Goal: Information Seeking & Learning: Find specific fact

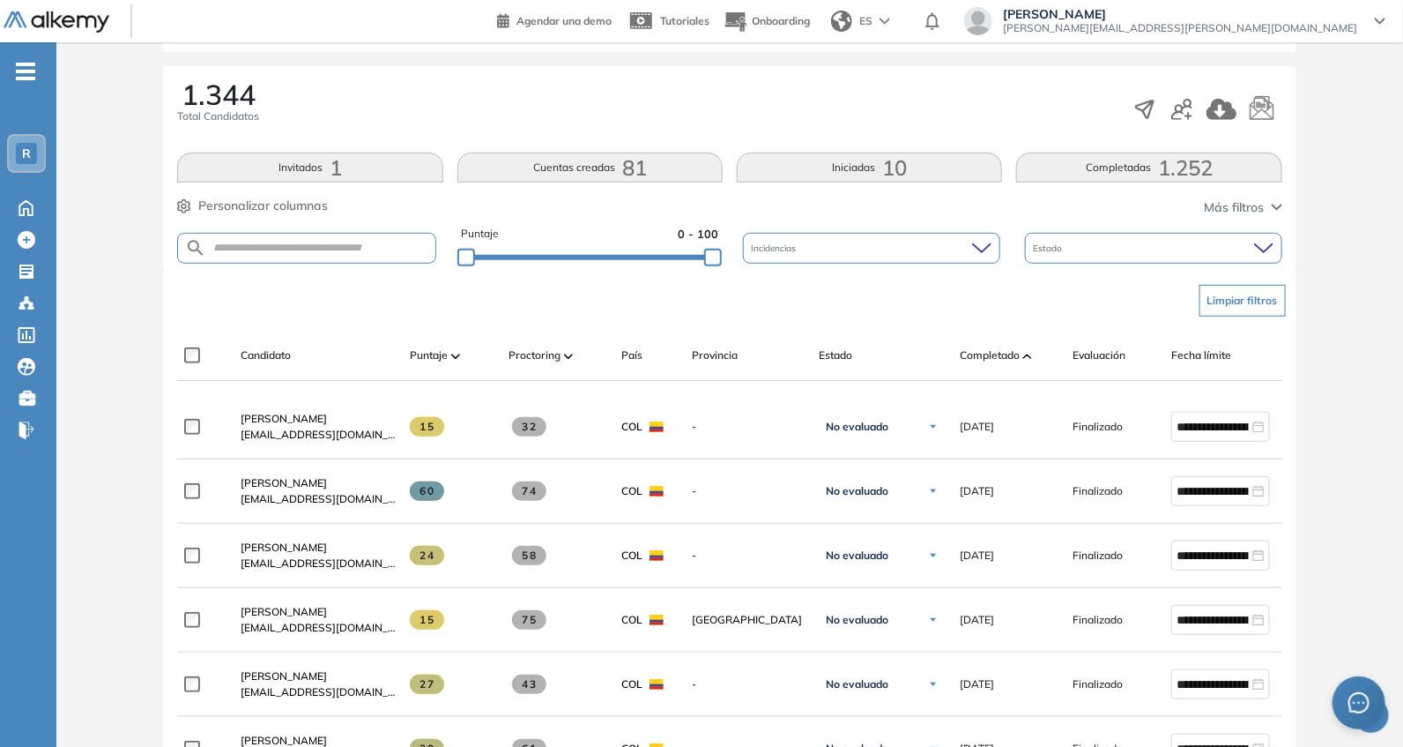
scroll to position [256, 0]
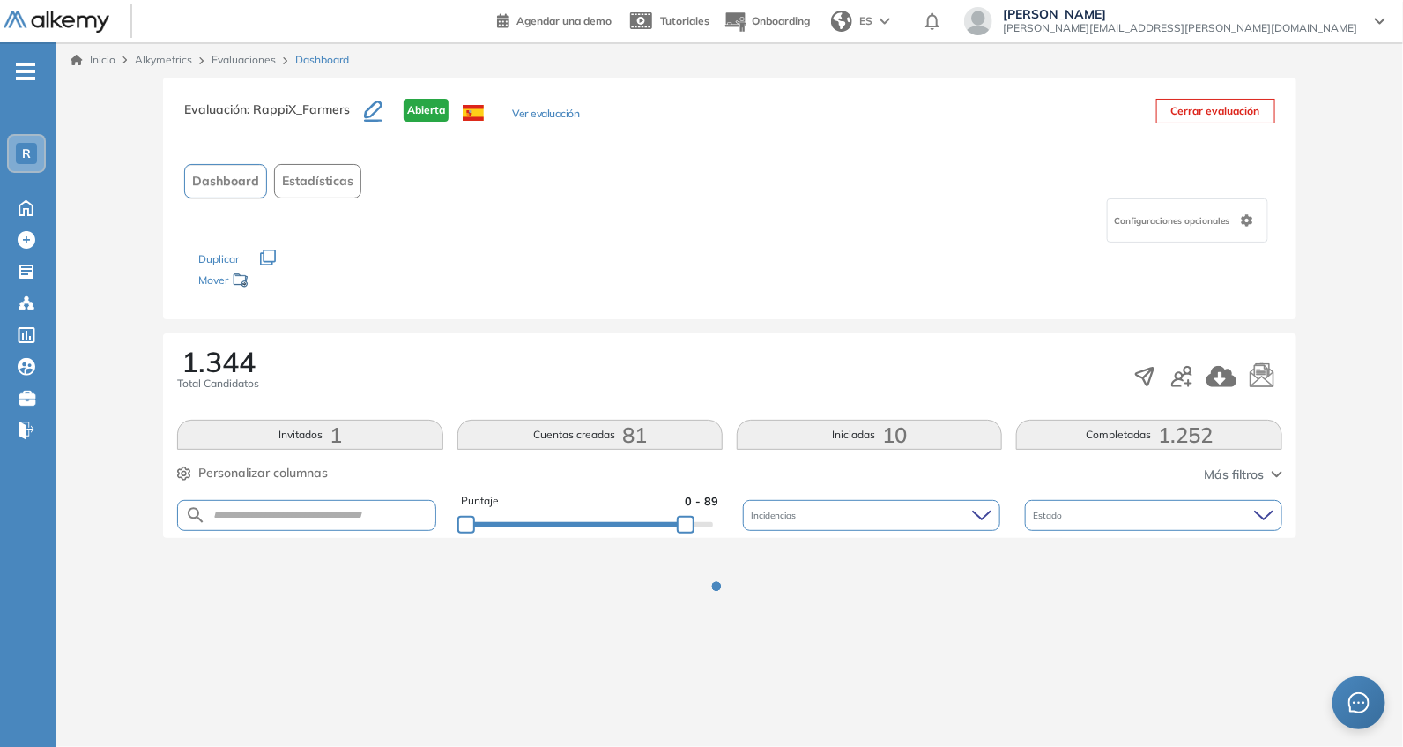
click at [685, 264] on div "Evaluación : RappiX_Farmers Abierta Ver evaluación Cerrar evaluación Dashboard …" at bounding box center [729, 369] width 1333 height 583
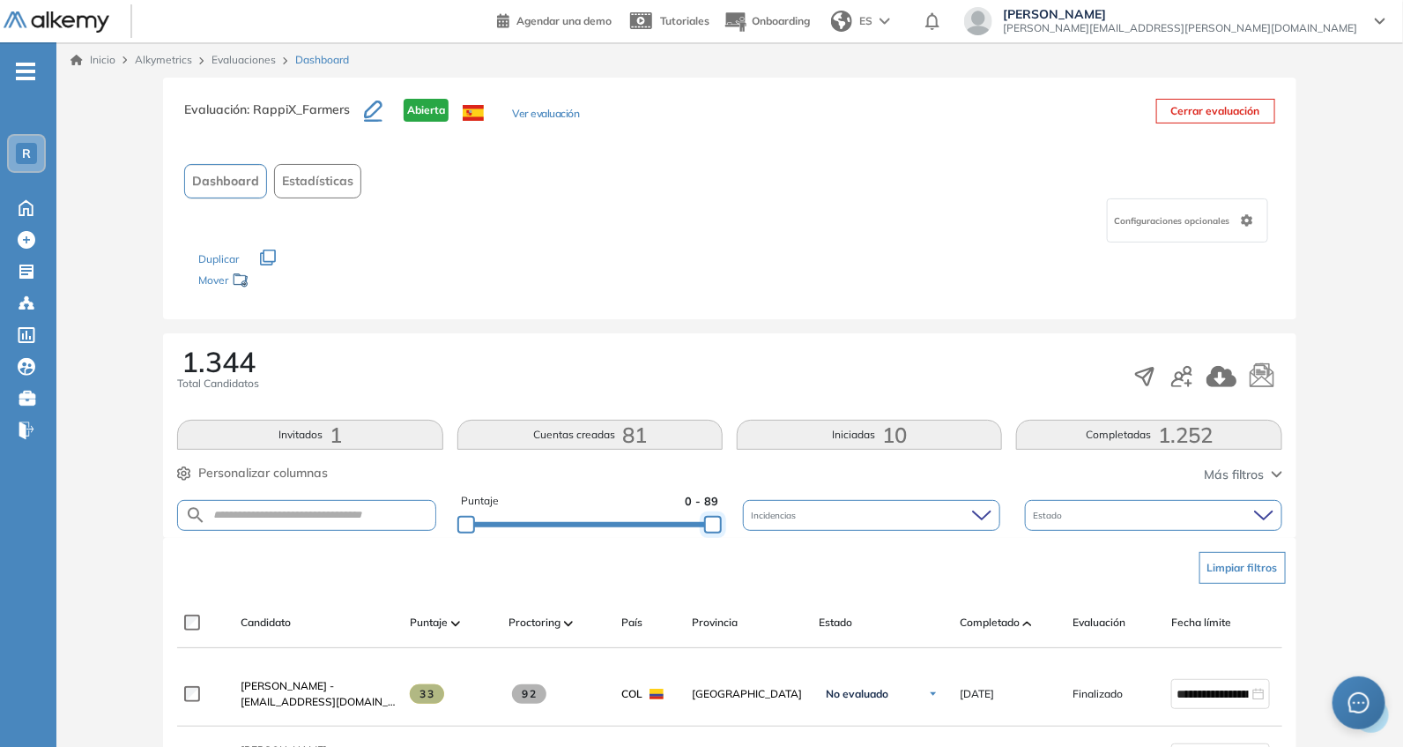
drag, startPoint x: 690, startPoint y: 528, endPoint x: 750, endPoint y: 513, distance: 61.8
click at [740, 524] on div "Puntaje 0 - 89 Incidencias Estado" at bounding box center [729, 515] width 1104 height 45
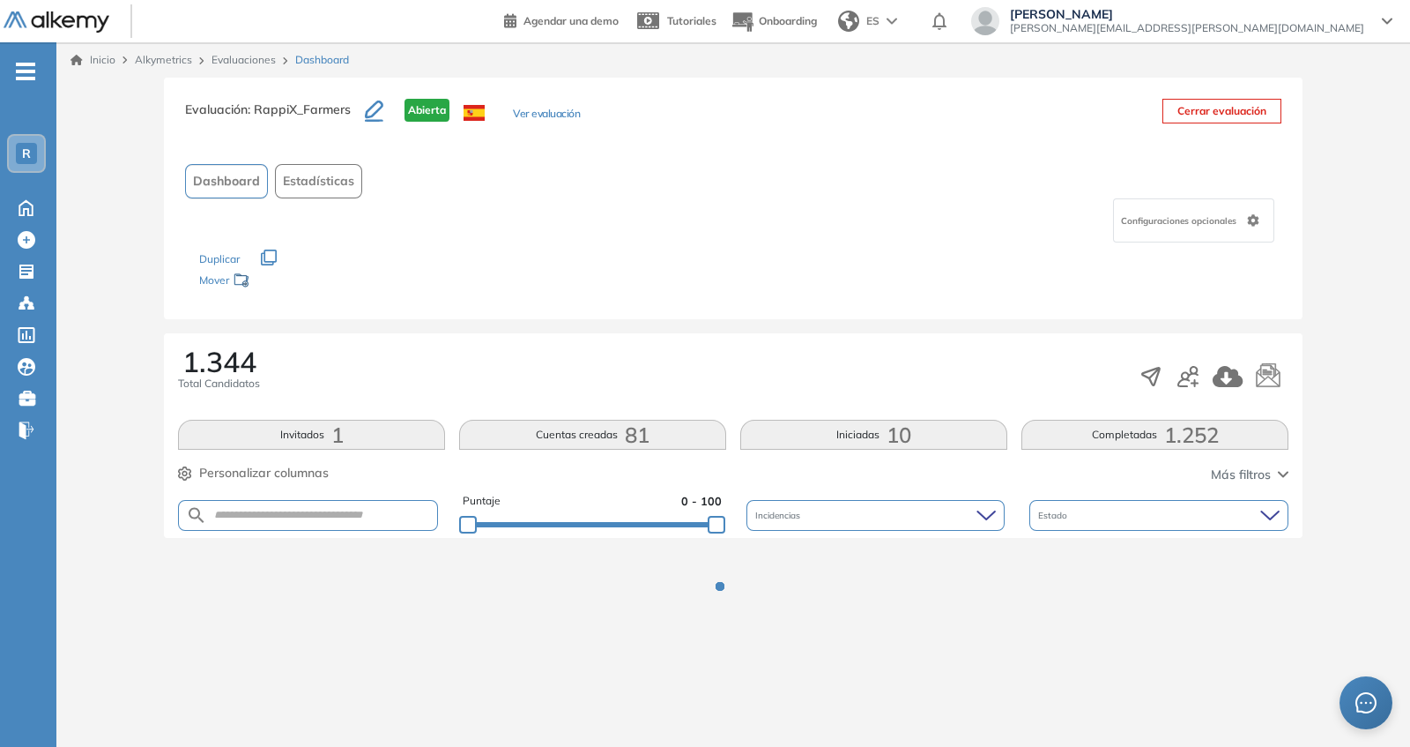
click at [711, 347] on div "1.344 Total Candidatos" at bounding box center [733, 376] width 1111 height 58
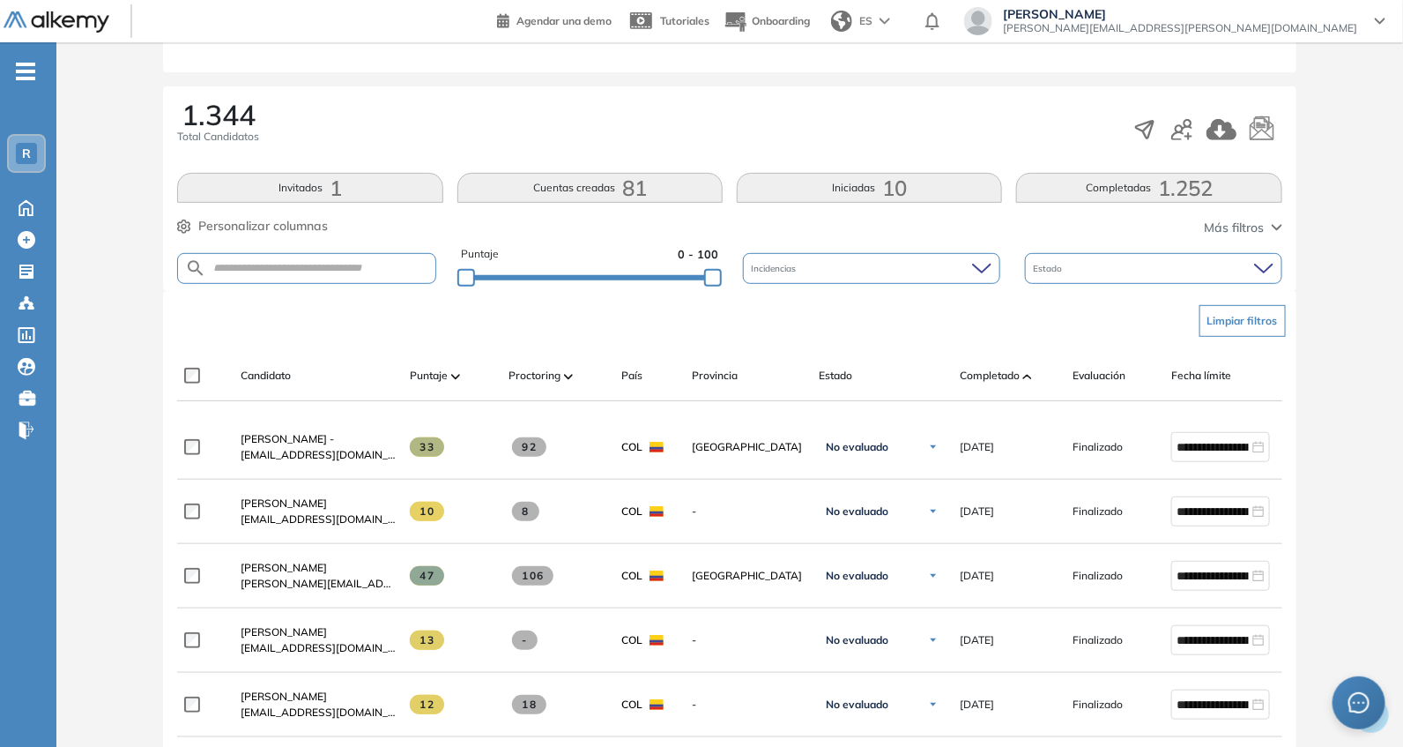
scroll to position [256, 0]
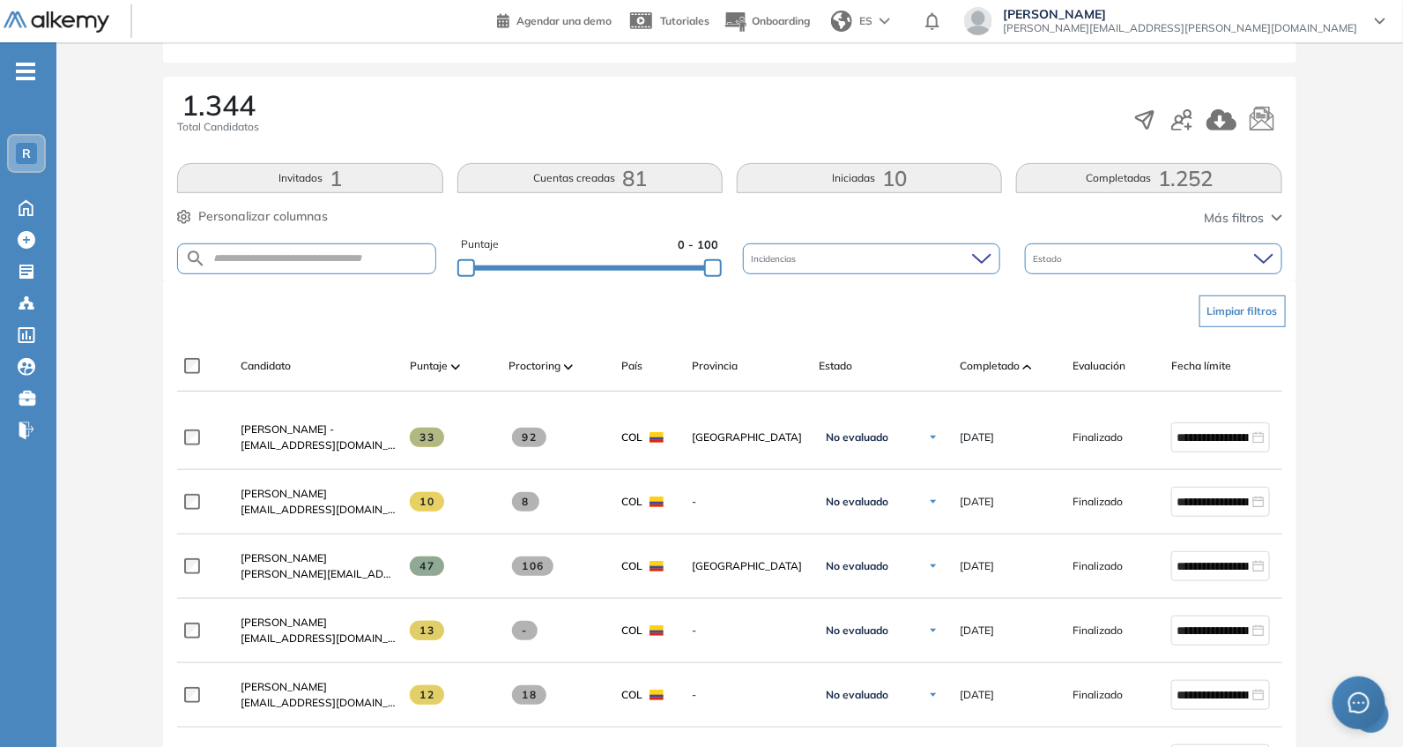
click at [974, 363] on span "Completado" at bounding box center [990, 366] width 60 height 16
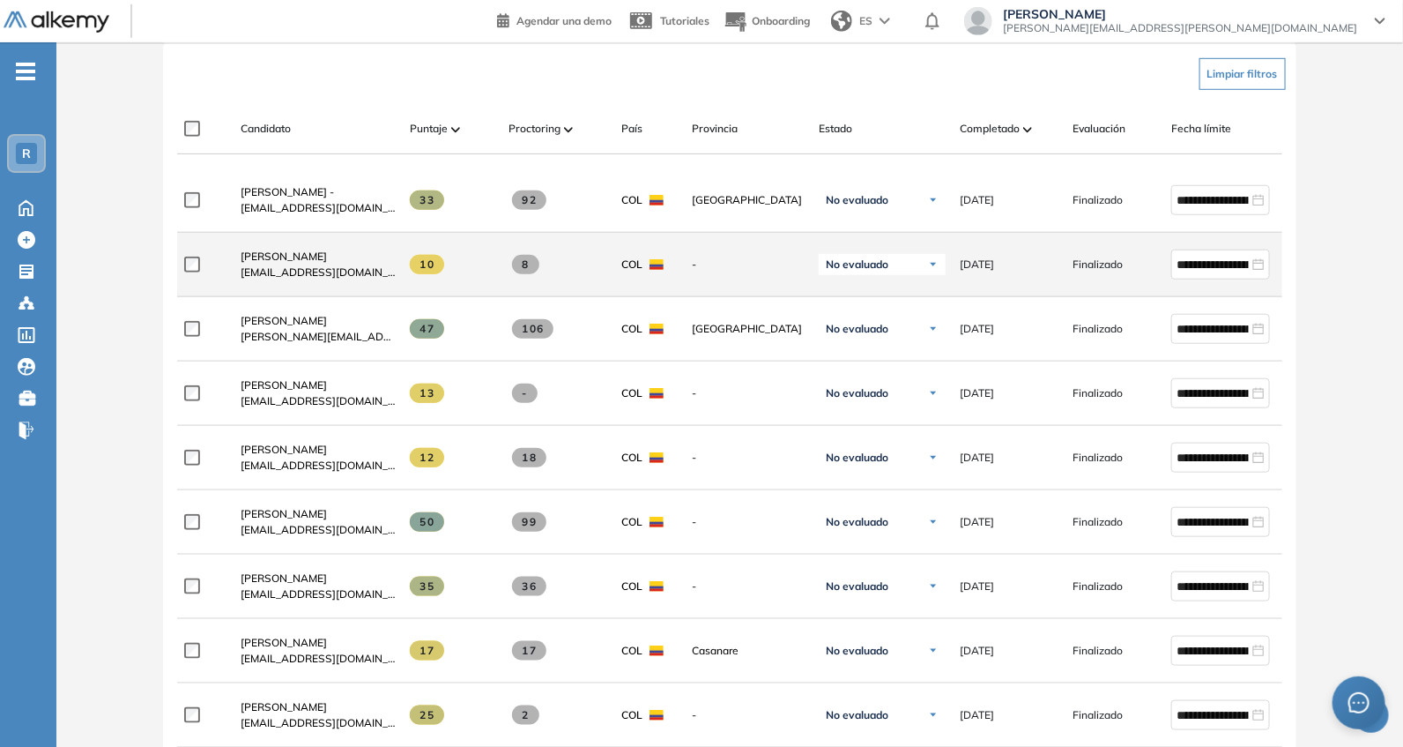
scroll to position [514, 0]
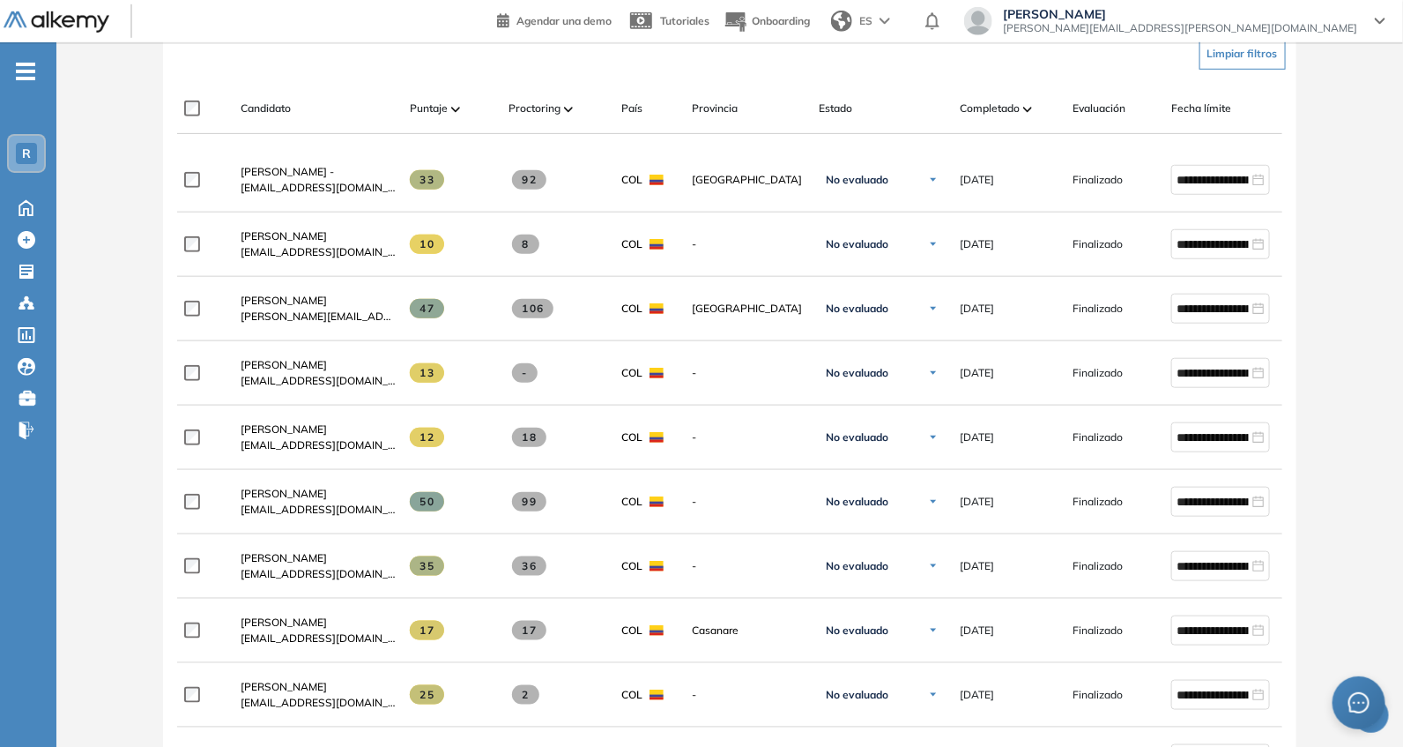
click at [987, 112] on span "Completado" at bounding box center [990, 108] width 60 height 16
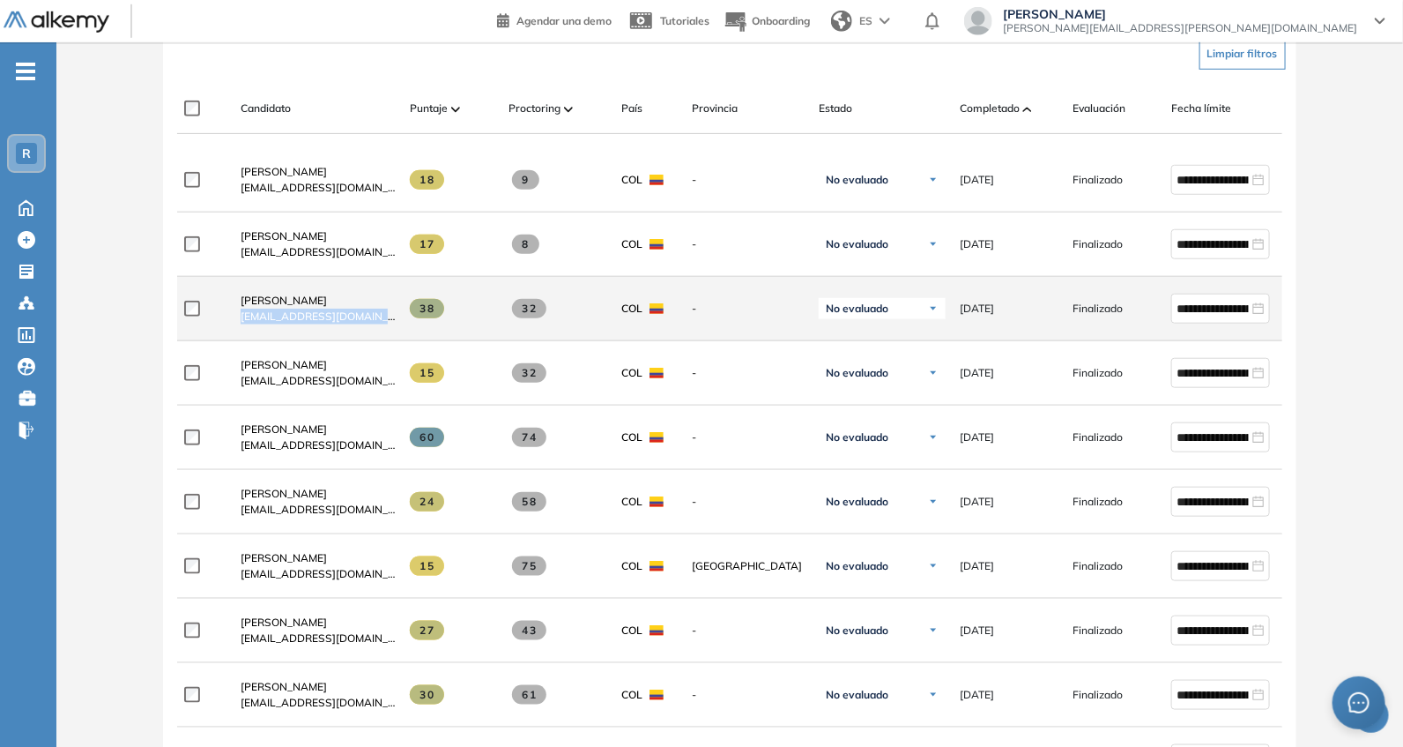
drag, startPoint x: 235, startPoint y: 324, endPoint x: 390, endPoint y: 328, distance: 155.2
click at [390, 328] on div "[PERSON_NAME] [PERSON_NAME][EMAIL_ADDRESS][DOMAIN_NAME]" at bounding box center [311, 309] width 169 height 60
copy span "[EMAIL_ADDRESS][DOMAIN_NAME]"
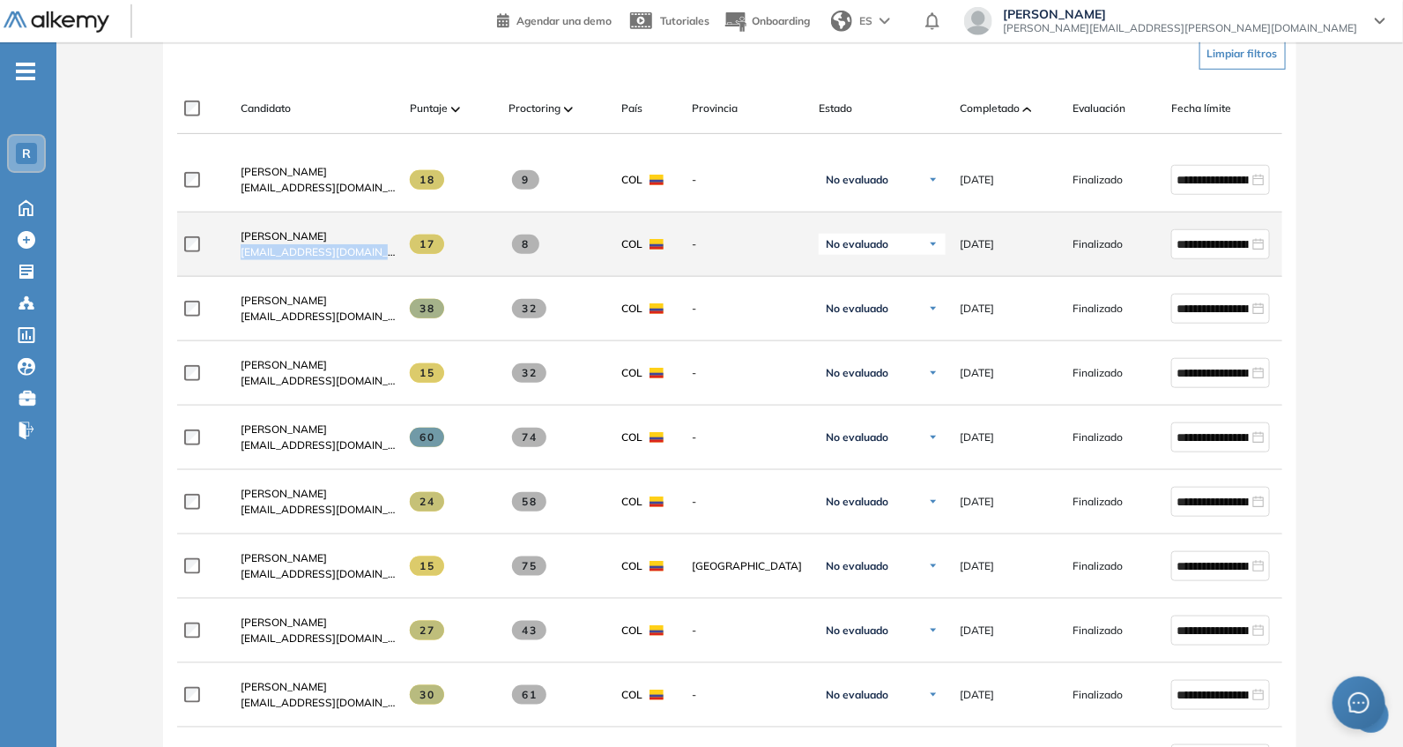
drag, startPoint x: 234, startPoint y: 270, endPoint x: 384, endPoint y: 262, distance: 150.0
click at [384, 262] on div "[PERSON_NAME] [EMAIL_ADDRESS][DOMAIN_NAME]" at bounding box center [311, 244] width 169 height 60
copy span "bordasantiago2307@gmail.c"
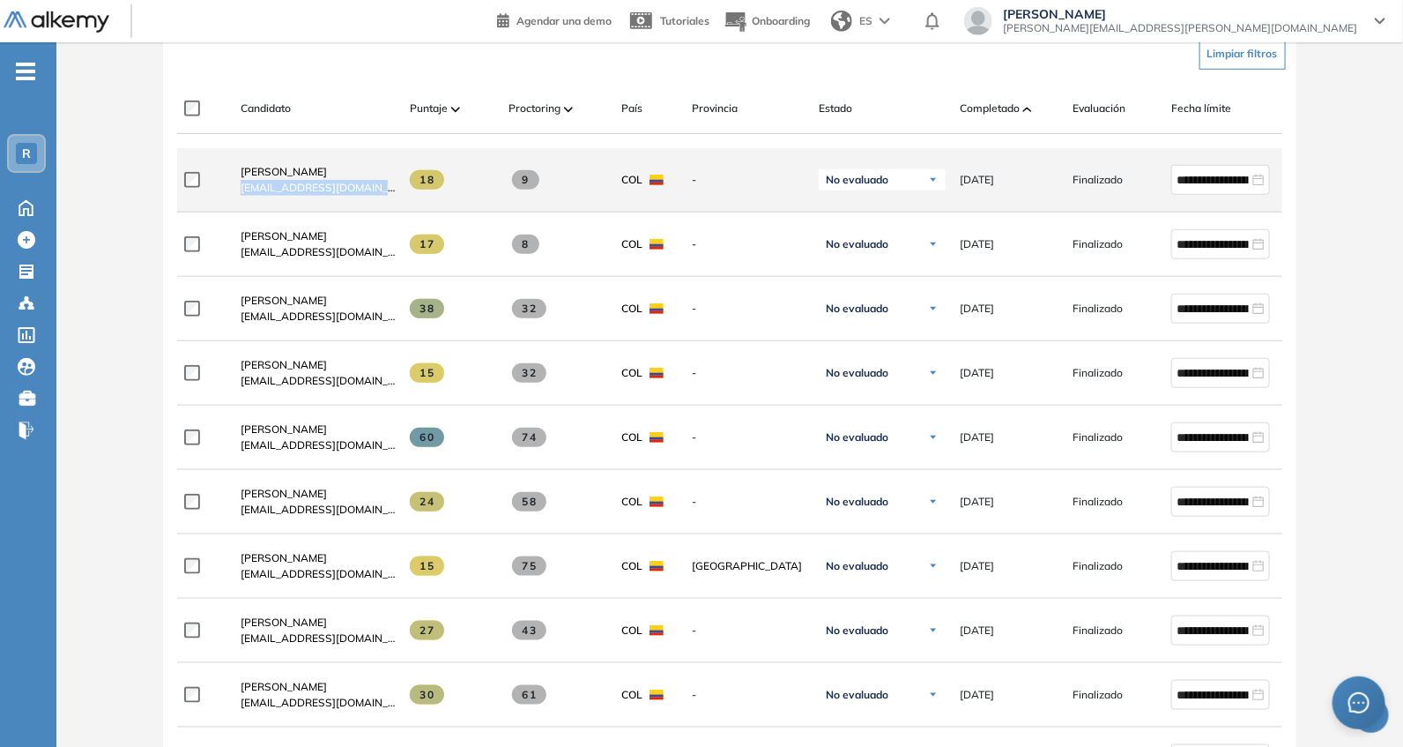
drag, startPoint x: 229, startPoint y: 204, endPoint x: 400, endPoint y: 203, distance: 171.0
click at [400, 203] on div "**********" at bounding box center [769, 180] width 1185 height 64
copy div "[EMAIL_ADDRESS][DOMAIN_NAME]"
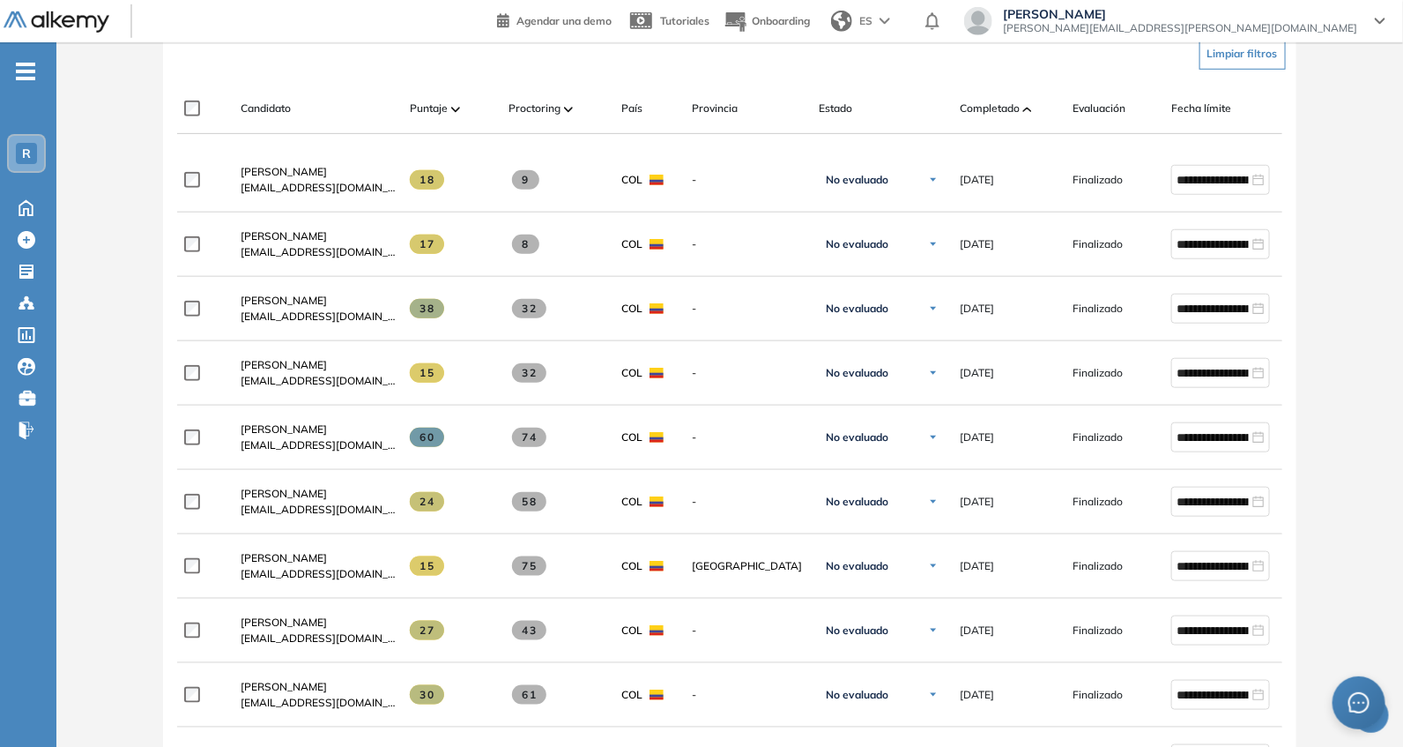
click at [384, 88] on div "Candidato Puntaje Proctoring País Provincia Estado Completado Evaluación Fecha …" at bounding box center [729, 109] width 1104 height 50
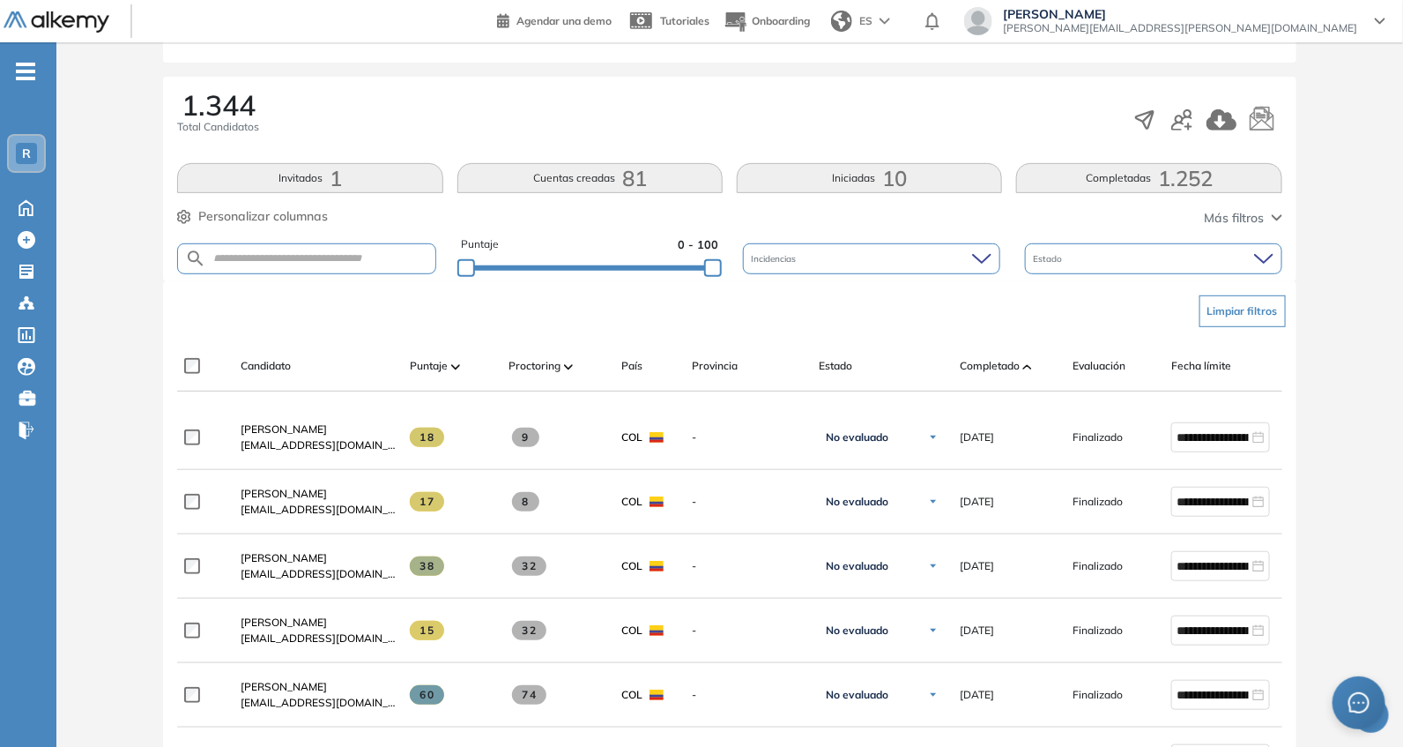
scroll to position [0, 0]
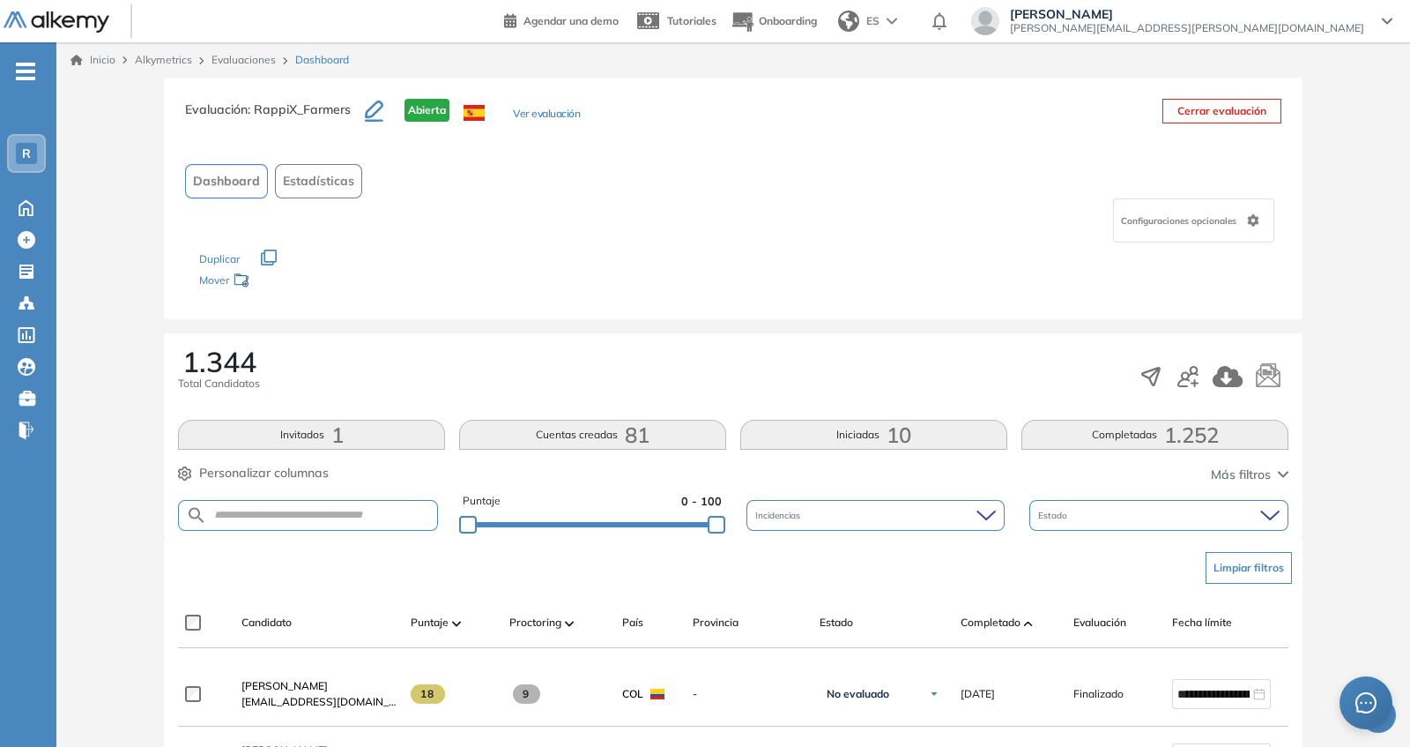
drag, startPoint x: 690, startPoint y: 524, endPoint x: 756, endPoint y: 533, distance: 66.7
click at [756, 533] on div "Puntaje 0 - 88 Incidencias Estado" at bounding box center [729, 515] width 1104 height 45
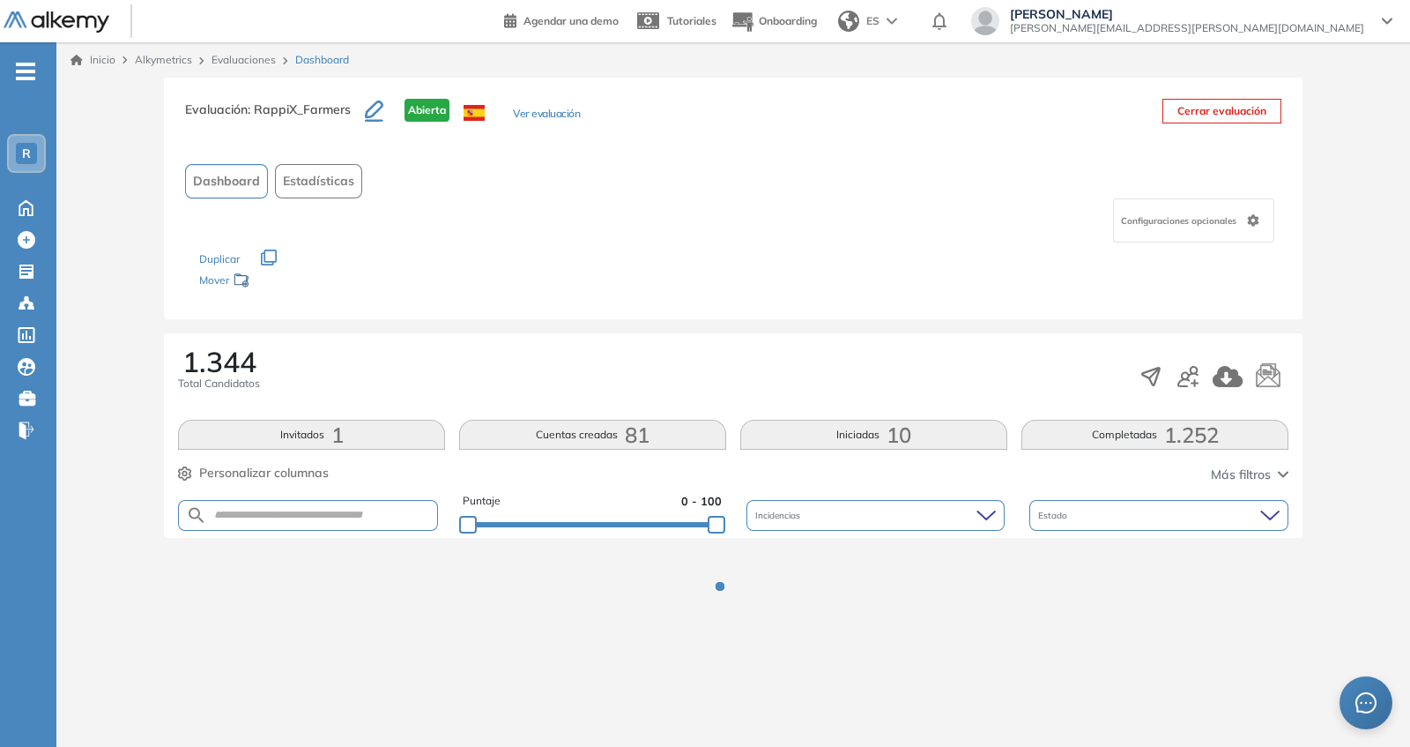
click at [702, 282] on div "Los siguientes tests ya no están disponibles o tienen una nueva versión Revisa …" at bounding box center [733, 270] width 1068 height 56
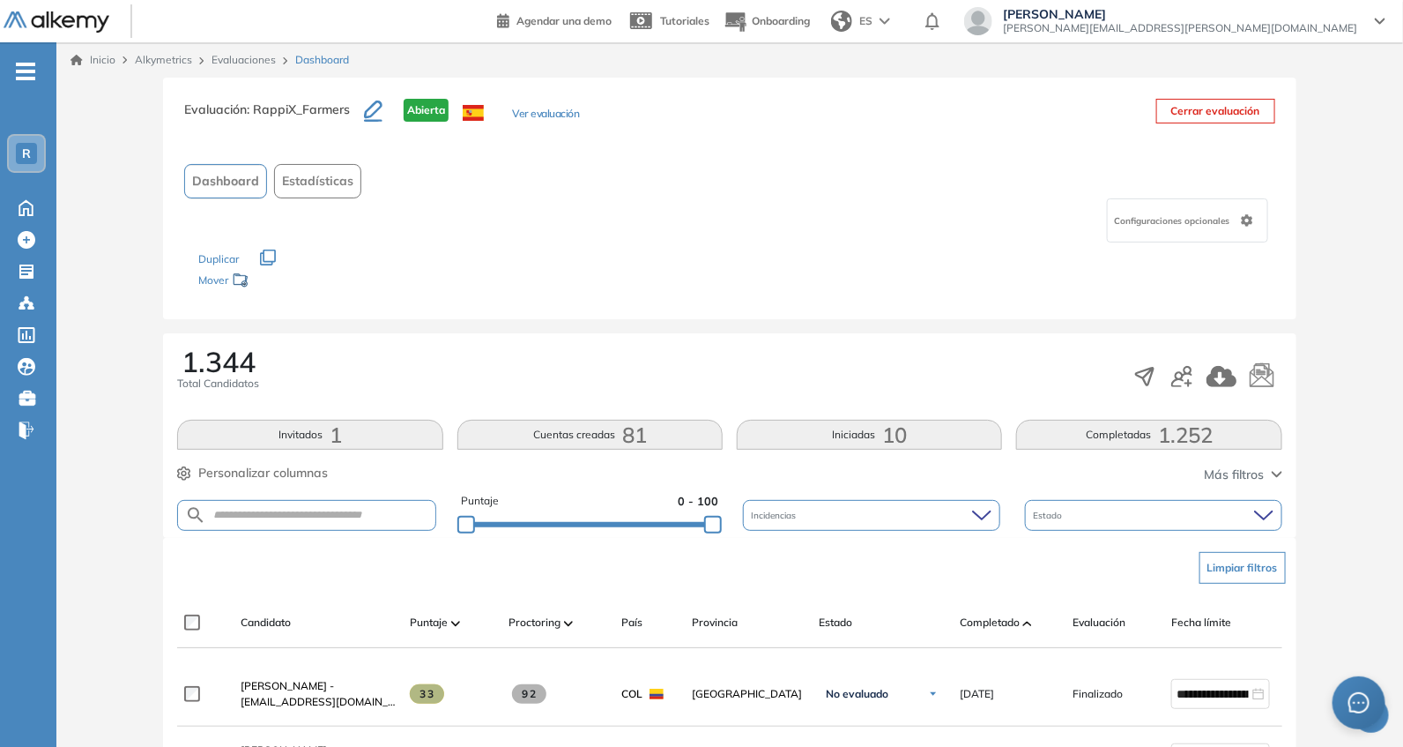
scroll to position [514, 0]
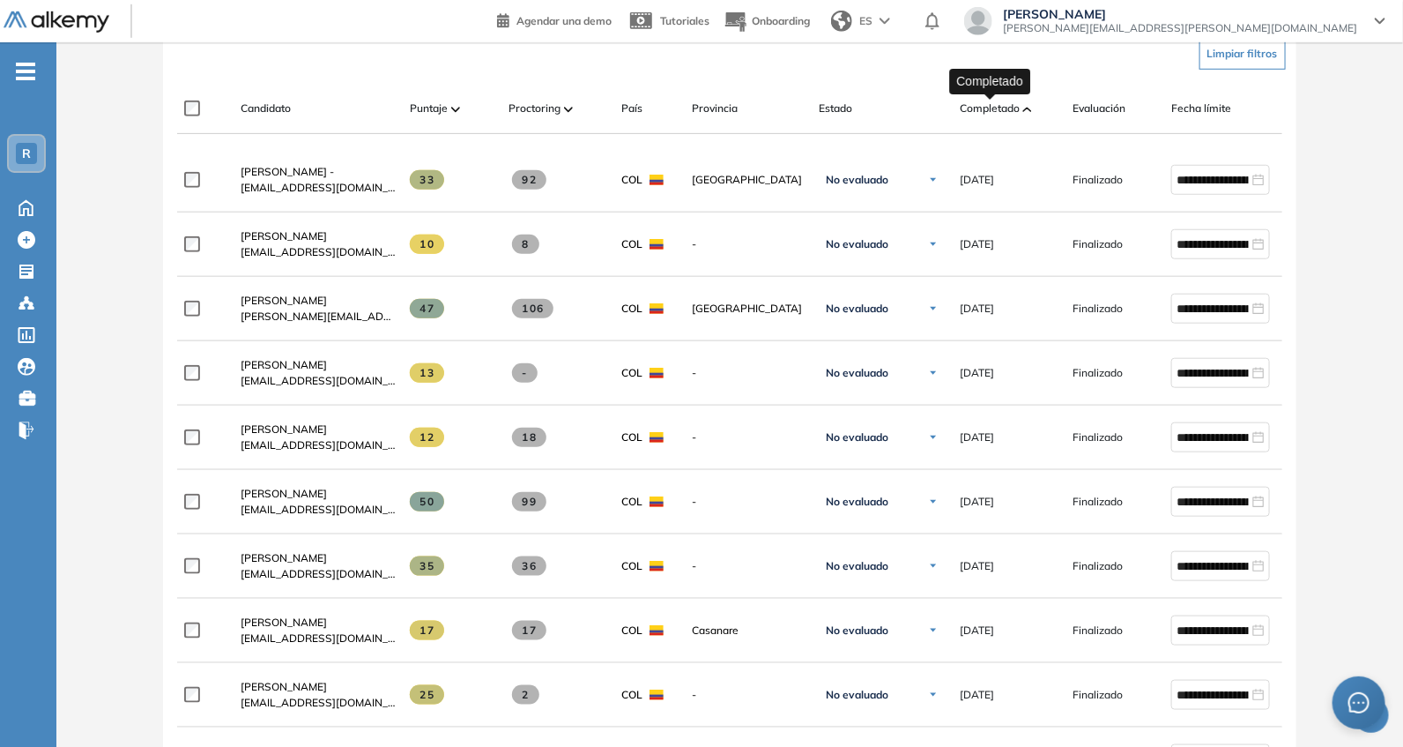
click at [1003, 104] on span "Completado" at bounding box center [990, 108] width 60 height 16
click at [1024, 103] on span at bounding box center [1027, 109] width 9 height 18
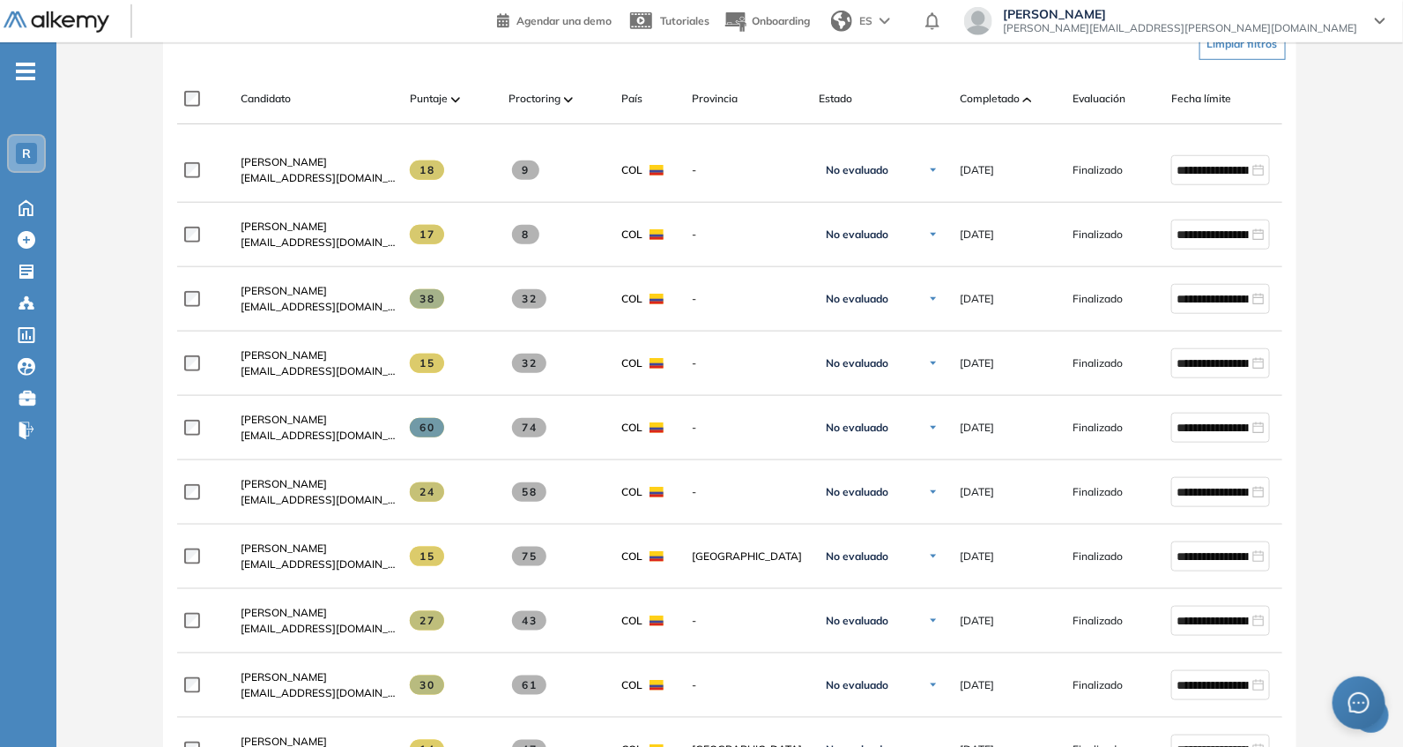
scroll to position [256, 0]
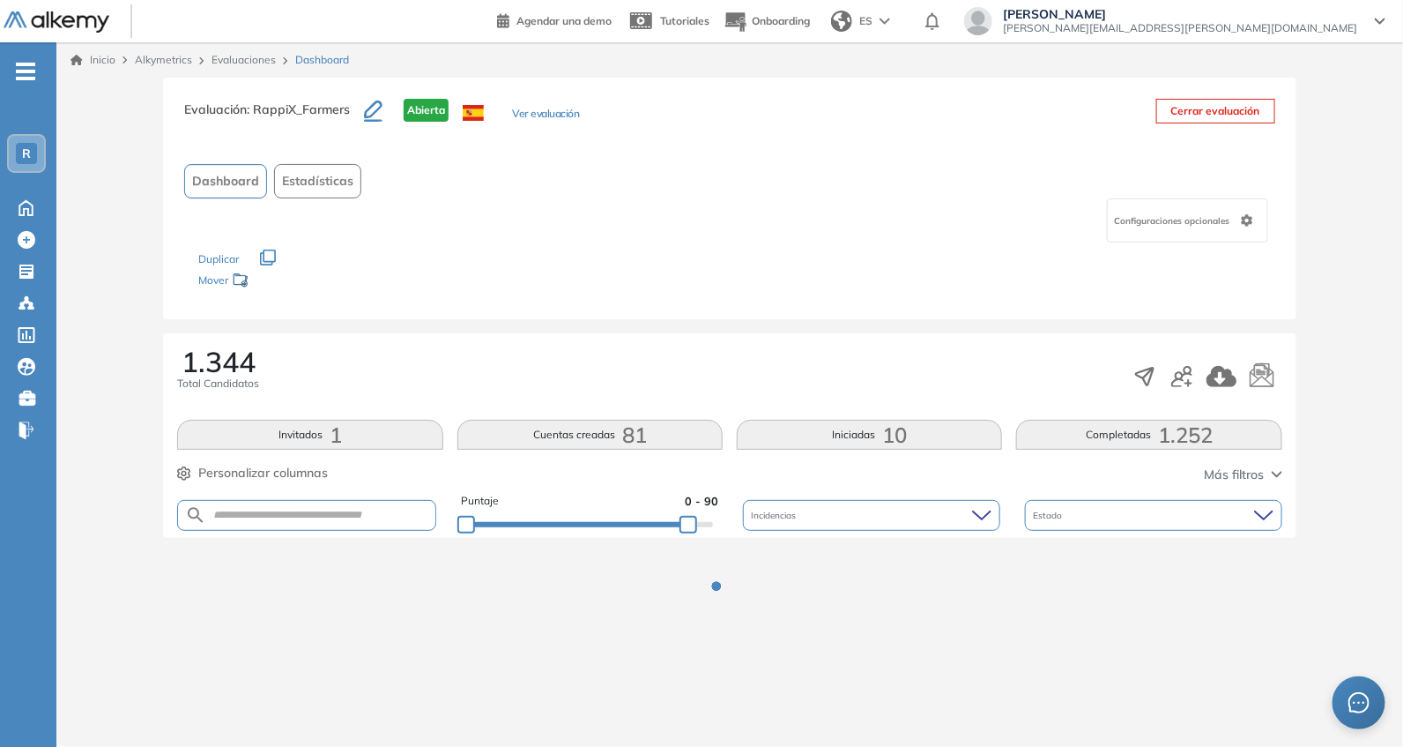
click at [689, 263] on div "Evaluación : RappiX_Farmers Abierta Ver evaluación Cerrar evaluación Dashboard …" at bounding box center [729, 369] width 1333 height 583
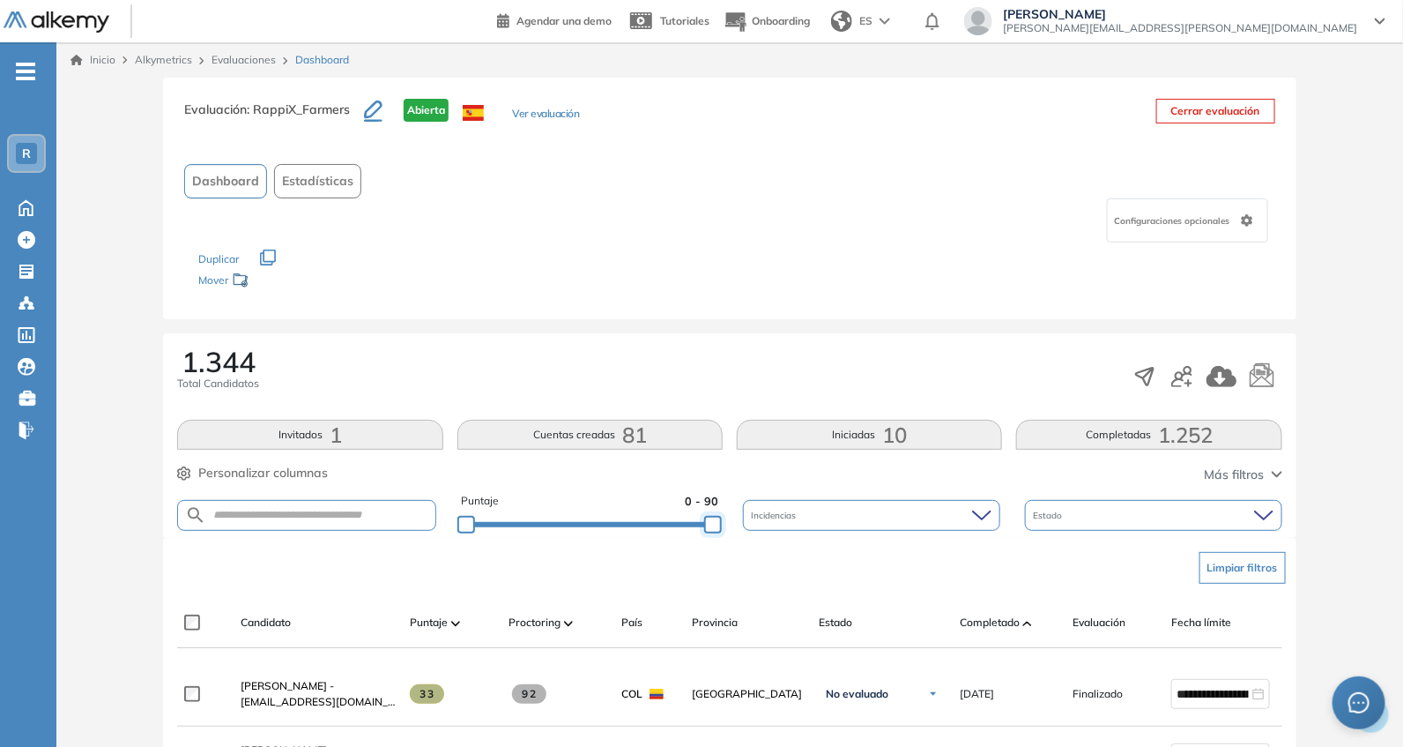
drag, startPoint x: 689, startPoint y: 531, endPoint x: 747, endPoint y: 488, distance: 71.2
click at [743, 522] on div "Puntaje 0 - 90 Incidencias Estado" at bounding box center [729, 515] width 1104 height 45
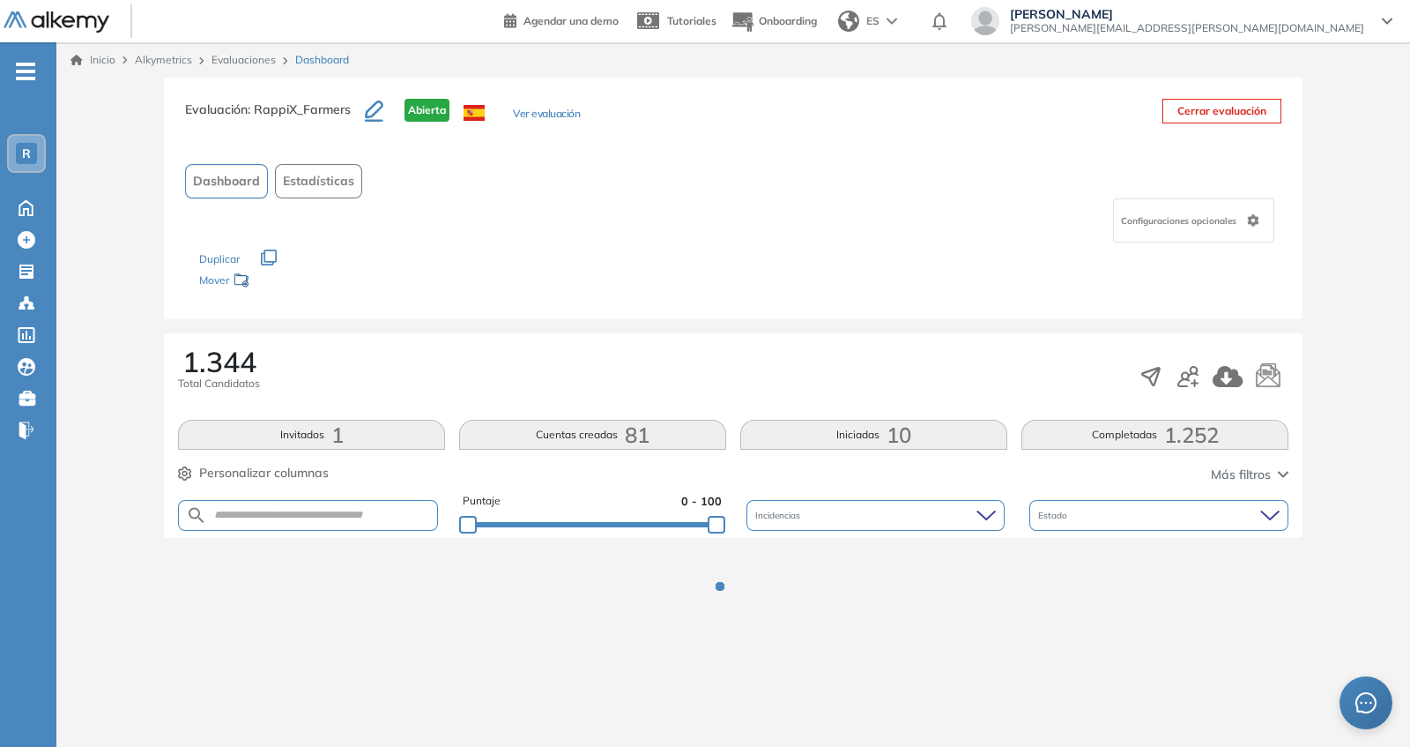
click at [725, 347] on div "1.344 Total Candidatos" at bounding box center [733, 376] width 1111 height 58
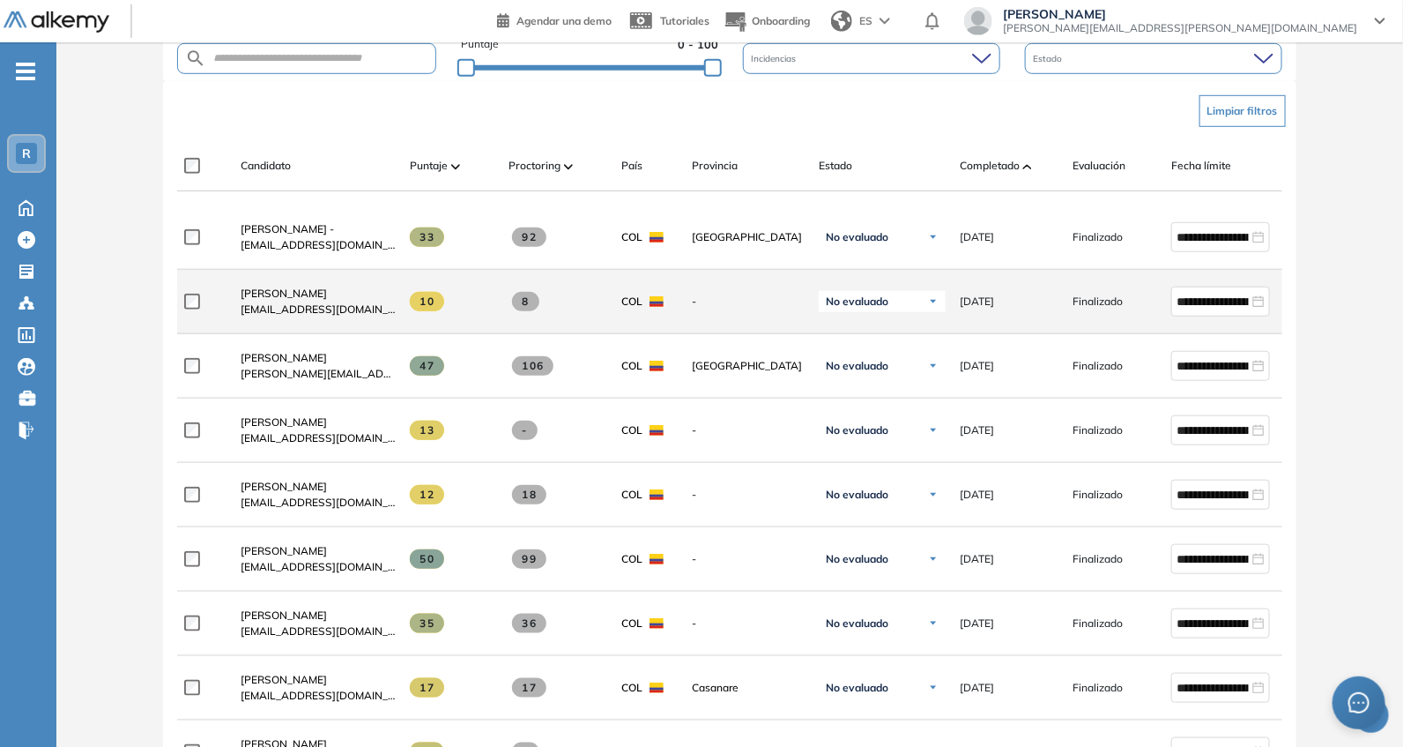
scroll to position [514, 0]
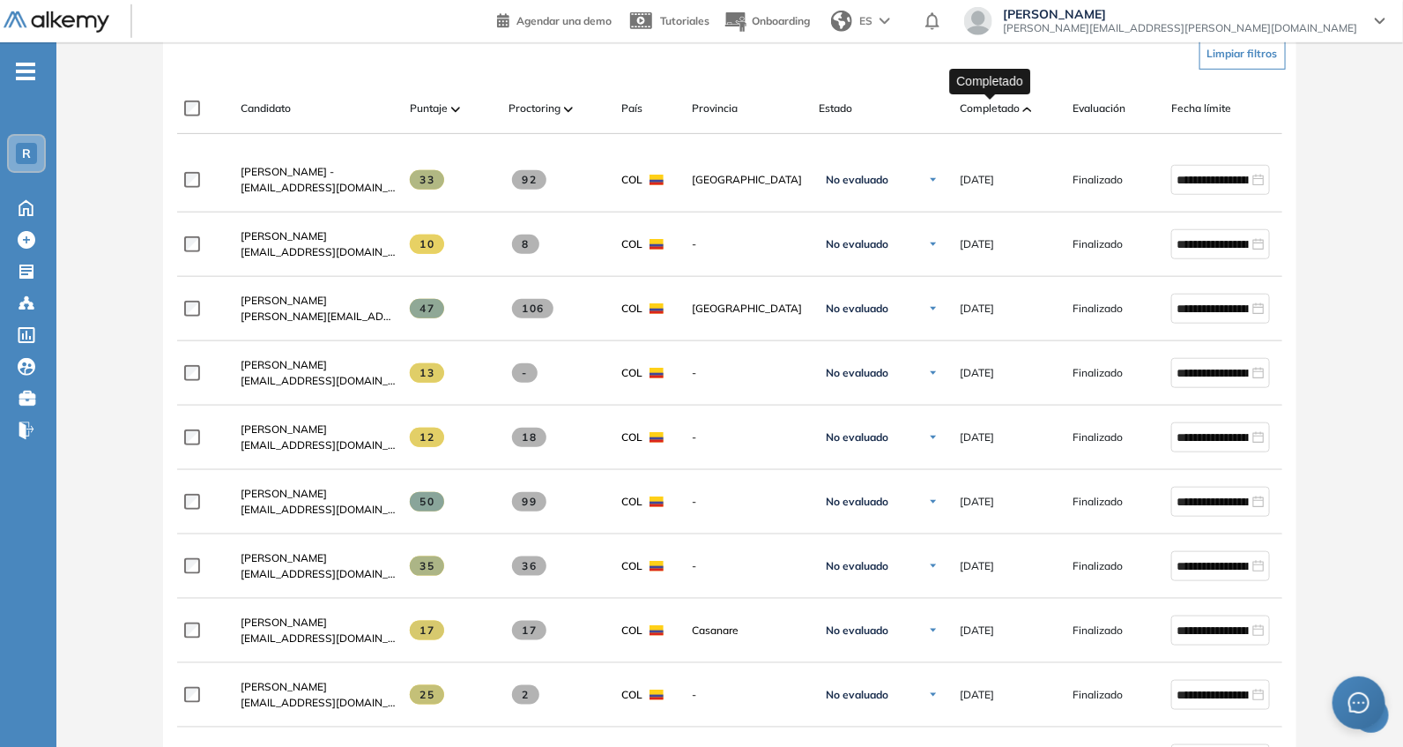
click at [1017, 87] on div "Candidato Puntaje Proctoring País Provincia Estado Completado Evaluación Fecha …" at bounding box center [729, 109] width 1104 height 50
click at [1005, 104] on span "Completado" at bounding box center [990, 108] width 60 height 16
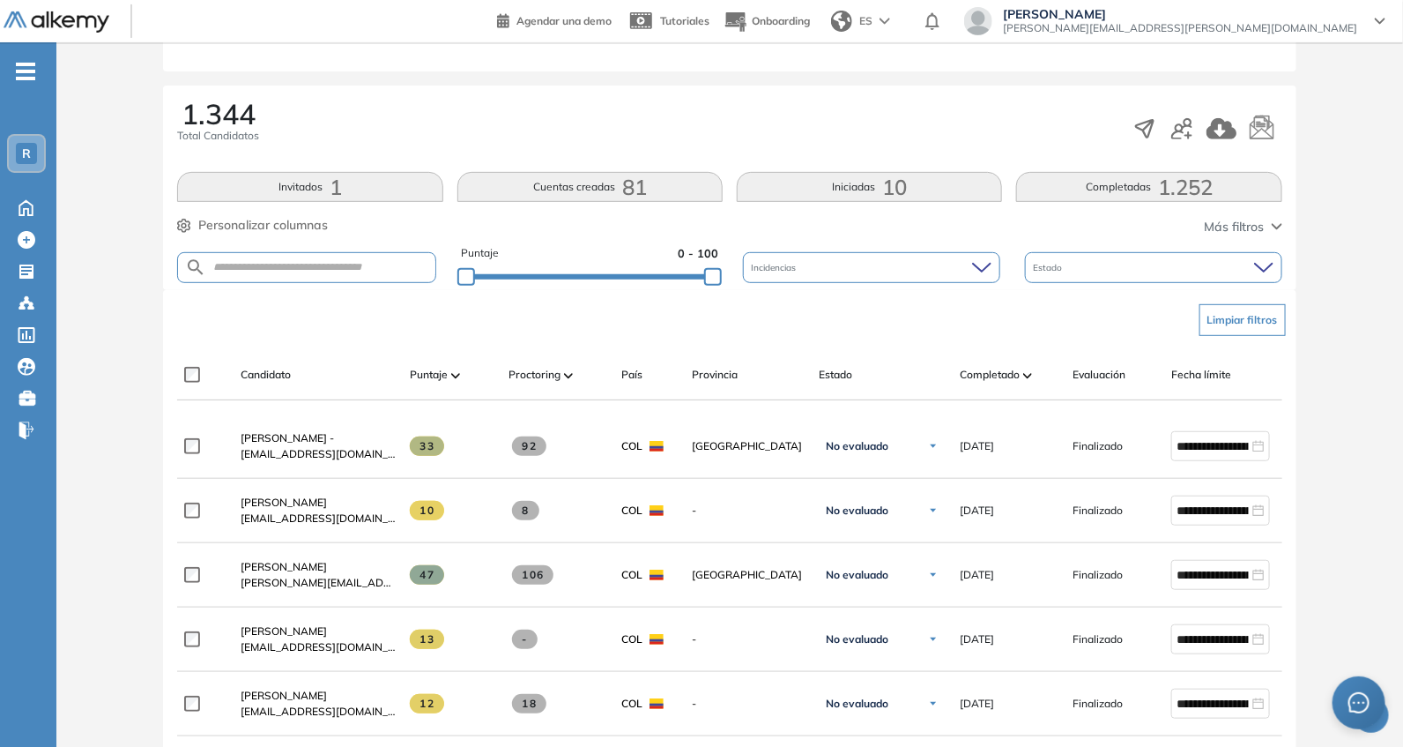
scroll to position [256, 0]
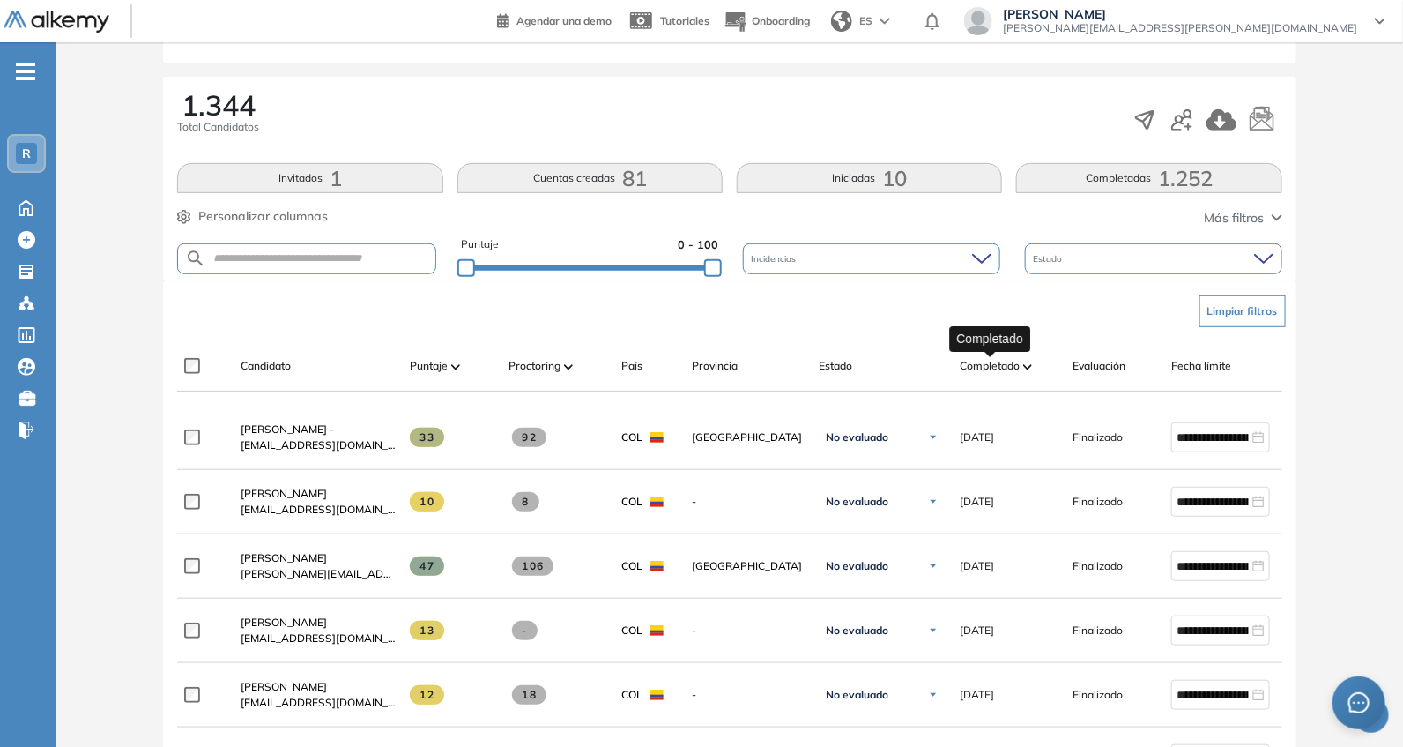
click at [1014, 364] on span "Completado" at bounding box center [990, 366] width 60 height 16
click at [665, 271] on div "Puntaje 0 - 100" at bounding box center [589, 258] width 257 height 45
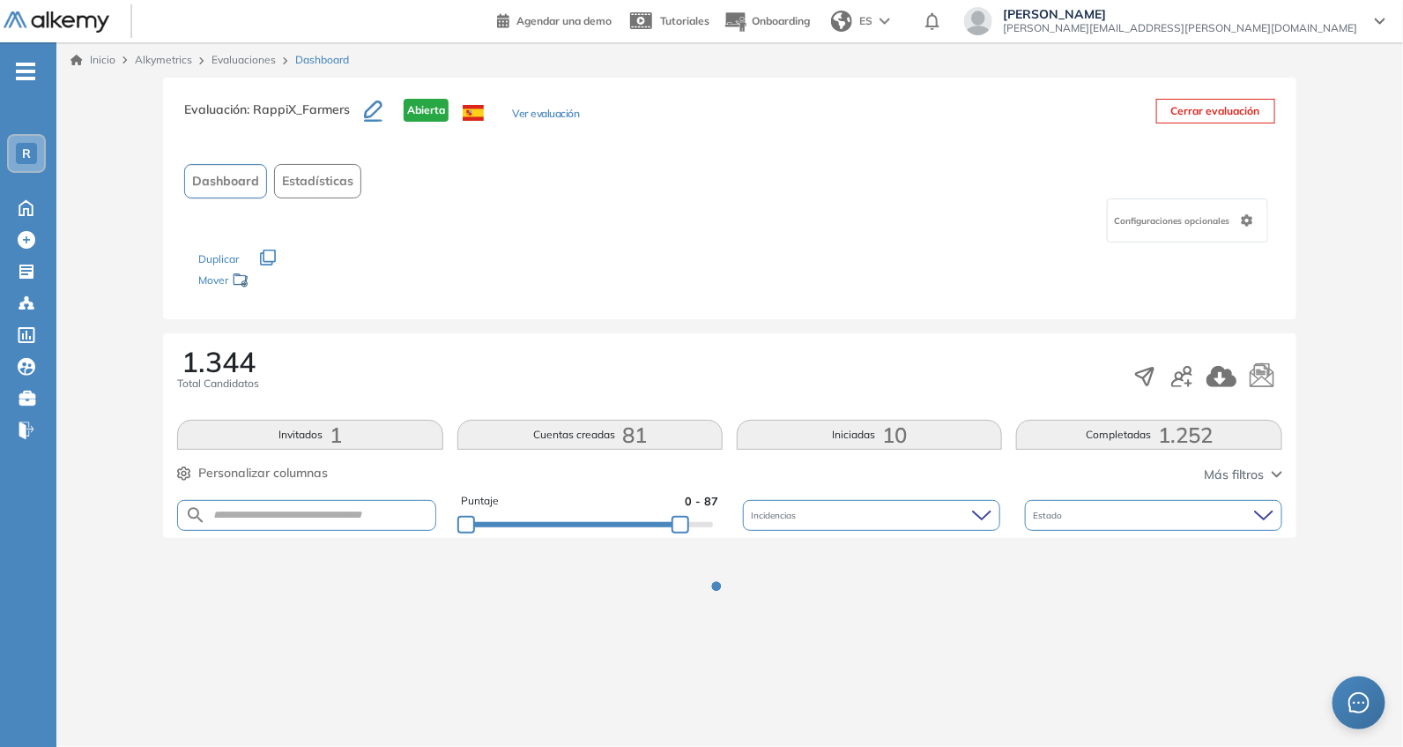
click at [681, 262] on div "Evaluación : RappiX_Farmers Abierta Ver evaluación Cerrar evaluación Dashboard …" at bounding box center [729, 369] width 1333 height 583
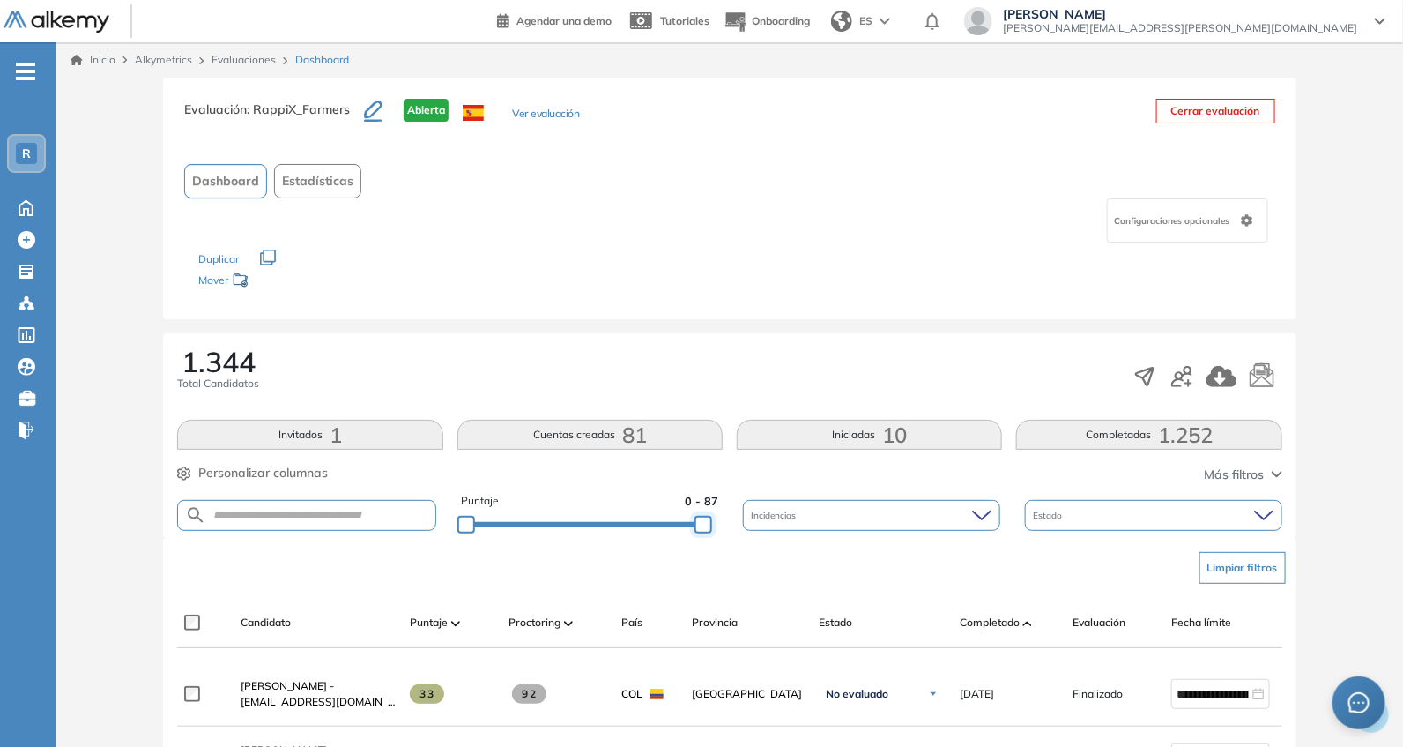
drag, startPoint x: 681, startPoint y: 517, endPoint x: 732, endPoint y: 517, distance: 51.1
click at [730, 520] on div "Puntaje 0 - 87 Incidencias Estado" at bounding box center [729, 515] width 1104 height 45
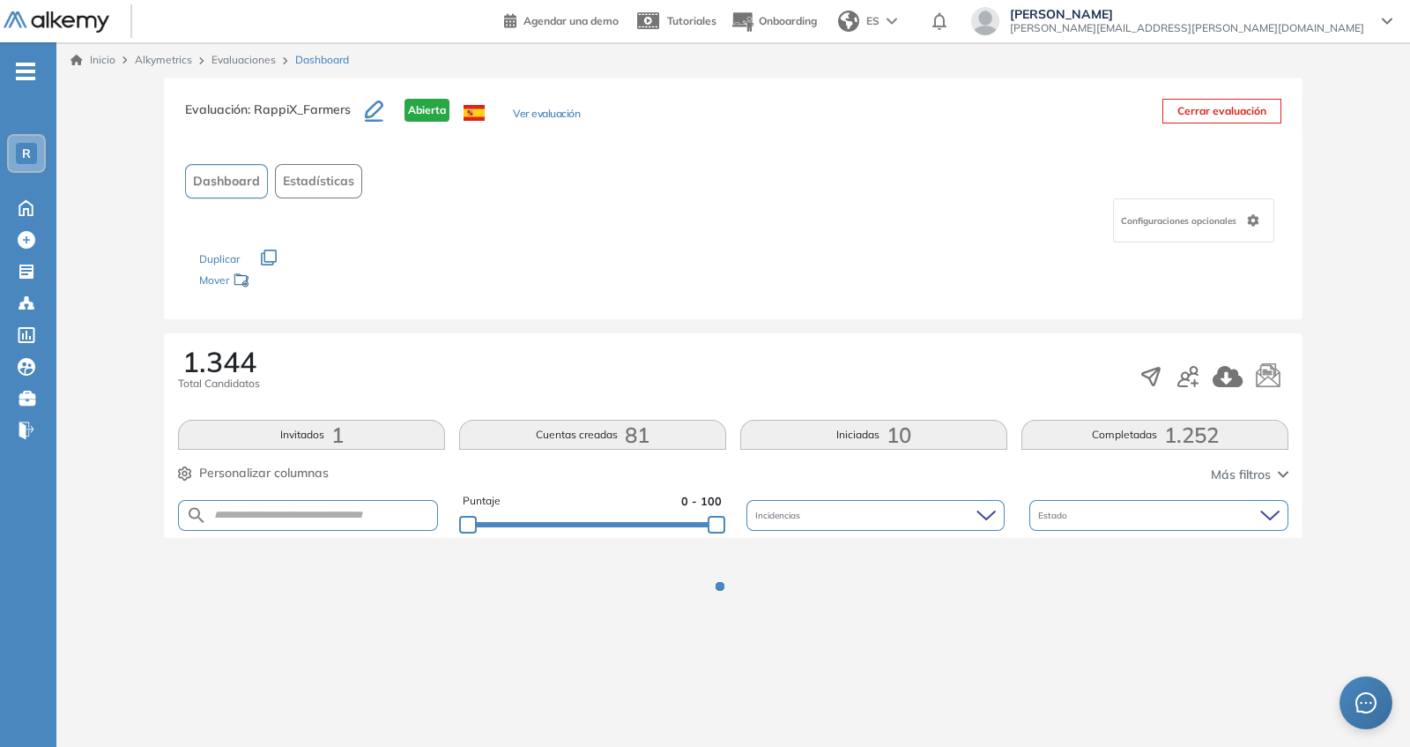
click at [671, 271] on div "Los siguientes tests ya no están disponibles o tienen una nueva versión Revisa …" at bounding box center [733, 270] width 1068 height 56
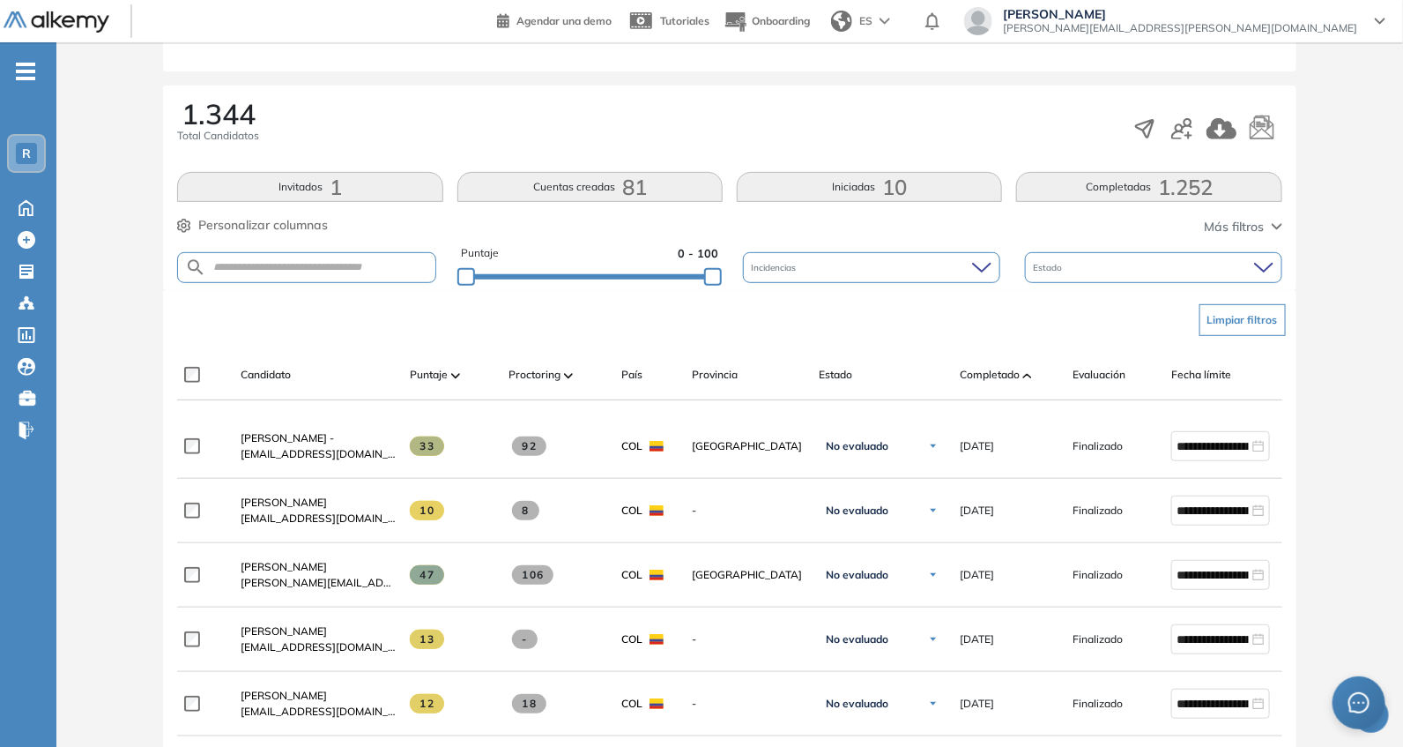
scroll to position [256, 0]
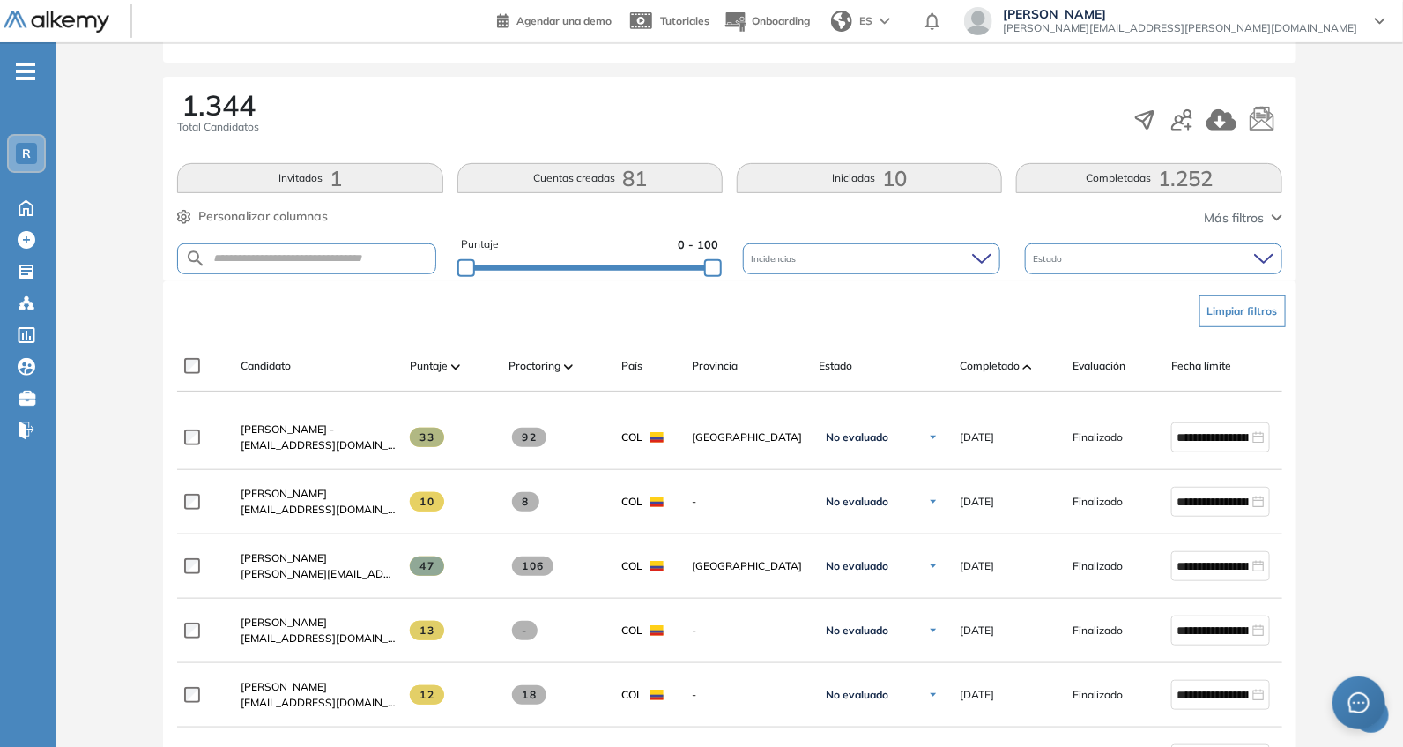
click at [991, 370] on span "Completado" at bounding box center [990, 366] width 60 height 16
click at [1005, 355] on div "Completado" at bounding box center [1009, 365] width 99 height 21
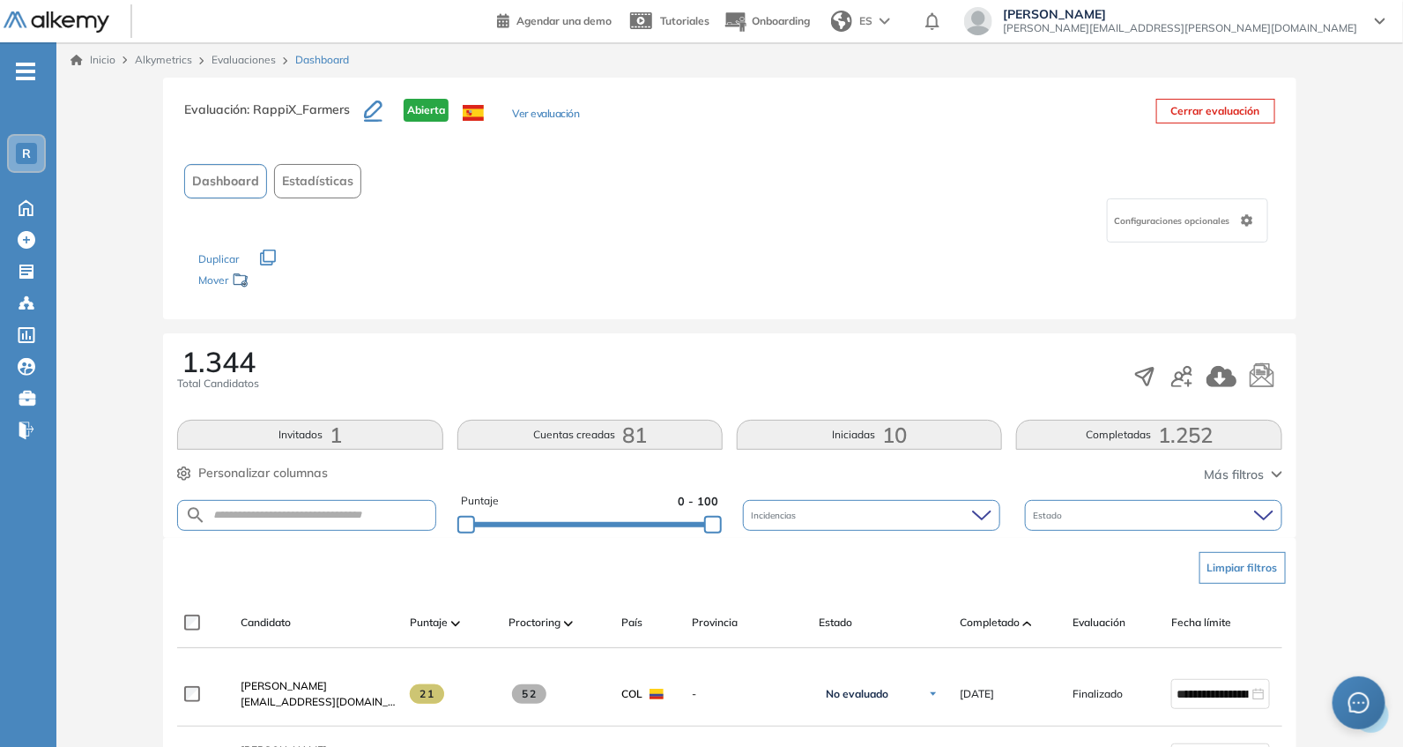
scroll to position [514, 0]
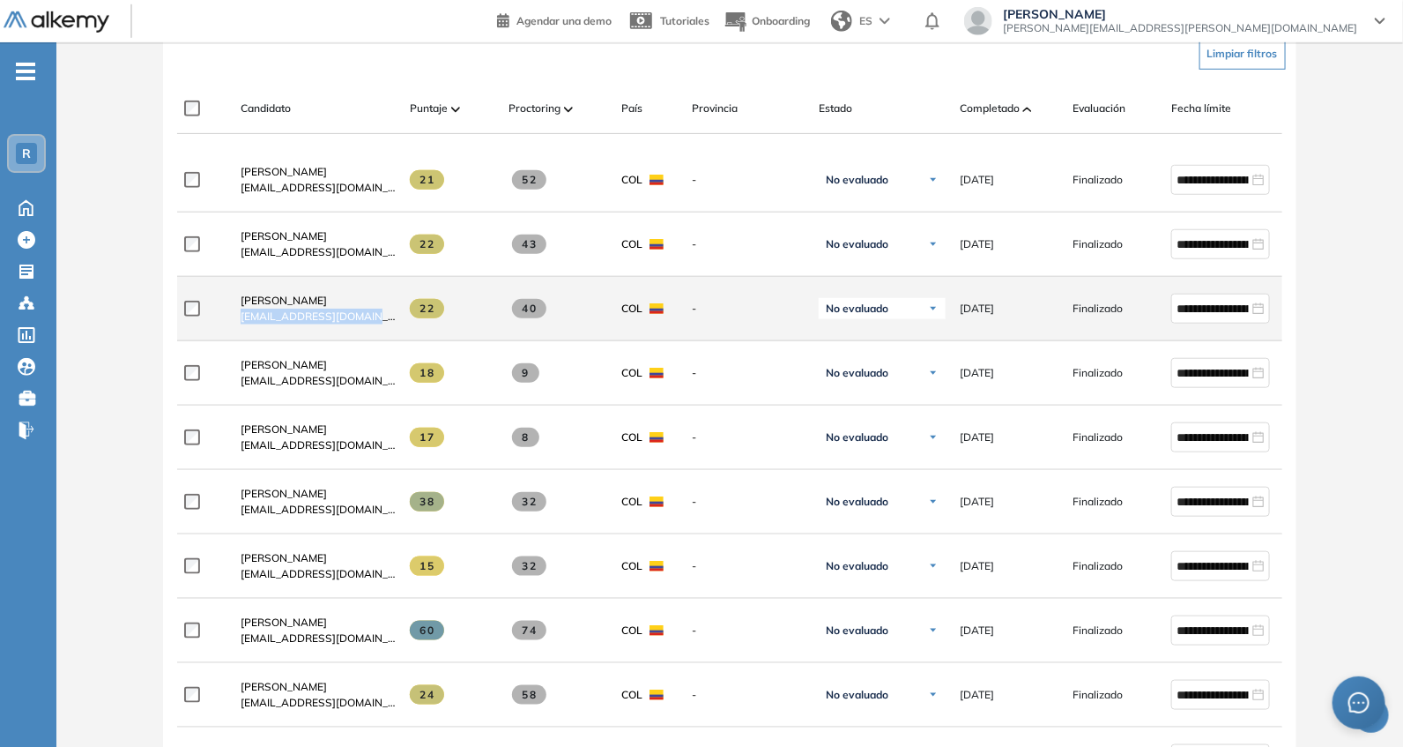
drag, startPoint x: 234, startPoint y: 326, endPoint x: 383, endPoint y: 340, distance: 149.6
click at [383, 338] on div "[PERSON_NAME] [EMAIL_ADDRESS][DOMAIN_NAME]" at bounding box center [311, 309] width 169 height 60
copy span "[EMAIL_ADDRESS][DOMAIN_NAME]"
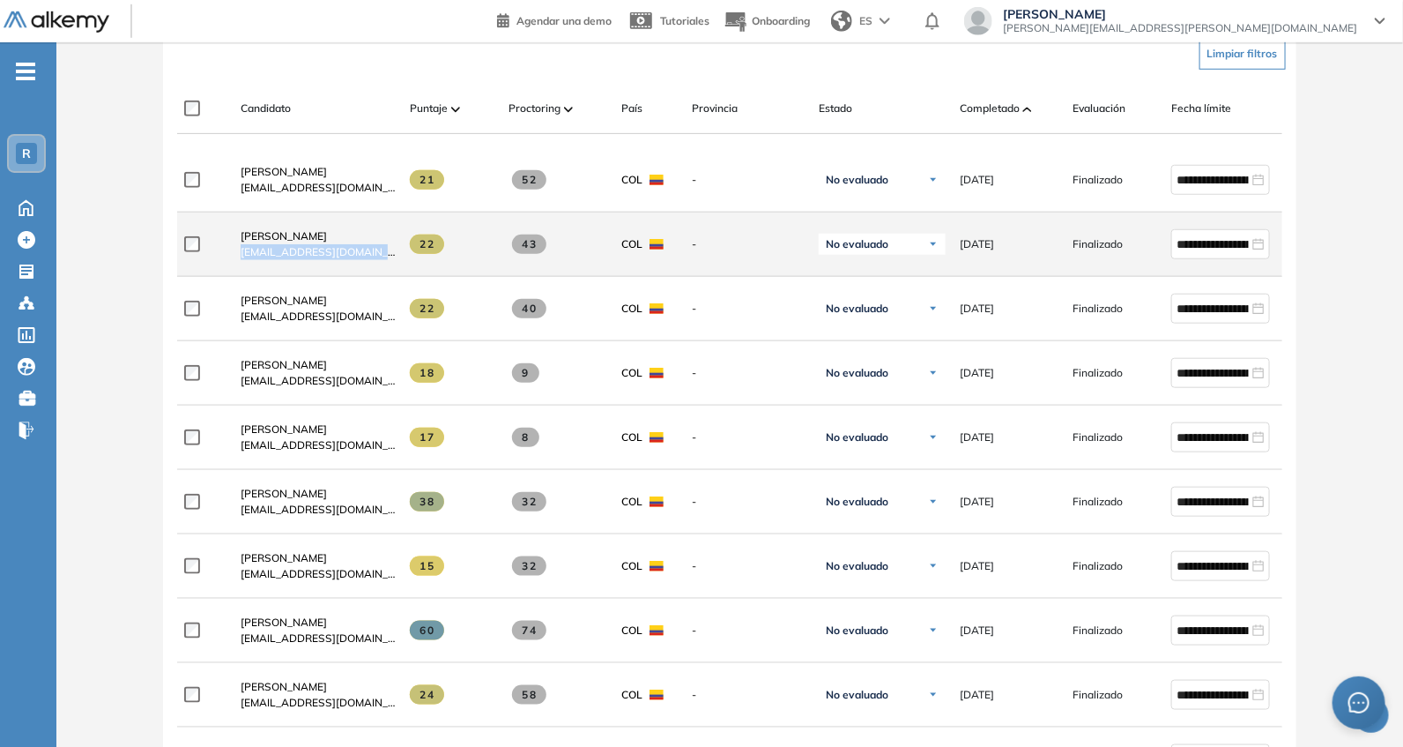
drag, startPoint x: 227, startPoint y: 269, endPoint x: 401, endPoint y: 278, distance: 173.9
click at [401, 277] on div "**********" at bounding box center [769, 244] width 1185 height 64
copy div "[EMAIL_ADDRESS][DOMAIN_NAME]"
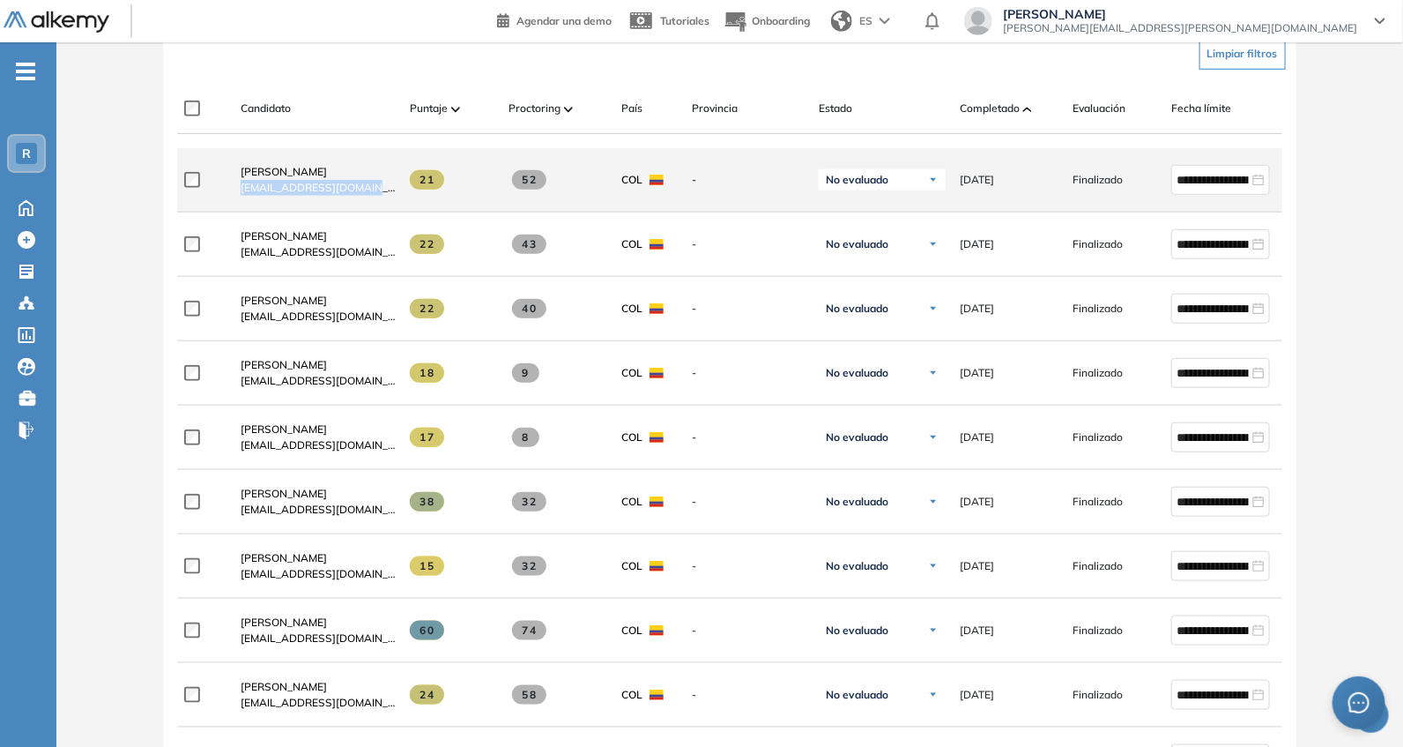
drag, startPoint x: 234, startPoint y: 200, endPoint x: 388, endPoint y: 214, distance: 154.9
click at [388, 210] on div "[PERSON_NAME] [EMAIL_ADDRESS][DOMAIN_NAME]" at bounding box center [311, 180] width 169 height 60
copy span "[EMAIL_ADDRESS][DOMAIN_NAME]"
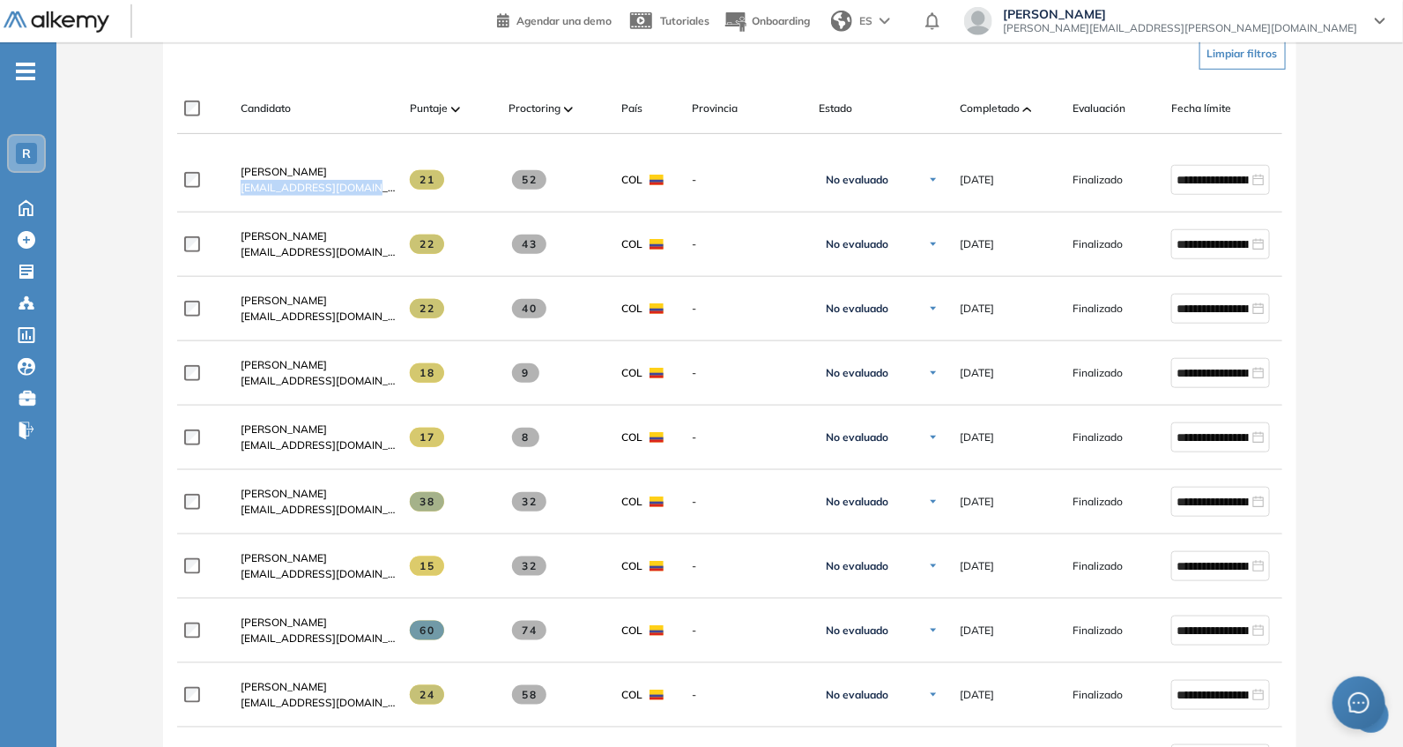
click at [344, 84] on div "Candidato Puntaje Proctoring País Provincia Estado Completado Evaluación Fecha …" at bounding box center [729, 109] width 1104 height 50
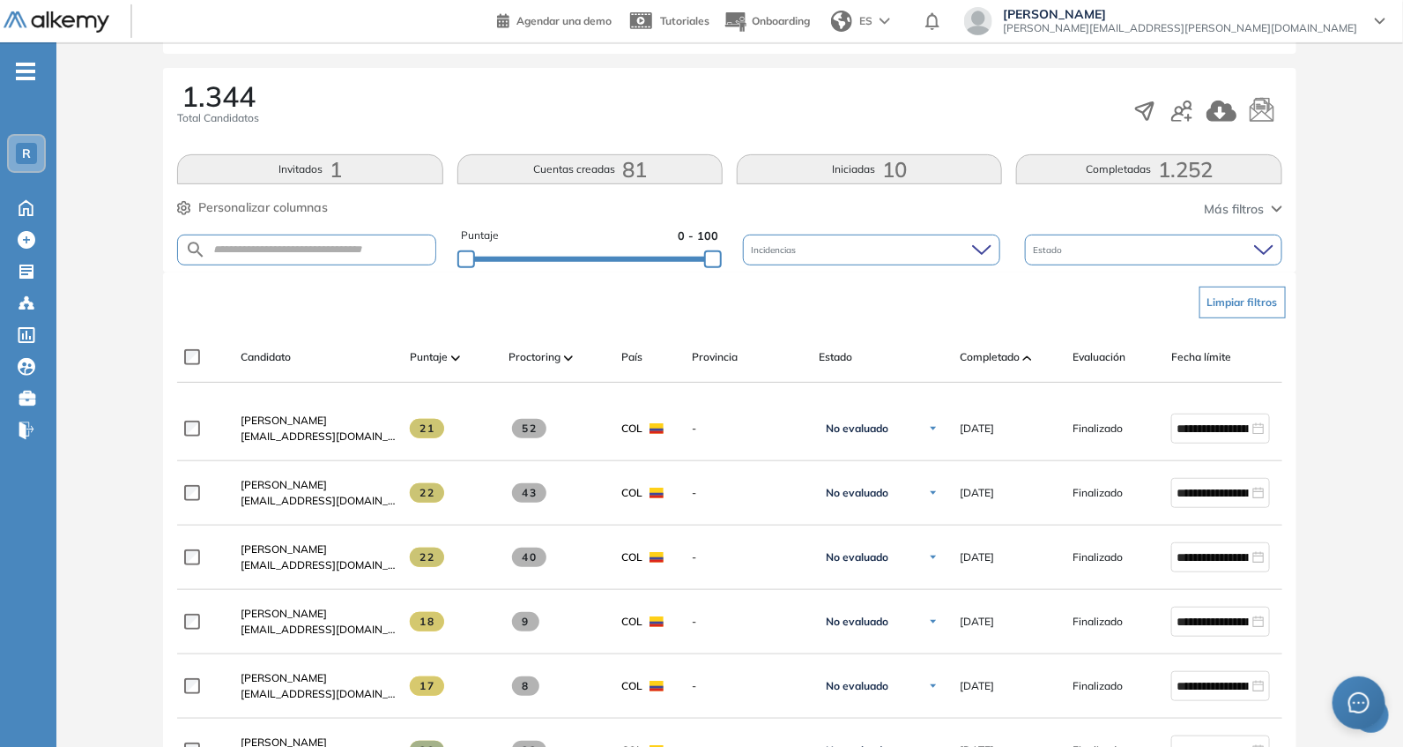
scroll to position [256, 0]
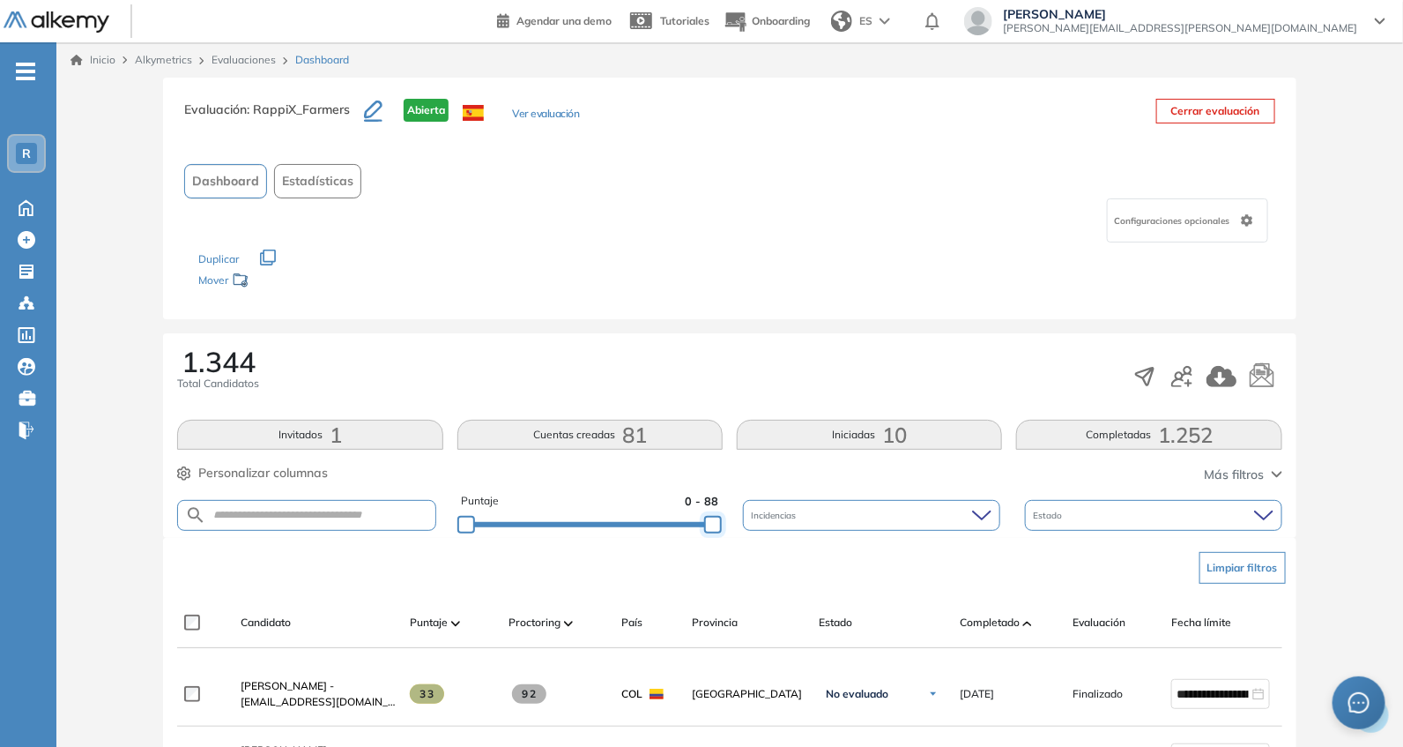
drag, startPoint x: 686, startPoint y: 530, endPoint x: 752, endPoint y: 522, distance: 66.6
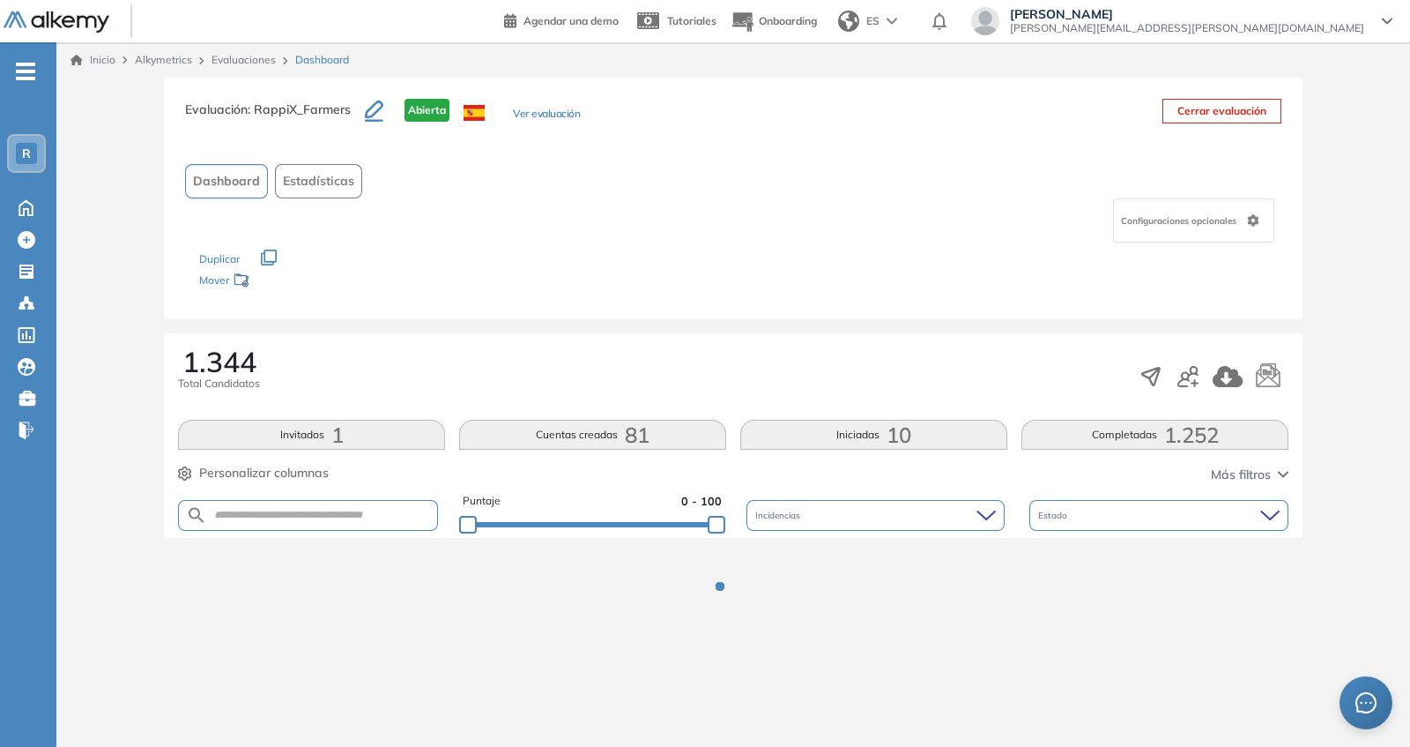
click at [739, 361] on div "1.344 Total Candidatos" at bounding box center [733, 376] width 1111 height 58
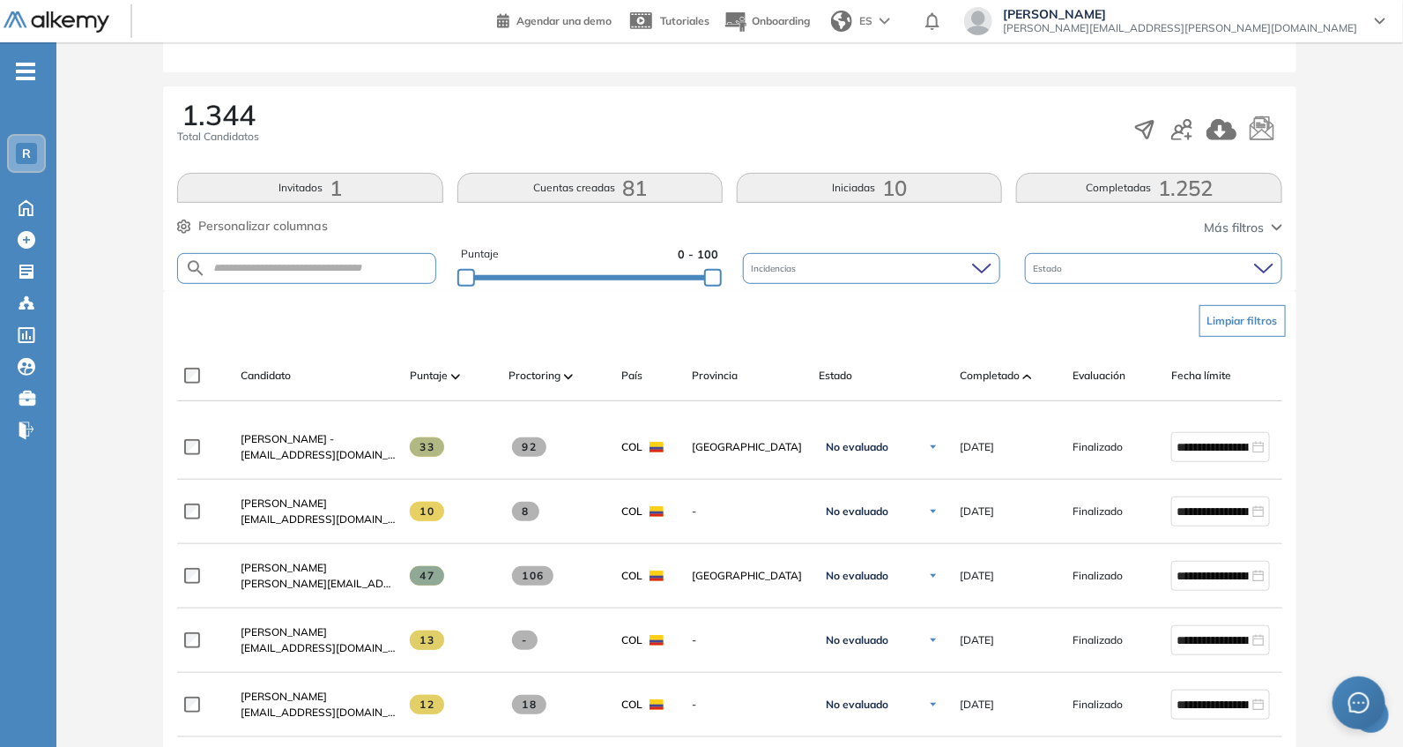
scroll to position [256, 0]
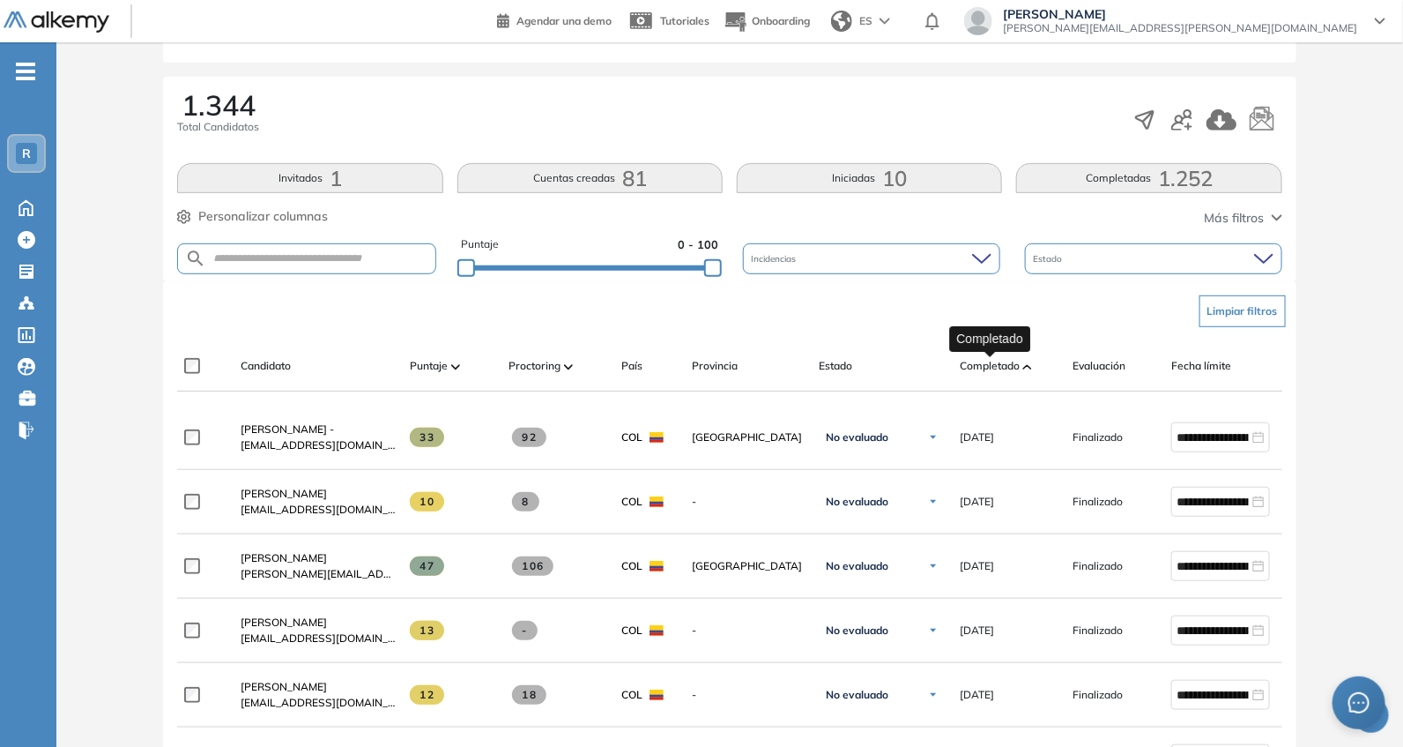
click at [960, 366] on span "Completado" at bounding box center [990, 366] width 60 height 16
click at [989, 358] on span "Completado" at bounding box center [990, 366] width 60 height 16
click at [442, 315] on div "Limpiar filtros" at bounding box center [733, 311] width 1104 height 53
click at [647, 257] on div "Puntaje 0 - 100" at bounding box center [589, 258] width 257 height 45
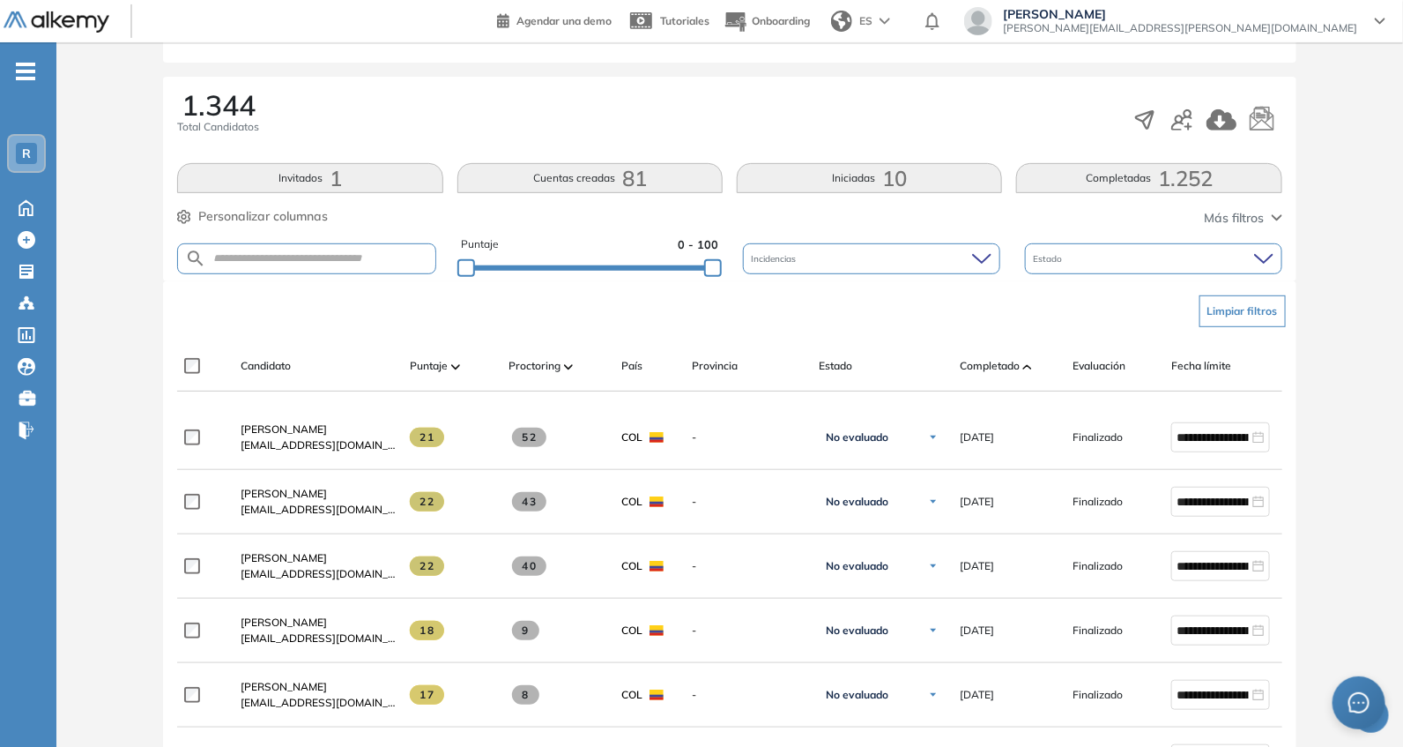
scroll to position [0, 0]
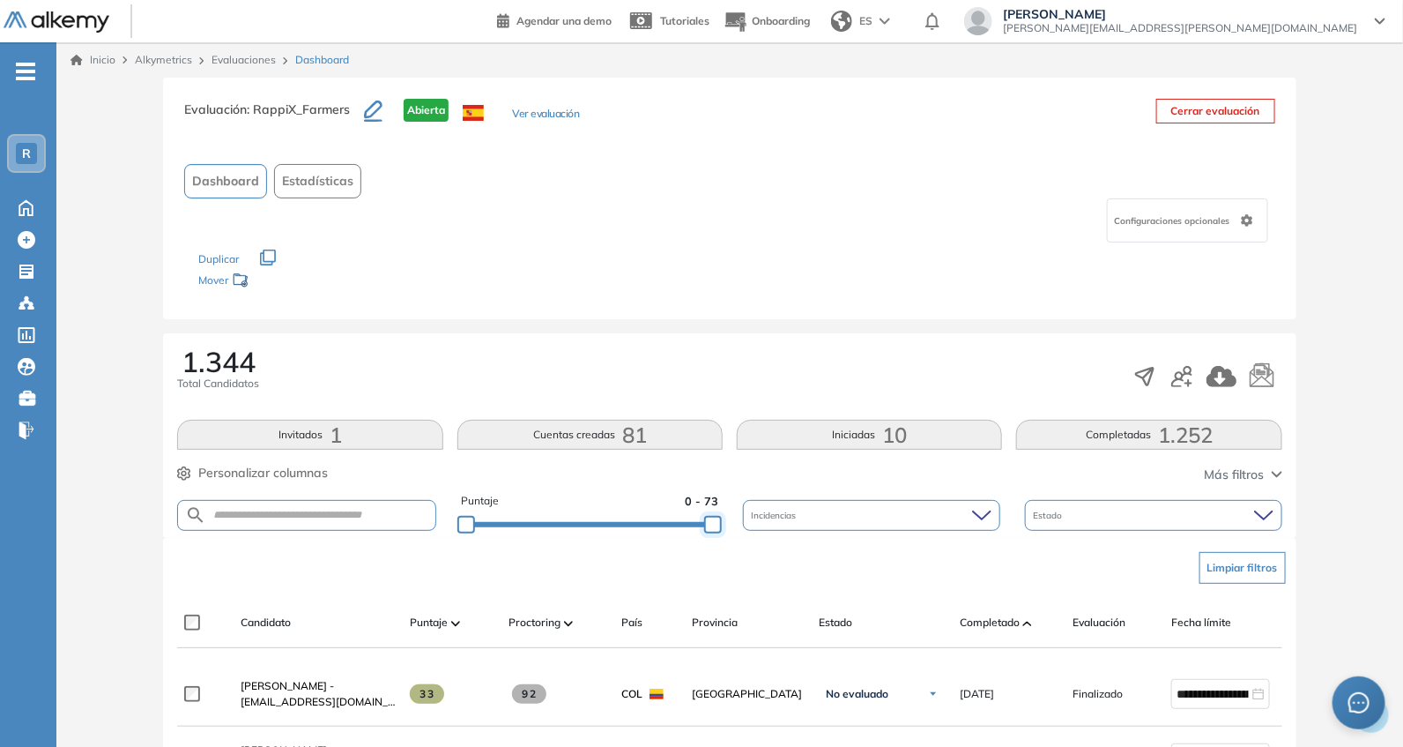
drag, startPoint x: 652, startPoint y: 524, endPoint x: 758, endPoint y: 526, distance: 105.8
click at [758, 526] on div "Puntaje 0 - 73 Incidencias Estado" at bounding box center [729, 515] width 1104 height 45
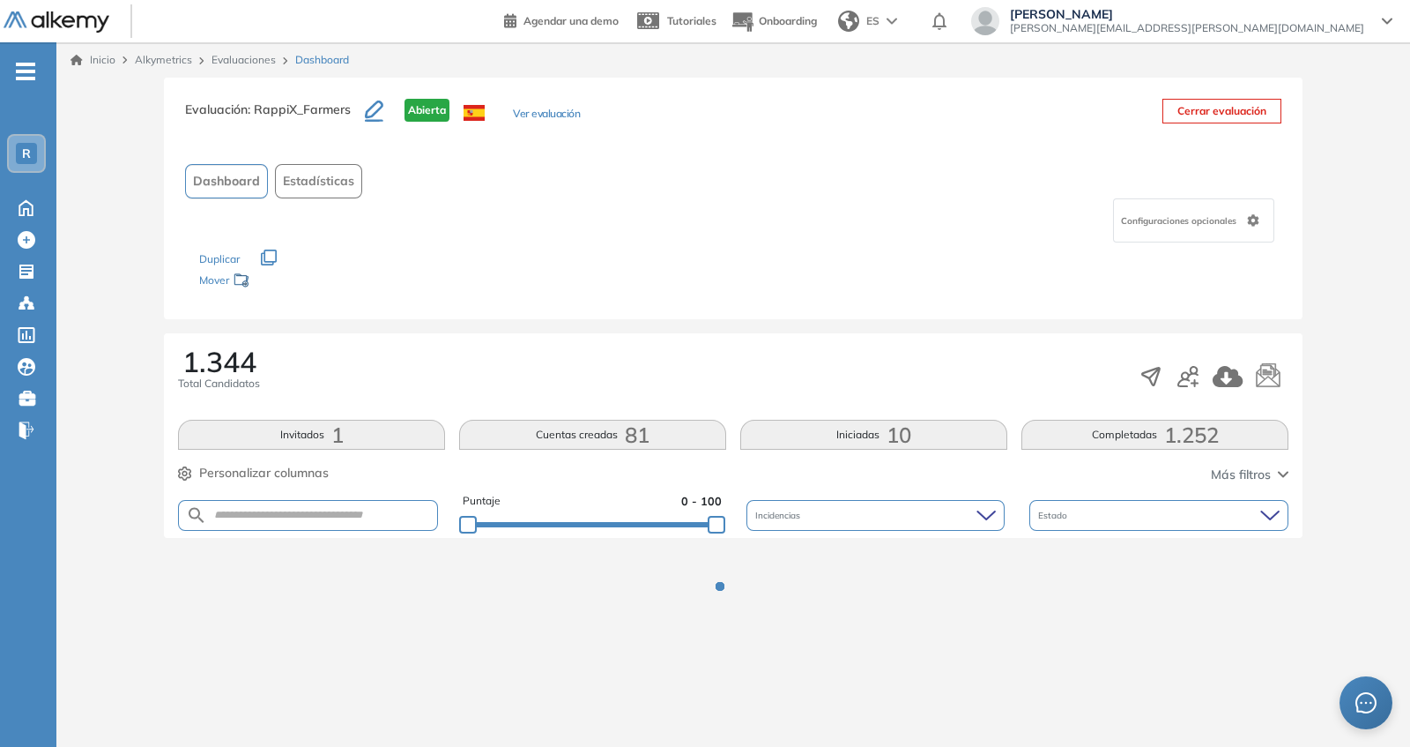
click at [693, 275] on div "Los siguientes tests ya no están disponibles o tienen una nueva versión Revisa …" at bounding box center [733, 270] width 1068 height 56
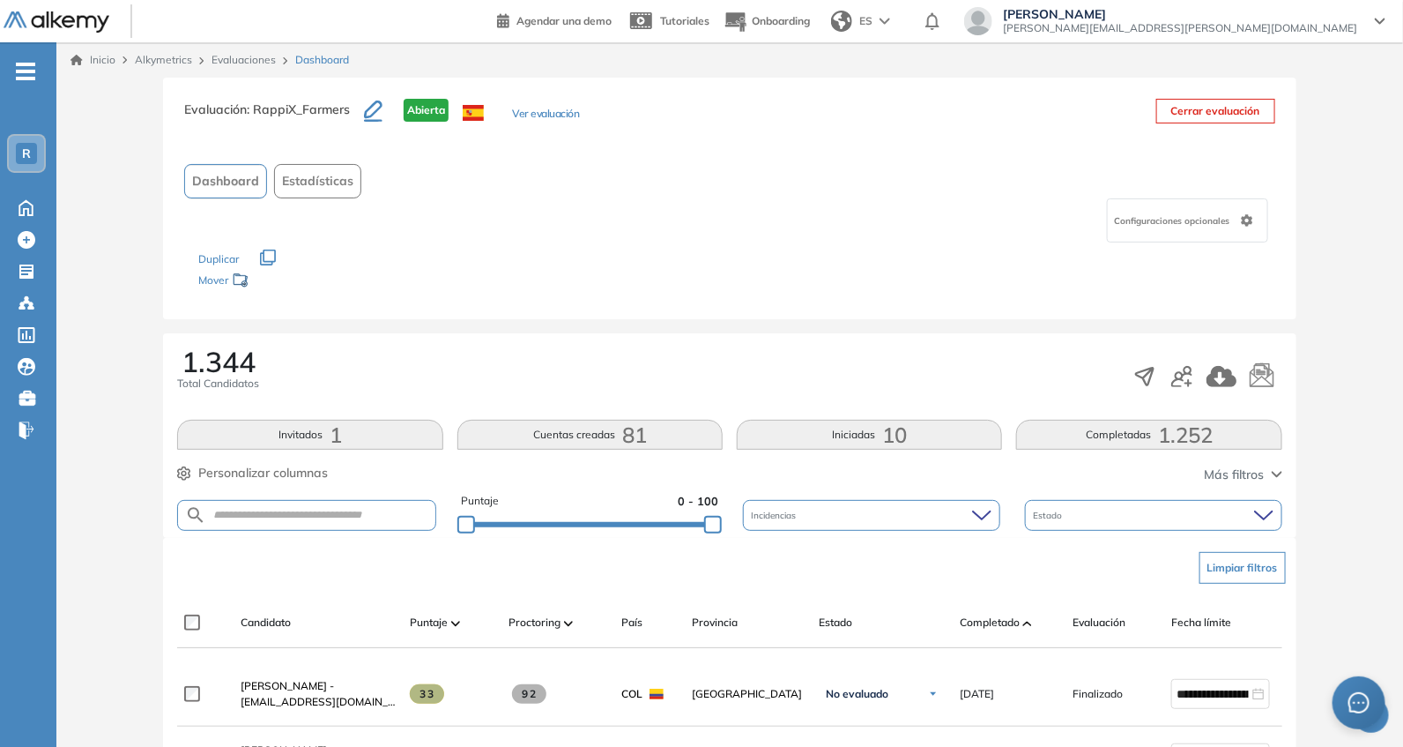
scroll to position [514, 0]
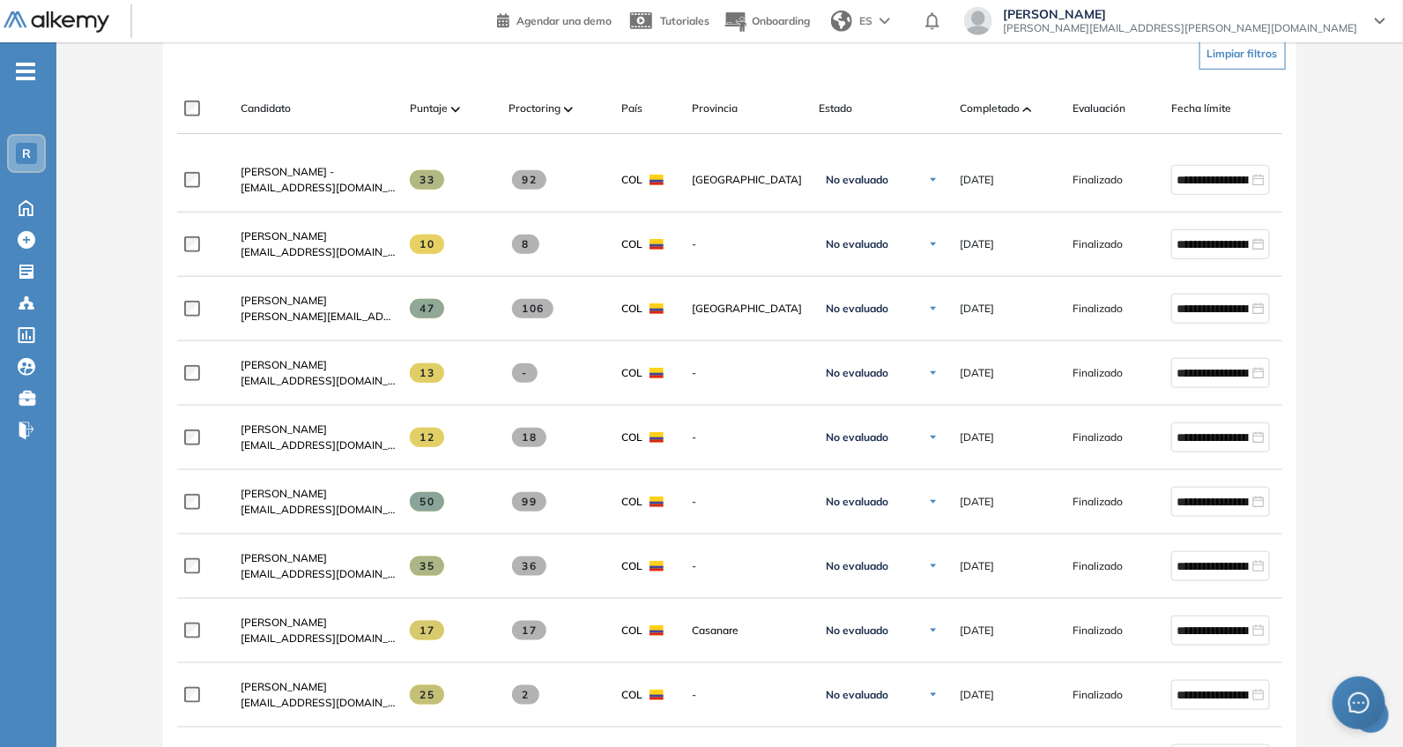
click at [979, 109] on span "Completado" at bounding box center [990, 108] width 60 height 16
click at [1005, 111] on span "Completado" at bounding box center [990, 108] width 60 height 16
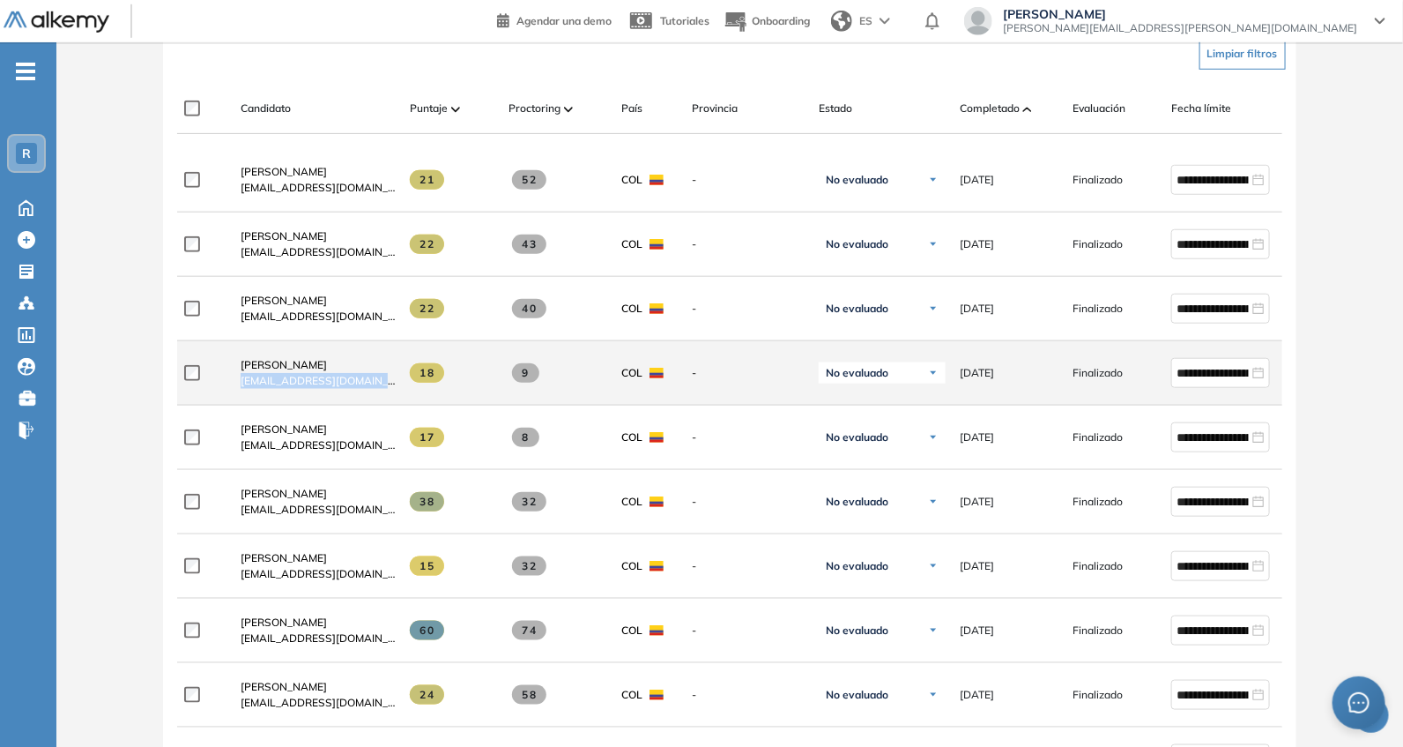
drag, startPoint x: 234, startPoint y: 387, endPoint x: 417, endPoint y: 399, distance: 183.7
click at [417, 399] on div "**********" at bounding box center [769, 373] width 1185 height 64
copy div "[EMAIL_ADDRESS][DOMAIN_NAME]"
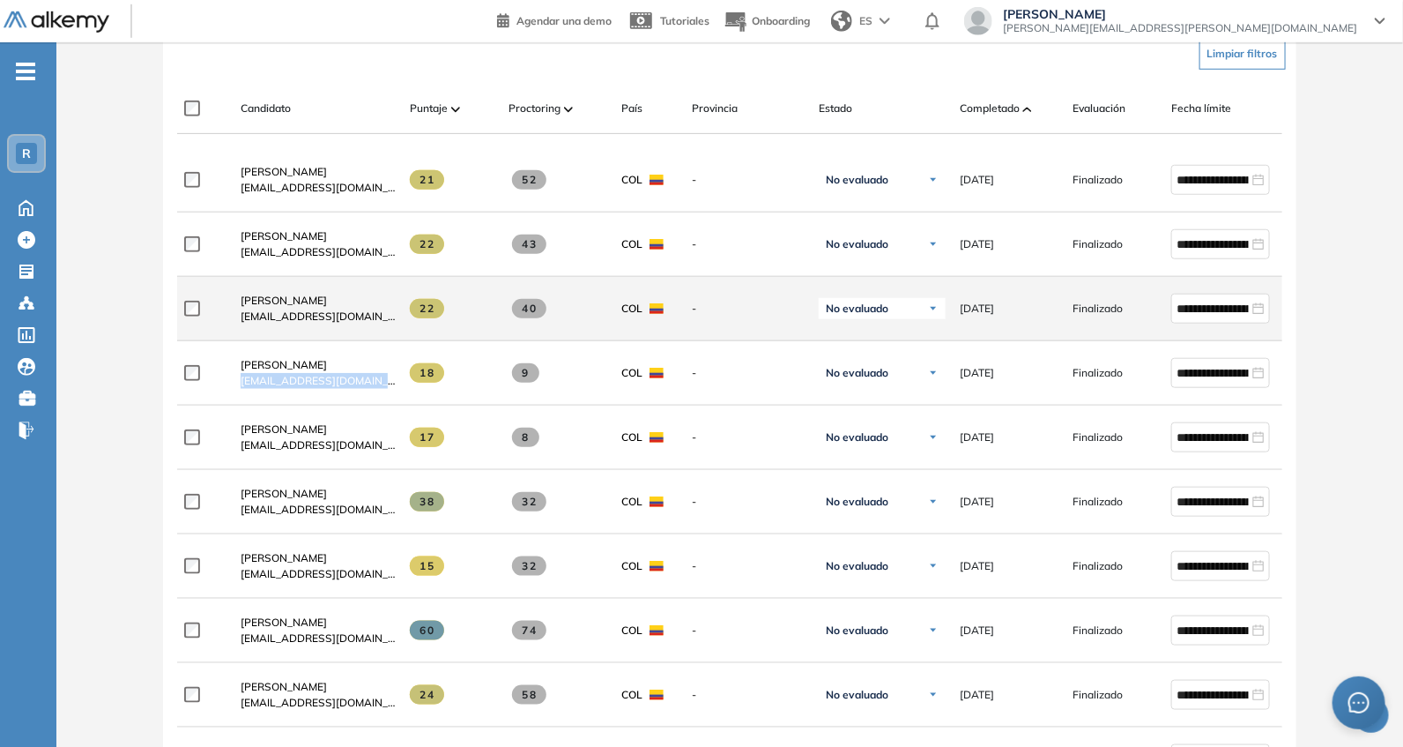
copy div "[EMAIL_ADDRESS][DOMAIN_NAME]"
drag, startPoint x: 232, startPoint y: 319, endPoint x: 392, endPoint y: 325, distance: 160.5
click at [392, 325] on div "[PERSON_NAME] [EMAIL_ADDRESS][DOMAIN_NAME]" at bounding box center [311, 309] width 169 height 60
copy span "[EMAIL_ADDRESS][DOMAIN_NAME]"
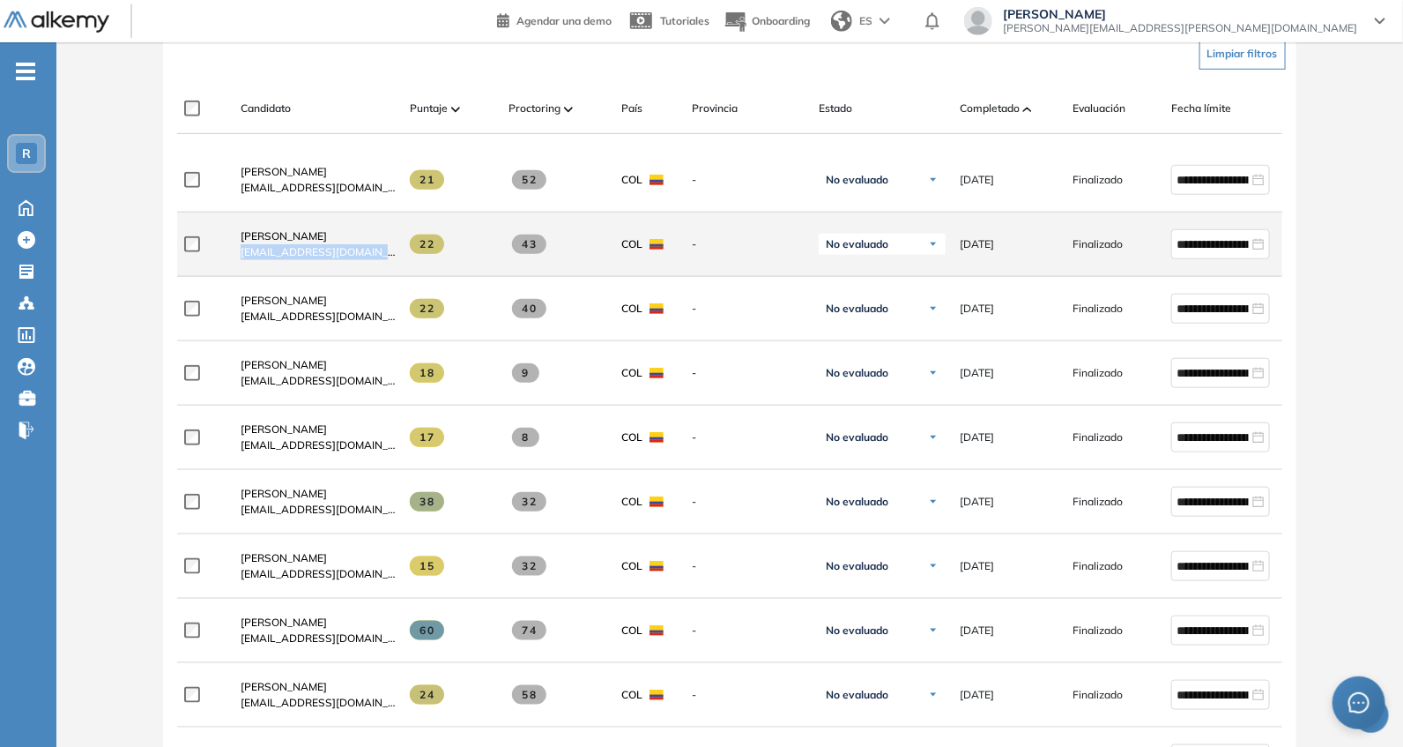
drag, startPoint x: 228, startPoint y: 263, endPoint x: 404, endPoint y: 262, distance: 175.4
click at [404, 262] on div "**********" at bounding box center [769, 244] width 1185 height 64
copy div "[EMAIL_ADDRESS][DOMAIN_NAME]"
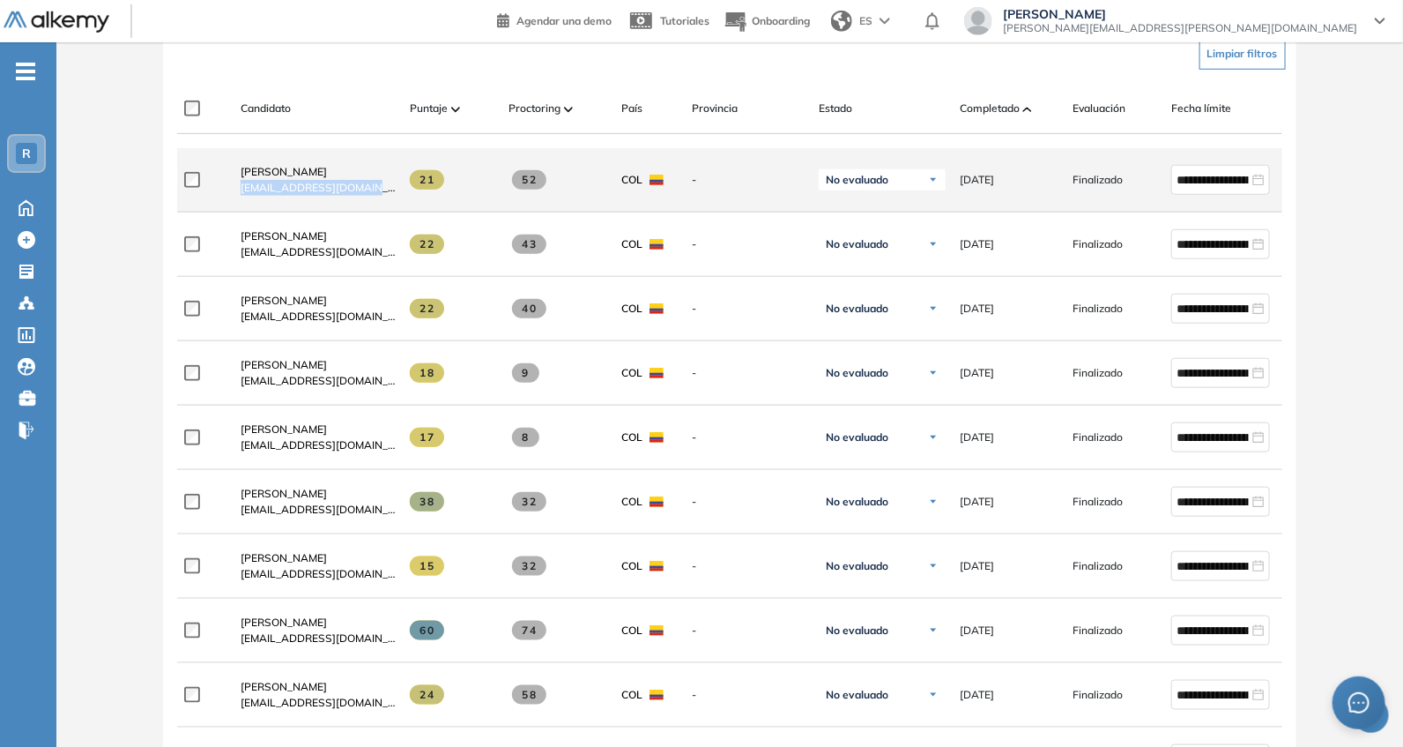
drag, startPoint x: 231, startPoint y: 191, endPoint x: 393, endPoint y: 215, distance: 163.9
click at [393, 212] on div "**********" at bounding box center [769, 180] width 1185 height 64
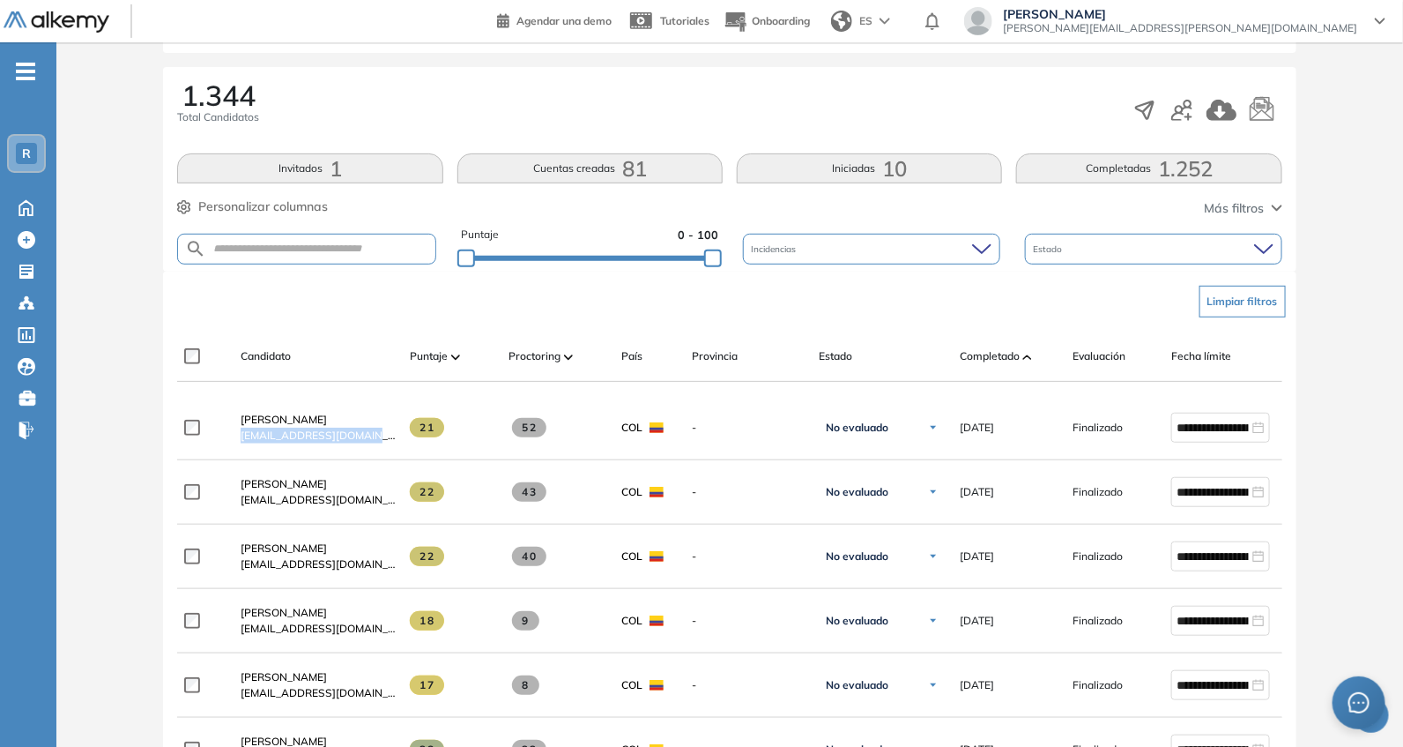
scroll to position [256, 0]
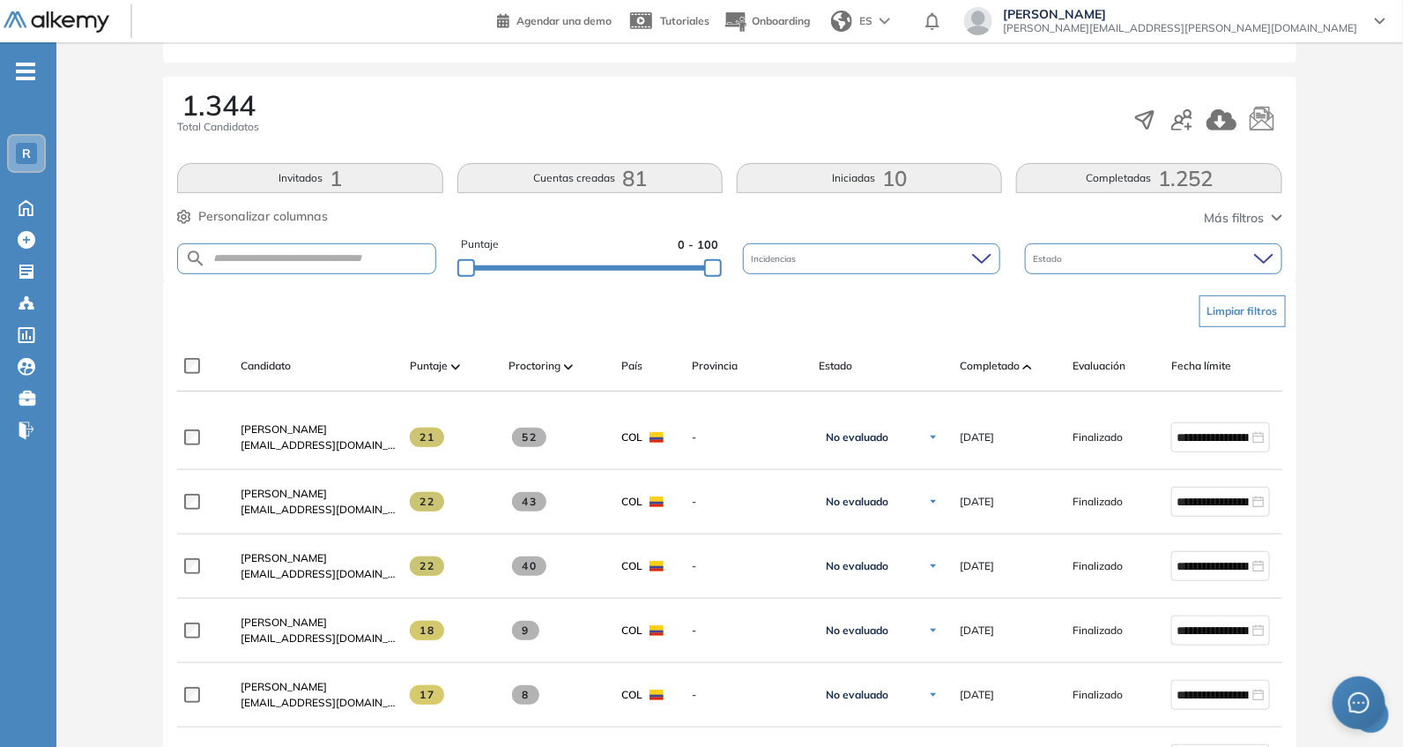
click at [357, 350] on div "Candidato Puntaje Proctoring País Provincia Estado Completado Evaluación Fecha …" at bounding box center [729, 366] width 1104 height 50
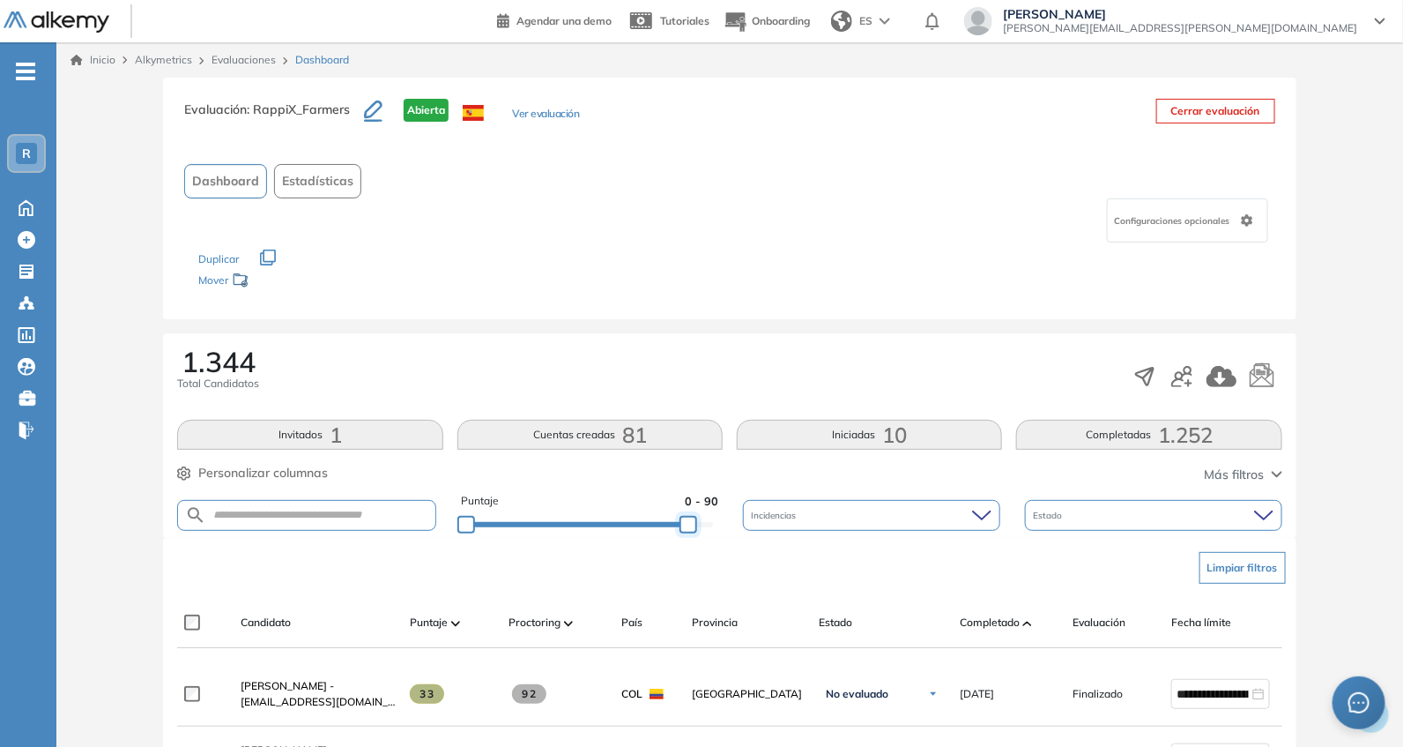
drag, startPoint x: 687, startPoint y: 517, endPoint x: 753, endPoint y: 528, distance: 66.1
click at [697, 521] on div at bounding box center [689, 525] width 18 height 18
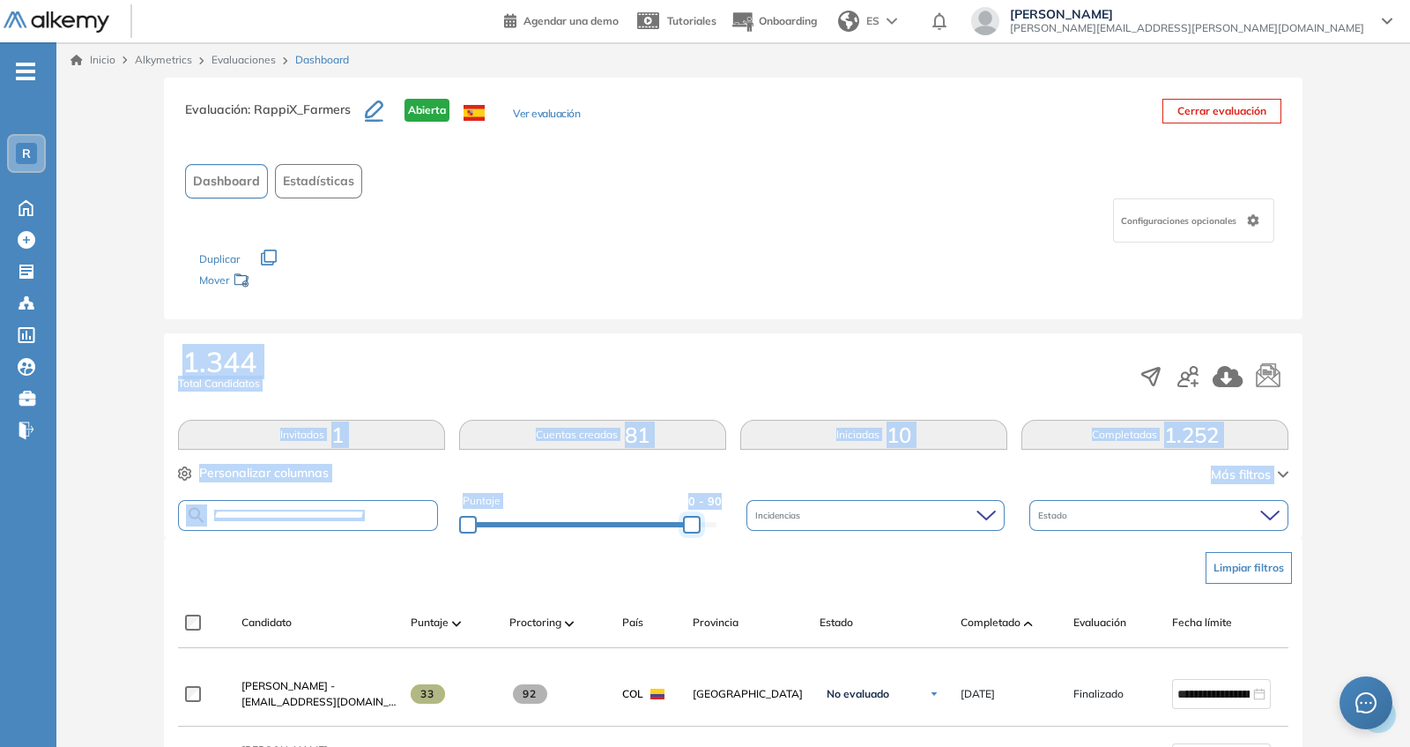
drag, startPoint x: 753, startPoint y: 528, endPoint x: 739, endPoint y: 516, distance: 18.2
click at [757, 529] on div "Puntaje 0 - 90 Incidencias Estado" at bounding box center [733, 515] width 1111 height 45
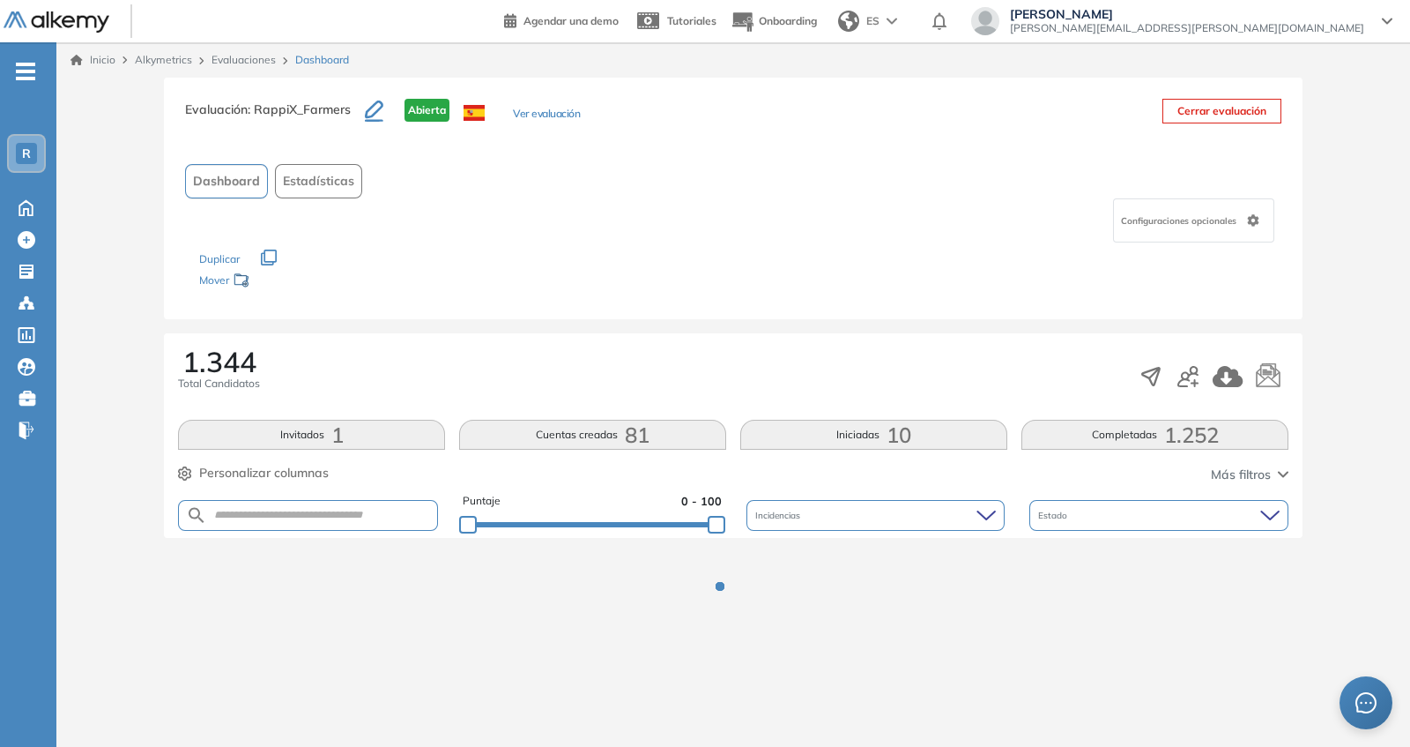
click at [648, 363] on div "1.344 Total Candidatos" at bounding box center [733, 376] width 1111 height 58
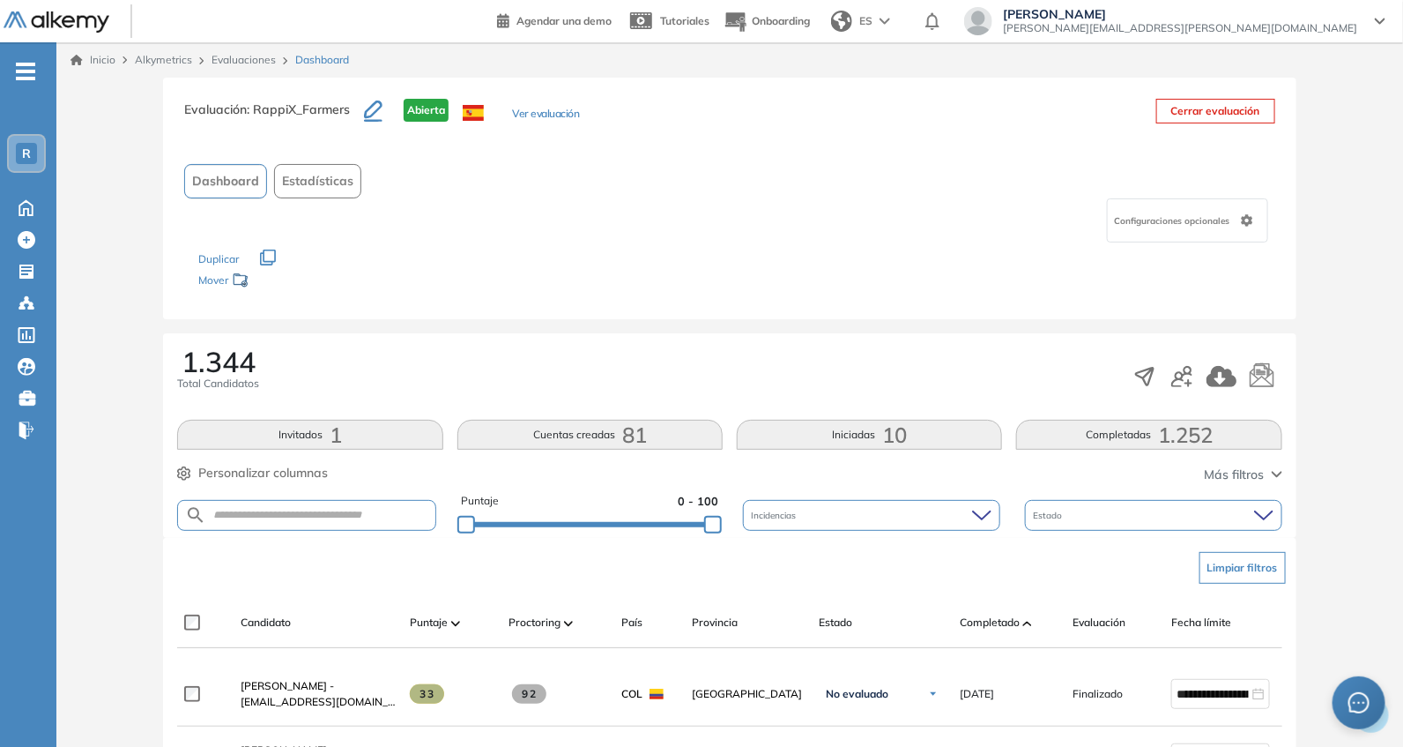
scroll to position [514, 0]
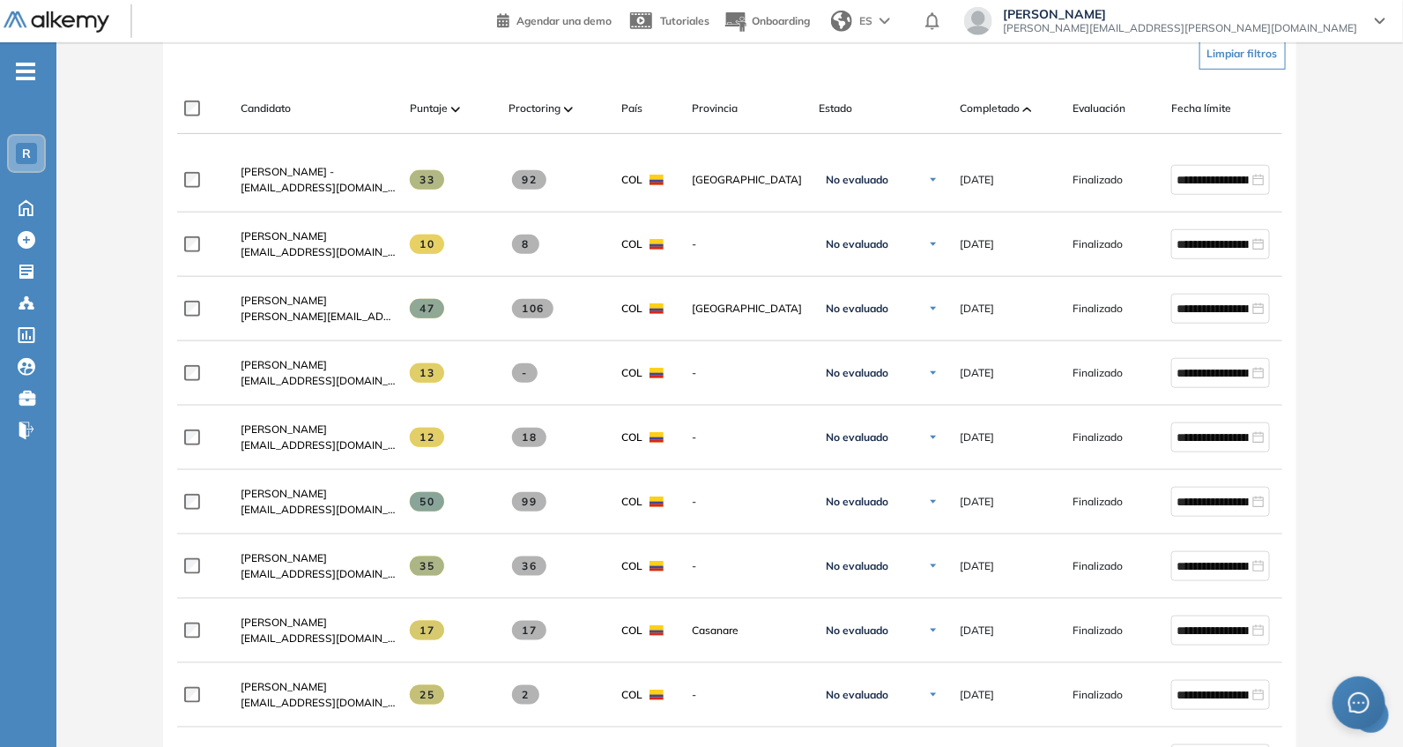
click at [1009, 121] on div "Candidato Puntaje Proctoring País Provincia Estado Completado Evaluación Fecha …" at bounding box center [769, 115] width 1185 height 35
click at [1001, 104] on span "Completado" at bounding box center [990, 108] width 60 height 16
click at [983, 108] on span "Completado" at bounding box center [990, 108] width 60 height 16
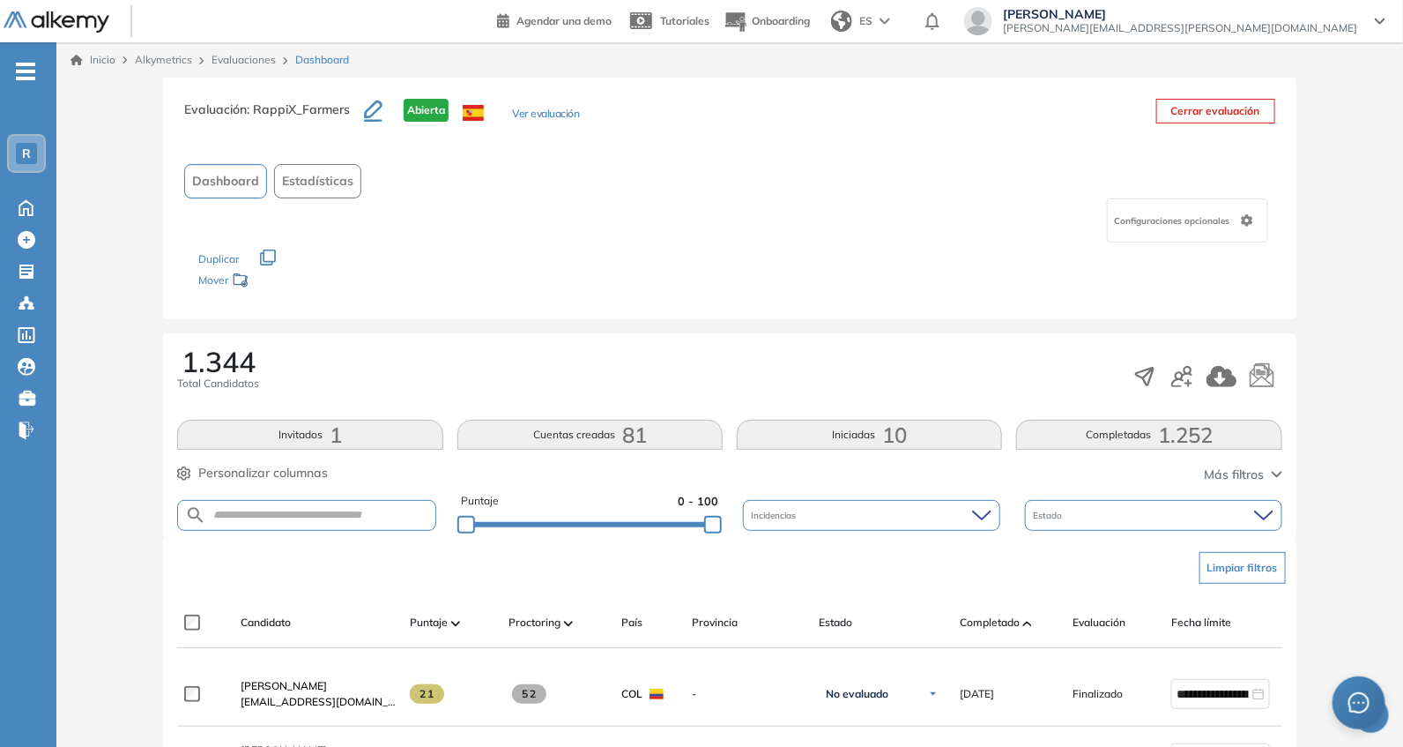
scroll to position [256, 0]
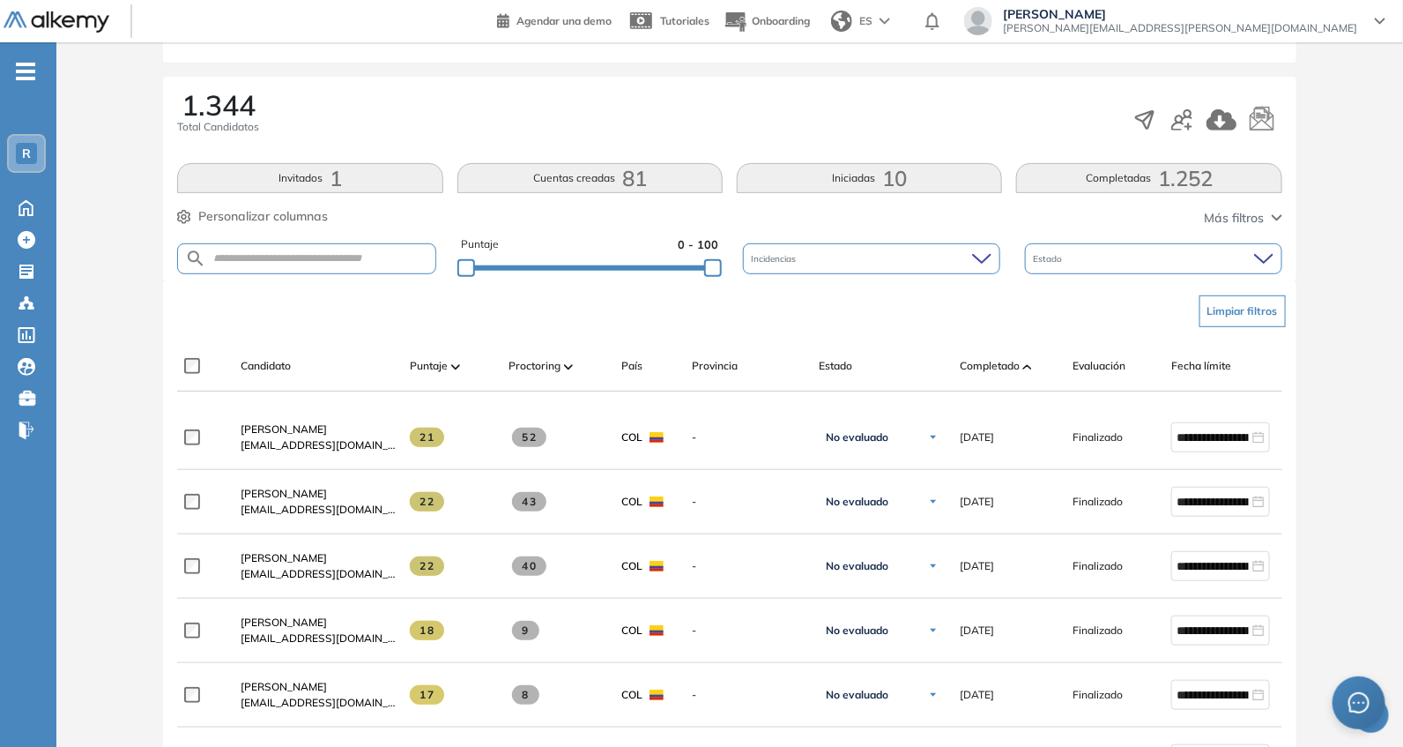
click at [666, 274] on div "Puntaje 0 - 100" at bounding box center [589, 258] width 257 height 45
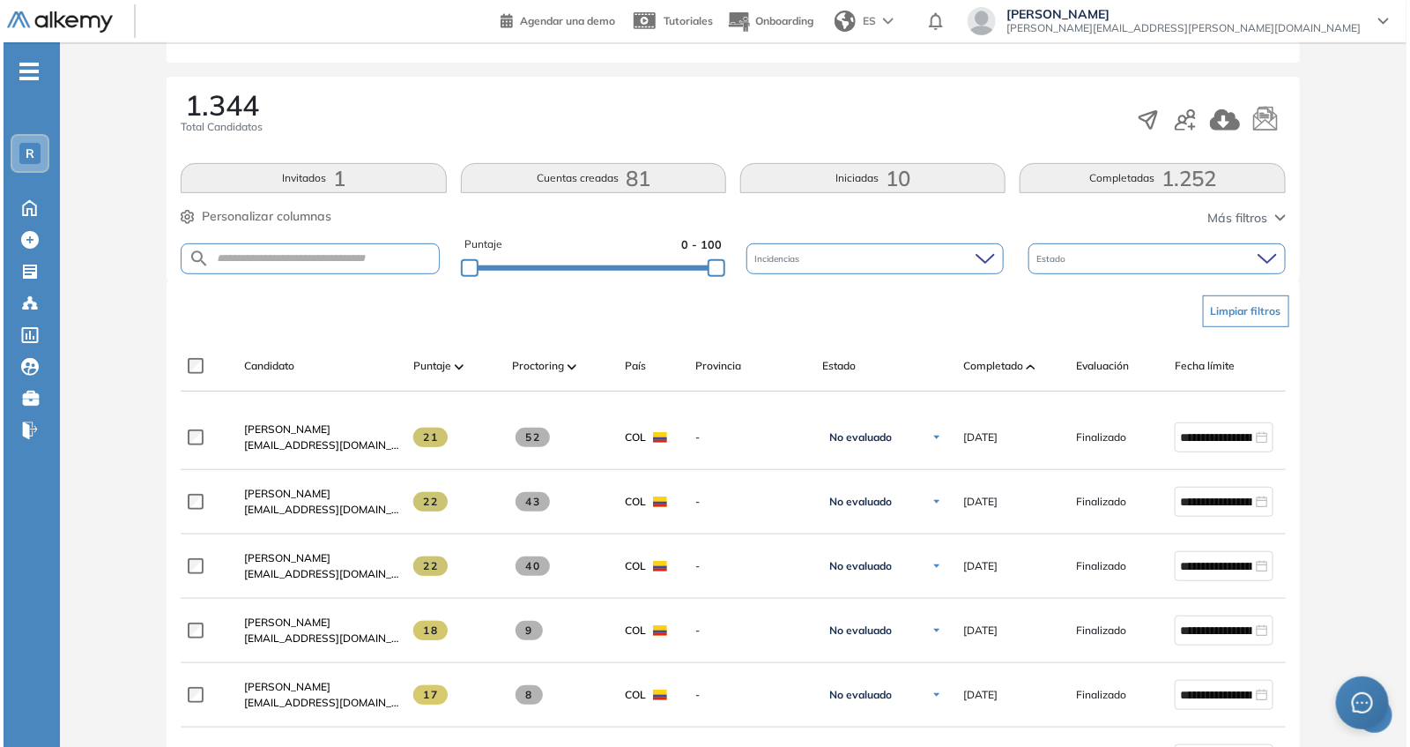
scroll to position [0, 0]
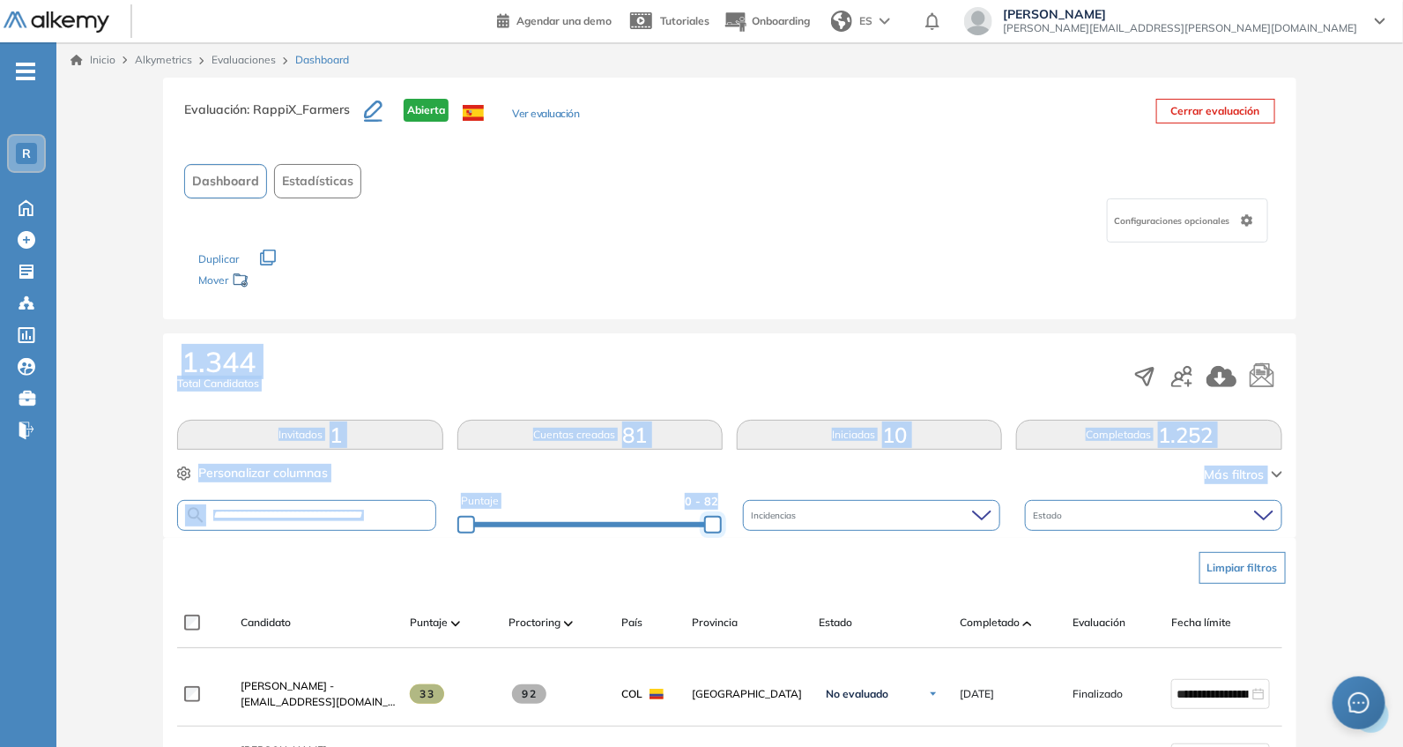
drag, startPoint x: 675, startPoint y: 522, endPoint x: 763, endPoint y: 524, distance: 88.2
click at [763, 524] on div "Puntaje 0 - 82 Incidencias Estado" at bounding box center [729, 515] width 1104 height 45
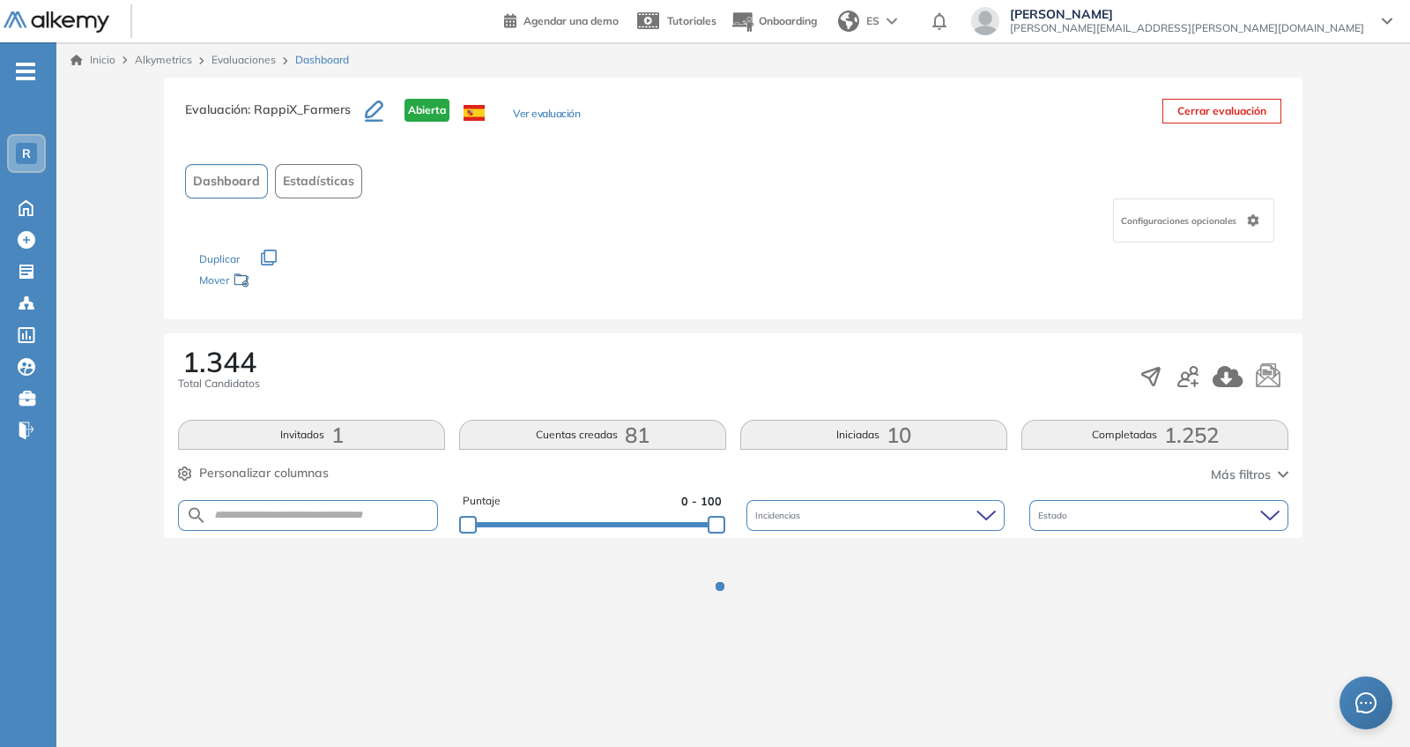
click at [732, 391] on div "1.344 Total Candidatos" at bounding box center [733, 376] width 1111 height 58
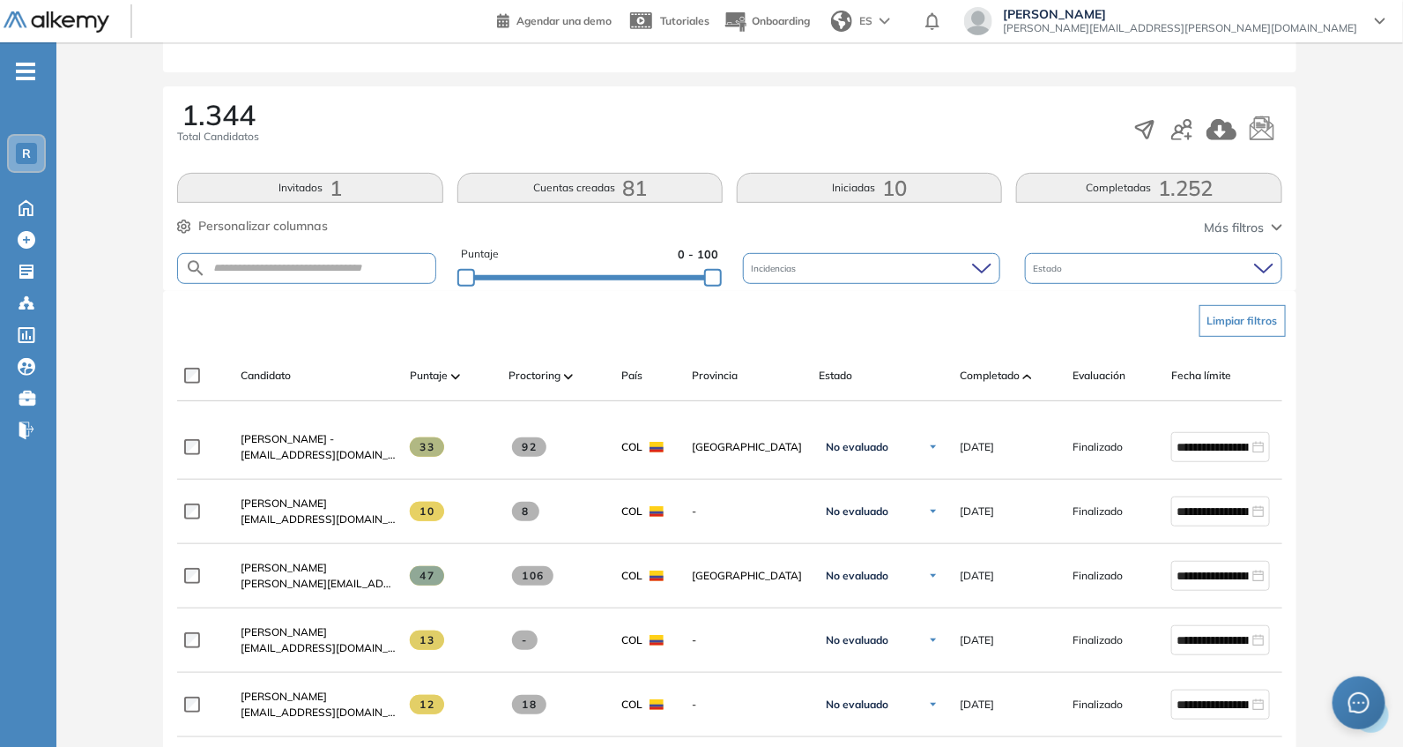
scroll to position [256, 0]
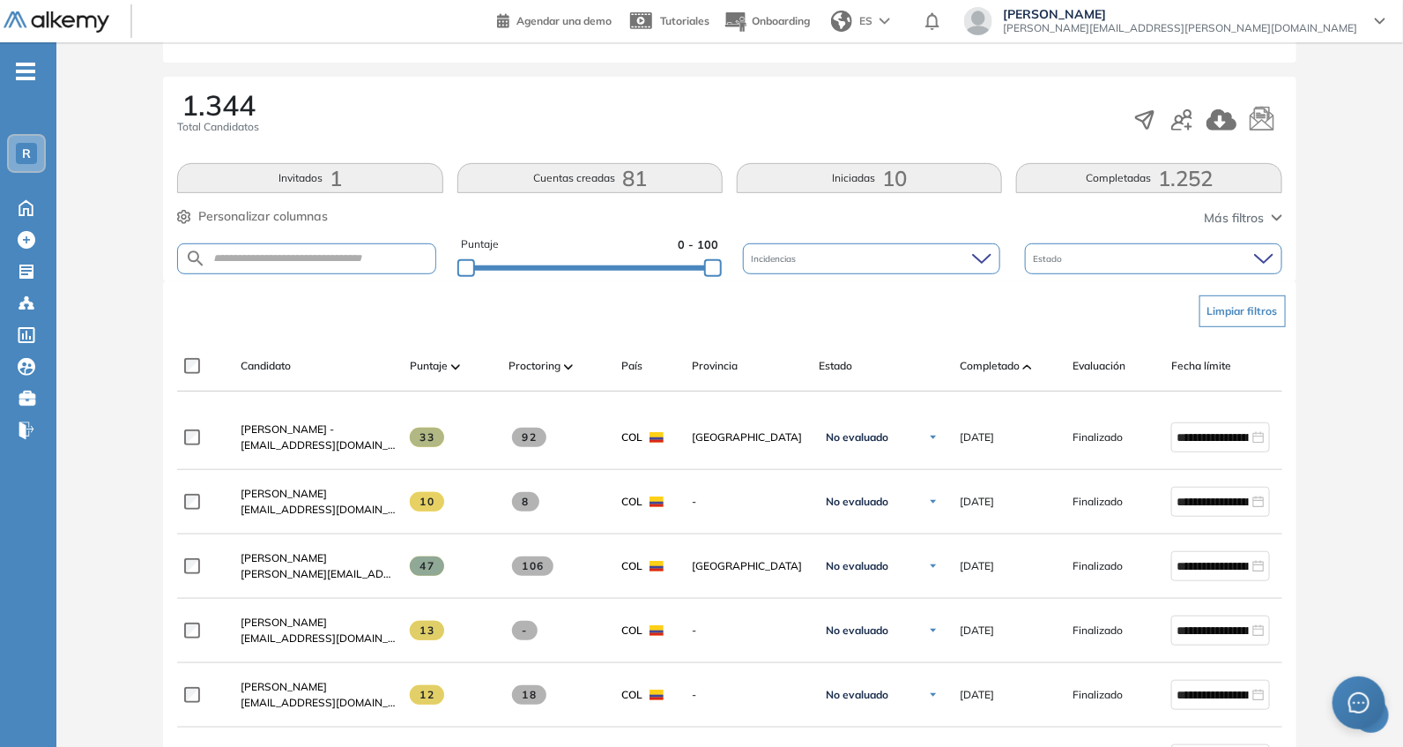
click at [1009, 379] on div "Candidato Puntaje Proctoring País Provincia Estado Completado Evaluación Fecha …" at bounding box center [769, 372] width 1185 height 35
click at [1009, 372] on span "Completado" at bounding box center [990, 366] width 60 height 16
click at [970, 355] on div "Completado" at bounding box center [1009, 365] width 99 height 21
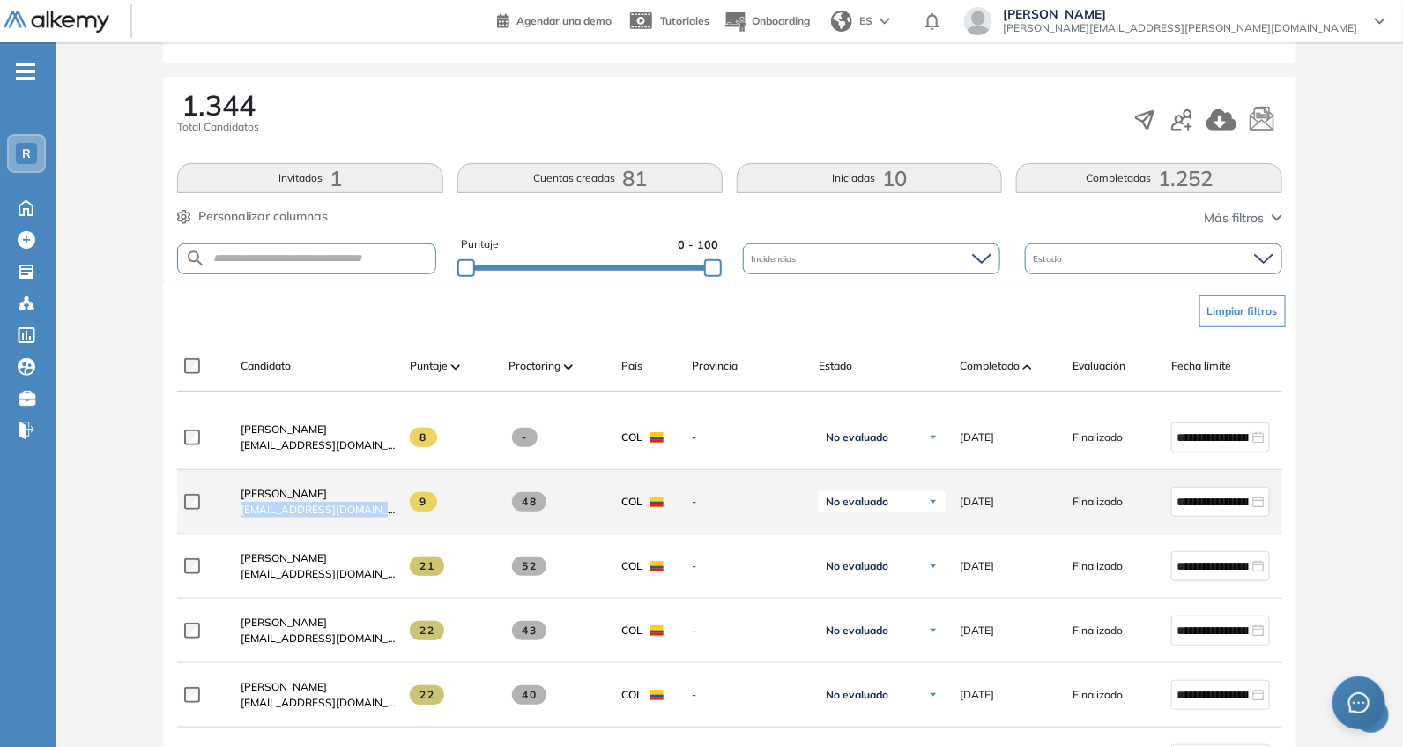
drag, startPoint x: 234, startPoint y: 513, endPoint x: 419, endPoint y: 524, distance: 185.4
click at [419, 524] on div "**********" at bounding box center [769, 502] width 1185 height 64
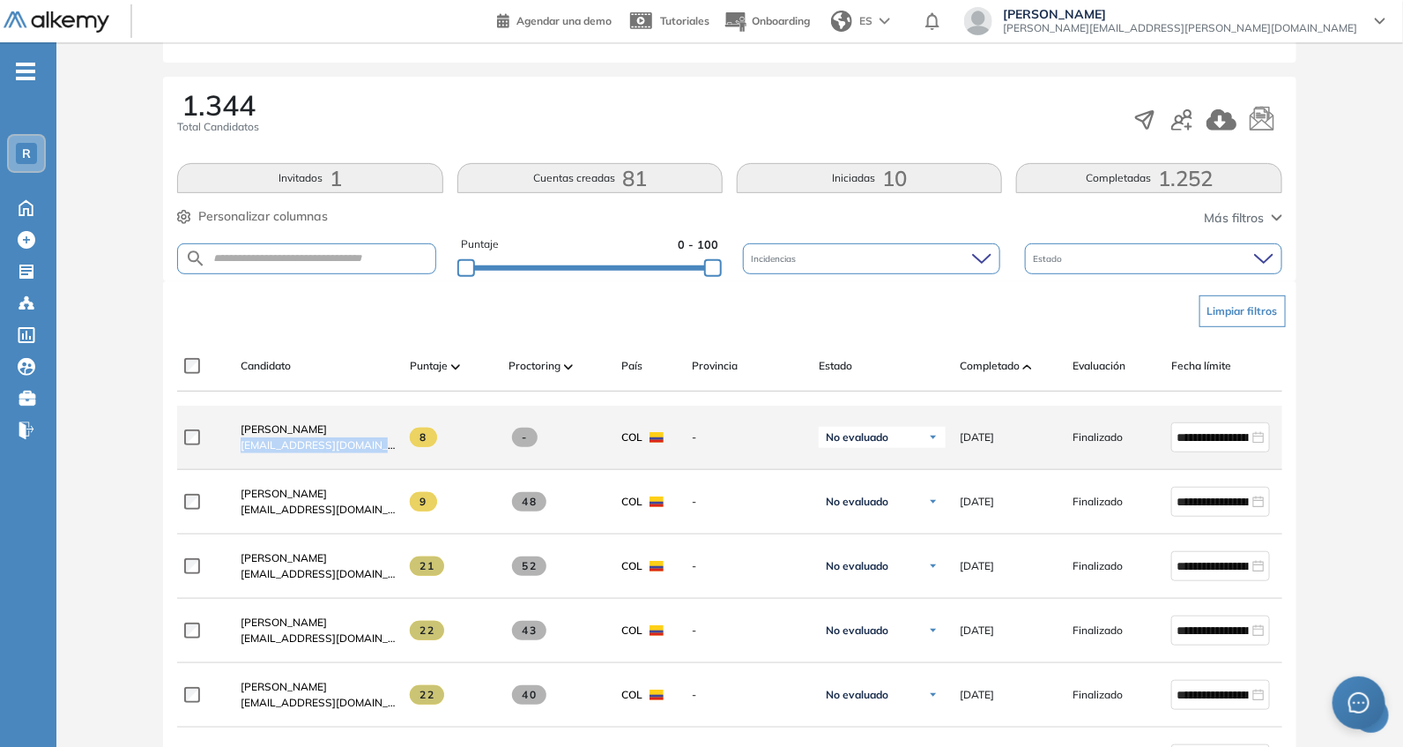
drag, startPoint x: 237, startPoint y: 451, endPoint x: 402, endPoint y: 470, distance: 165.9
click at [402, 470] on div "**********" at bounding box center [769, 437] width 1185 height 64
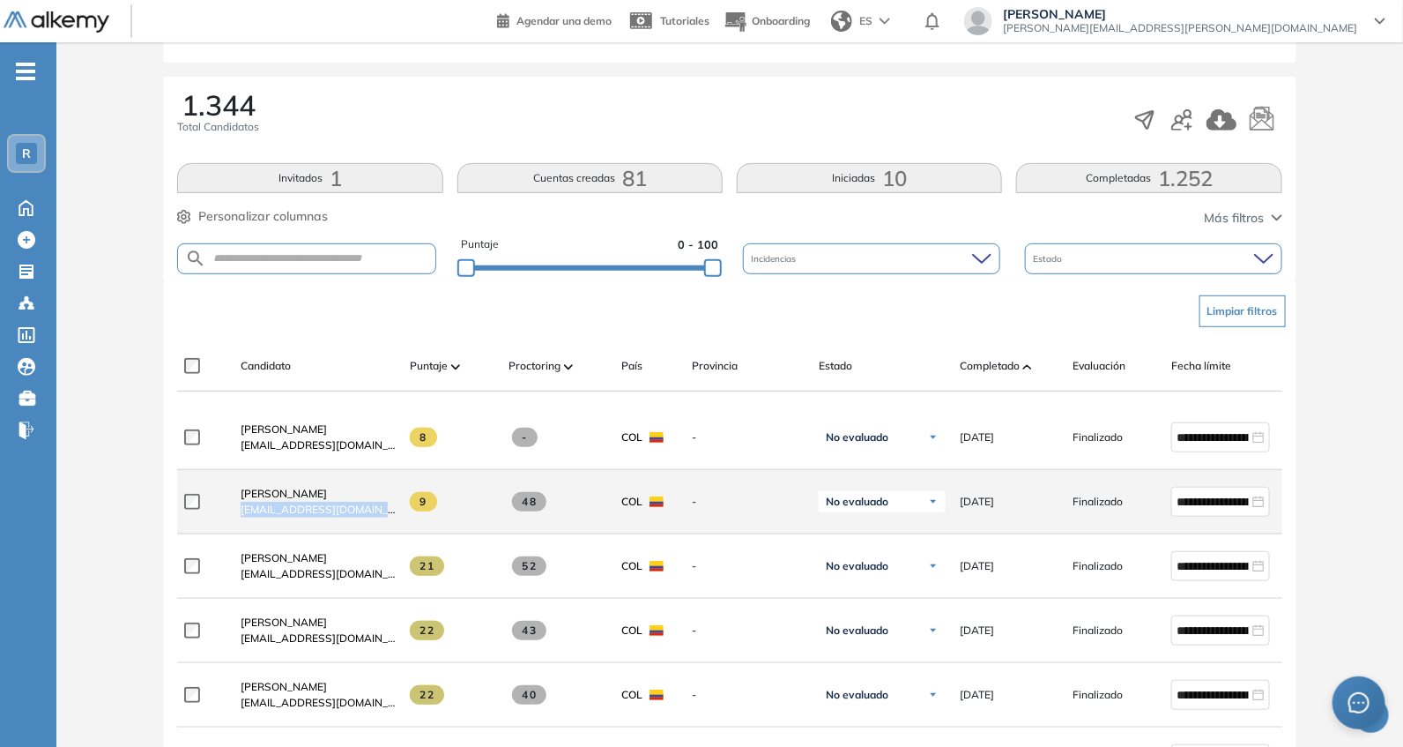
drag, startPoint x: 227, startPoint y: 511, endPoint x: 404, endPoint y: 524, distance: 176.7
click at [406, 526] on div "**********" at bounding box center [769, 502] width 1185 height 64
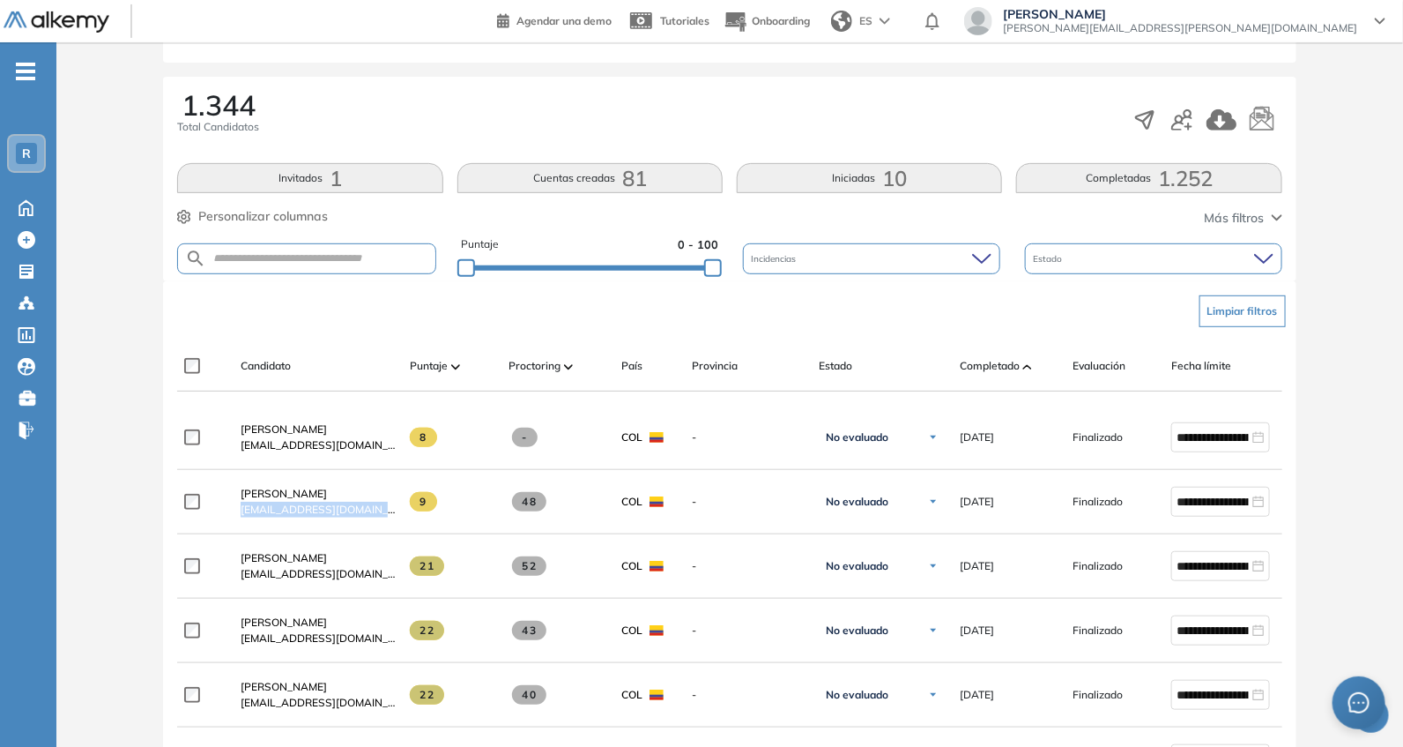
click at [379, 294] on div "Limpiar filtros" at bounding box center [733, 311] width 1104 height 53
drag, startPoint x: 704, startPoint y: 271, endPoint x: 667, endPoint y: 275, distance: 37.2
click at [692, 275] on div at bounding box center [701, 268] width 18 height 18
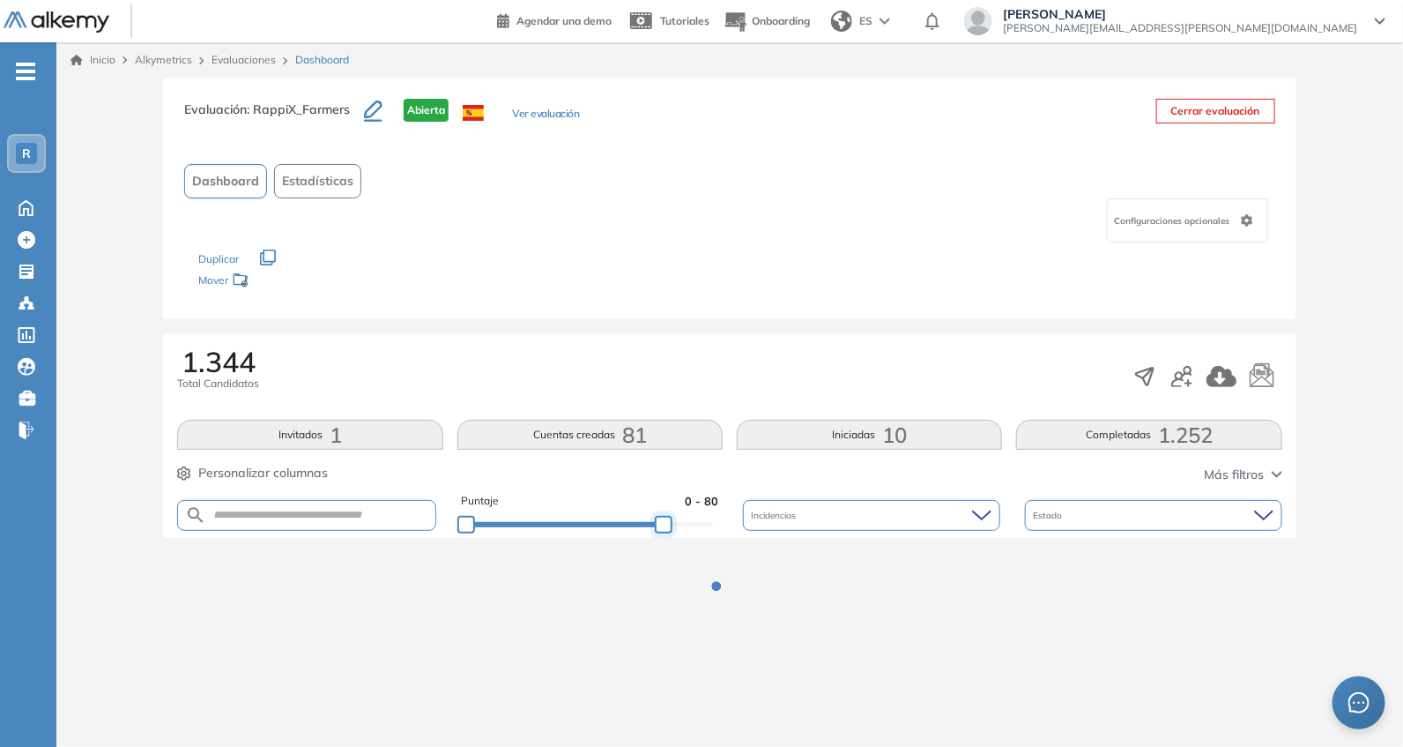
scroll to position [0, 0]
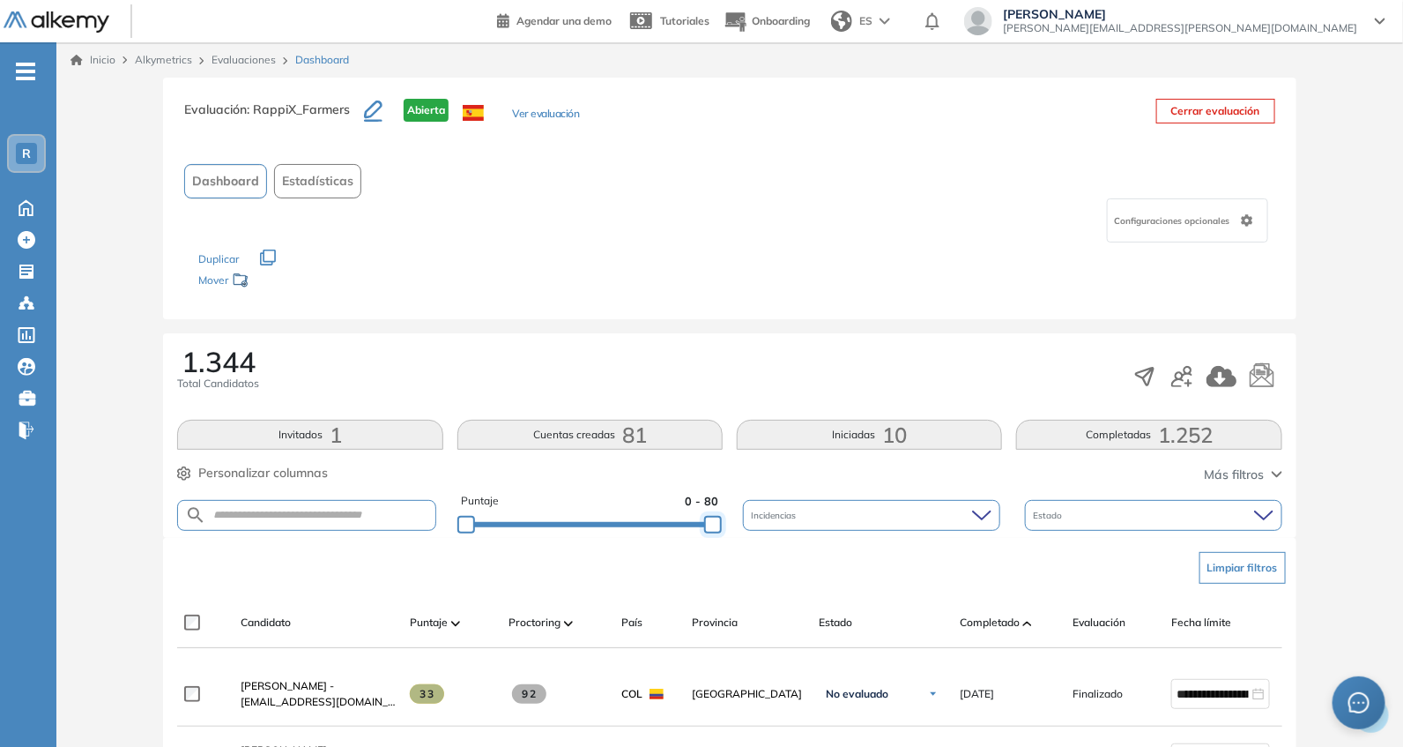
drag, startPoint x: 714, startPoint y: 521, endPoint x: 690, endPoint y: 381, distance: 142.1
click at [753, 529] on div "Puntaje 0 - 80 Incidencias Estado" at bounding box center [729, 515] width 1104 height 45
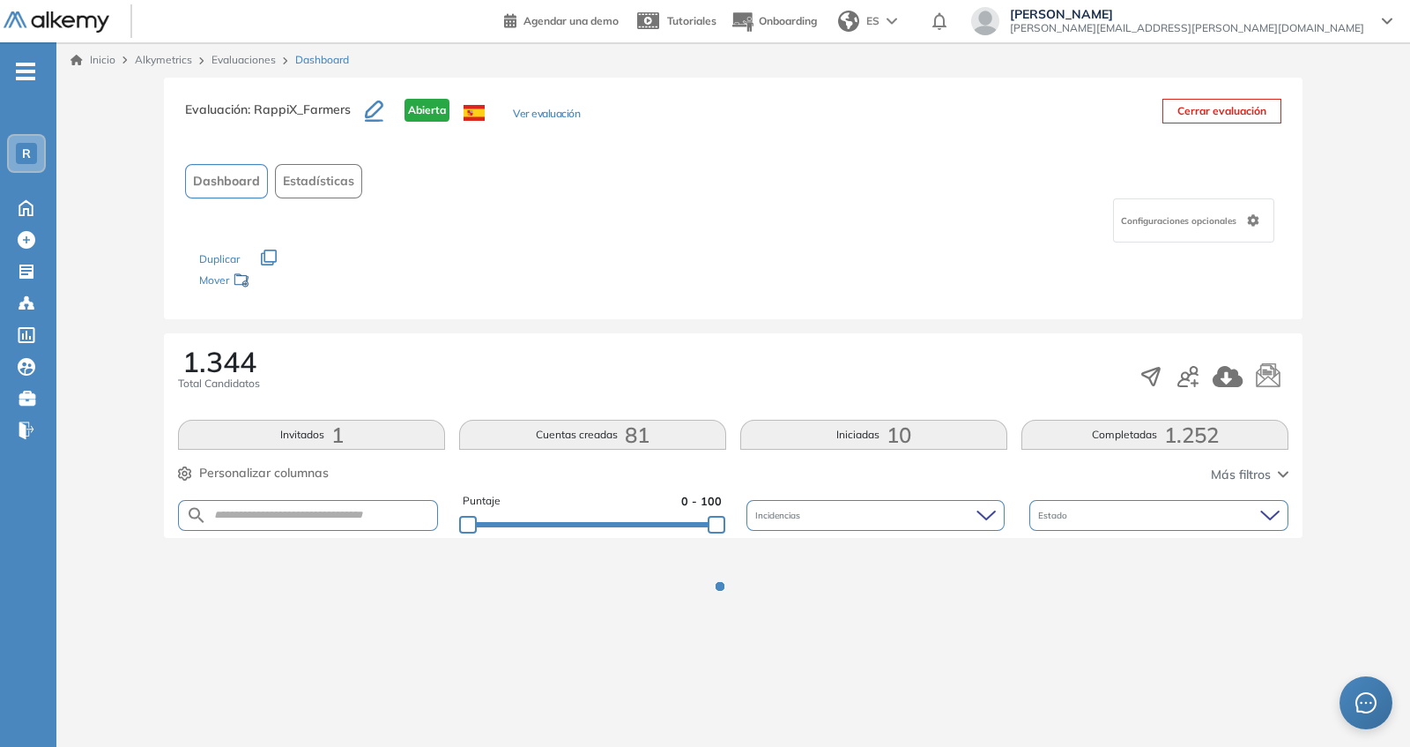
click at [657, 289] on div "Los siguientes tests ya no están disponibles o tienen una nueva versión Revisa …" at bounding box center [733, 270] width 1068 height 56
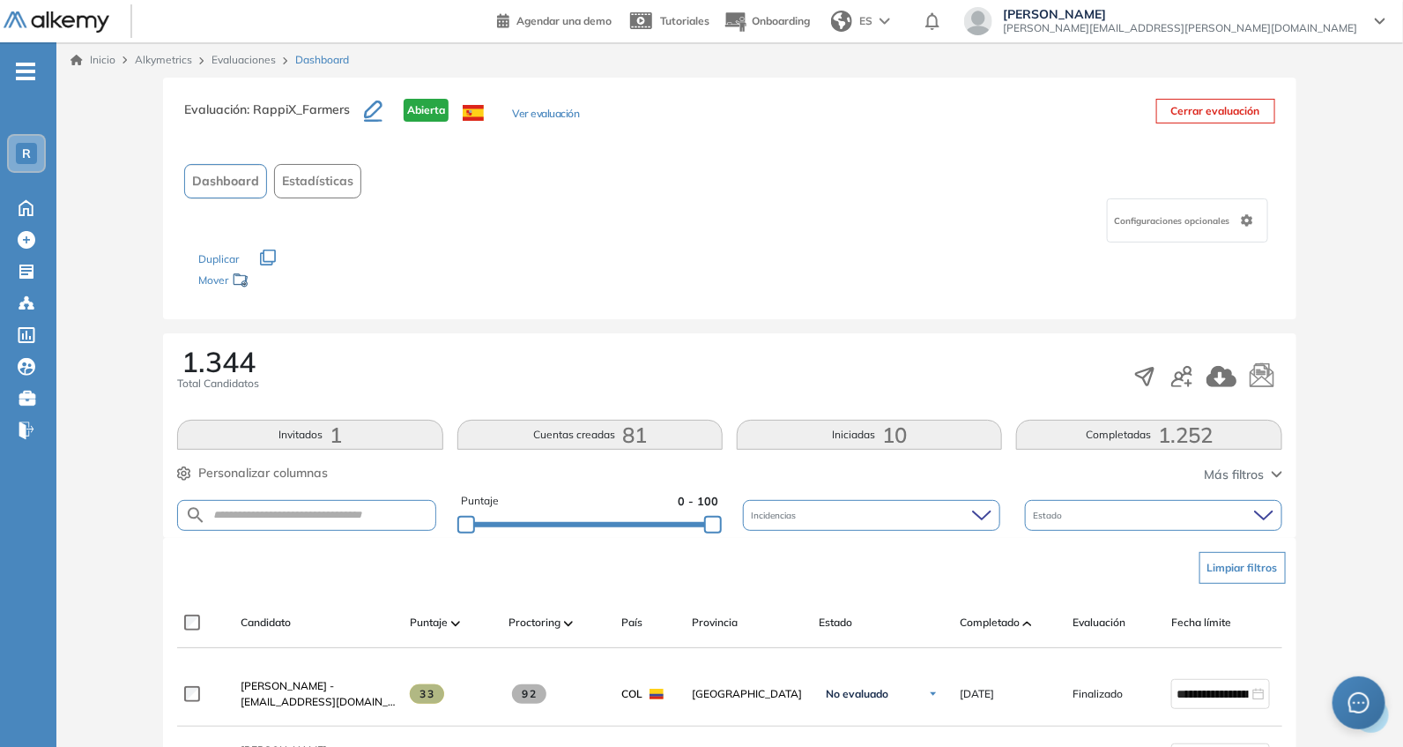
scroll to position [256, 0]
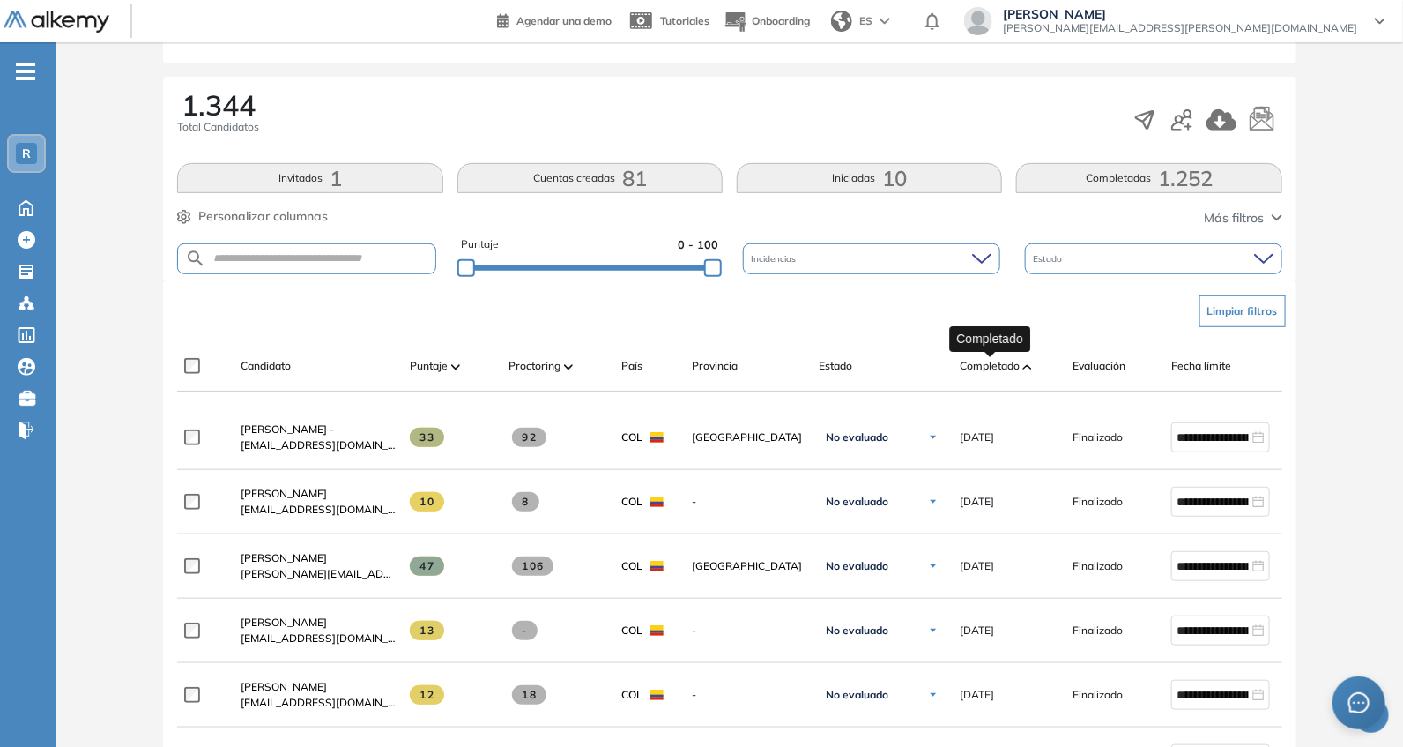
click at [983, 359] on span "Completado" at bounding box center [990, 366] width 60 height 16
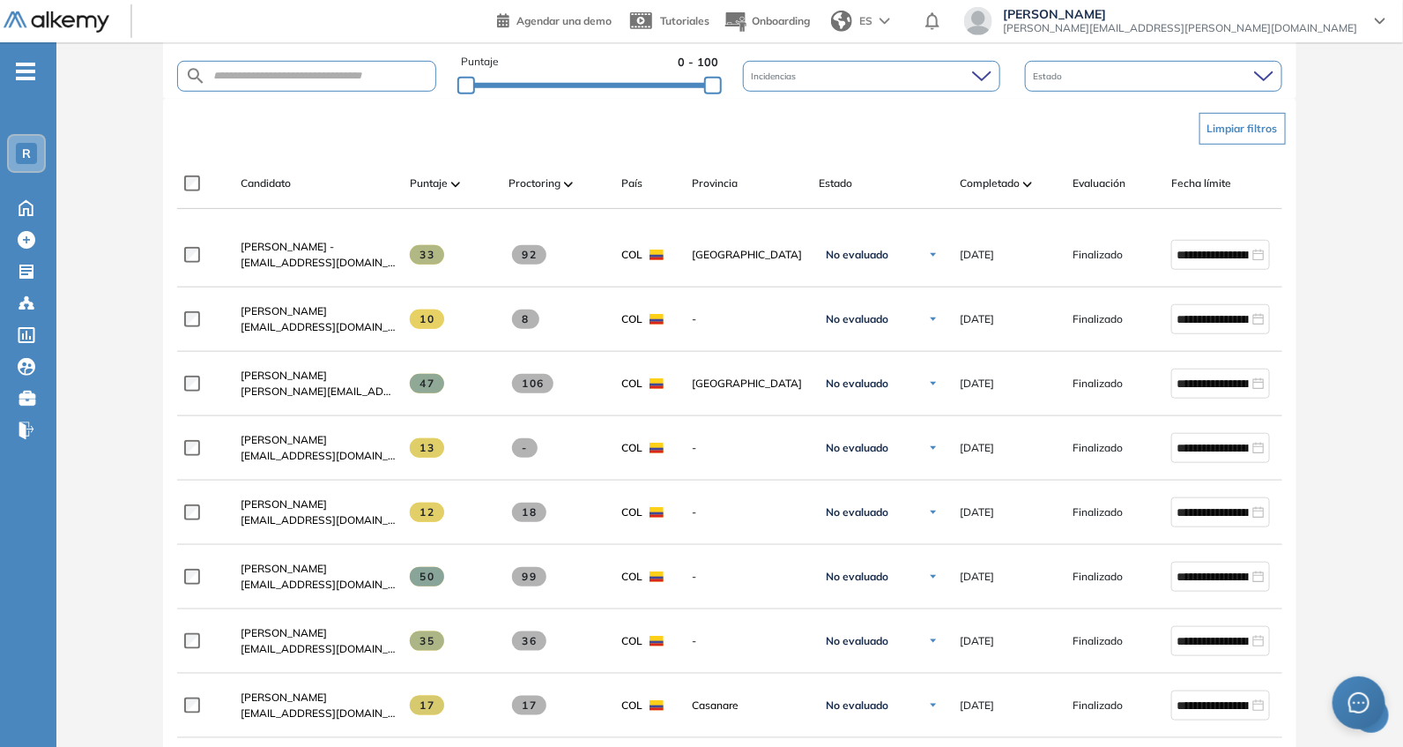
scroll to position [514, 0]
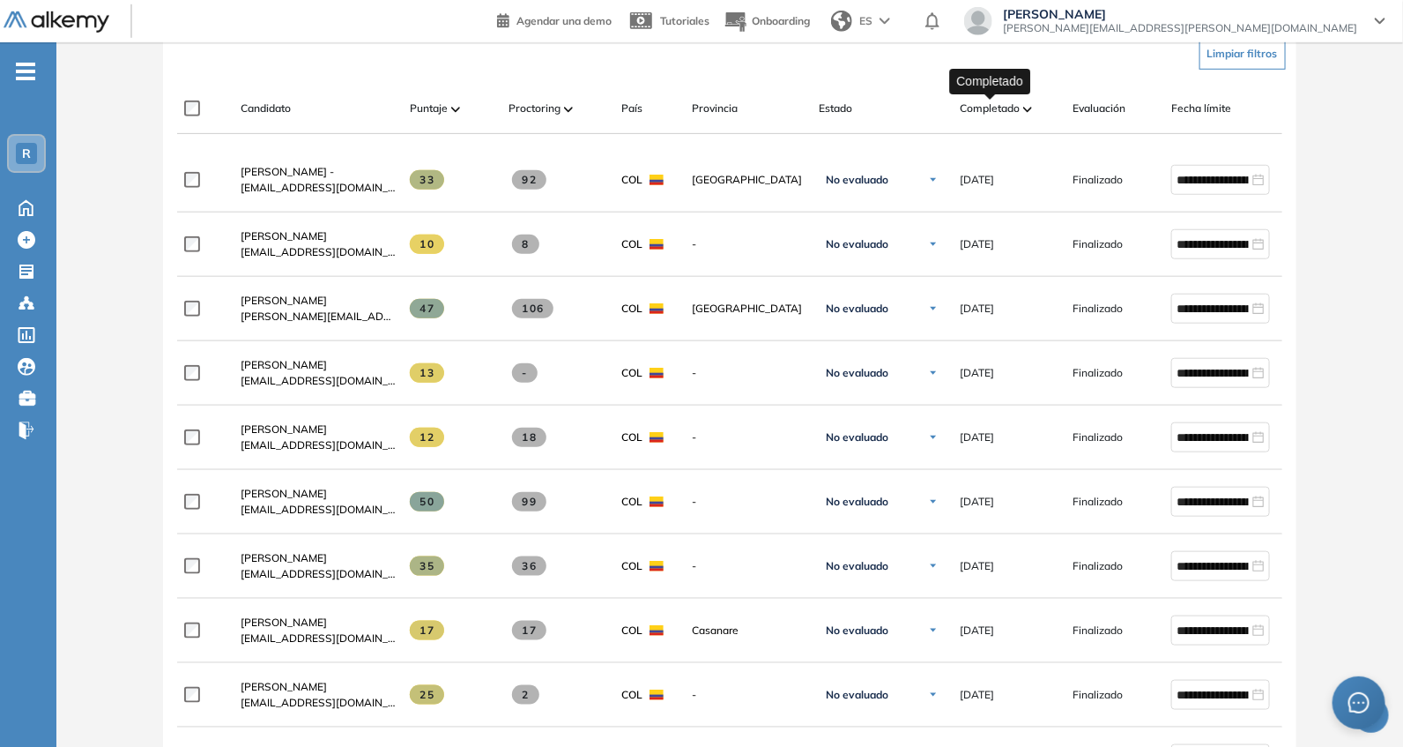
click at [1006, 103] on span "Completado" at bounding box center [990, 108] width 60 height 16
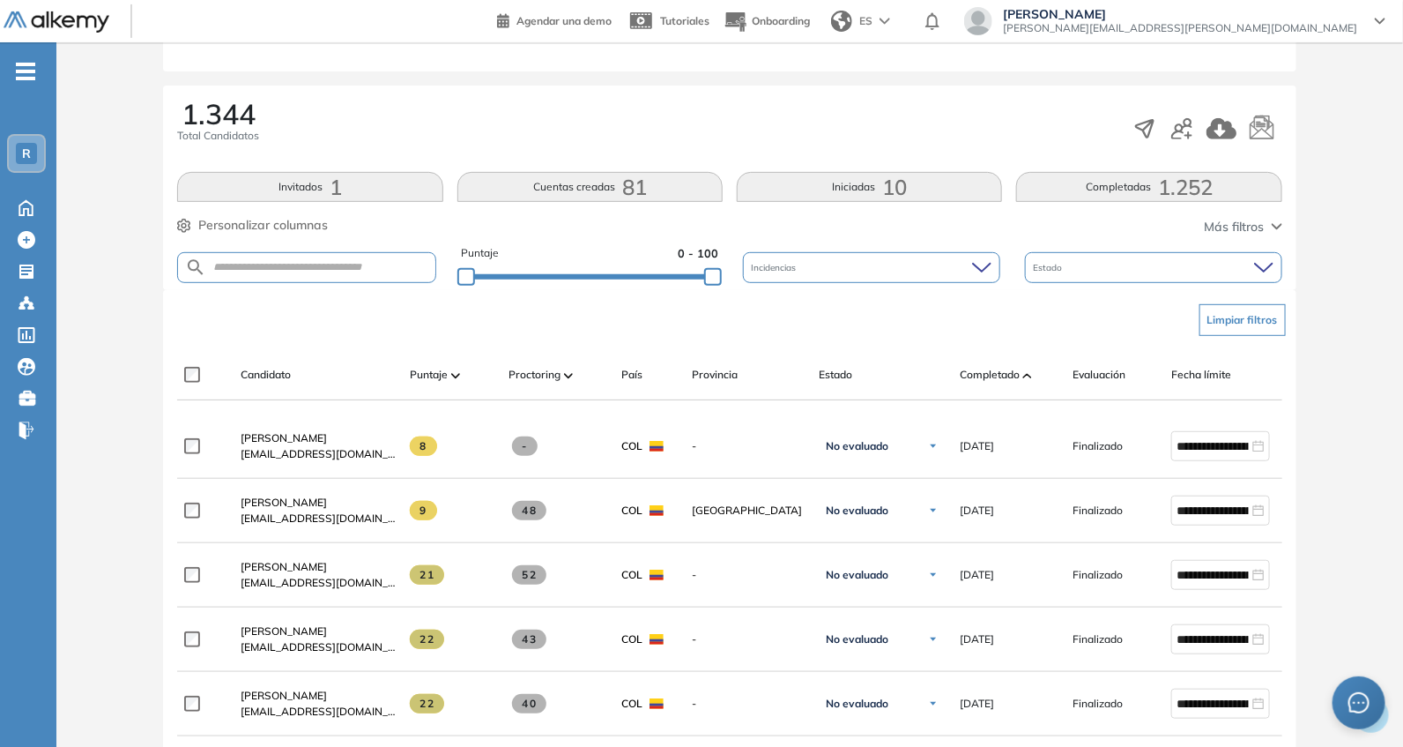
scroll to position [256, 0]
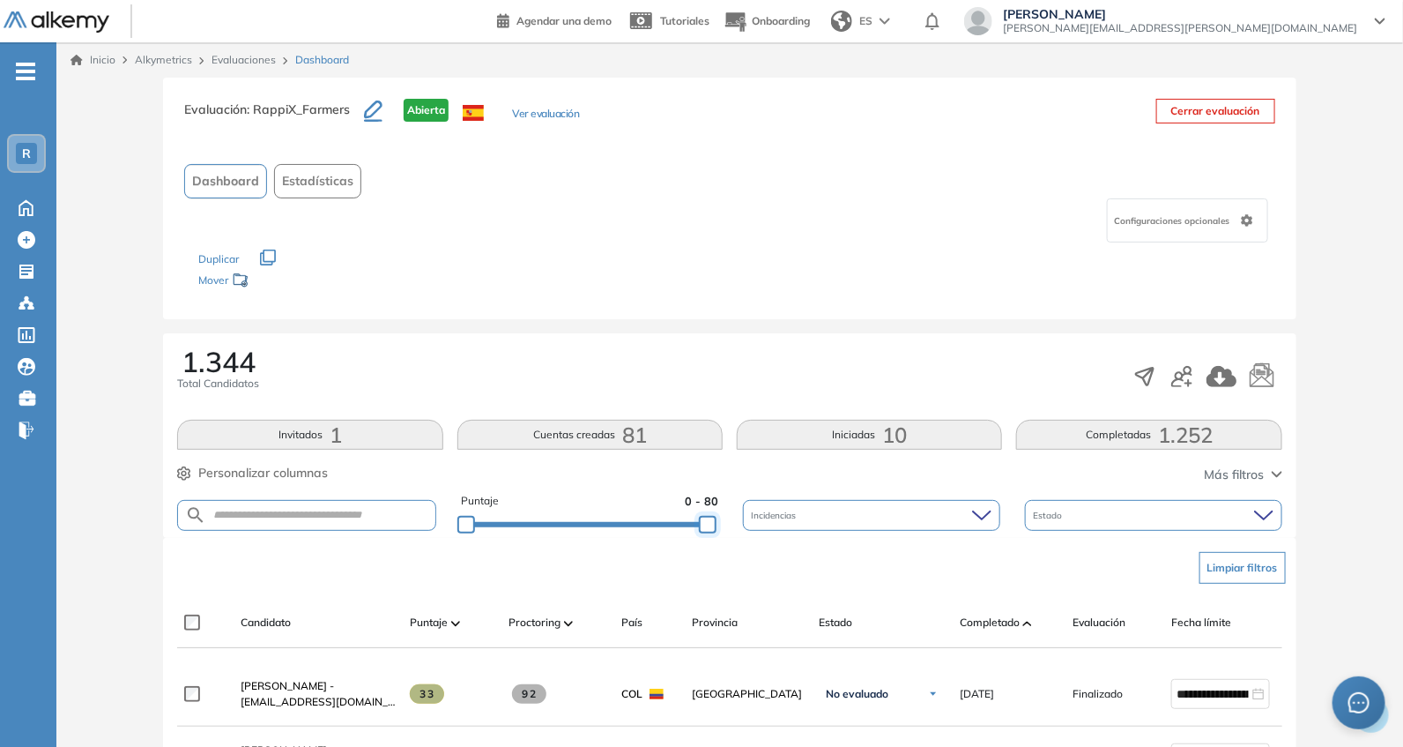
drag, startPoint x: 665, startPoint y: 522, endPoint x: 745, endPoint y: 521, distance: 79.3
click at [742, 521] on div "Puntaje 0 - 80 Incidencias Estado" at bounding box center [729, 515] width 1104 height 45
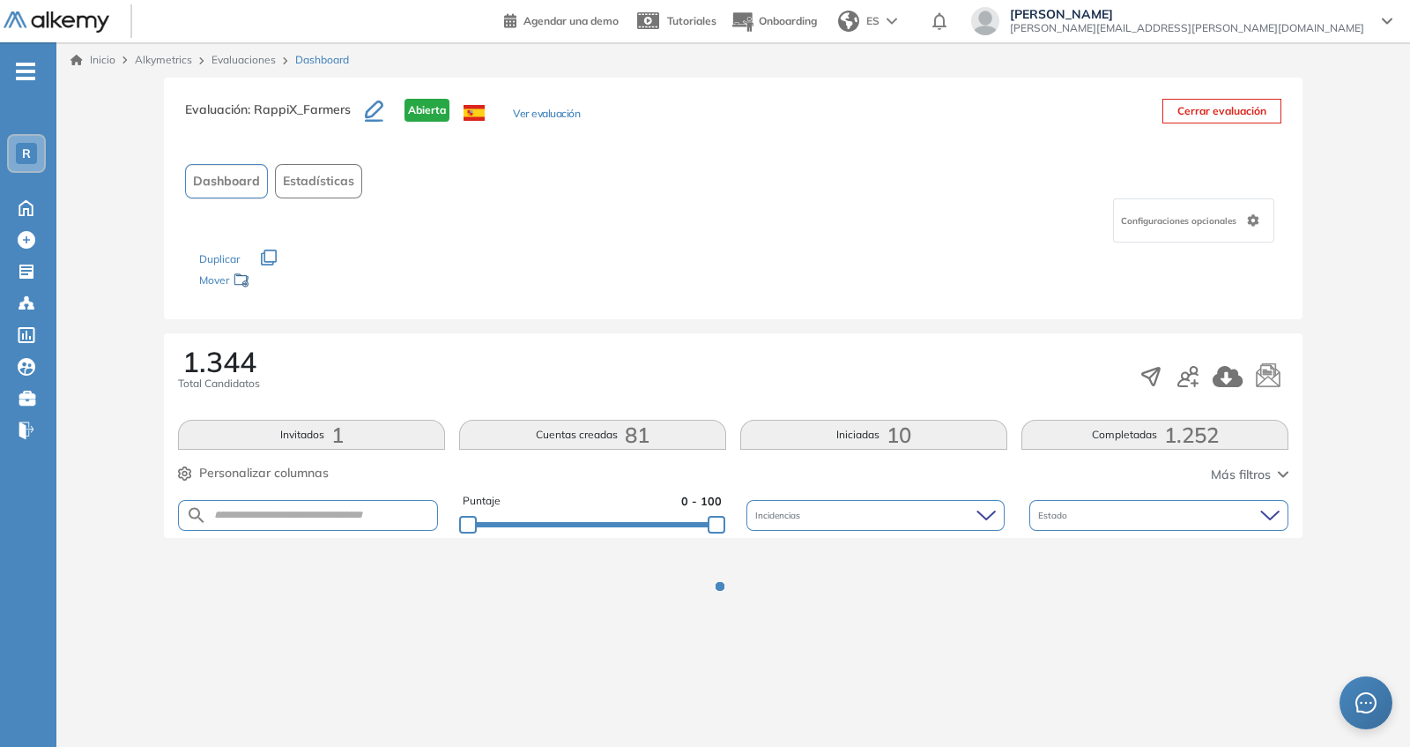
click at [709, 356] on div "1.344 Total Candidatos" at bounding box center [733, 376] width 1111 height 58
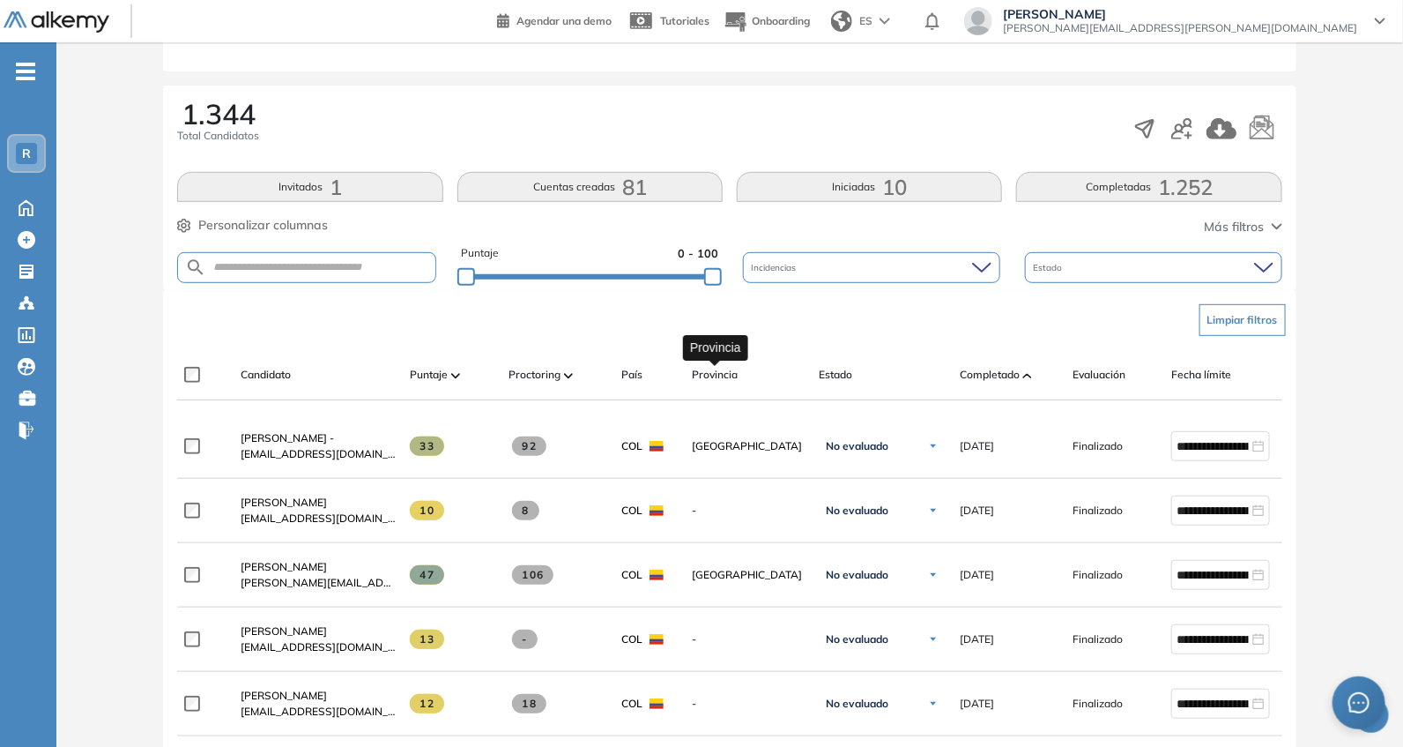
scroll to position [256, 0]
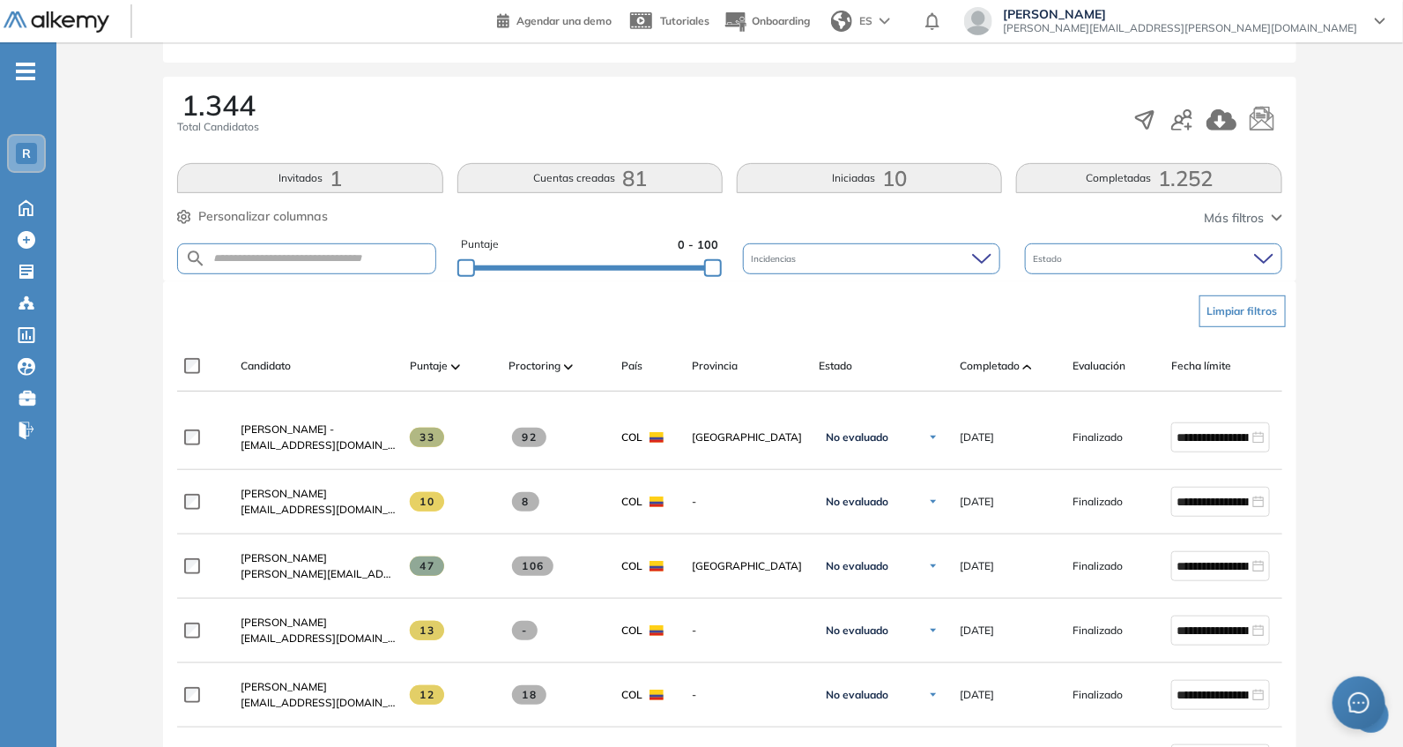
click at [964, 350] on div "Candidato Puntaje Proctoring País Provincia Estado Completado Evaluación Fecha …" at bounding box center [729, 366] width 1104 height 50
click at [967, 356] on body "Perfil Todos los espacios Todos los espacios R Home Home Alkymetrics Alkymetric…" at bounding box center [701, 117] width 1403 height 747
click at [988, 371] on span "Completado" at bounding box center [990, 366] width 60 height 16
click at [982, 359] on span "Completado" at bounding box center [990, 366] width 60 height 16
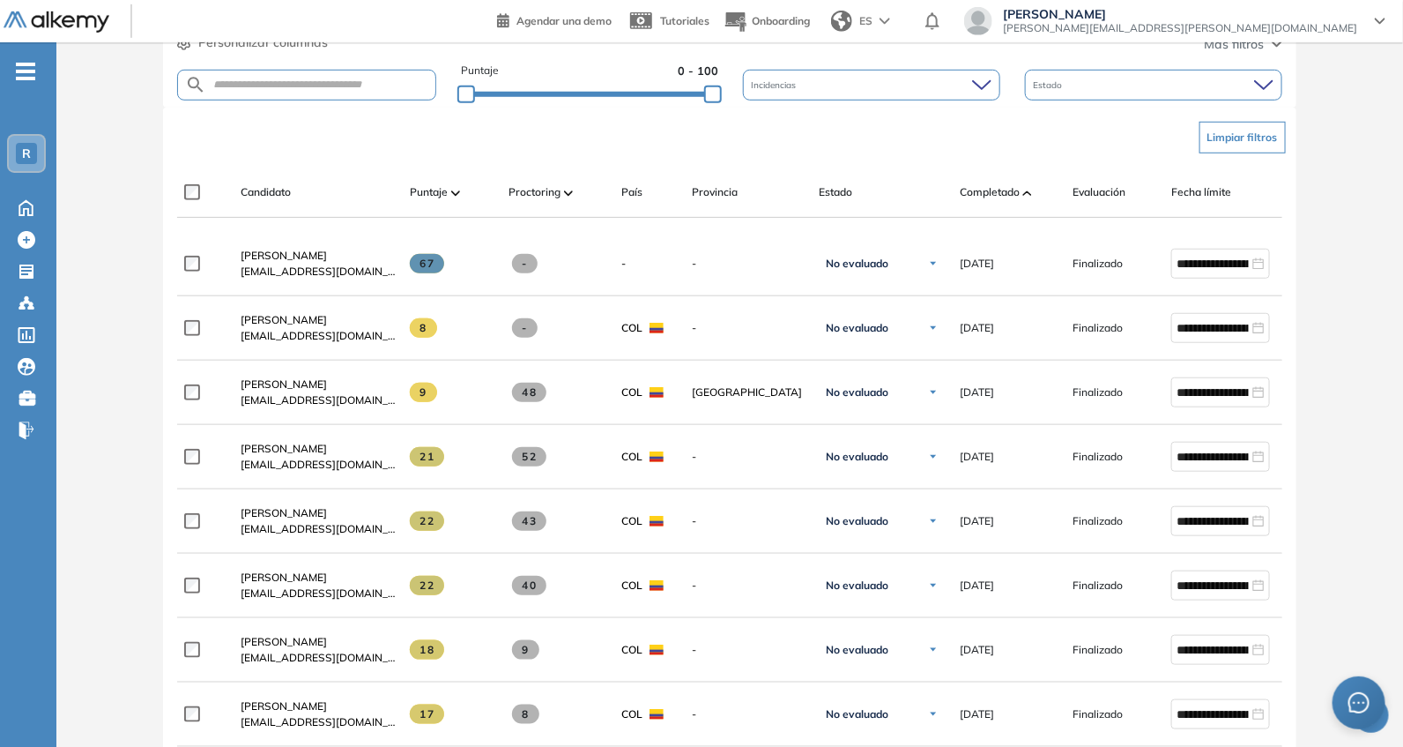
scroll to position [514, 0]
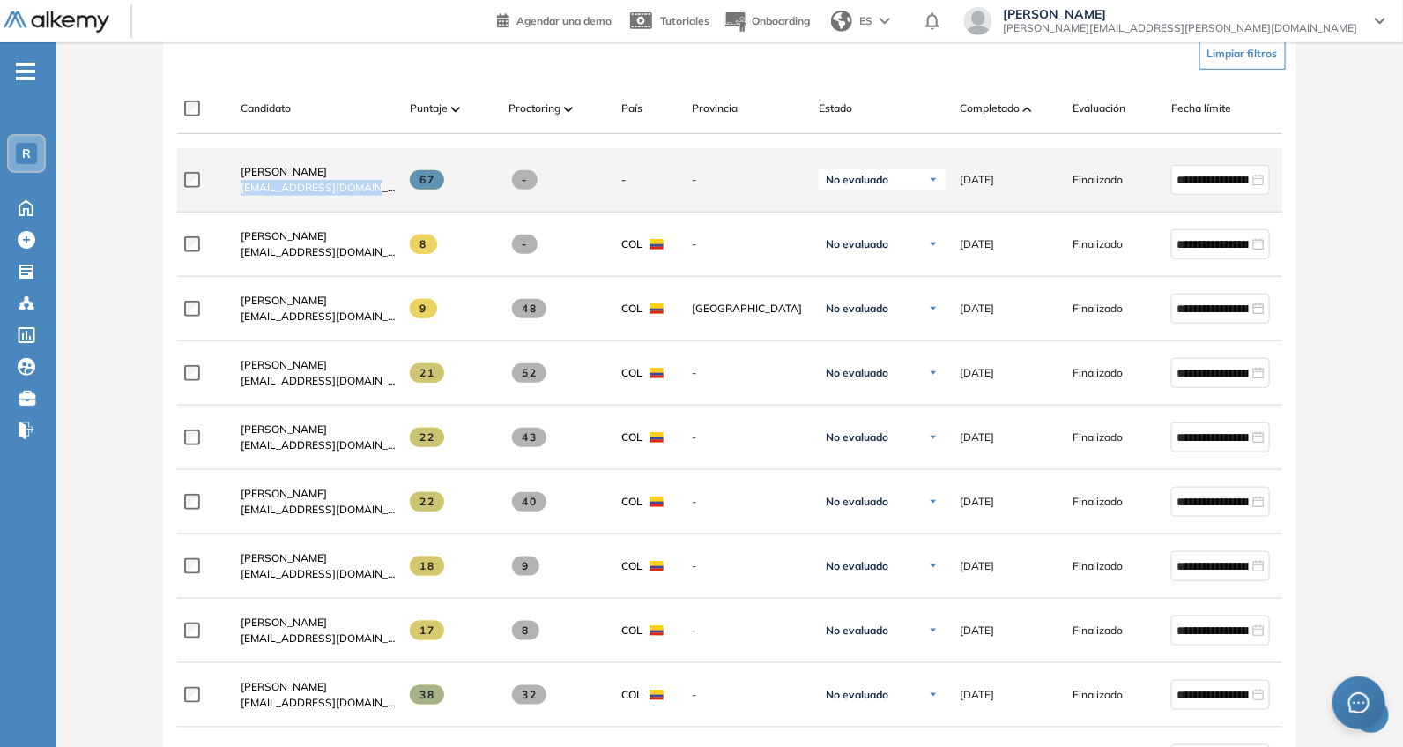
drag, startPoint x: 230, startPoint y: 191, endPoint x: 388, endPoint y: 197, distance: 157.9
click at [388, 197] on div "[PERSON_NAME] [EMAIL_ADDRESS][DOMAIN_NAME]" at bounding box center [311, 180] width 169 height 60
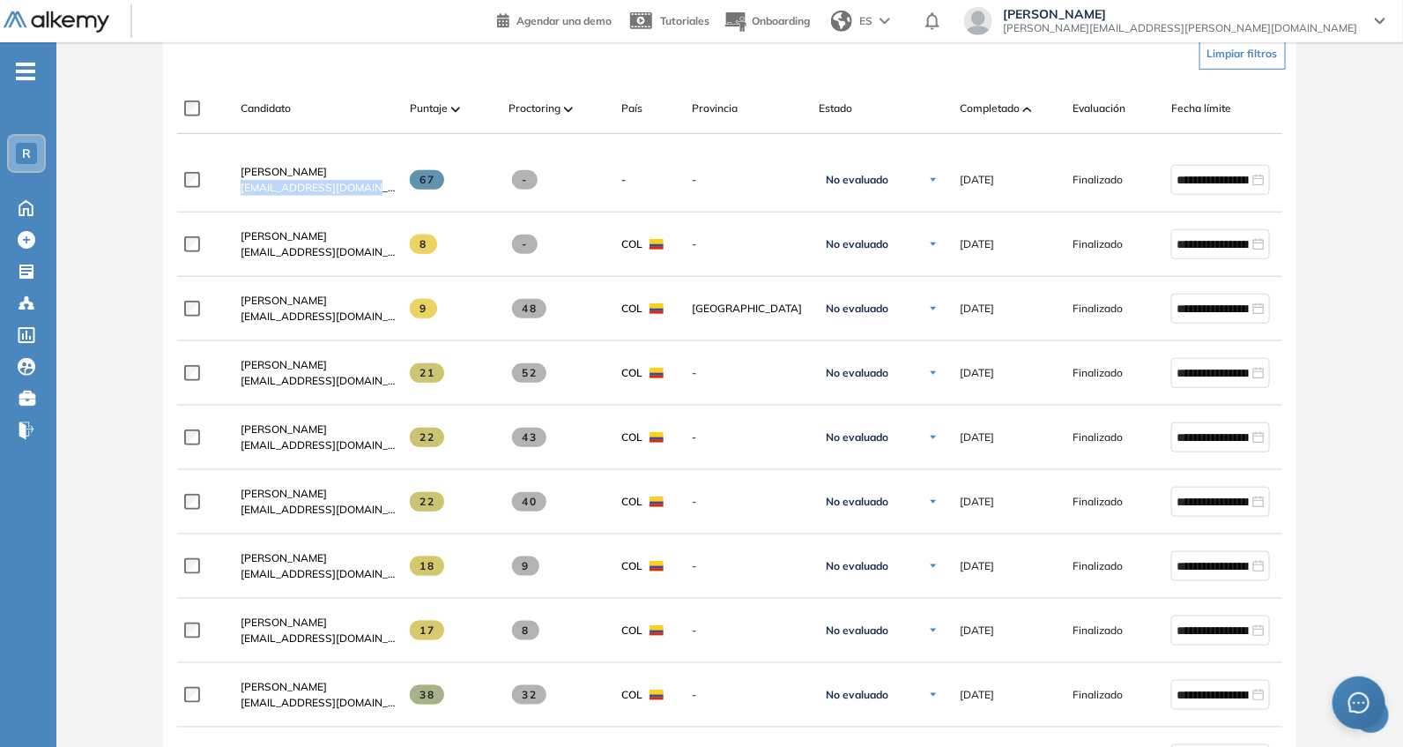
click at [330, 78] on div "**********" at bounding box center [729, 731] width 1133 height 1414
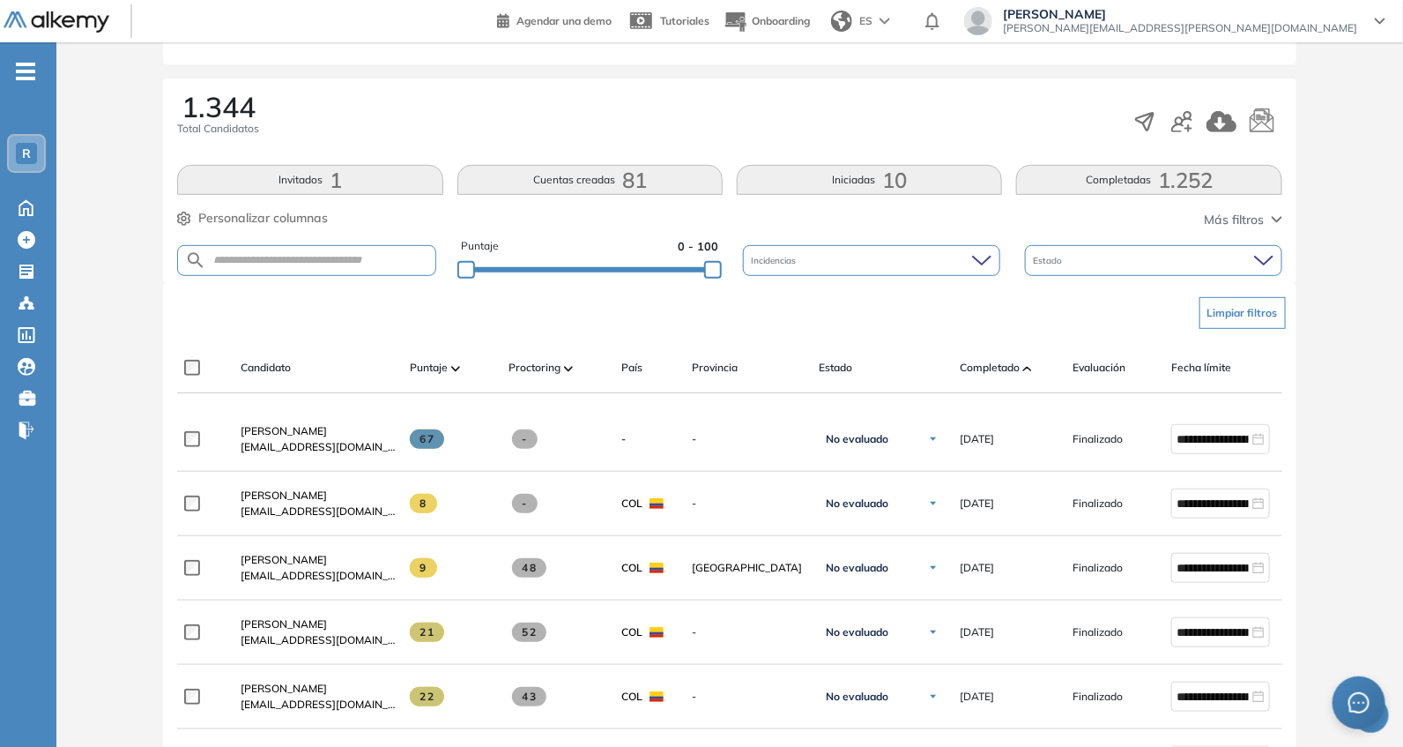
scroll to position [256, 0]
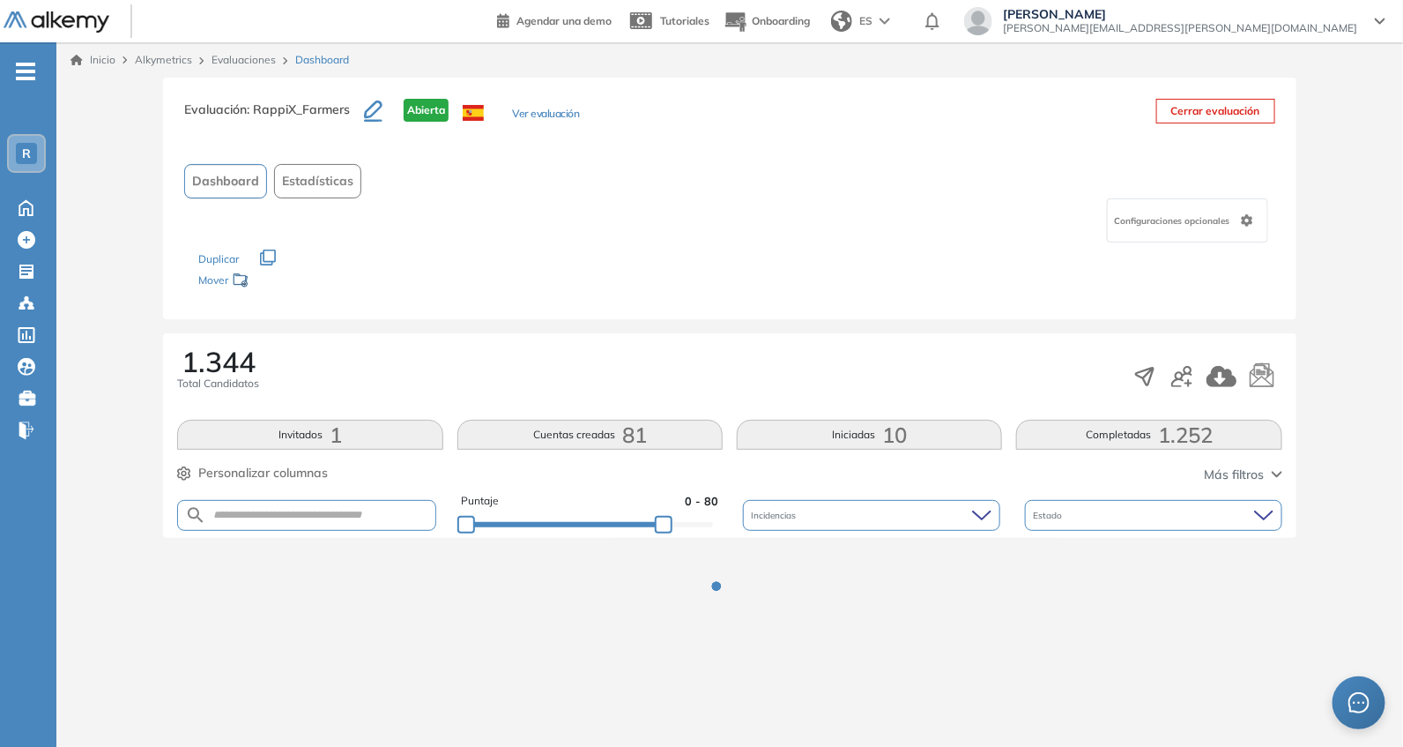
scroll to position [0, 0]
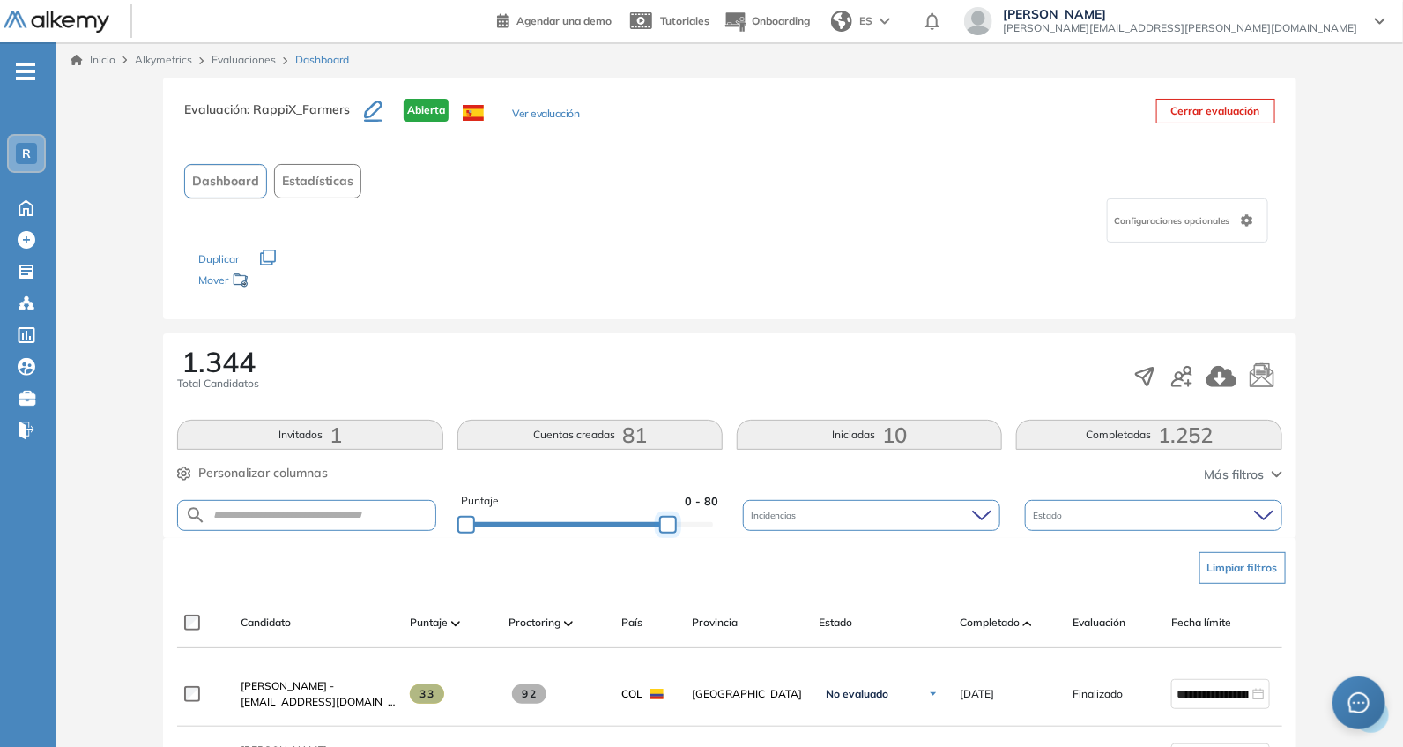
drag, startPoint x: 671, startPoint y: 523, endPoint x: 764, endPoint y: 502, distance: 95.8
click at [766, 526] on div "Puntaje 0 - 80 Incidencias Estado" at bounding box center [729, 515] width 1104 height 45
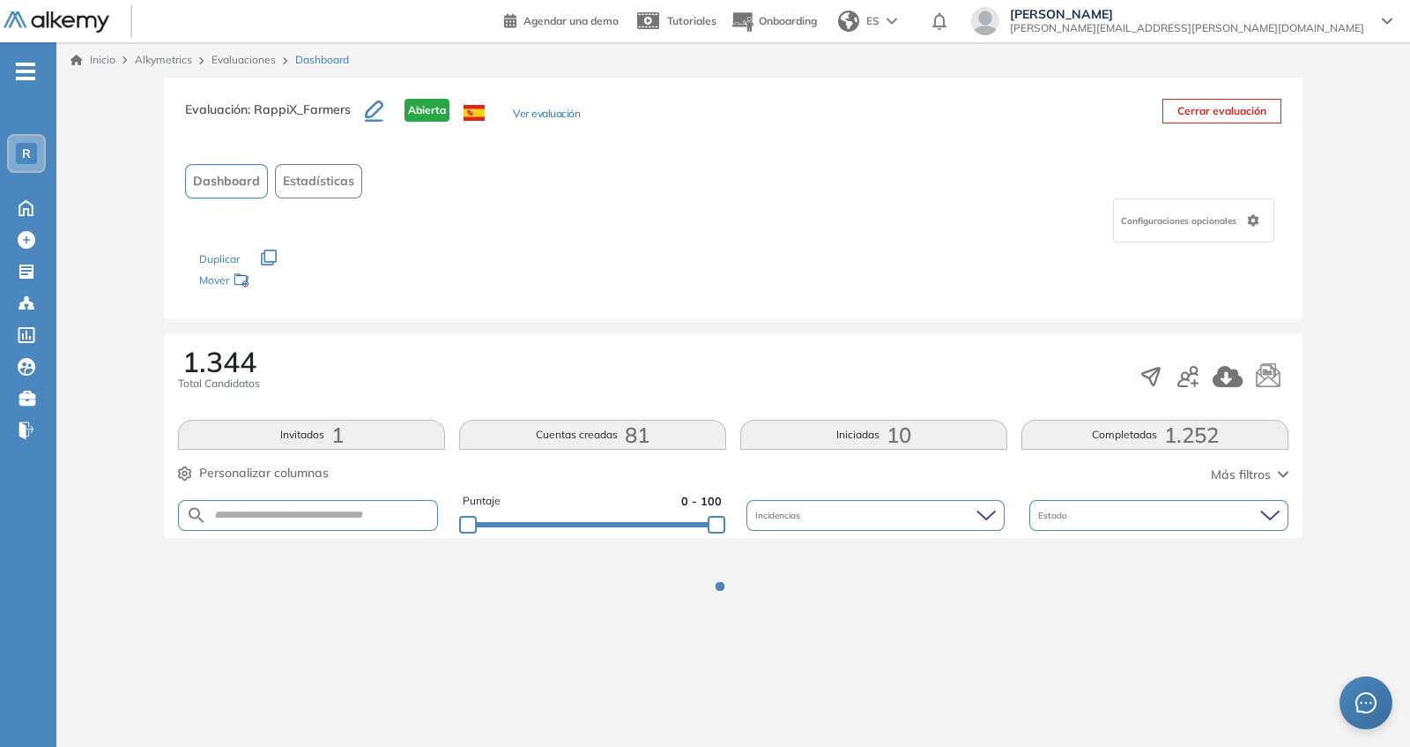
click at [701, 204] on div "Configuraciones opcionales" at bounding box center [733, 220] width 1096 height 44
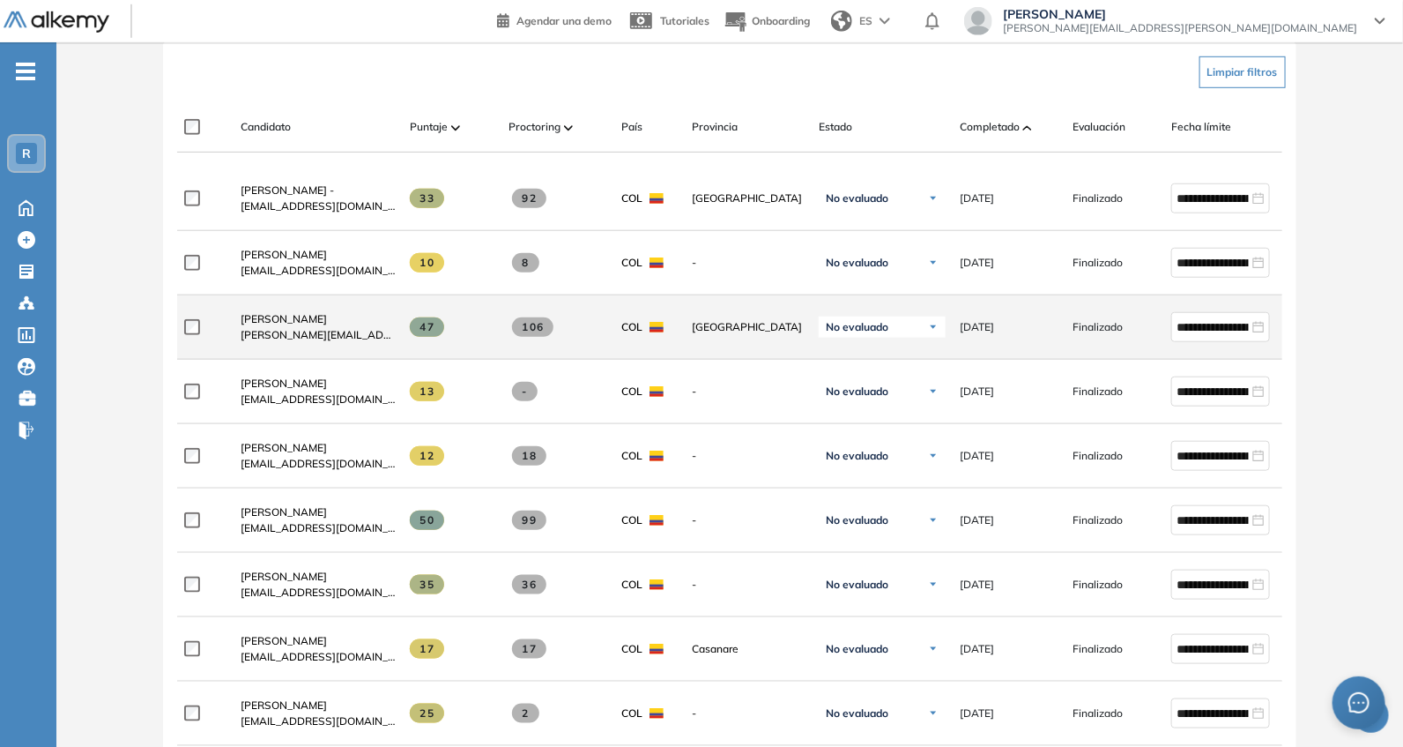
scroll to position [514, 0]
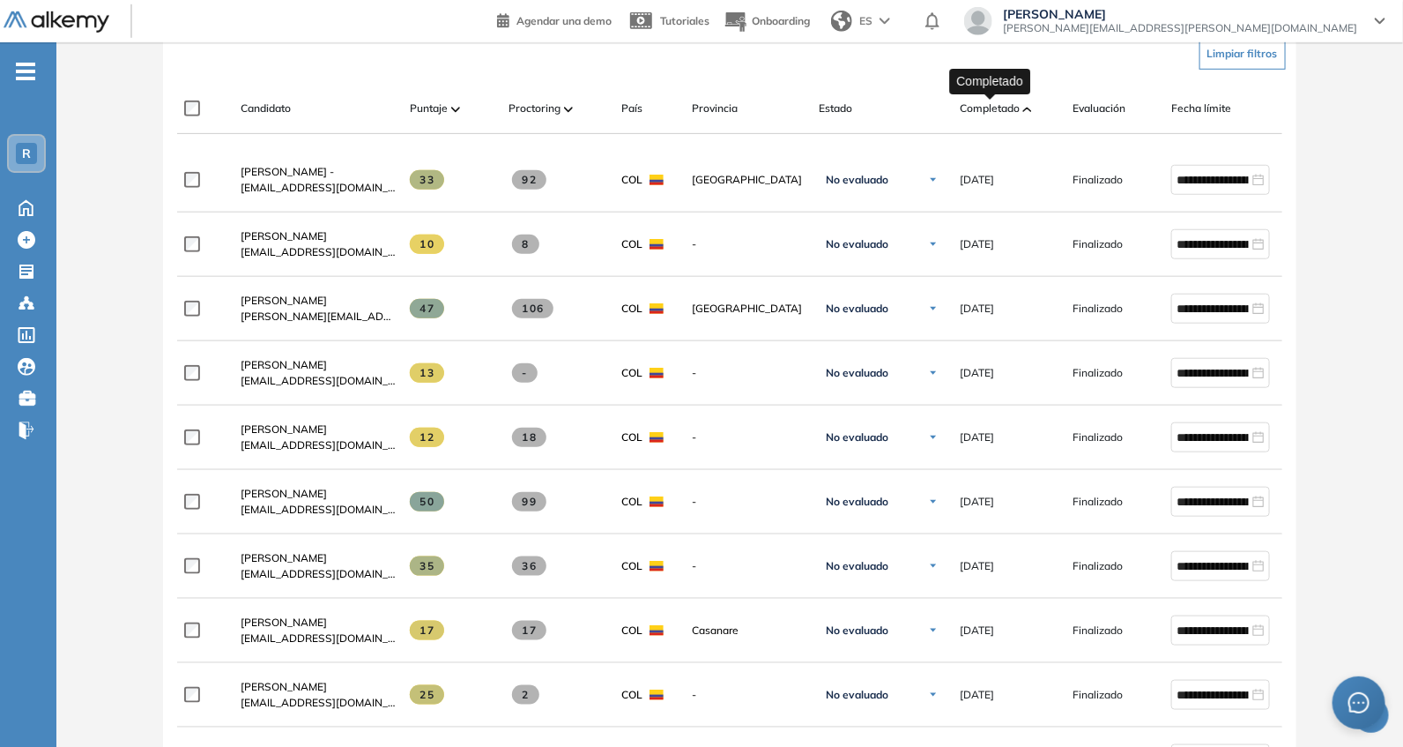
click at [996, 110] on span "Completado" at bounding box center [990, 108] width 60 height 16
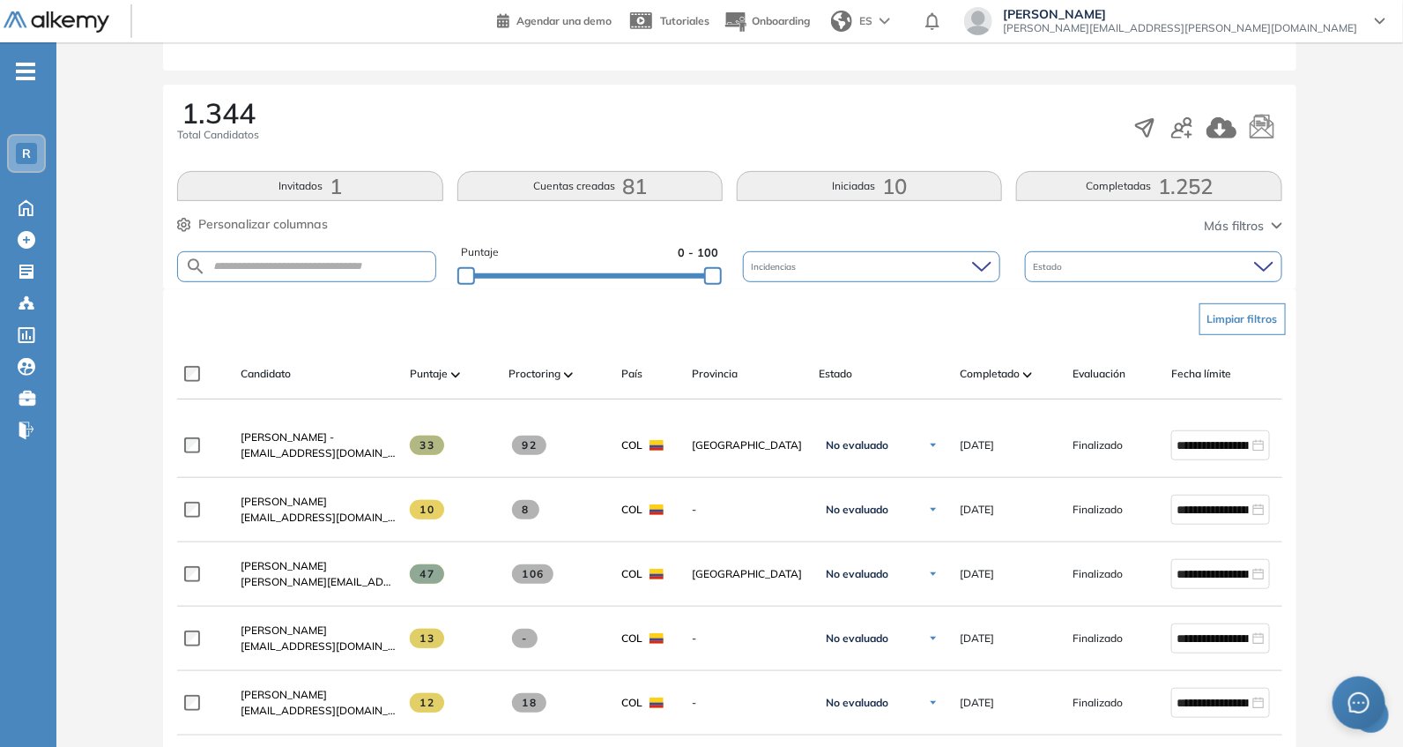
scroll to position [256, 0]
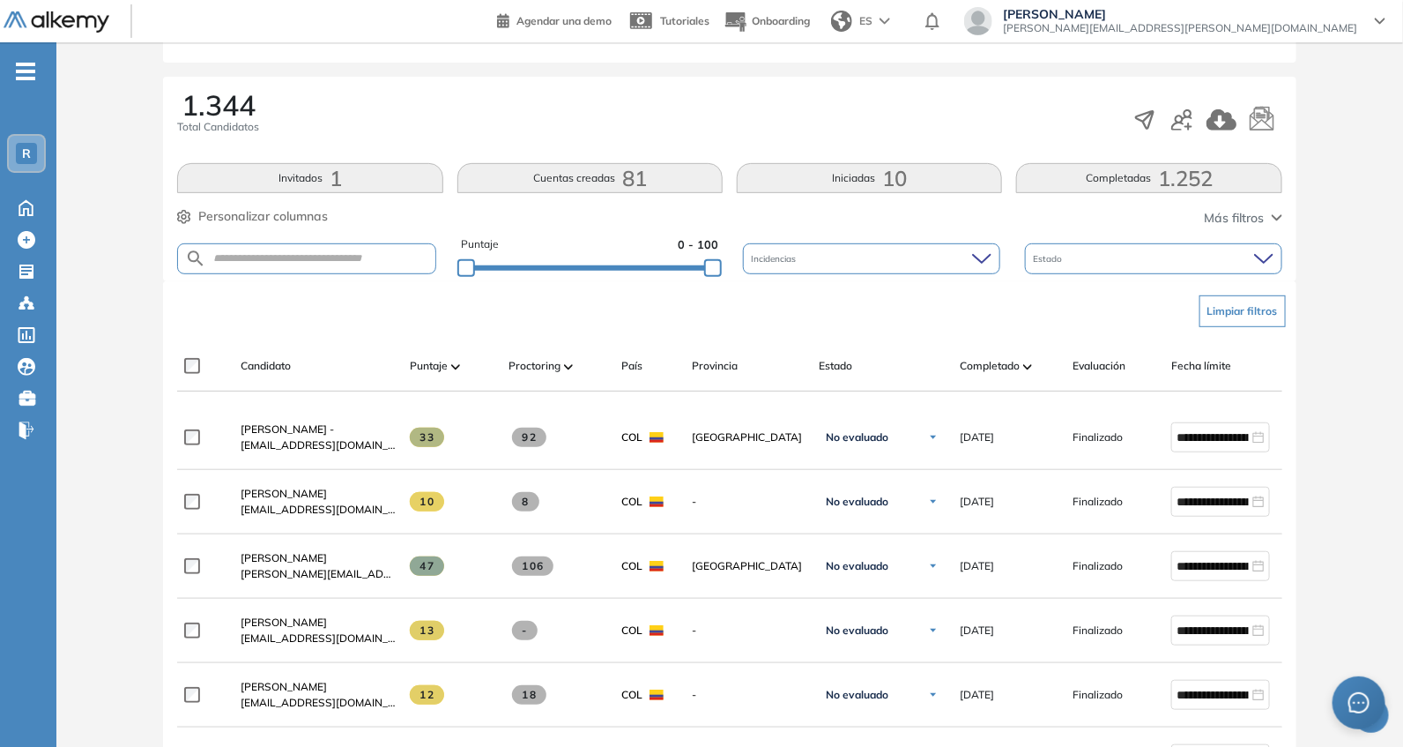
click at [1004, 361] on span "Completado" at bounding box center [990, 366] width 60 height 16
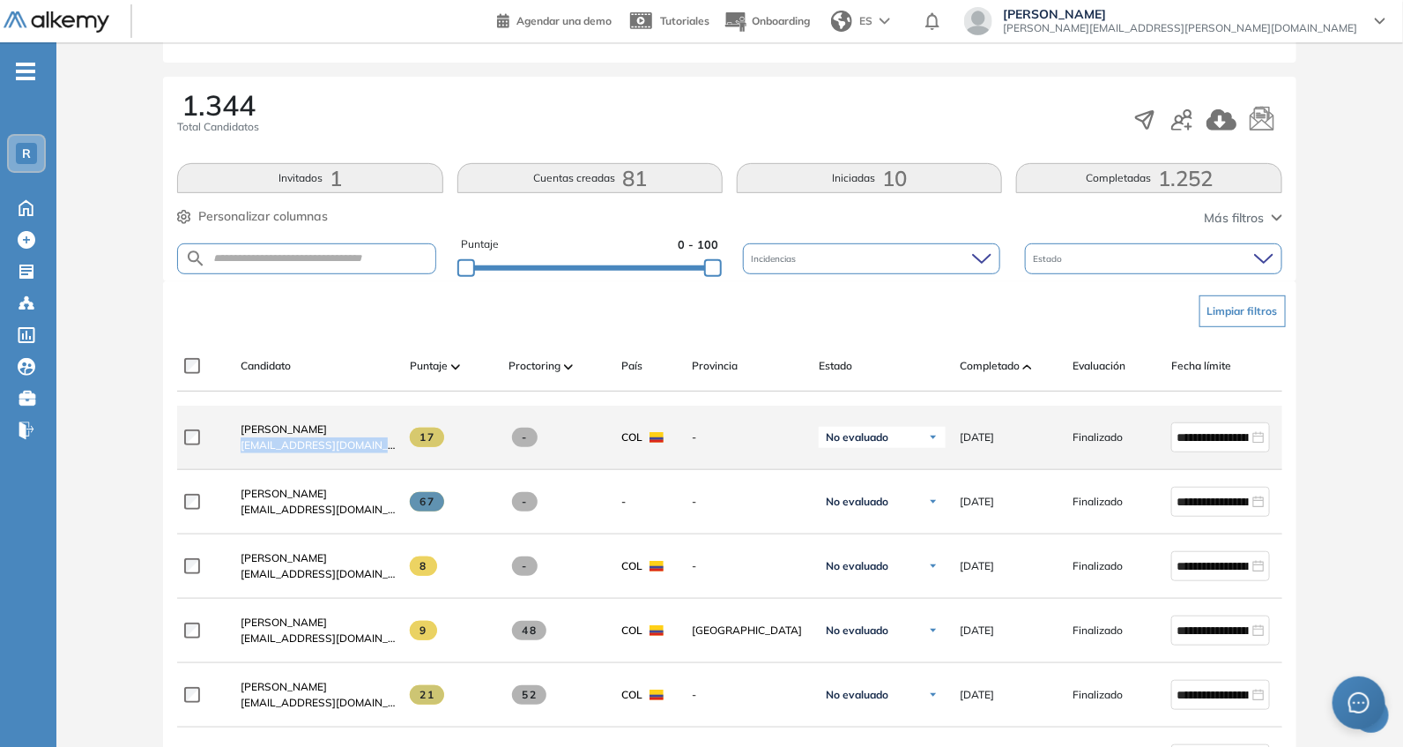
drag, startPoint x: 235, startPoint y: 456, endPoint x: 403, endPoint y: 464, distance: 167.7
click at [403, 464] on div "**********" at bounding box center [769, 437] width 1185 height 64
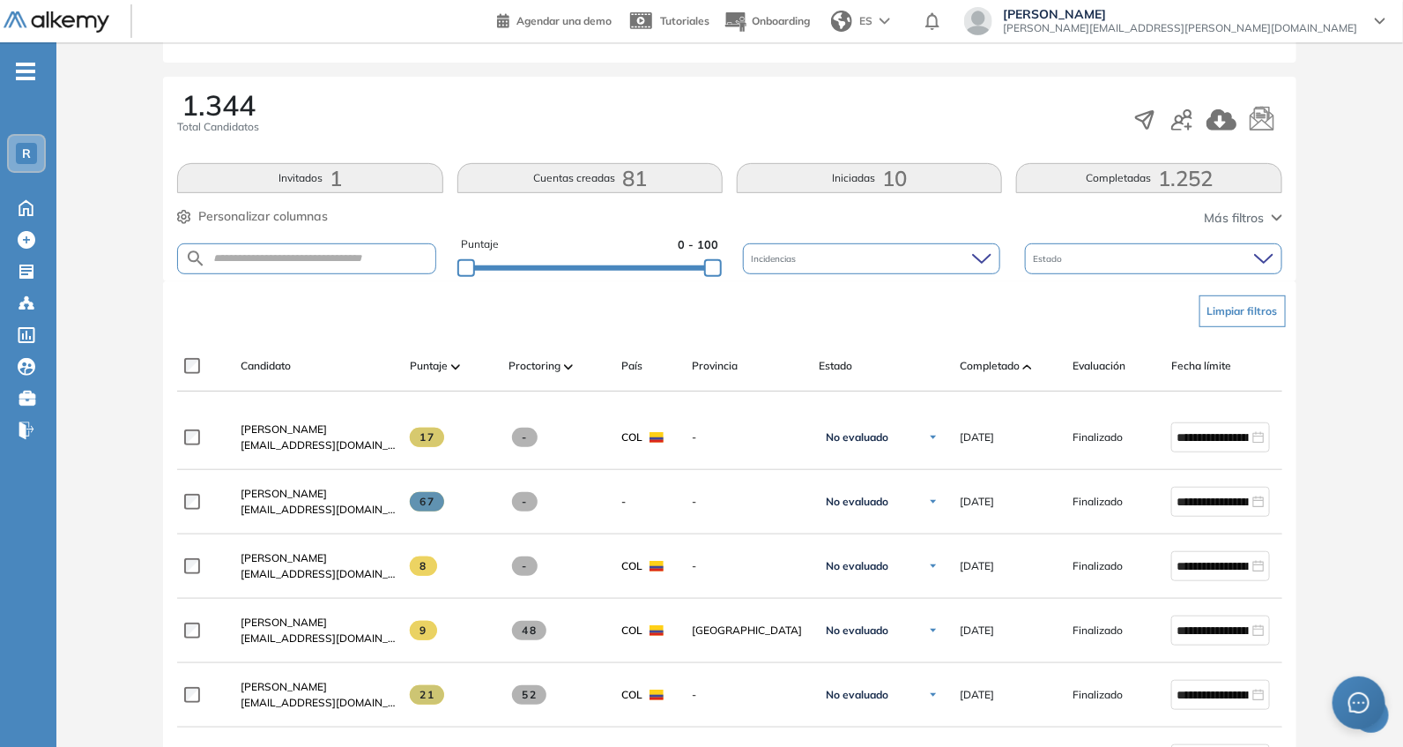
drag, startPoint x: 376, startPoint y: 342, endPoint x: 423, endPoint y: 345, distance: 46.8
click at [376, 342] on div "Candidato Puntaje Proctoring País Provincia Estado Completado Evaluación Fecha …" at bounding box center [729, 366] width 1104 height 50
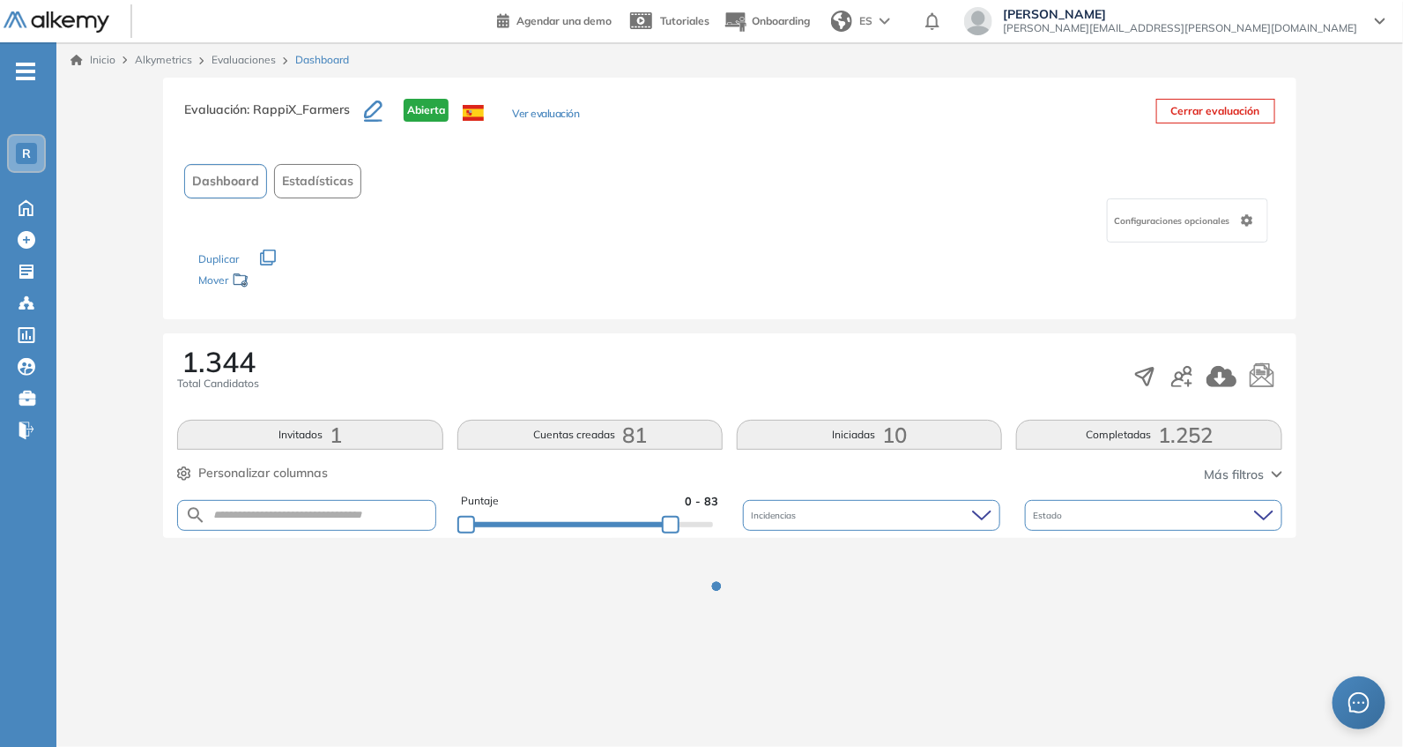
scroll to position [0, 0]
drag, startPoint x: 682, startPoint y: 532, endPoint x: 769, endPoint y: 531, distance: 86.4
click at [683, 532] on div at bounding box center [674, 525] width 18 height 18
click at [769, 531] on div "Puntaje 0 - 95 Incidencias Estado" at bounding box center [733, 515] width 1111 height 45
click at [701, 282] on div "Los siguientes tests ya no están disponibles o tienen una nueva versión Revisa …" at bounding box center [733, 270] width 1068 height 56
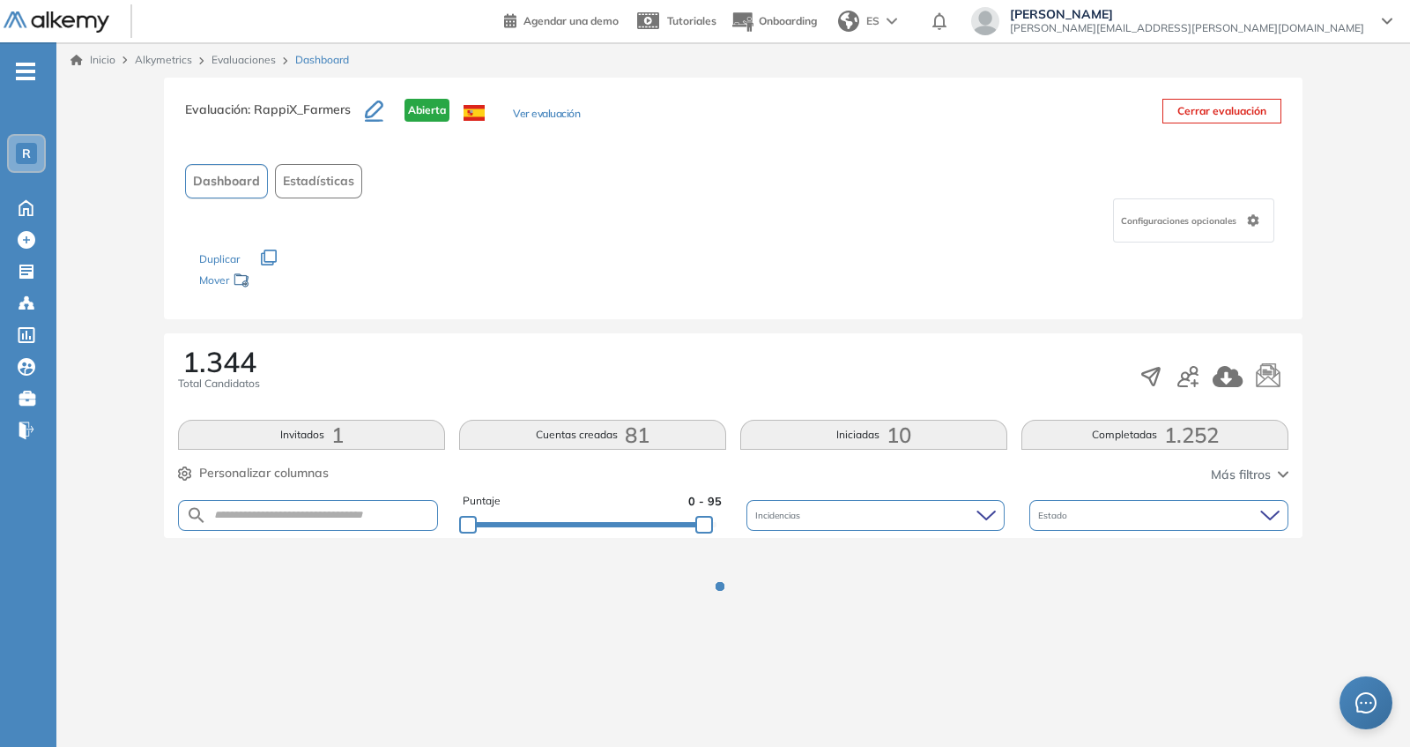
click at [701, 282] on div "Los siguientes tests ya no están disponibles o tienen una nueva versión Revisa …" at bounding box center [733, 270] width 1068 height 56
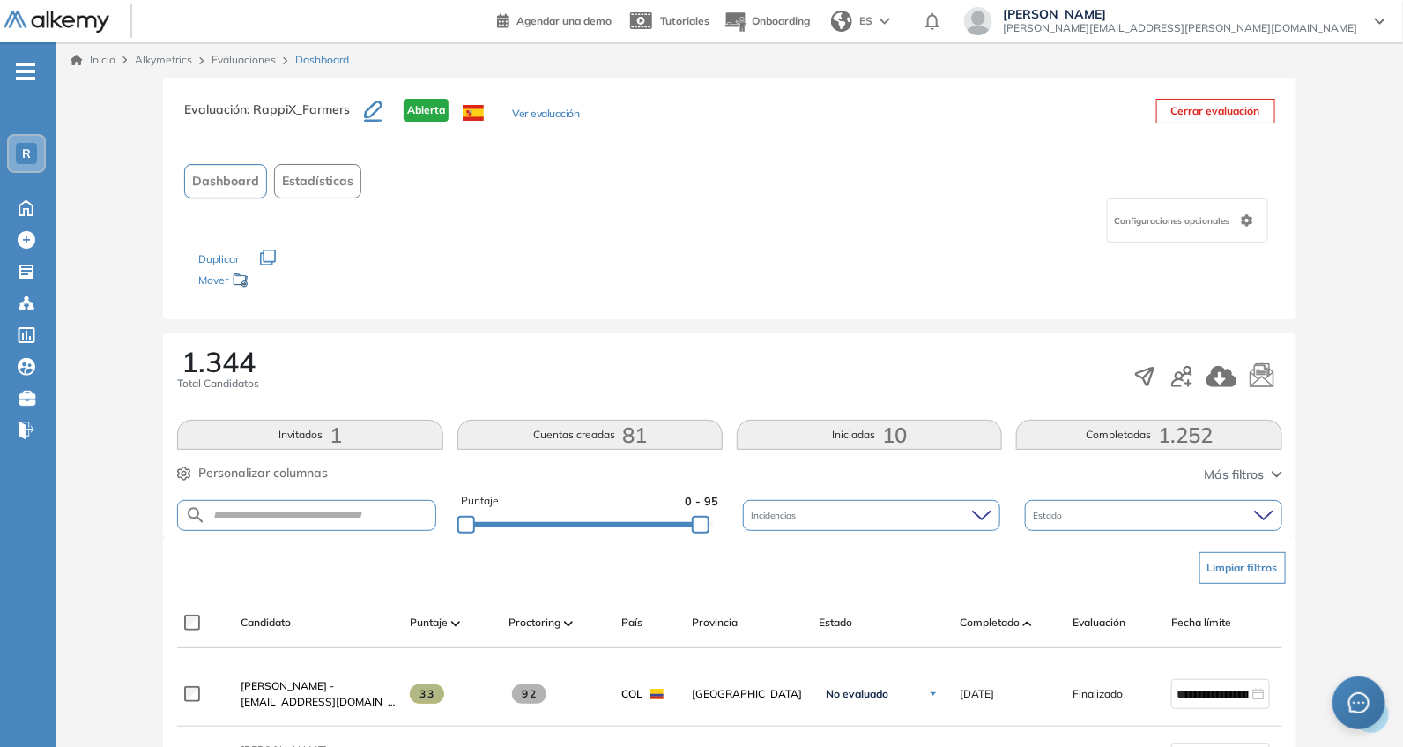
scroll to position [514, 0]
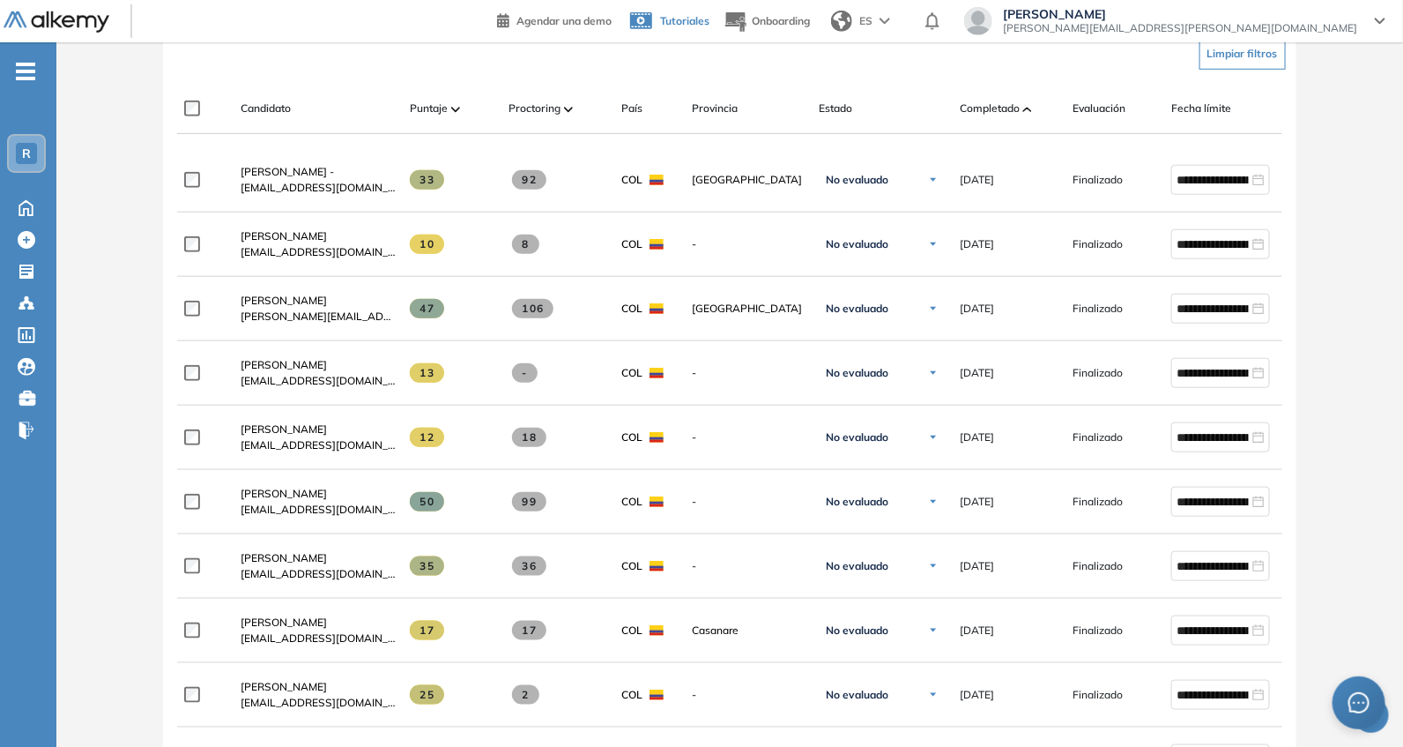
click at [710, 42] on link "Tutoriales" at bounding box center [668, 21] width 84 height 46
click at [993, 103] on span "Completado" at bounding box center [990, 108] width 60 height 16
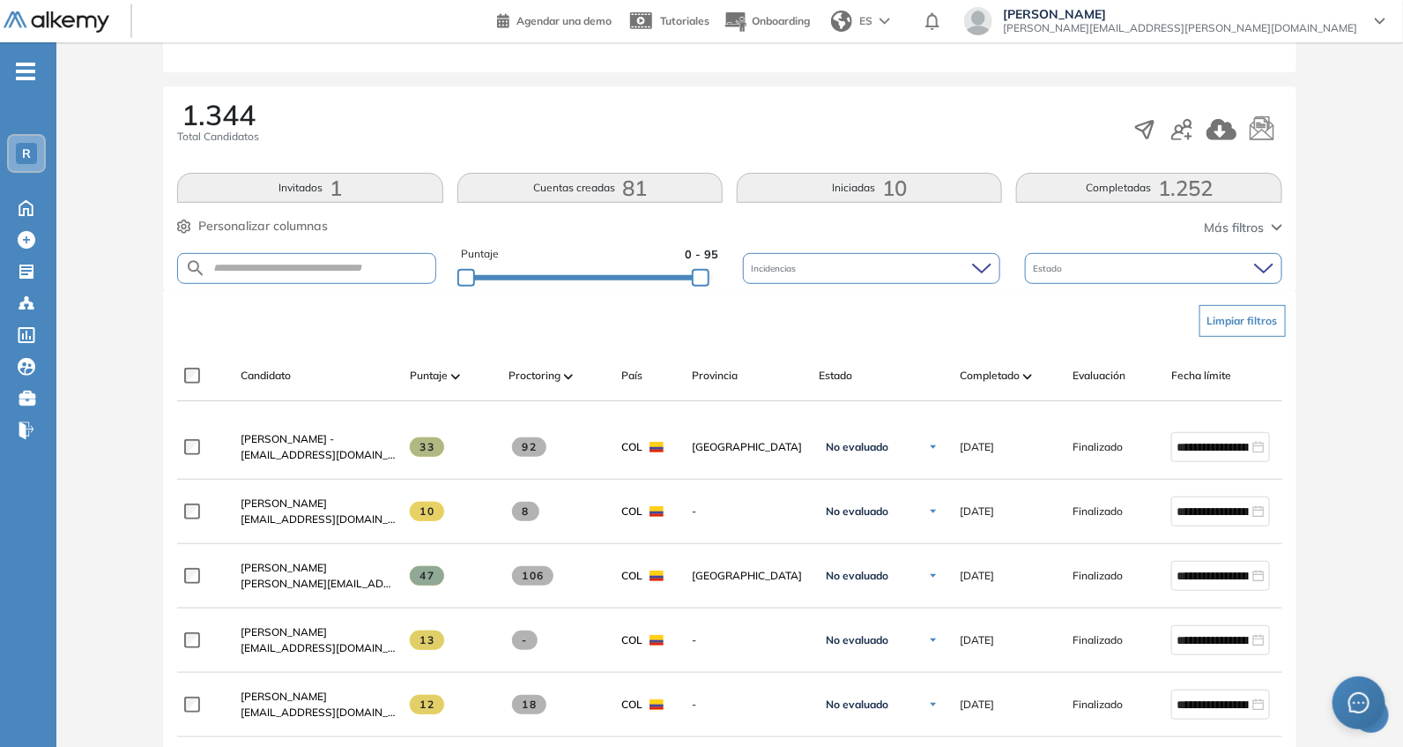
scroll to position [256, 0]
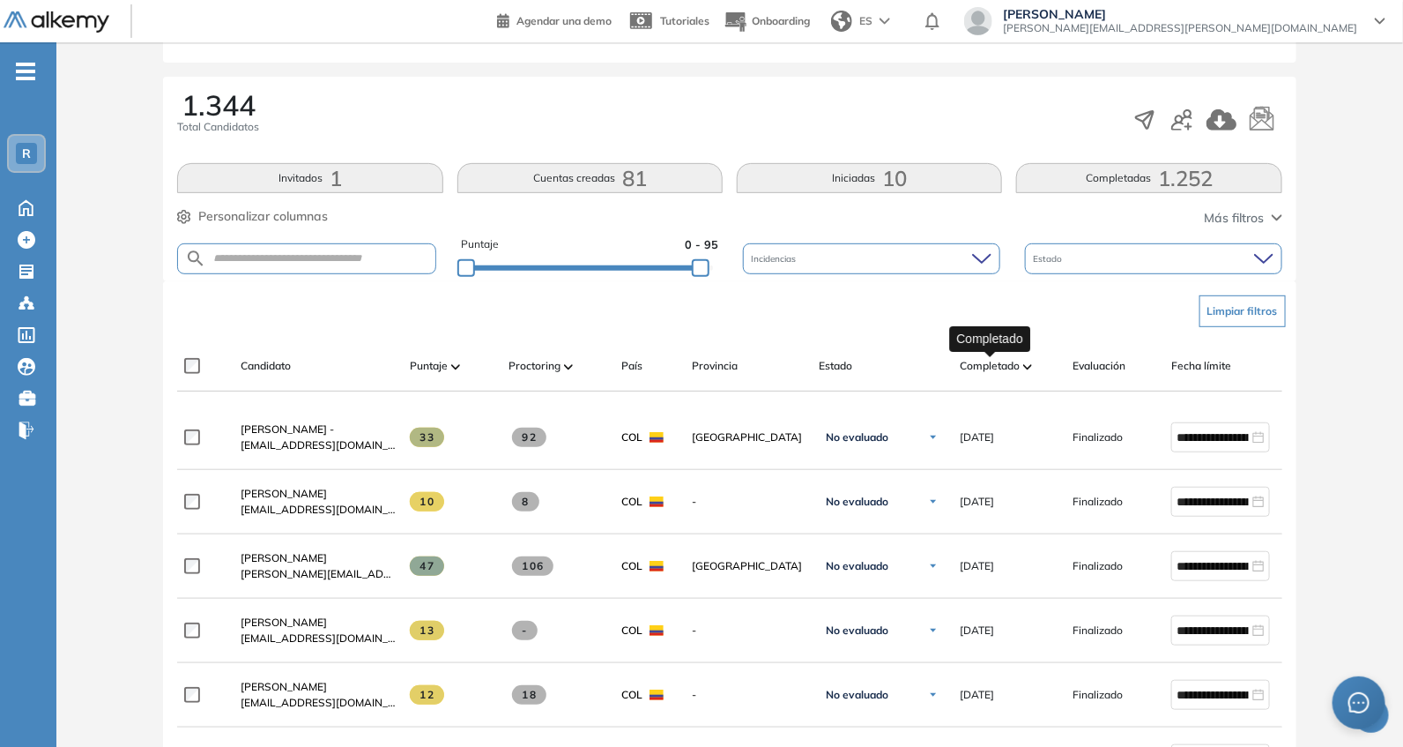
click at [997, 365] on span "Completado" at bounding box center [990, 366] width 60 height 16
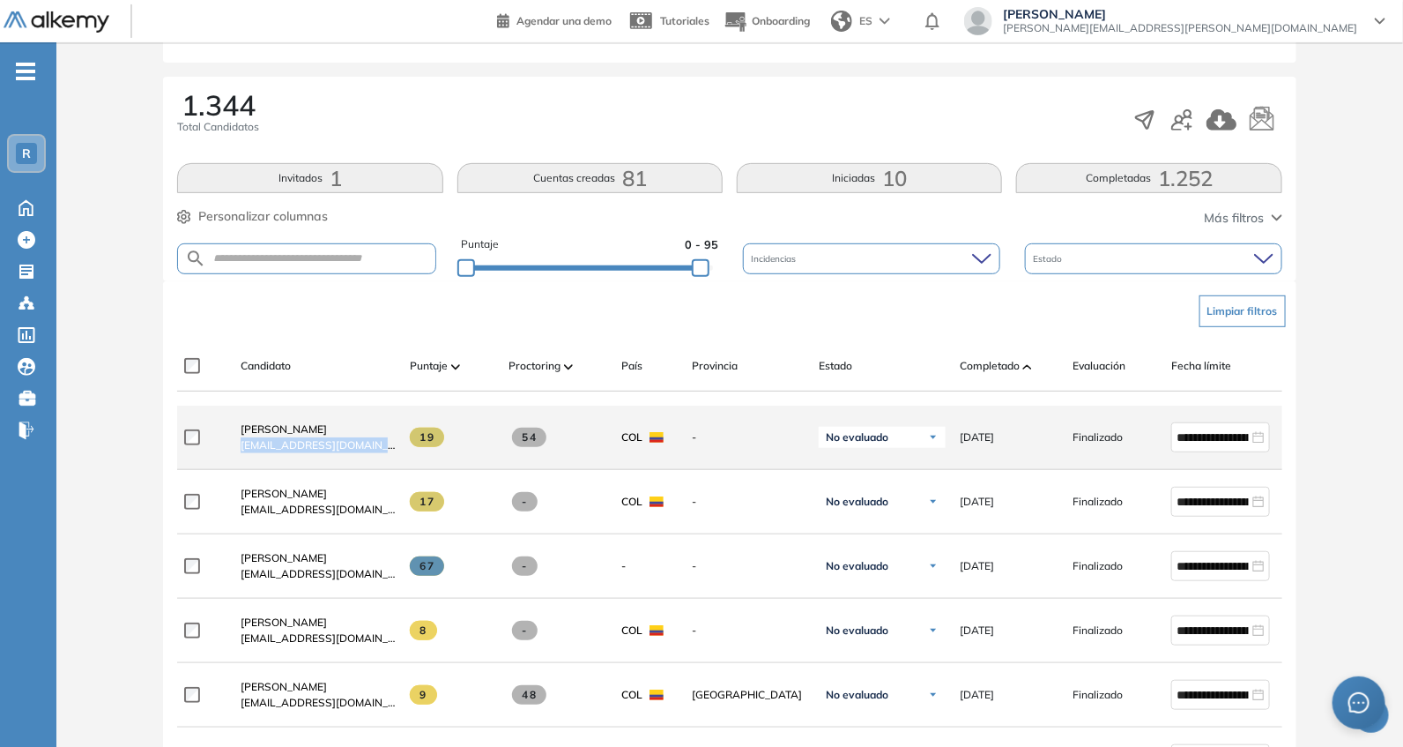
drag, startPoint x: 226, startPoint y: 451, endPoint x: 398, endPoint y: 454, distance: 171.9
click at [398, 454] on div "**********" at bounding box center [769, 437] width 1185 height 64
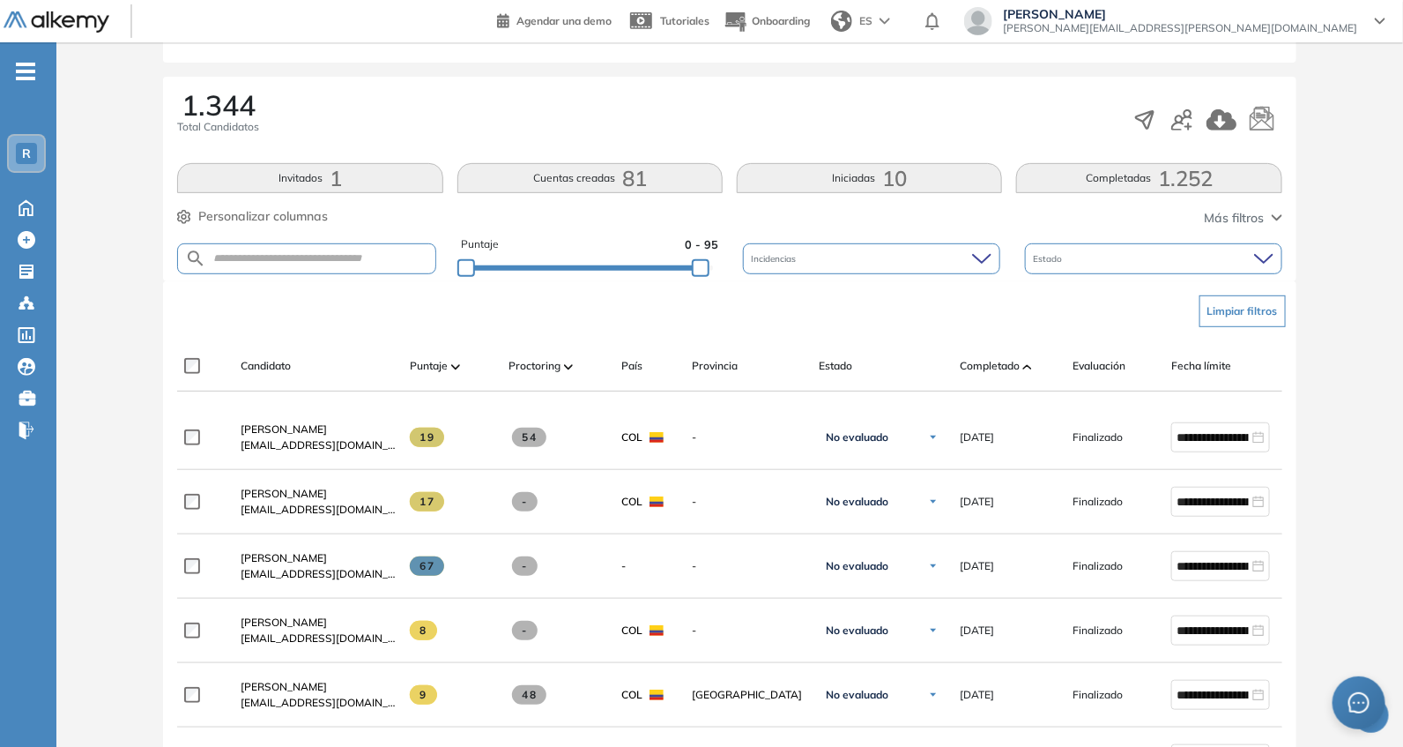
click at [606, 308] on div "Limpiar filtros" at bounding box center [733, 311] width 1104 height 53
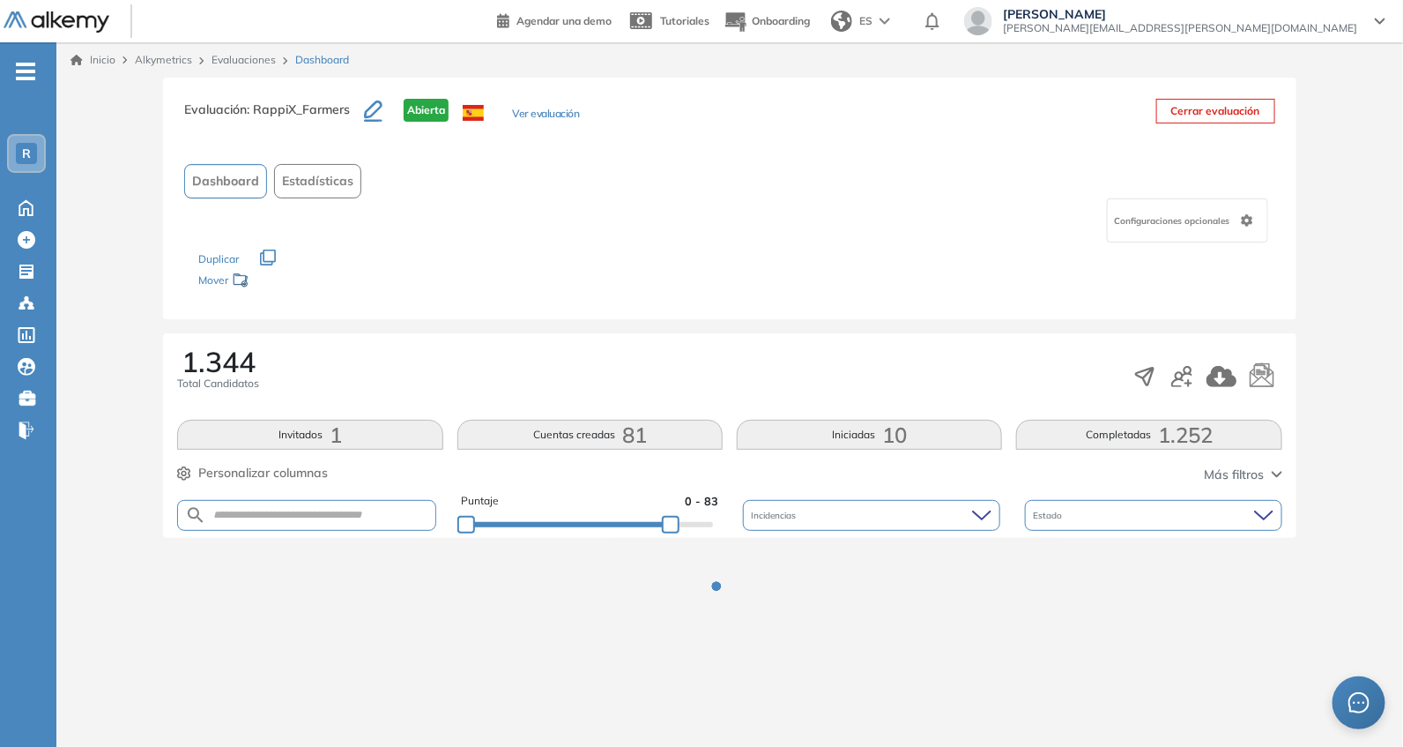
scroll to position [0, 0]
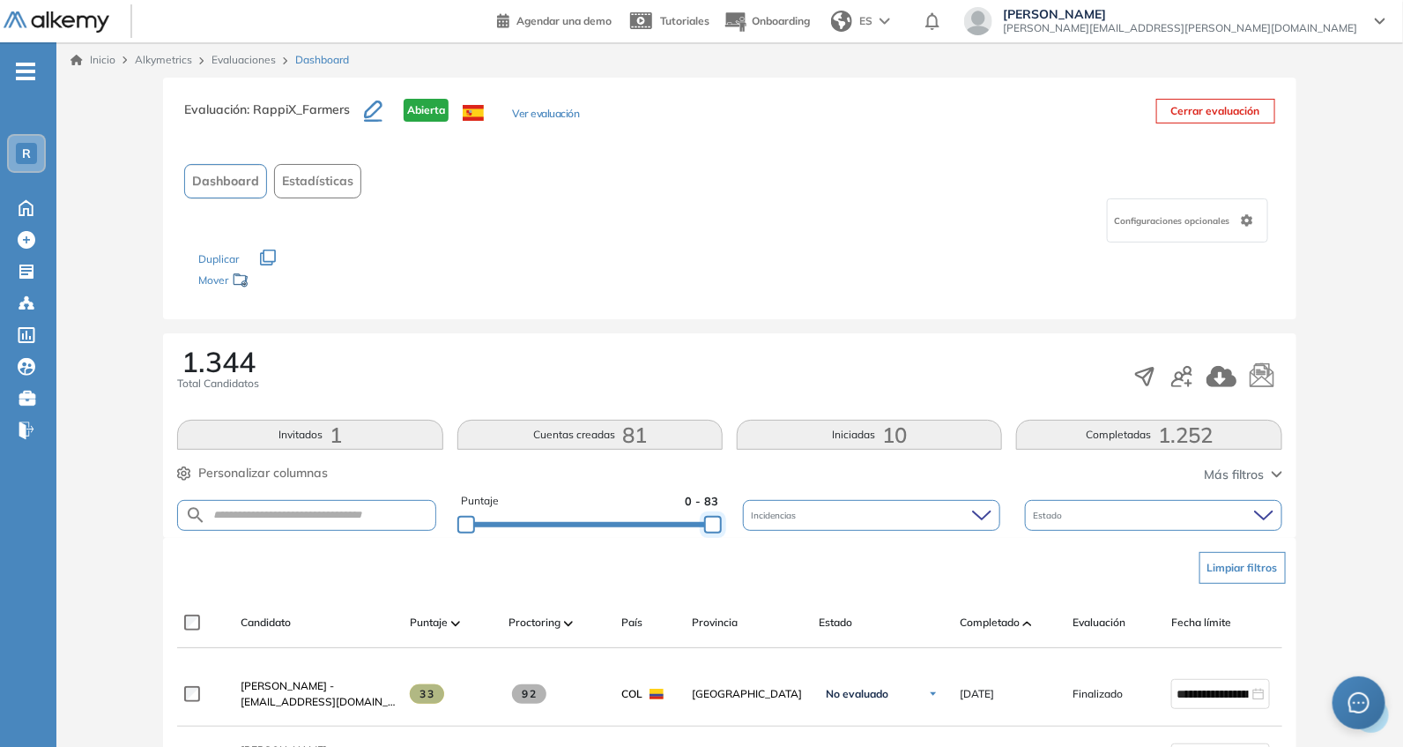
drag, startPoint x: 671, startPoint y: 526, endPoint x: 754, endPoint y: 417, distance: 137.7
click at [769, 518] on div "Puntaje 0 - 83 Incidencias Estado" at bounding box center [729, 515] width 1104 height 45
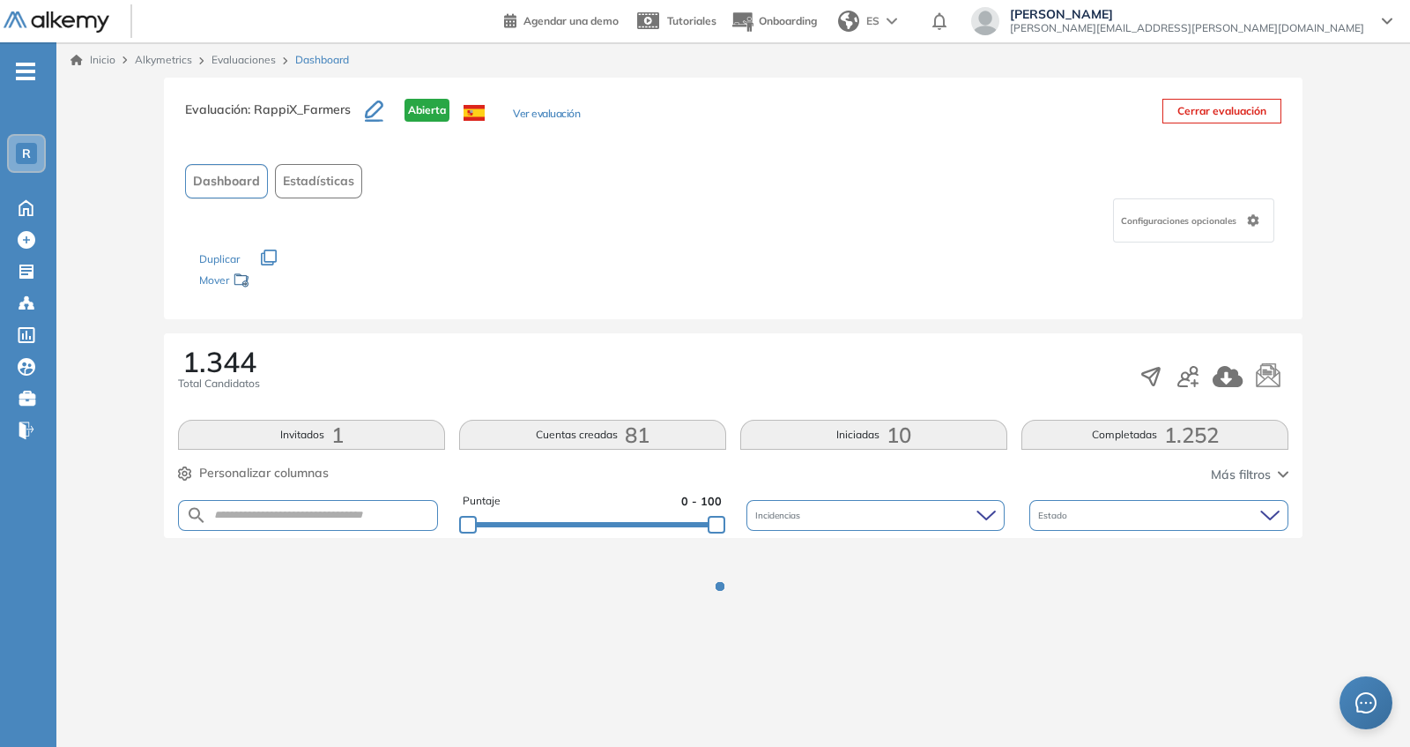
click at [725, 365] on div "1.344 Total Candidatos" at bounding box center [733, 376] width 1111 height 58
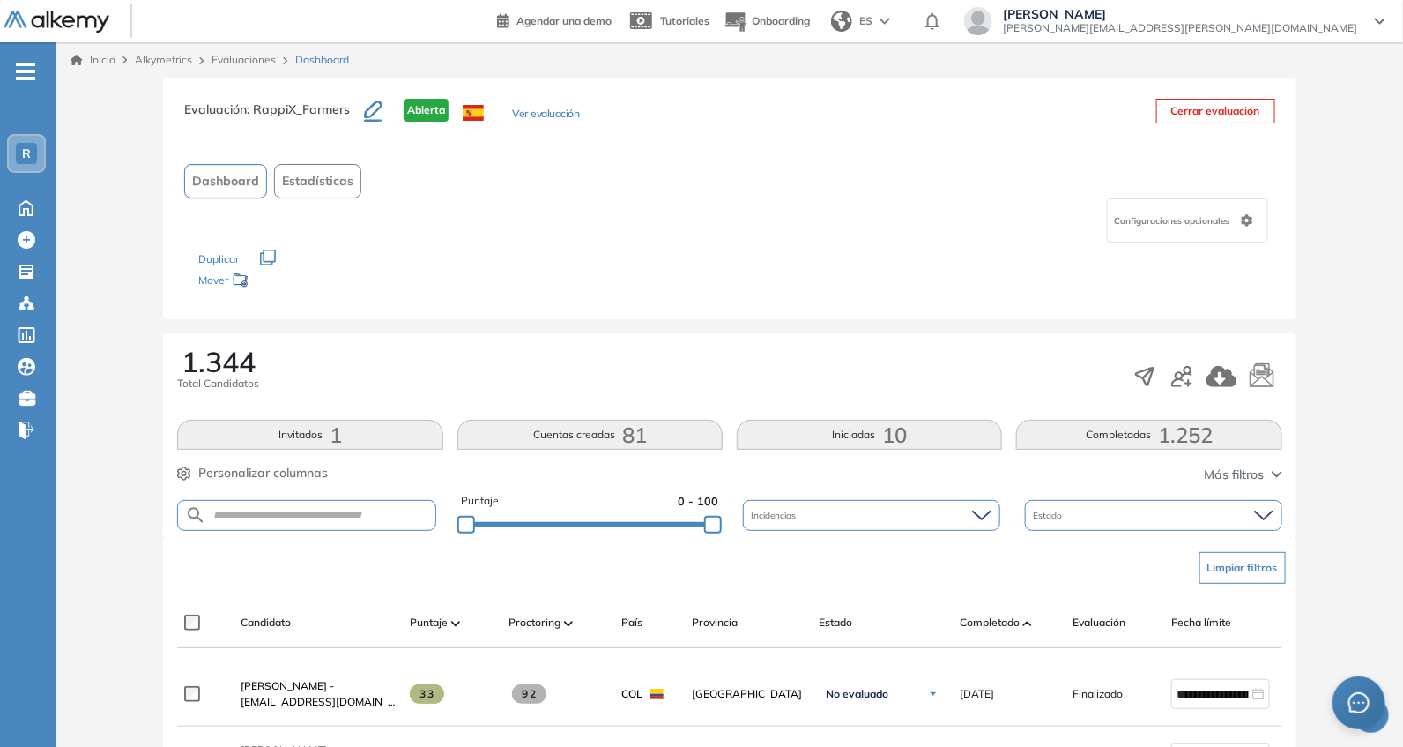
scroll to position [256, 0]
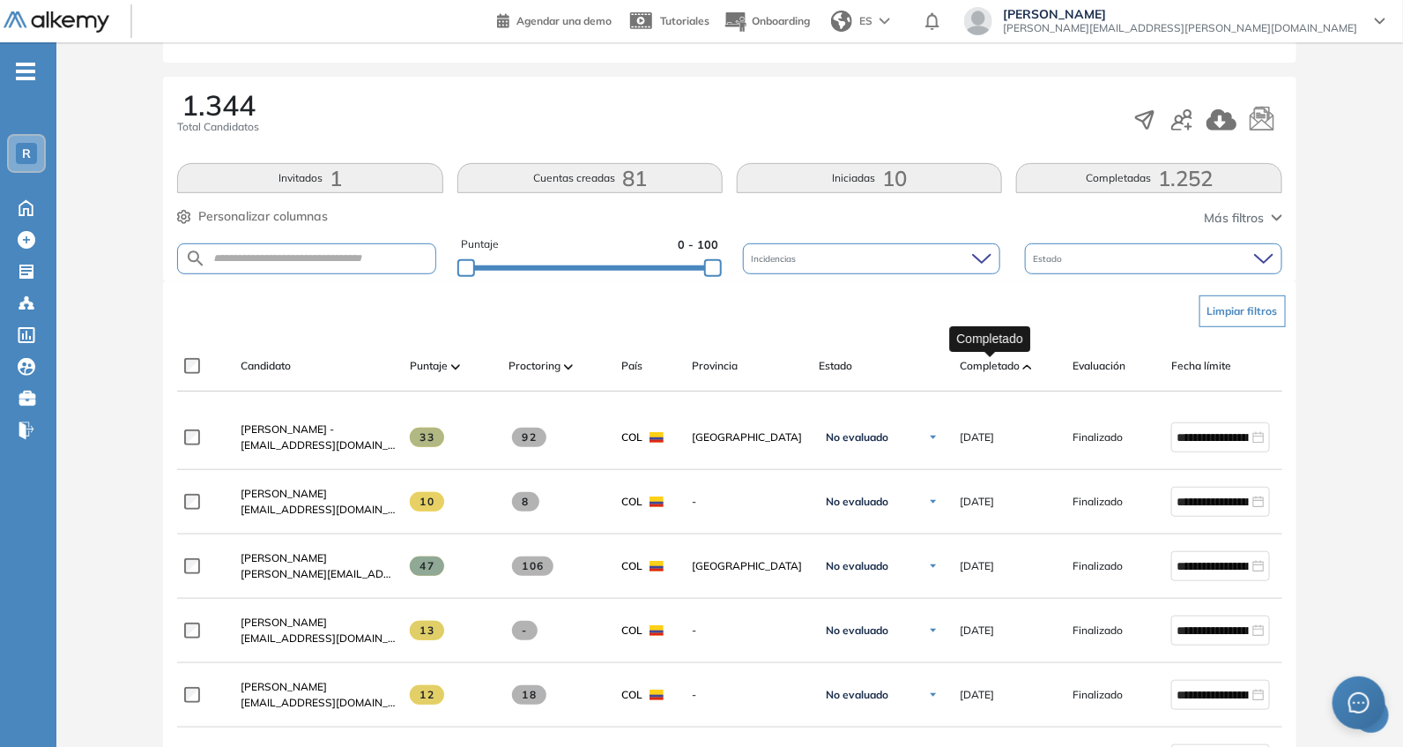
click at [1007, 372] on span "Completado" at bounding box center [990, 366] width 60 height 16
click at [997, 358] on div "Completado" at bounding box center [1009, 365] width 99 height 21
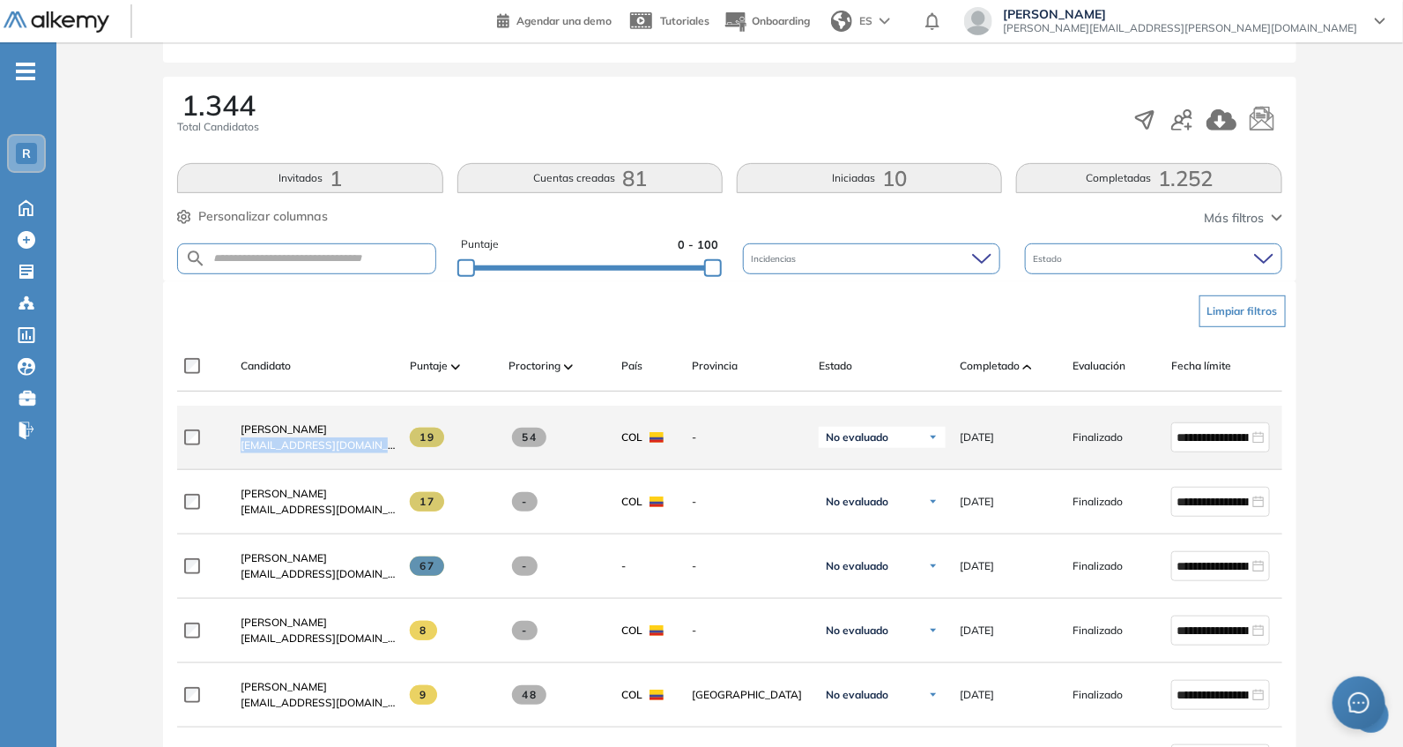
drag, startPoint x: 227, startPoint y: 456, endPoint x: 402, endPoint y: 445, distance: 174.8
click at [402, 445] on div "**********" at bounding box center [769, 437] width 1185 height 64
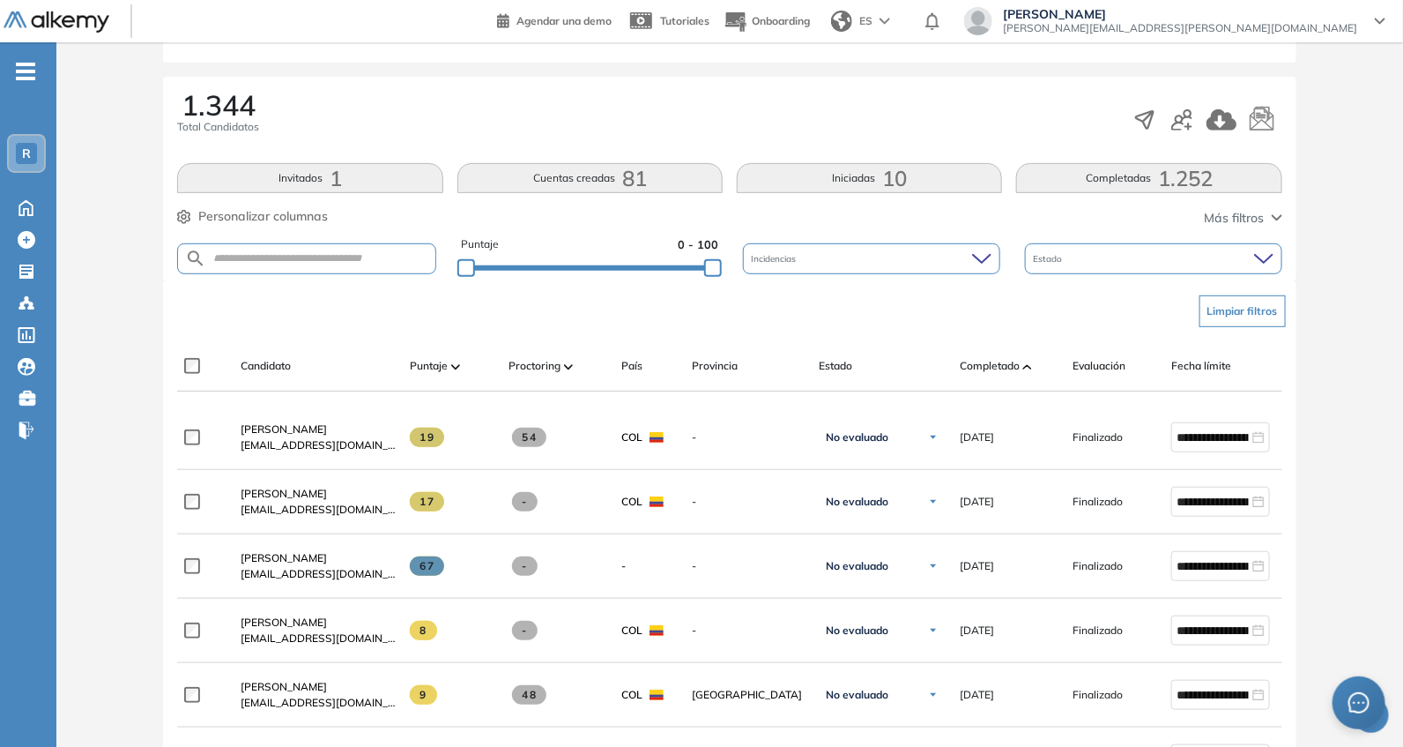
click at [357, 348] on div "Candidato Puntaje Proctoring País Provincia Estado Completado Evaluación Fecha …" at bounding box center [729, 366] width 1104 height 50
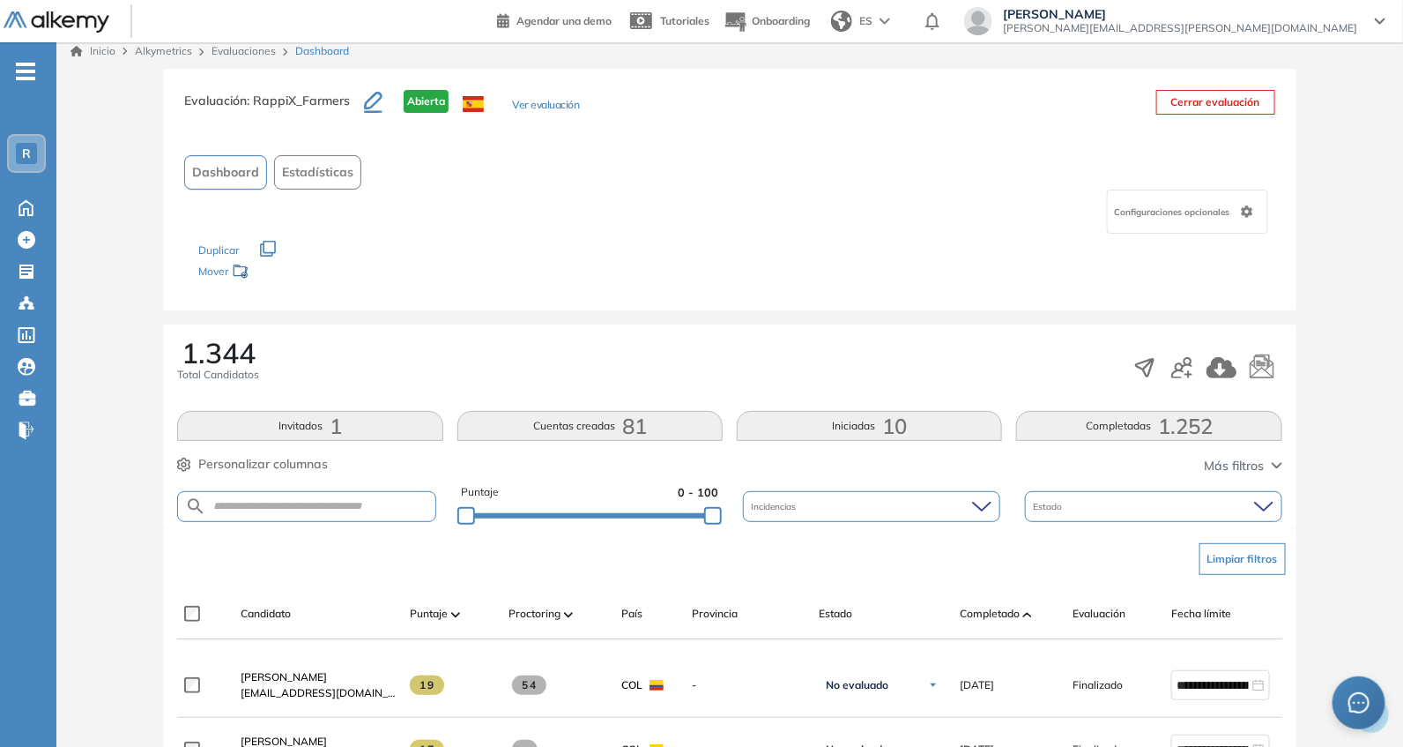
scroll to position [0, 0]
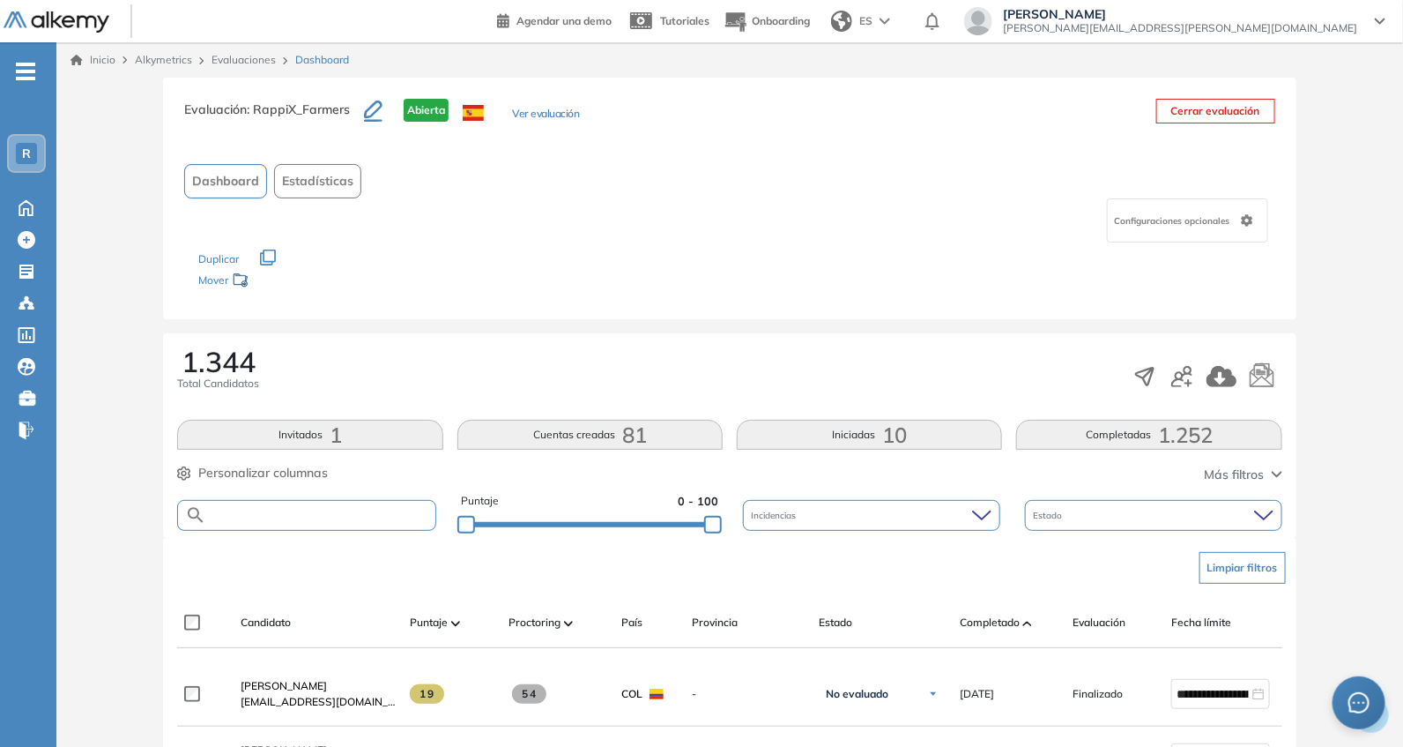
click at [298, 510] on input "text" at bounding box center [320, 515] width 228 height 13
paste input "**********"
type input "**********"
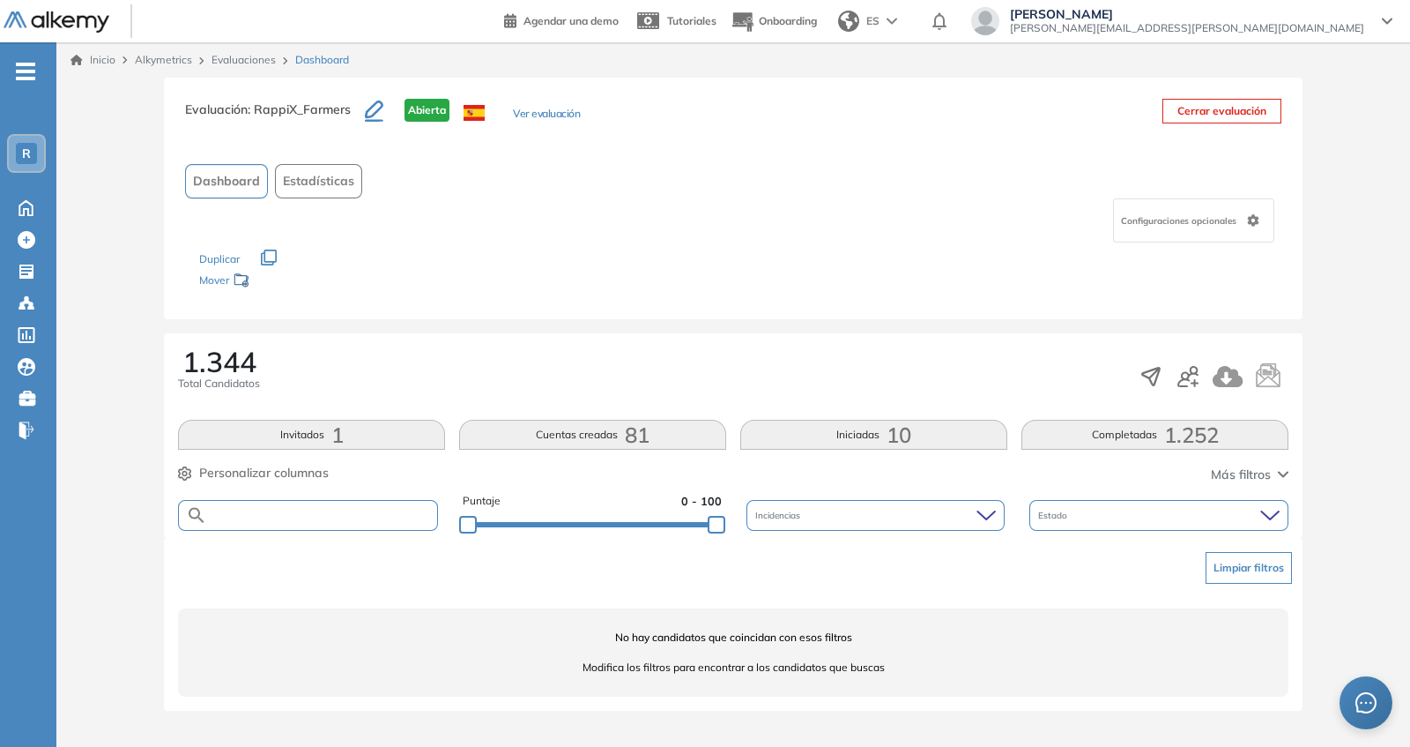
click at [622, 522] on div at bounding box center [592, 523] width 249 height 11
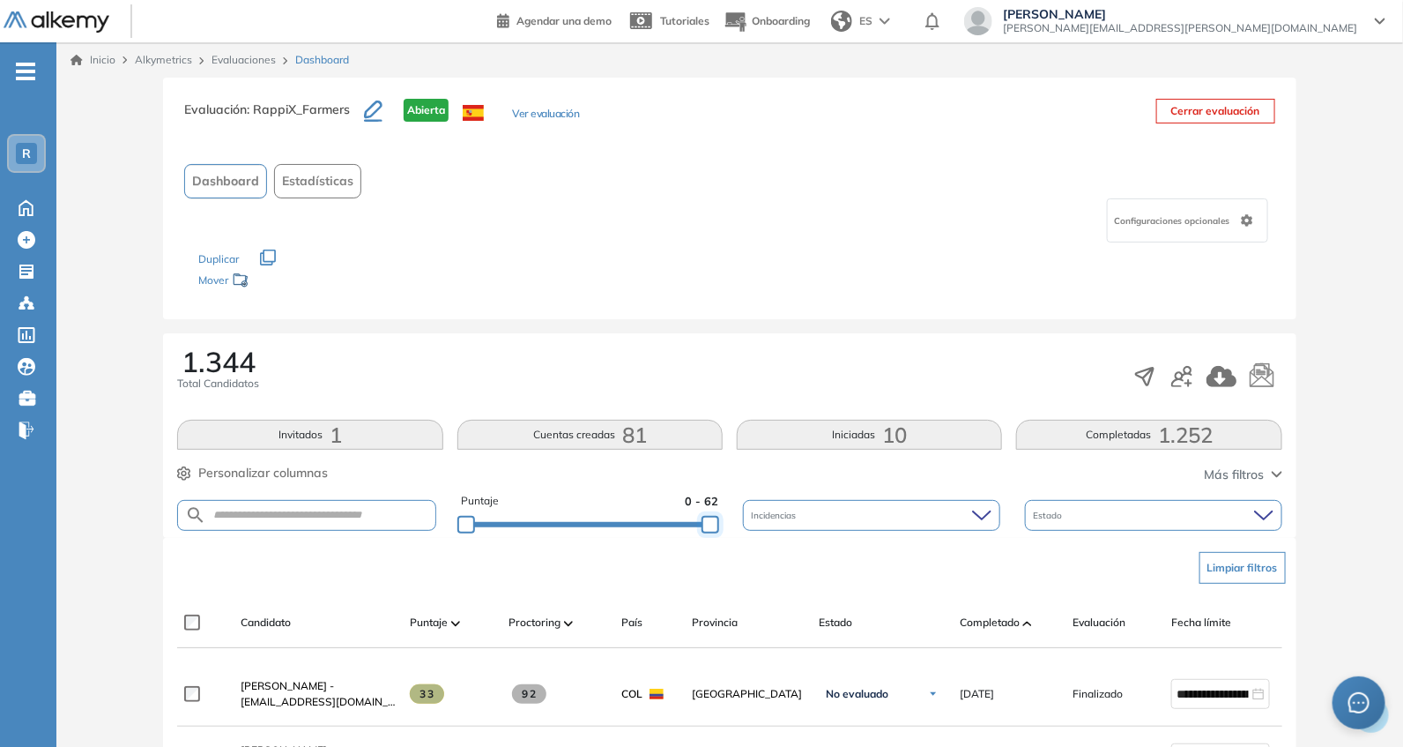
drag, startPoint x: 624, startPoint y: 524, endPoint x: 750, endPoint y: 510, distance: 126.8
click at [739, 519] on div "Puntaje 0 - 62 Incidencias Estado" at bounding box center [729, 515] width 1104 height 45
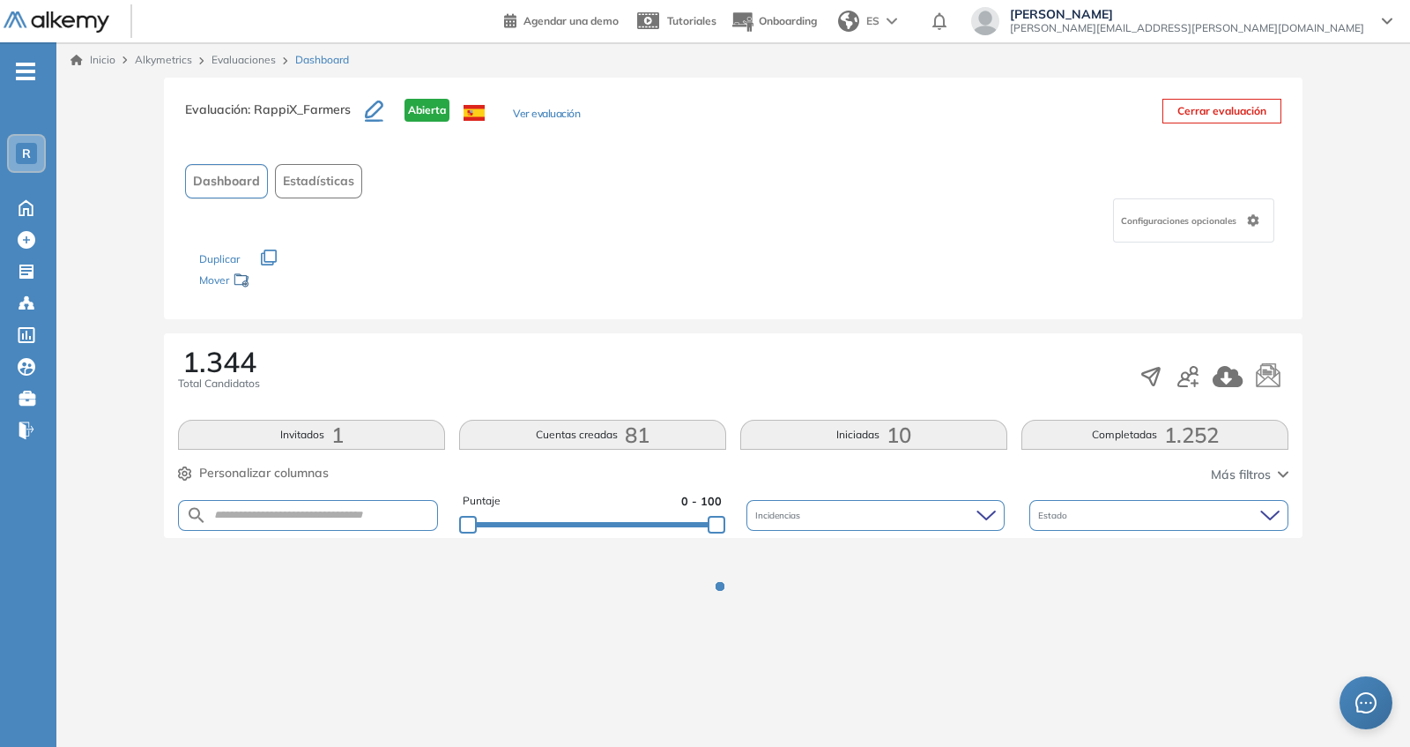
click at [706, 402] on div "1.344 Total Candidatos" at bounding box center [733, 376] width 1111 height 58
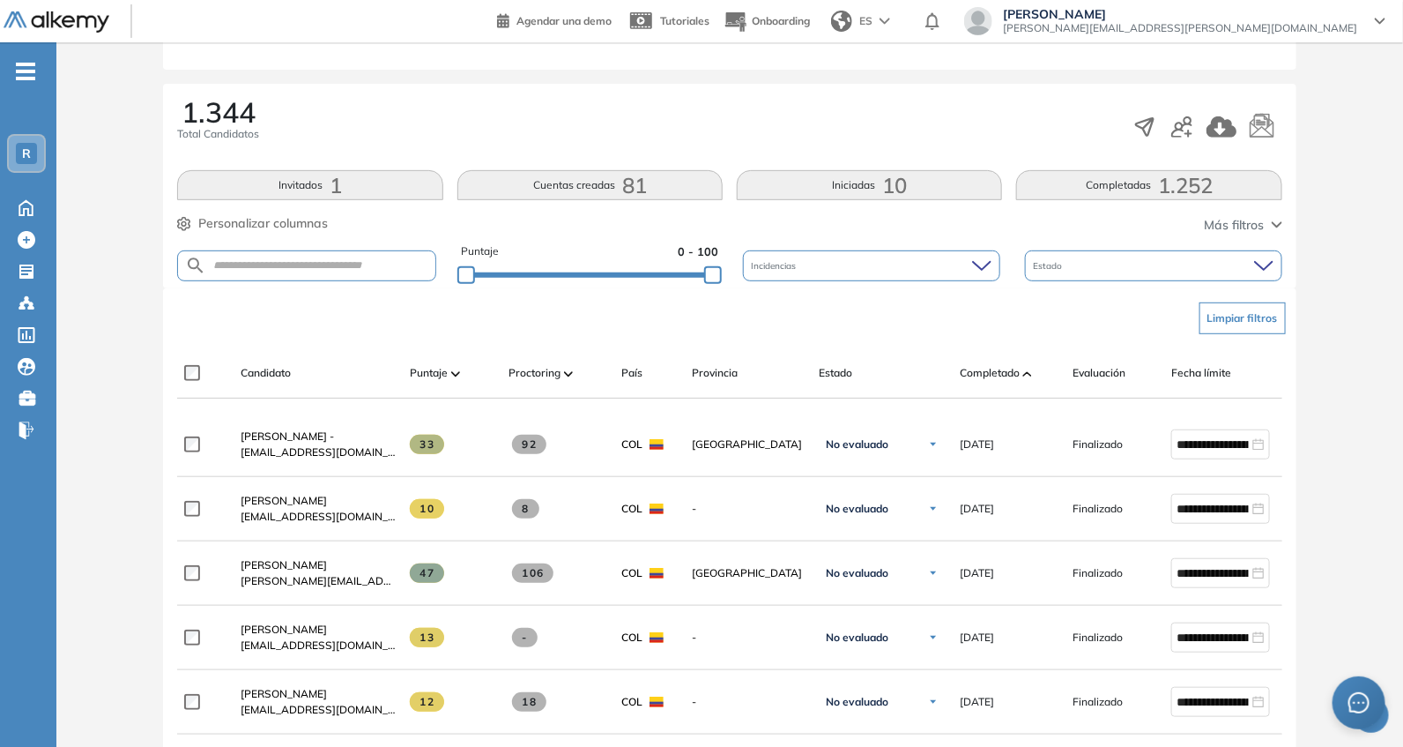
scroll to position [256, 0]
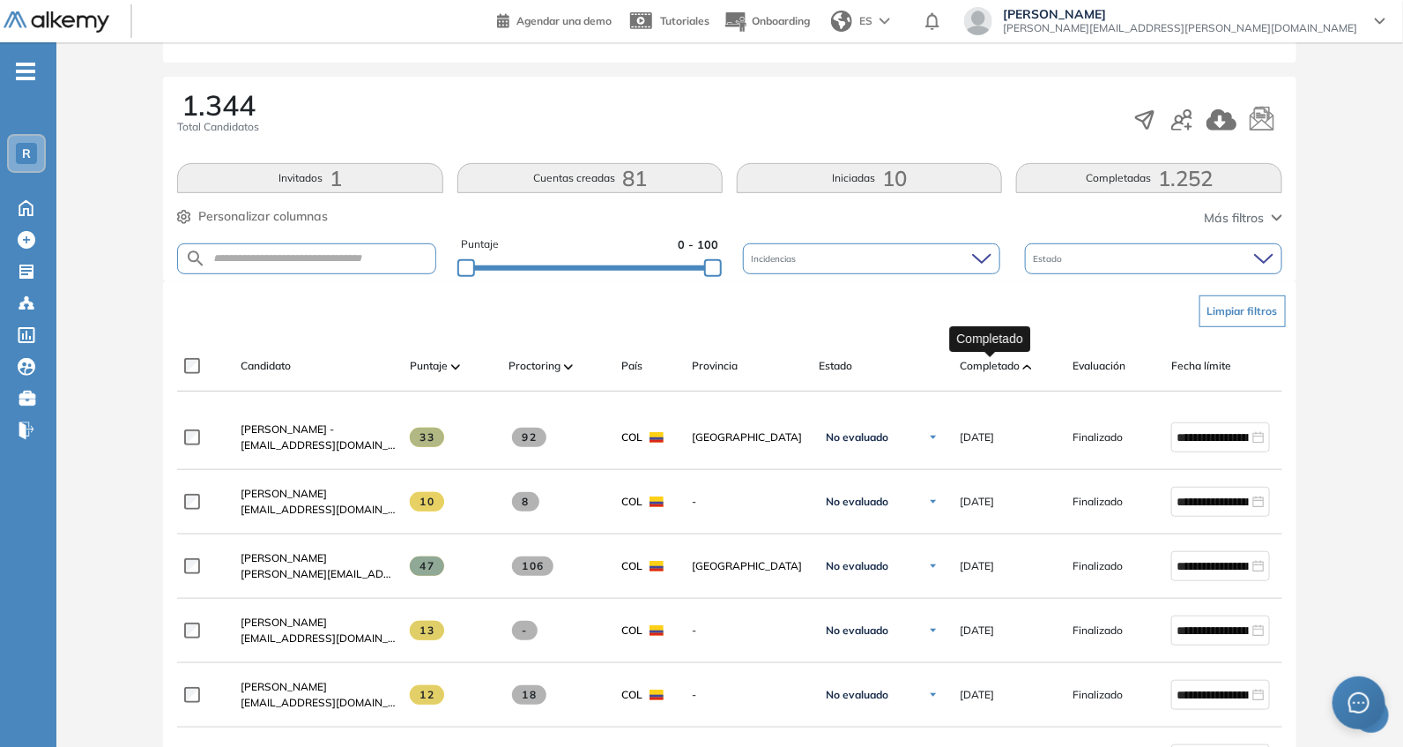
click at [1007, 358] on span "Completado" at bounding box center [990, 366] width 60 height 16
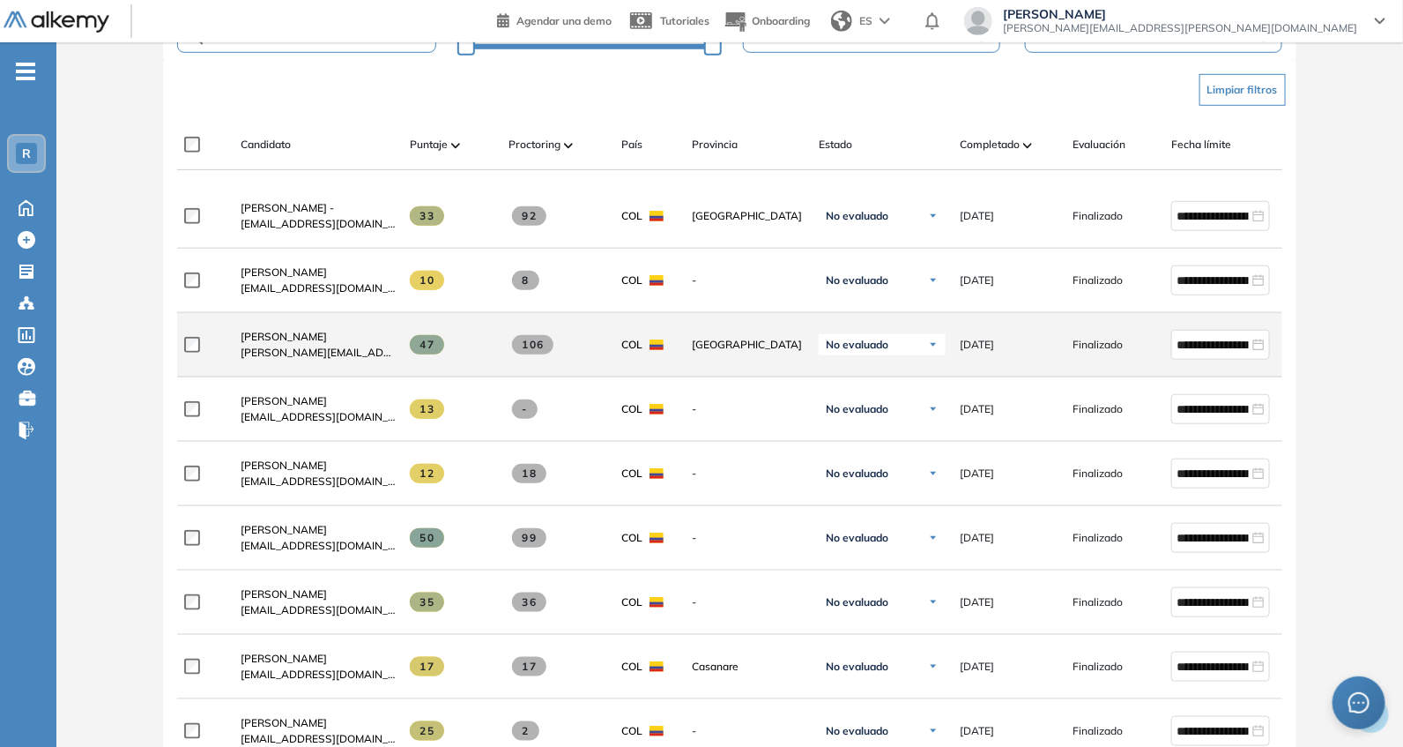
scroll to position [514, 0]
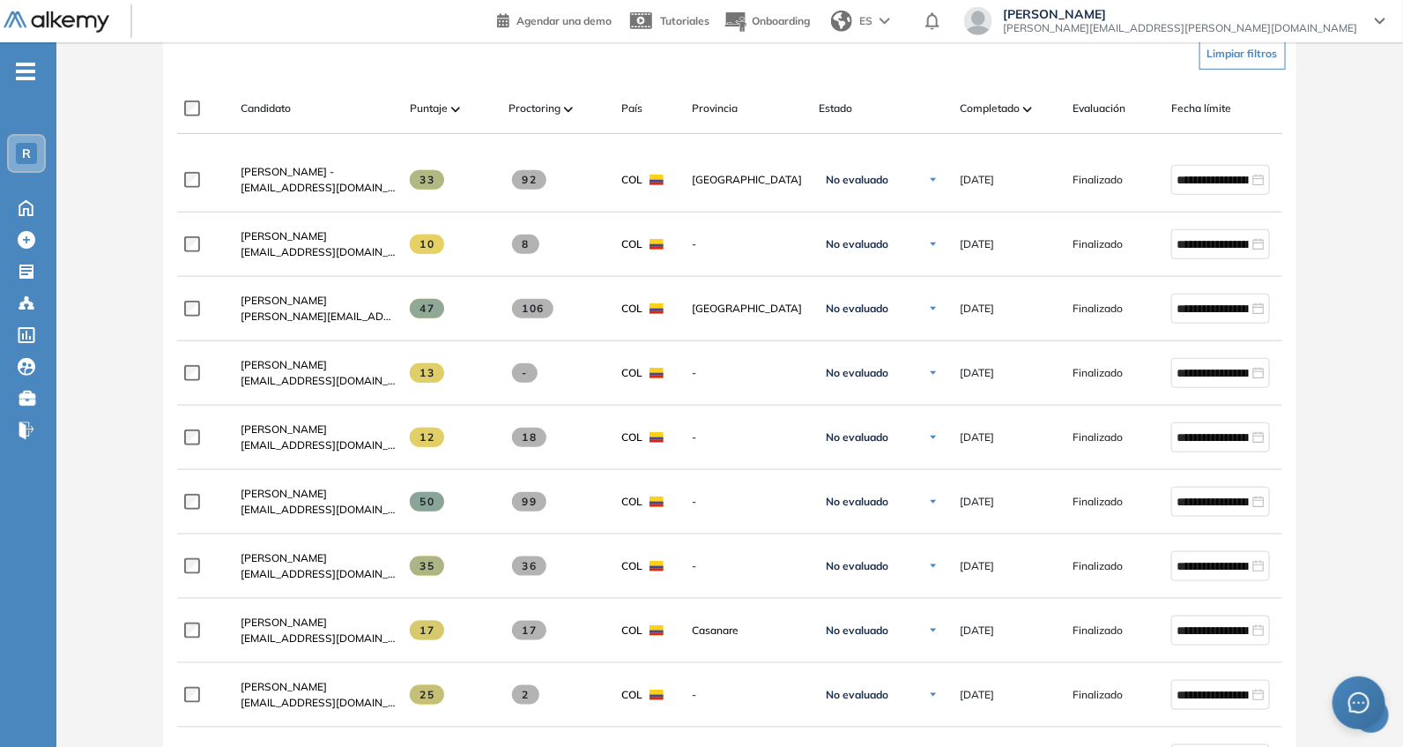
click at [1003, 103] on span "Completado" at bounding box center [990, 108] width 60 height 16
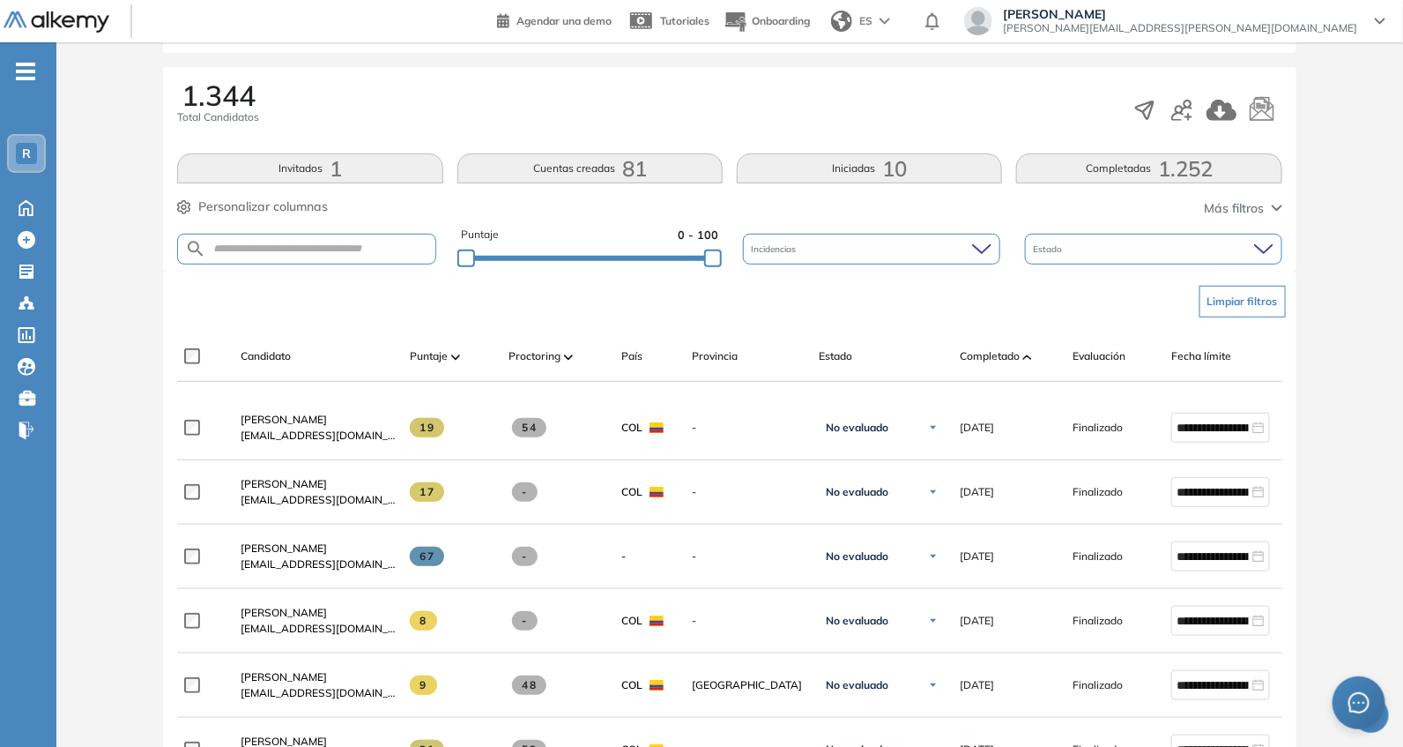
scroll to position [256, 0]
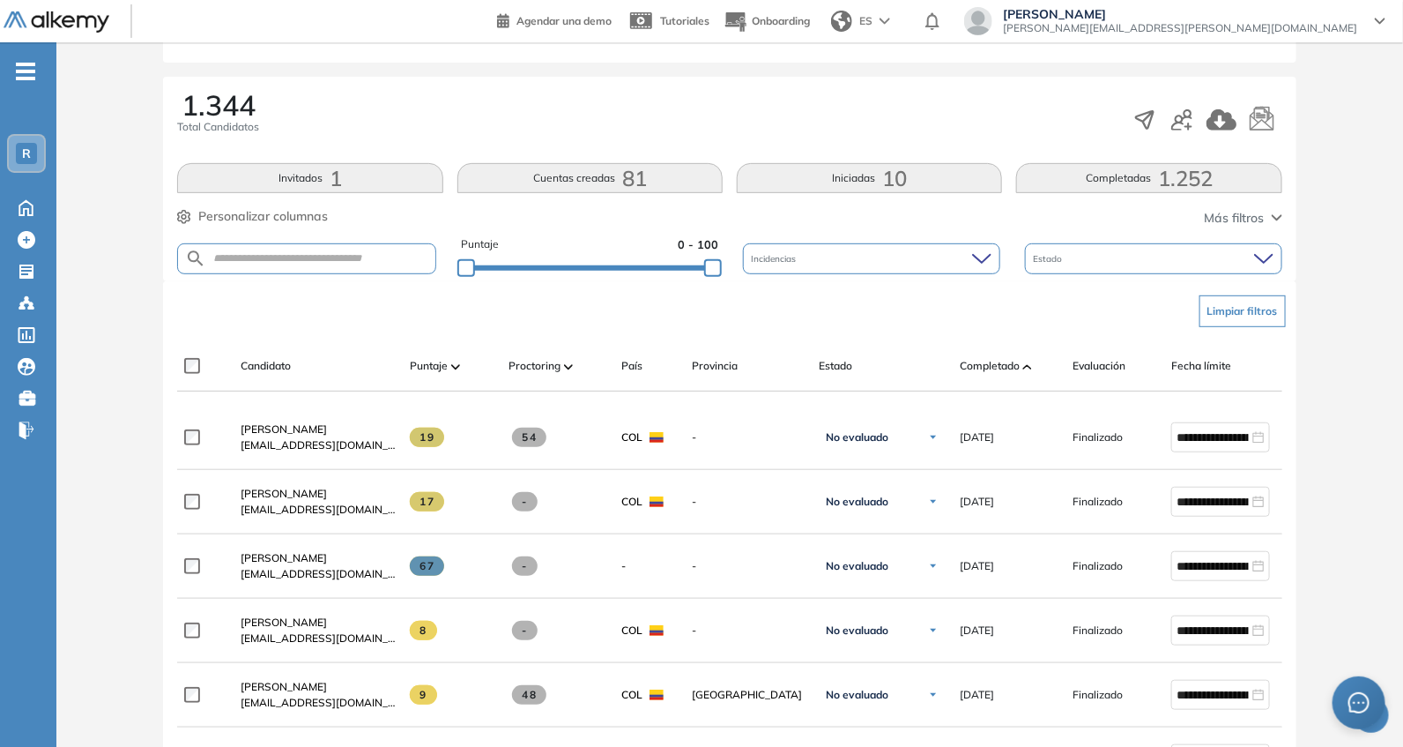
click at [441, 315] on div "Limpiar filtros" at bounding box center [733, 311] width 1104 height 53
drag, startPoint x: 711, startPoint y: 263, endPoint x: 758, endPoint y: 280, distance: 49.9
click at [704, 262] on div at bounding box center [713, 268] width 18 height 18
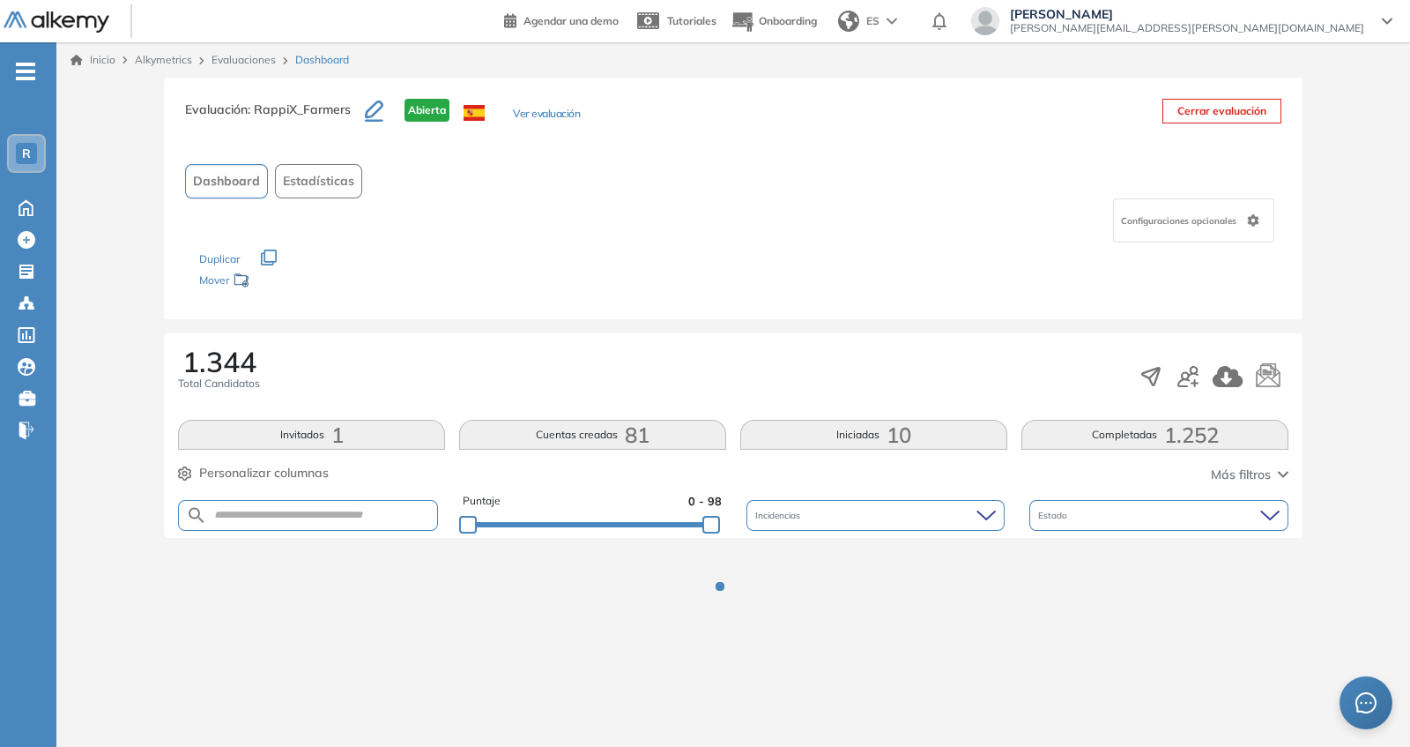
click at [695, 262] on div "Los siguientes tests ya no están disponibles o tienen una nueva versión Revisa …" at bounding box center [733, 270] width 1068 height 56
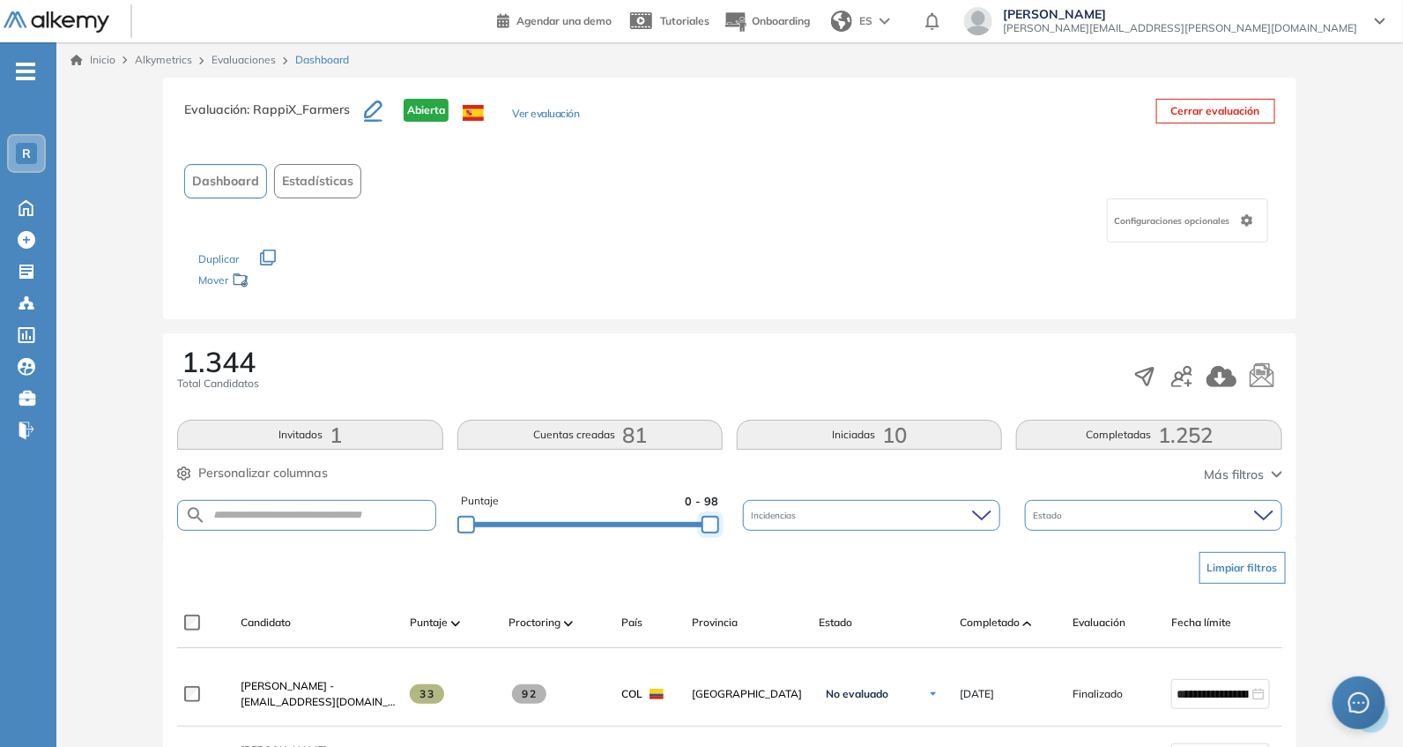
drag, startPoint x: 701, startPoint y: 528, endPoint x: 745, endPoint y: 528, distance: 44.1
click at [745, 528] on div "Puntaje 0 - 98 Incidencias Estado" at bounding box center [729, 515] width 1104 height 45
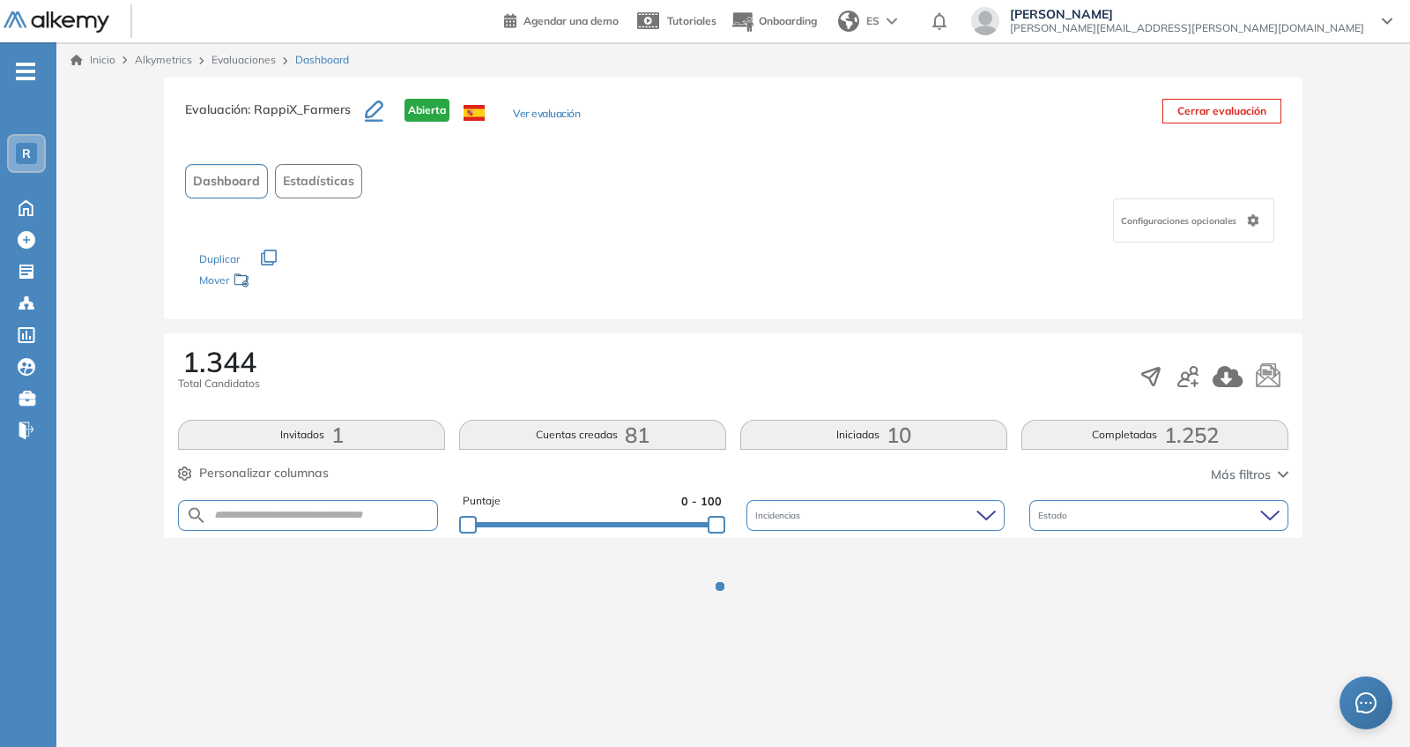
click at [743, 543] on div at bounding box center [733, 599] width 1340 height 123
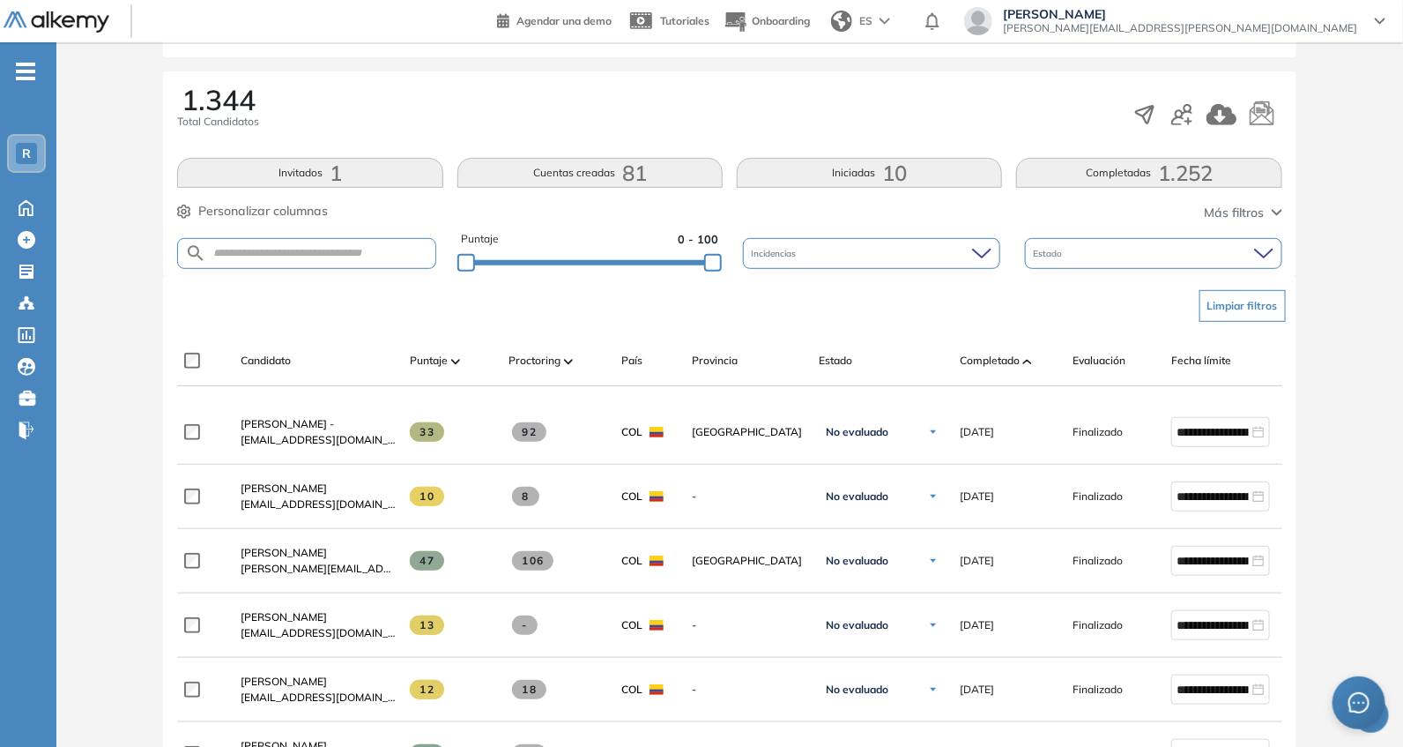
scroll to position [256, 0]
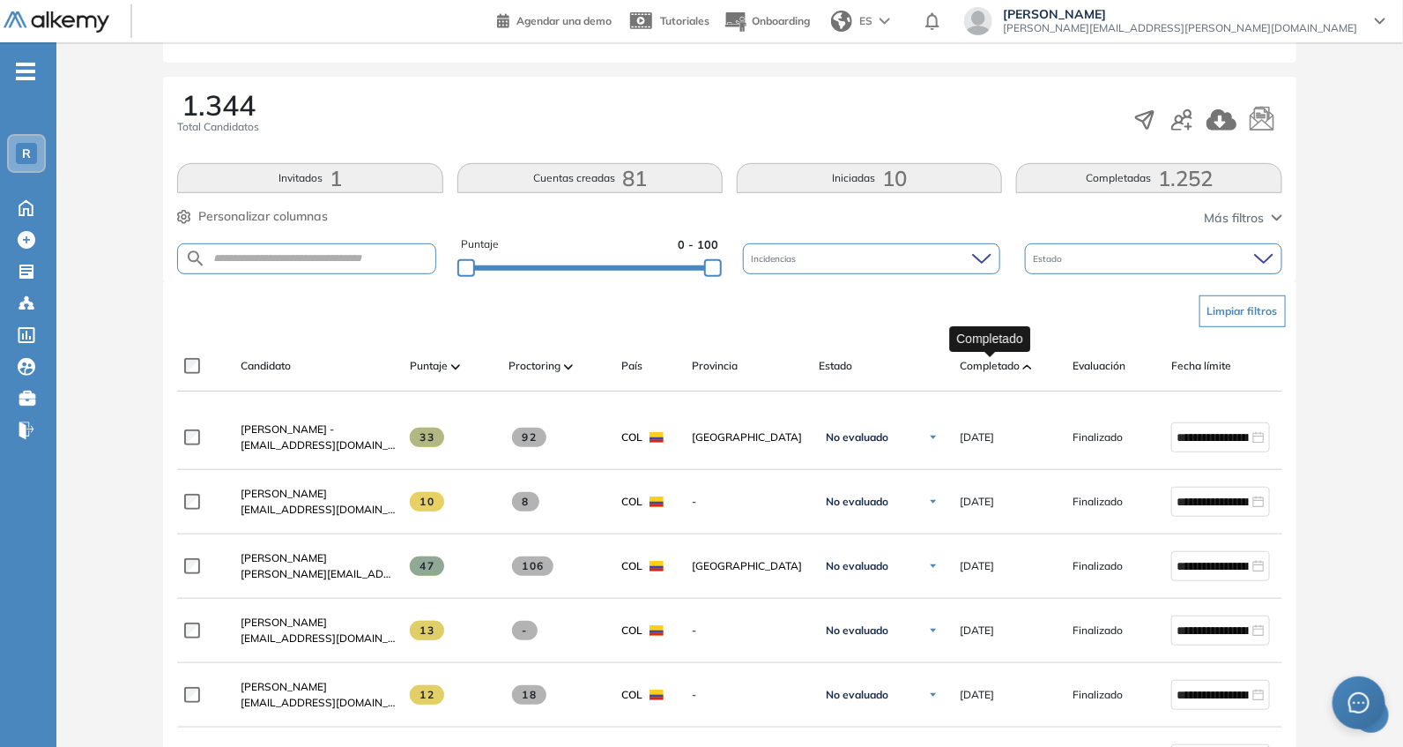
click at [1002, 371] on span "Completado" at bounding box center [990, 366] width 60 height 16
click at [985, 358] on span "Completado" at bounding box center [990, 366] width 60 height 16
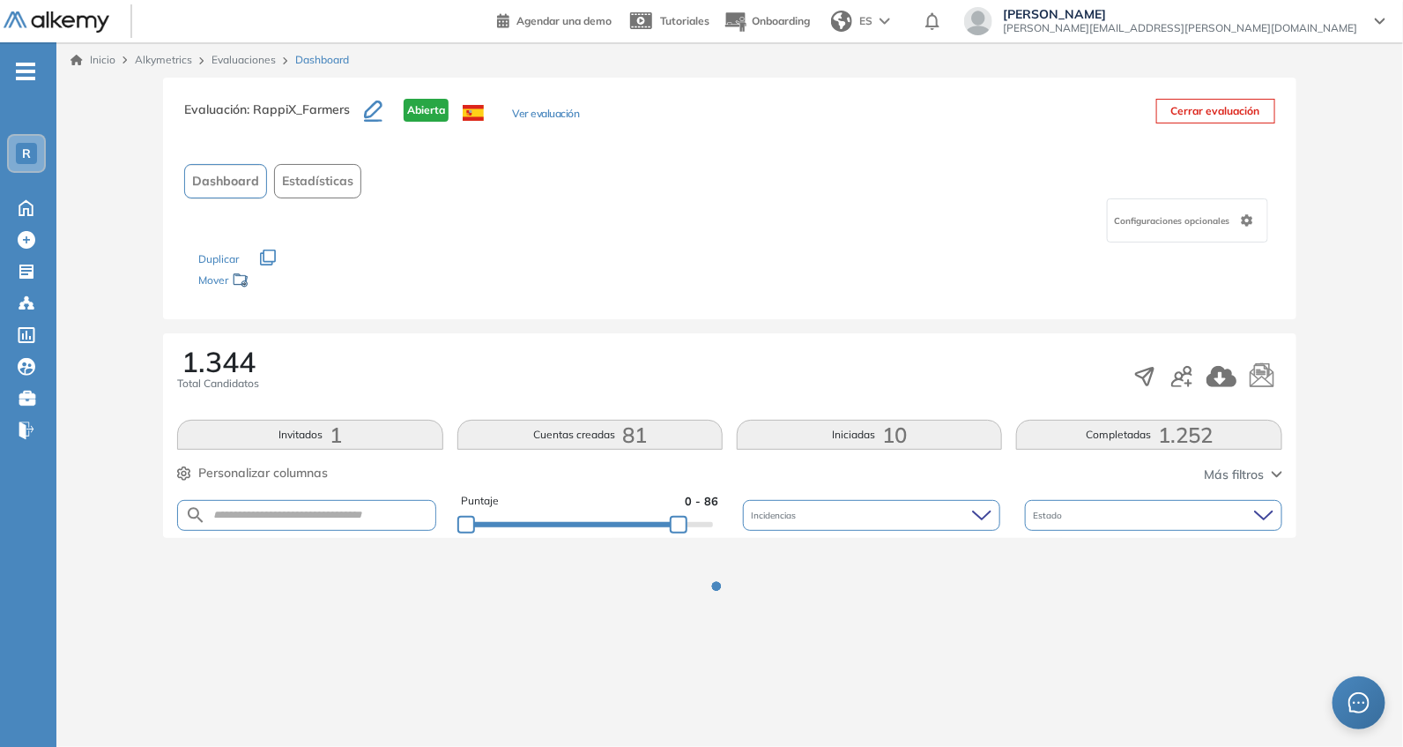
scroll to position [0, 0]
click at [737, 341] on div "1.344 Total Candidatos Invitados 1 Cuentas creadas 81 Iniciadas 10 Completadas …" at bounding box center [733, 435] width 1139 height 204
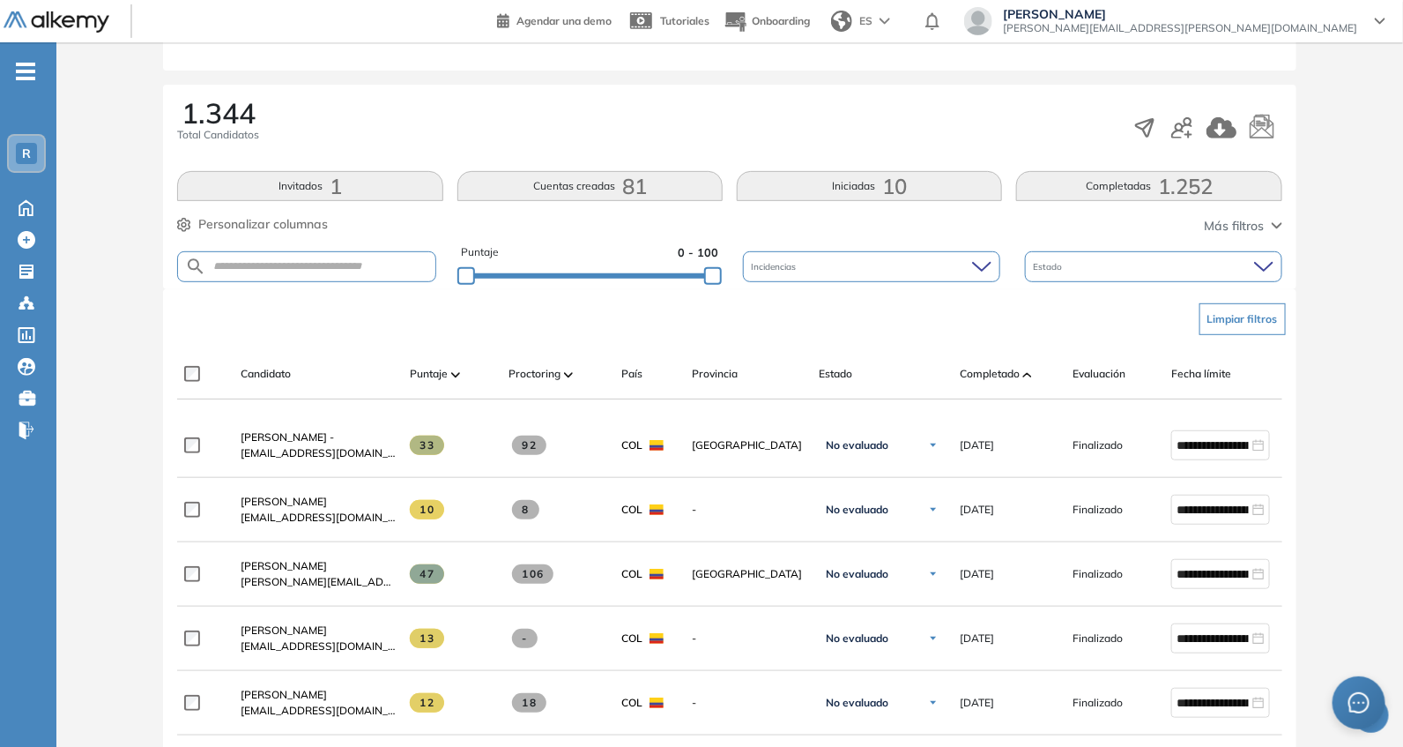
scroll to position [256, 0]
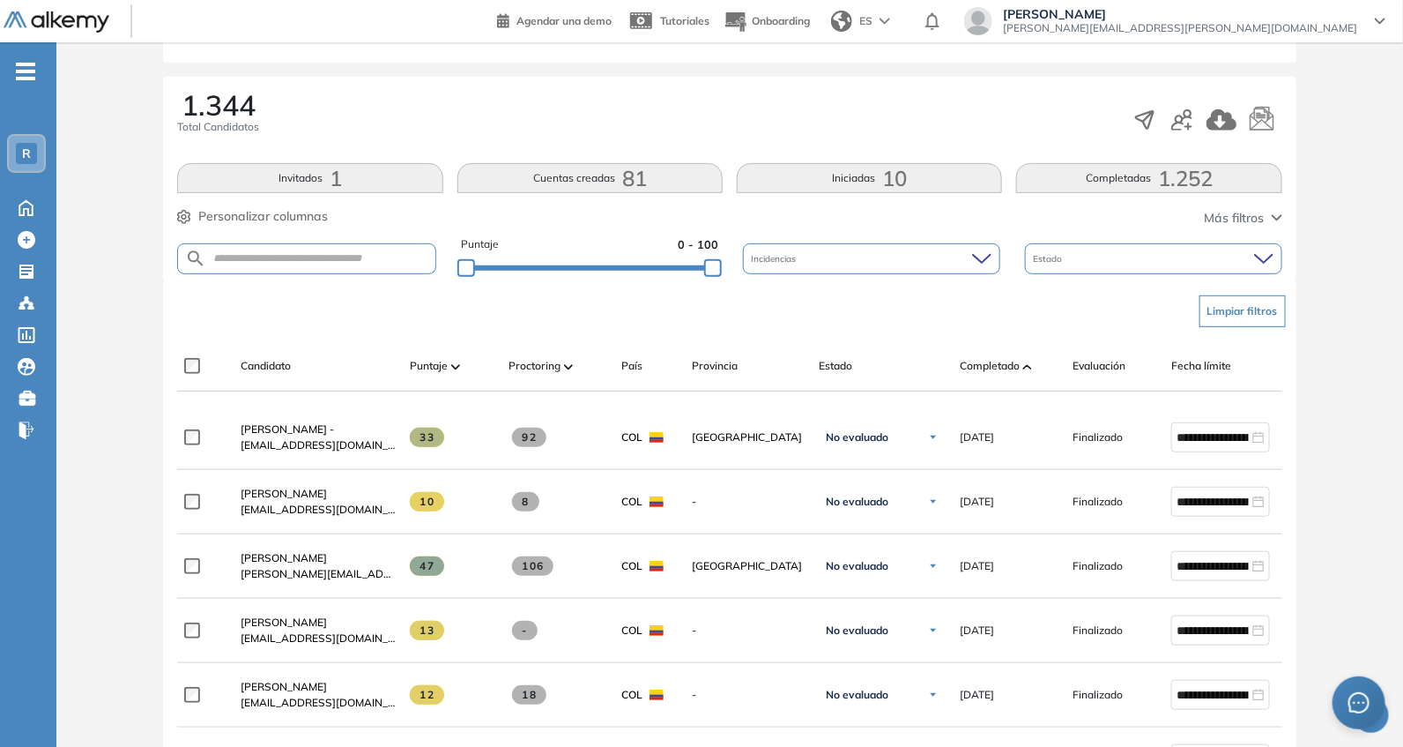
click at [982, 373] on div "Completado" at bounding box center [1009, 365] width 99 height 21
click at [1005, 374] on div "Completado" at bounding box center [1009, 365] width 99 height 21
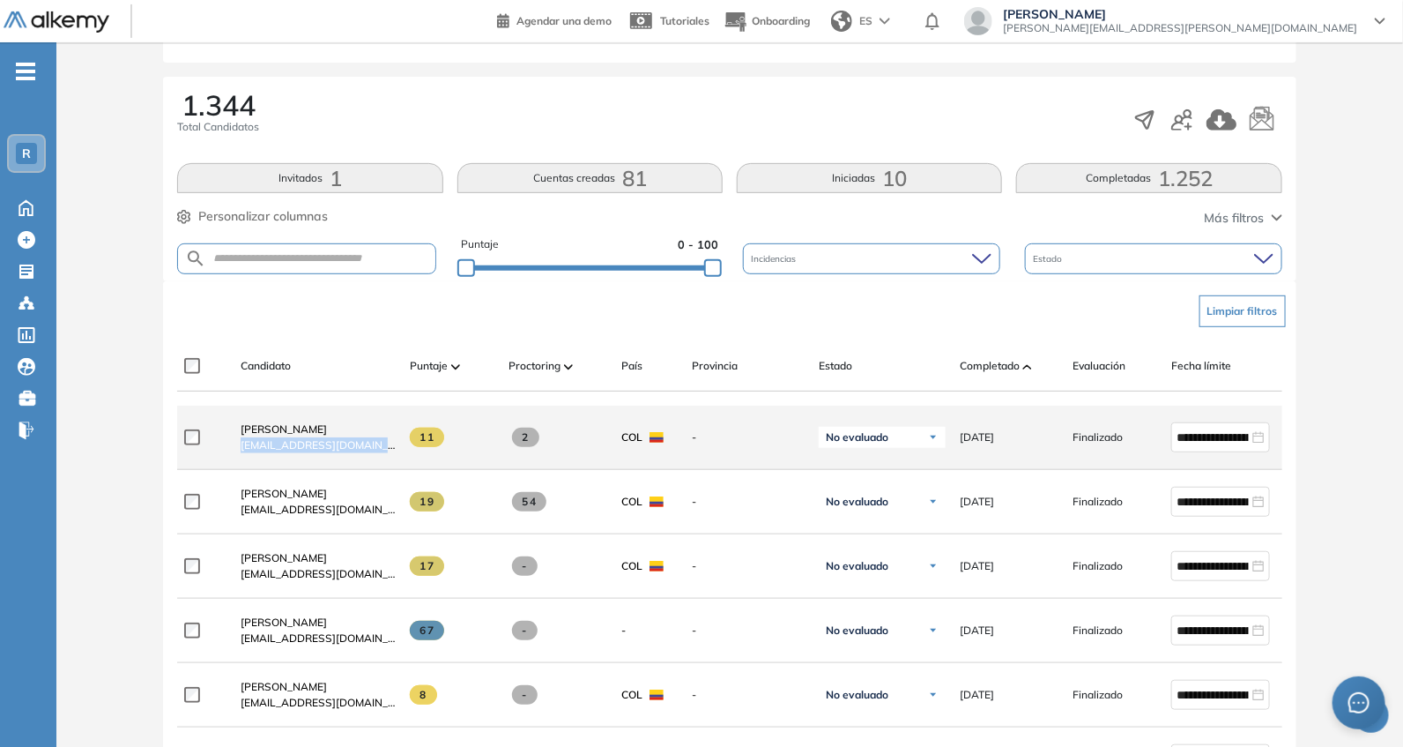
drag, startPoint x: 234, startPoint y: 448, endPoint x: 419, endPoint y: 464, distance: 185.8
click at [419, 464] on div "**********" at bounding box center [769, 437] width 1185 height 64
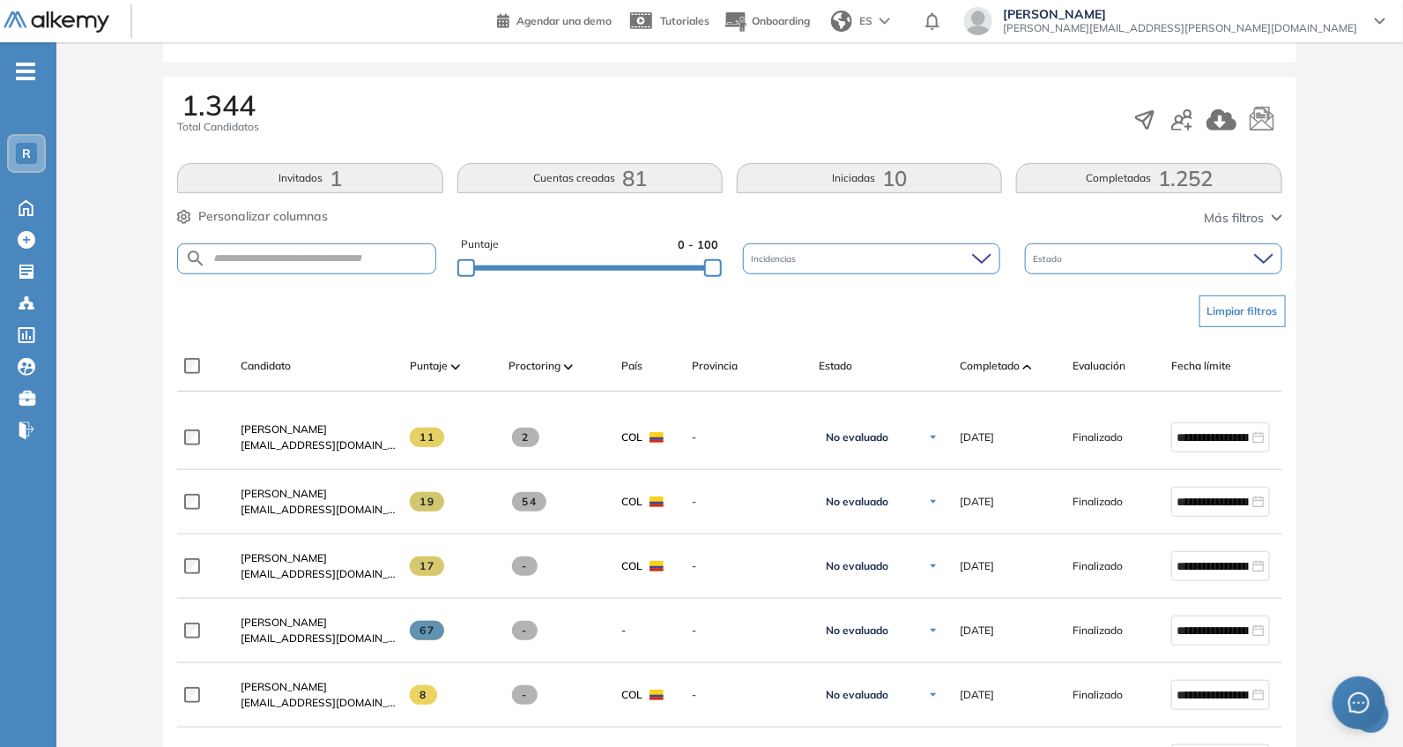
click at [406, 363] on div "Puntaje" at bounding box center [445, 365] width 99 height 21
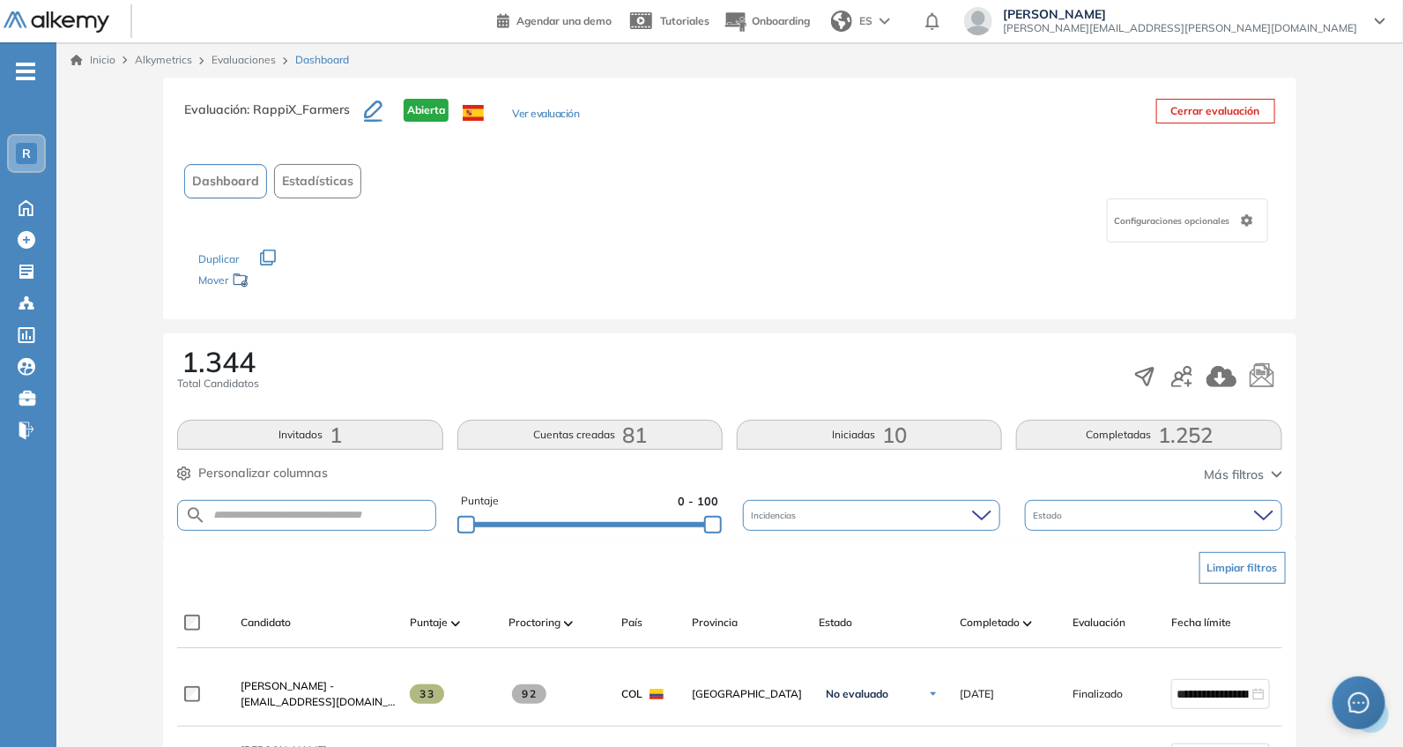
click at [992, 628] on div "Completado" at bounding box center [1009, 622] width 99 height 21
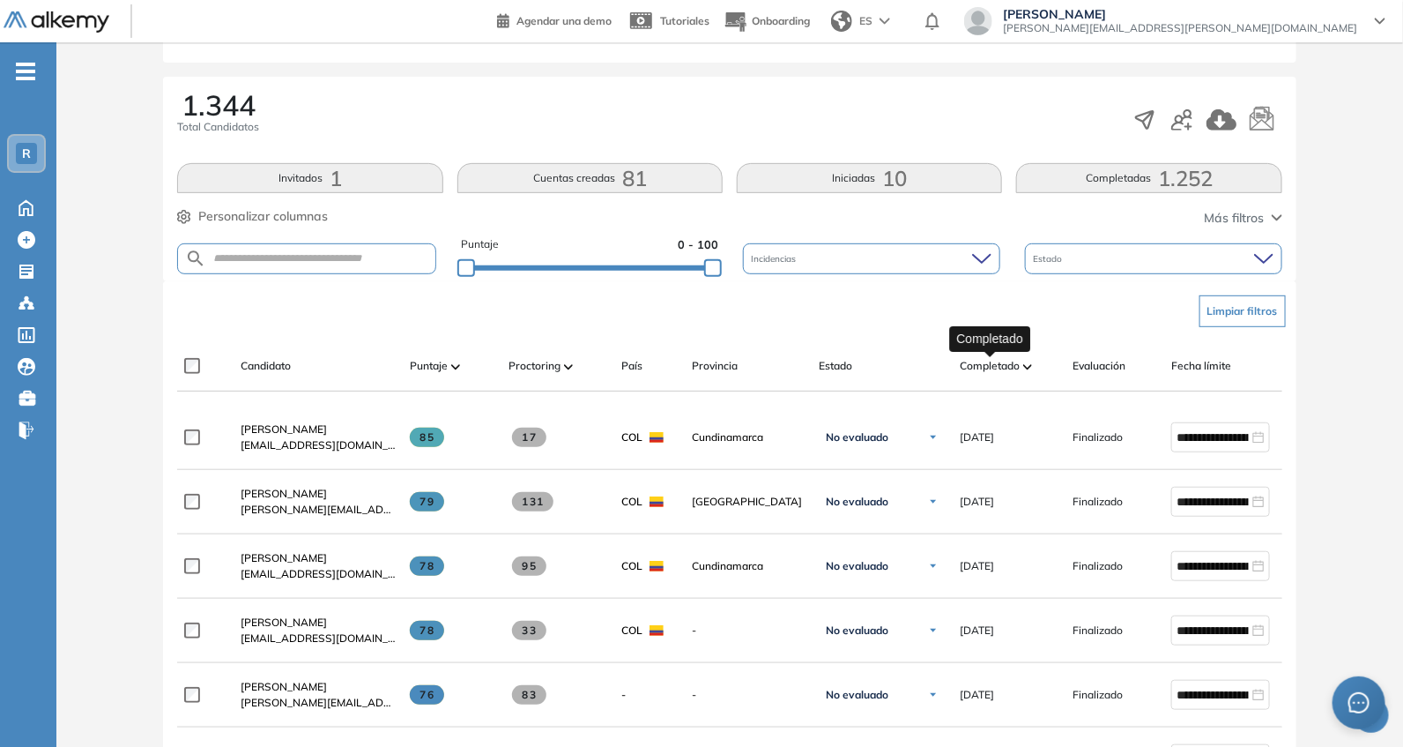
click at [985, 368] on span "Completado" at bounding box center [990, 366] width 60 height 16
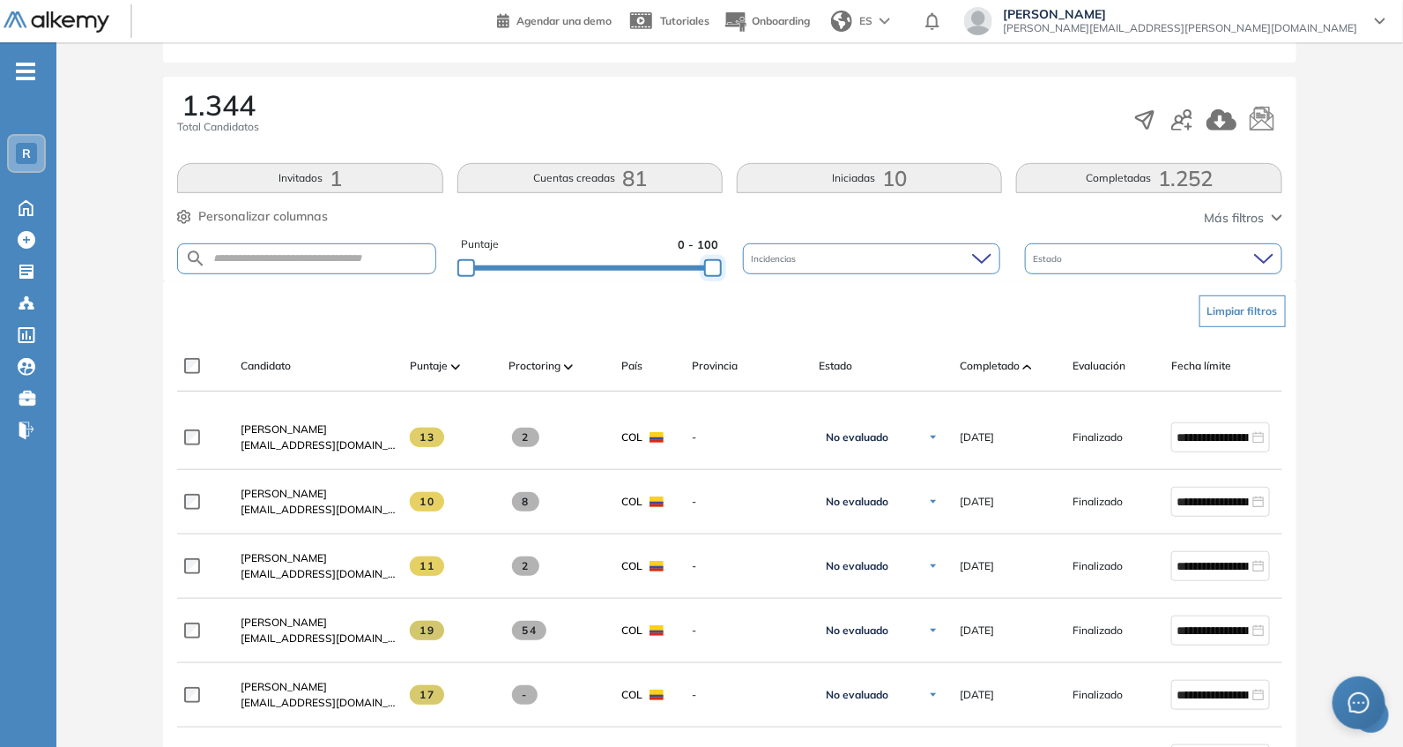
drag, startPoint x: 711, startPoint y: 270, endPoint x: 744, endPoint y: 287, distance: 37.1
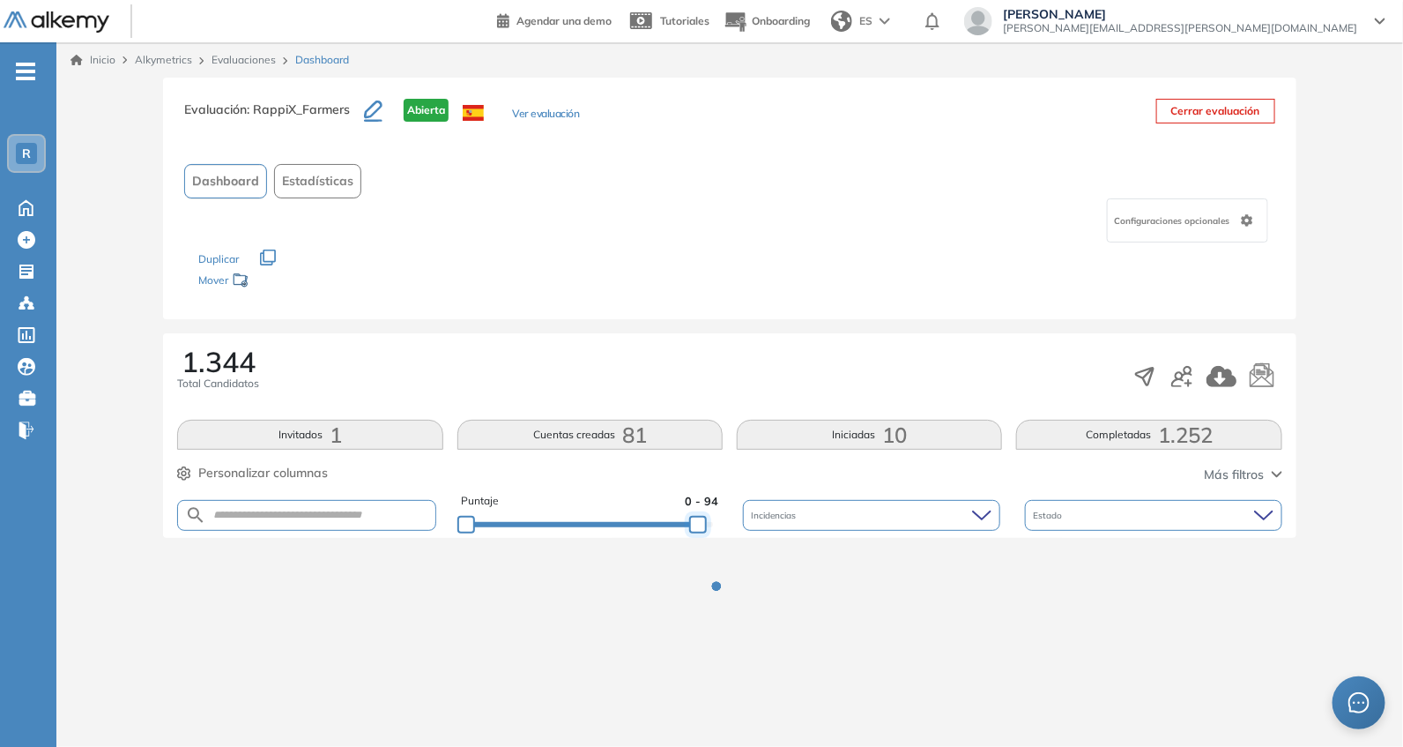
scroll to position [0, 0]
drag, startPoint x: 698, startPoint y: 264, endPoint x: 661, endPoint y: 264, distance: 37.0
click at [661, 264] on div "Evaluación : RappiX_Farmers Abierta Ver evaluación Cerrar evaluación Dashboard …" at bounding box center [733, 369] width 1340 height 583
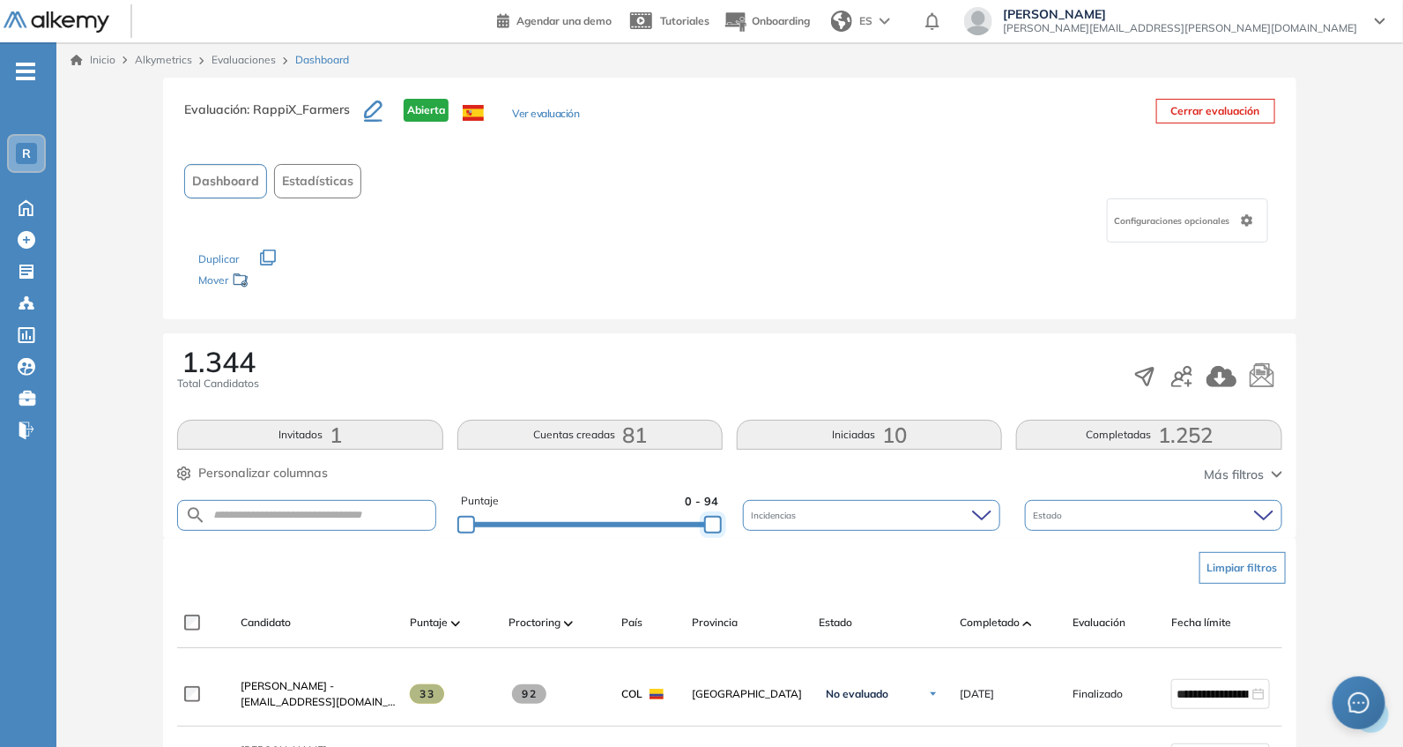
drag, startPoint x: 706, startPoint y: 513, endPoint x: 738, endPoint y: 524, distance: 33.4
click at [752, 517] on div "Puntaje 0 - 94 Incidencias Estado" at bounding box center [729, 515] width 1104 height 45
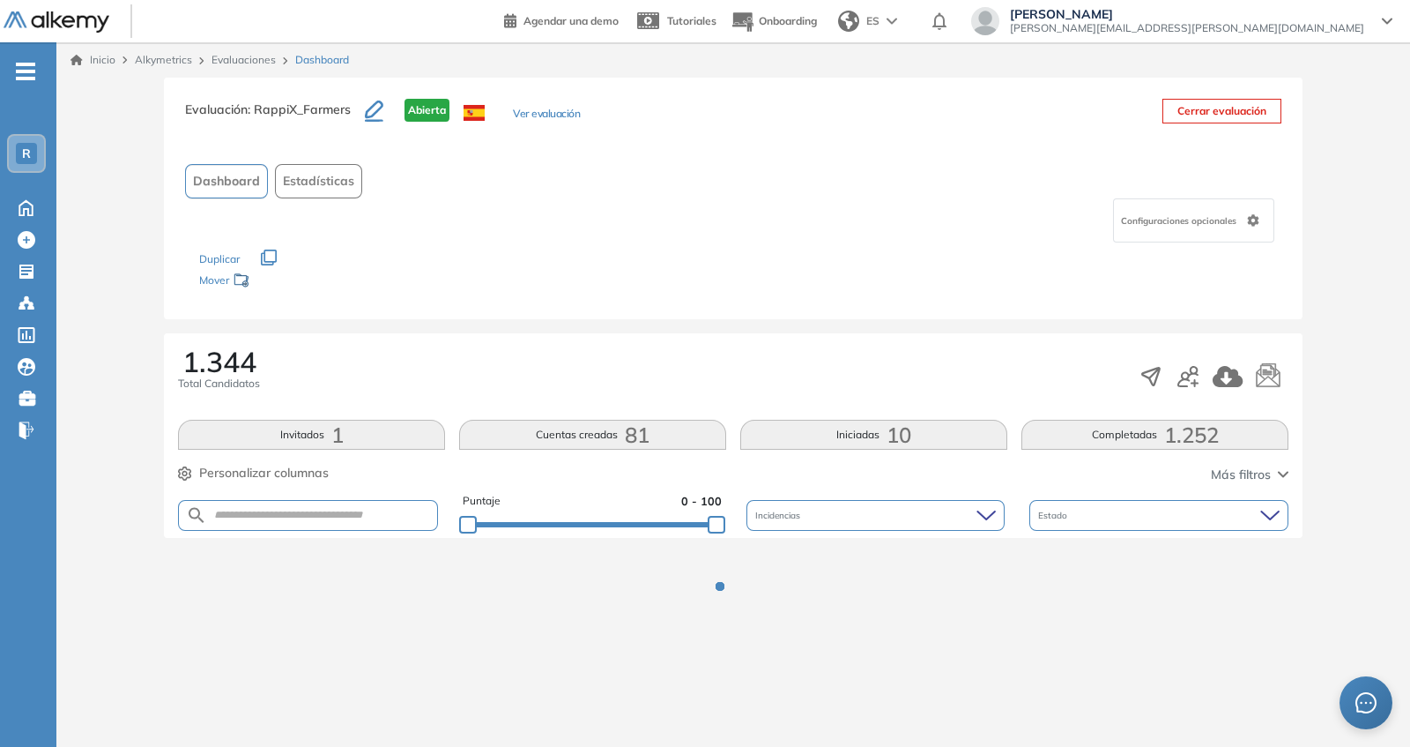
drag, startPoint x: 713, startPoint y: 415, endPoint x: 806, endPoint y: 303, distance: 145.2
click at [713, 412] on div "1.344 Total Candidatos Invitados 1 Cuentas creadas 81 Iniciadas 10 Completadas …" at bounding box center [733, 435] width 1139 height 204
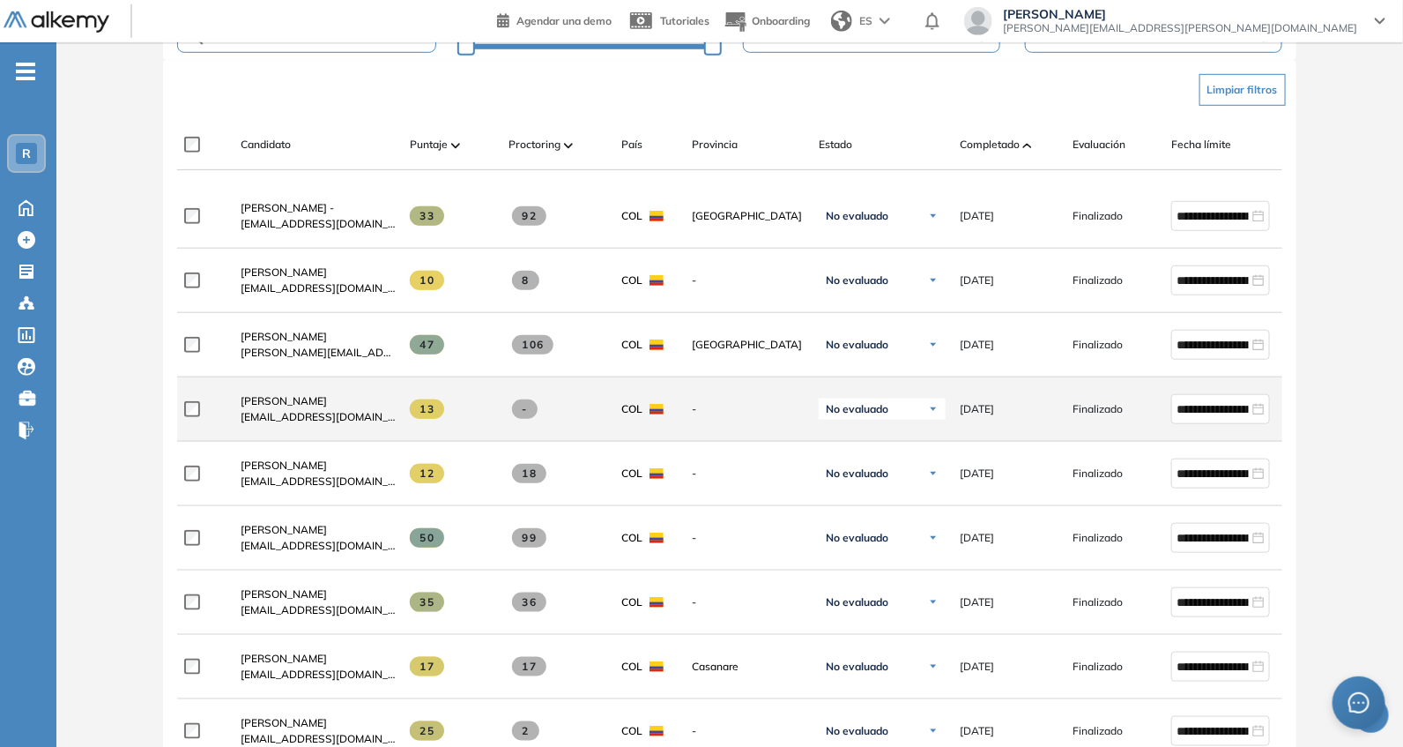
scroll to position [514, 0]
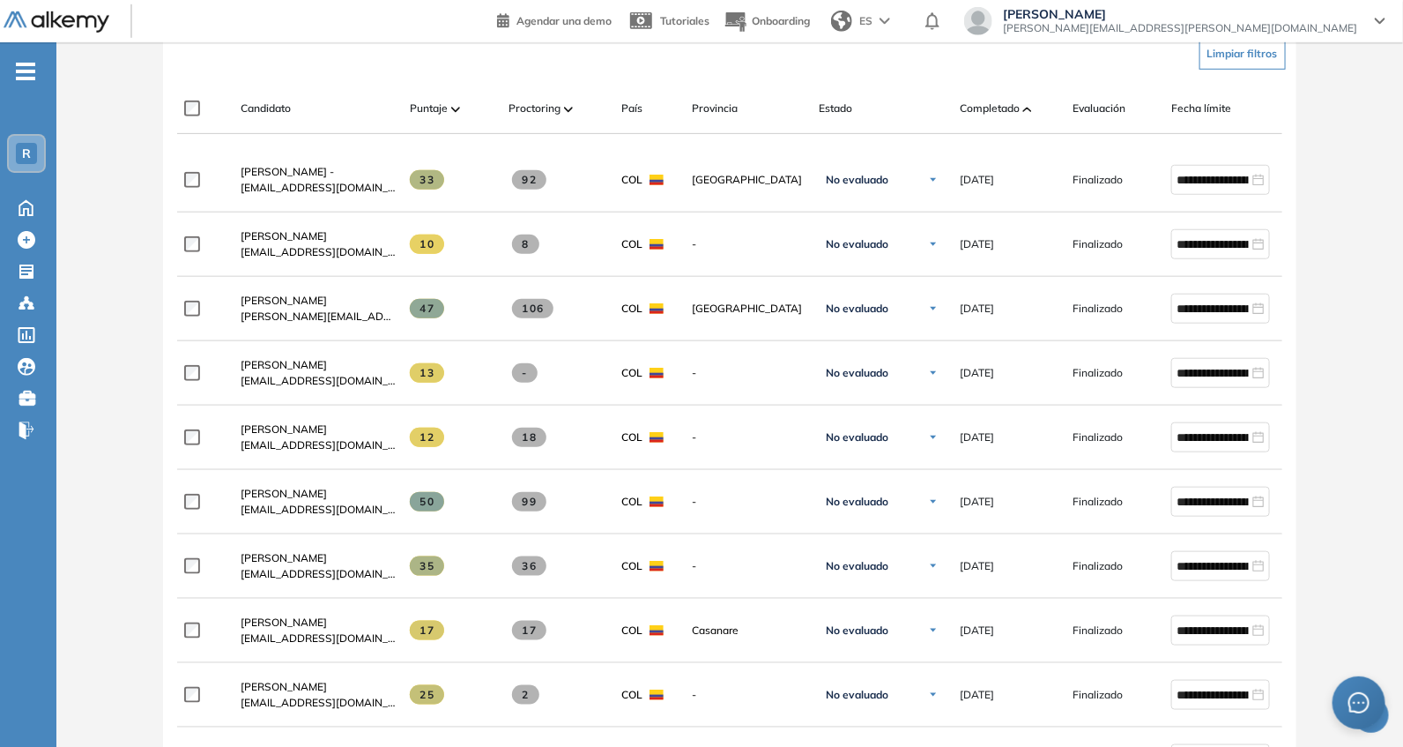
click at [980, 114] on span "Completado" at bounding box center [990, 108] width 60 height 16
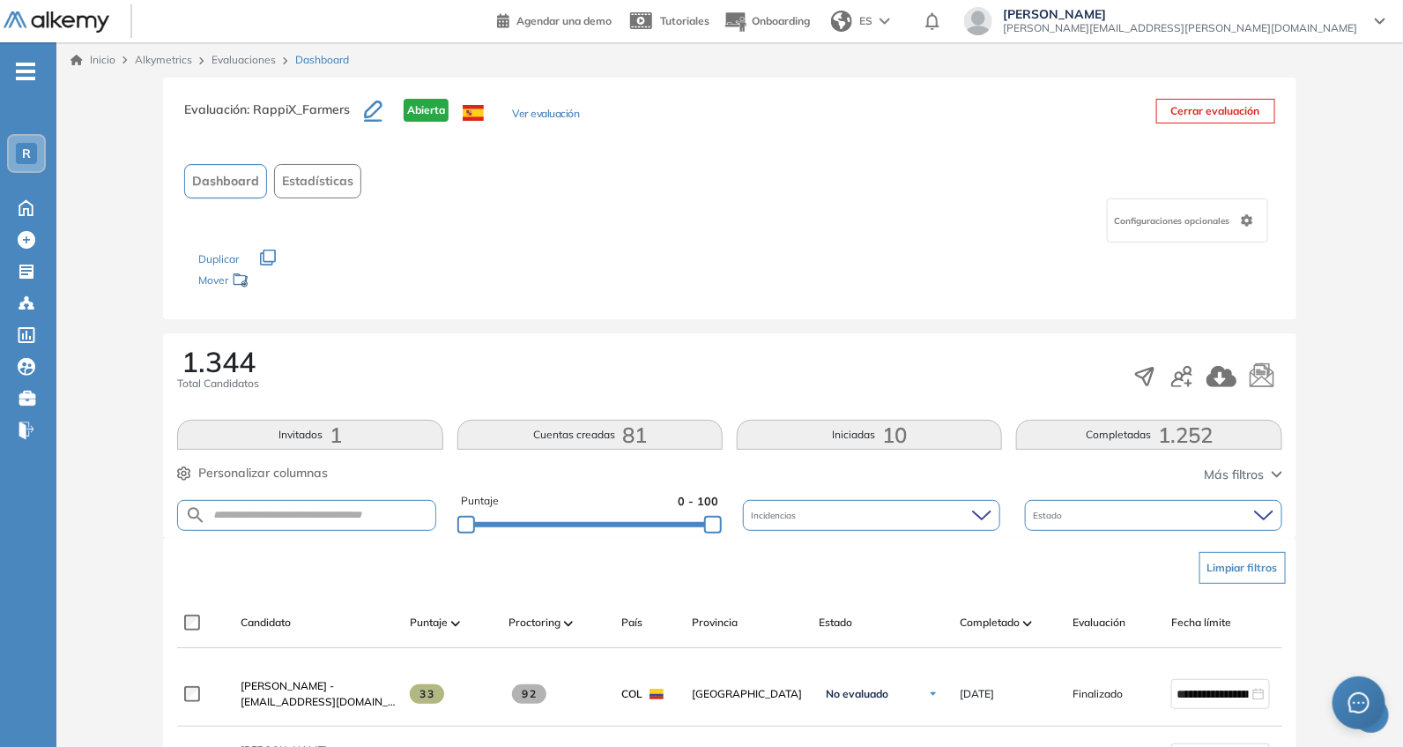
scroll to position [256, 0]
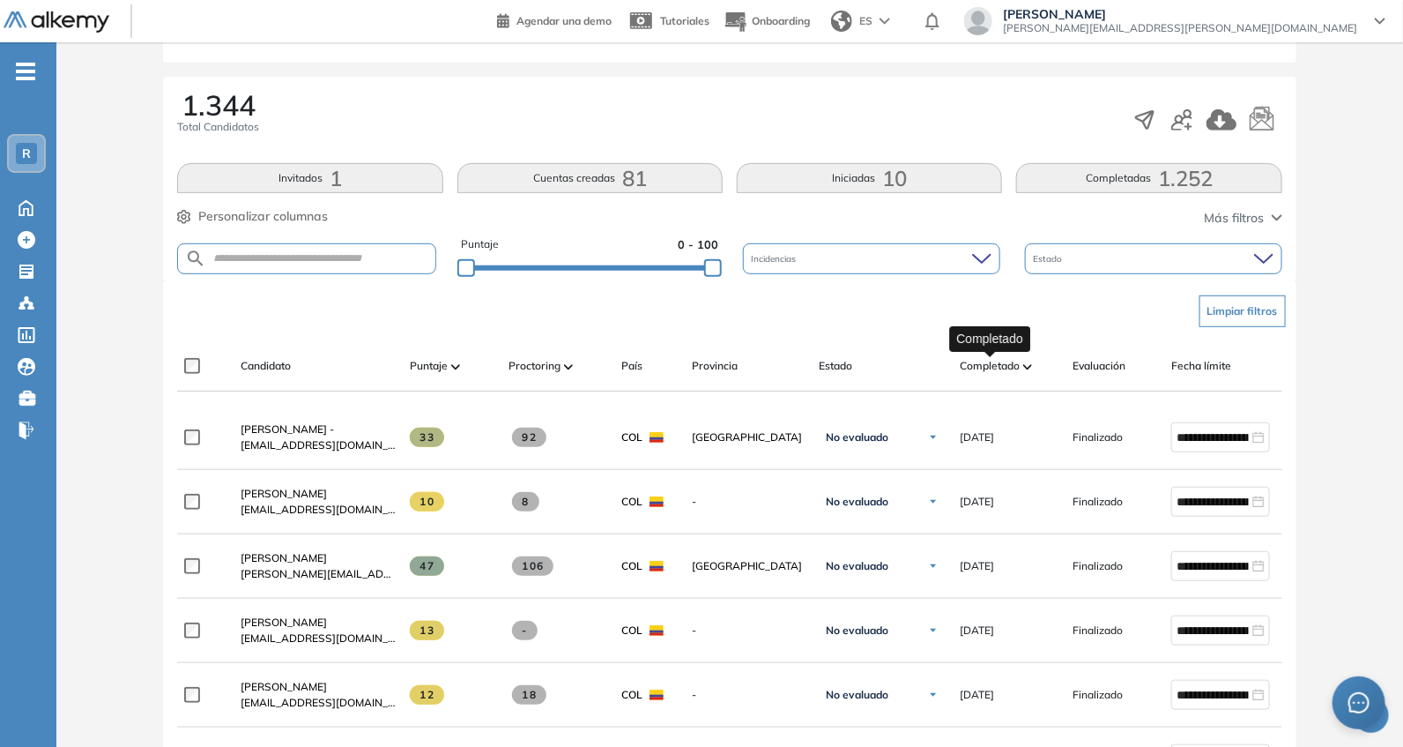
click at [1004, 362] on span "Completado" at bounding box center [990, 366] width 60 height 16
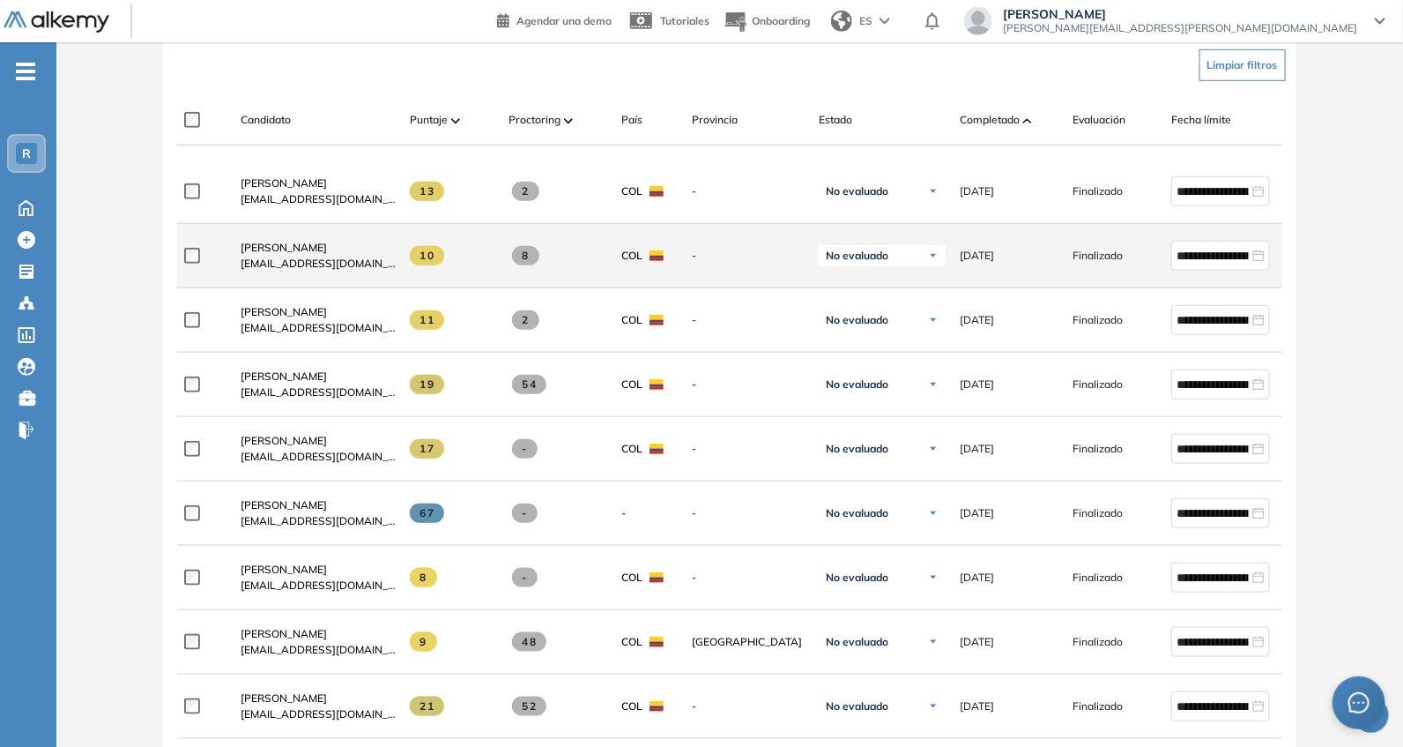
scroll to position [514, 0]
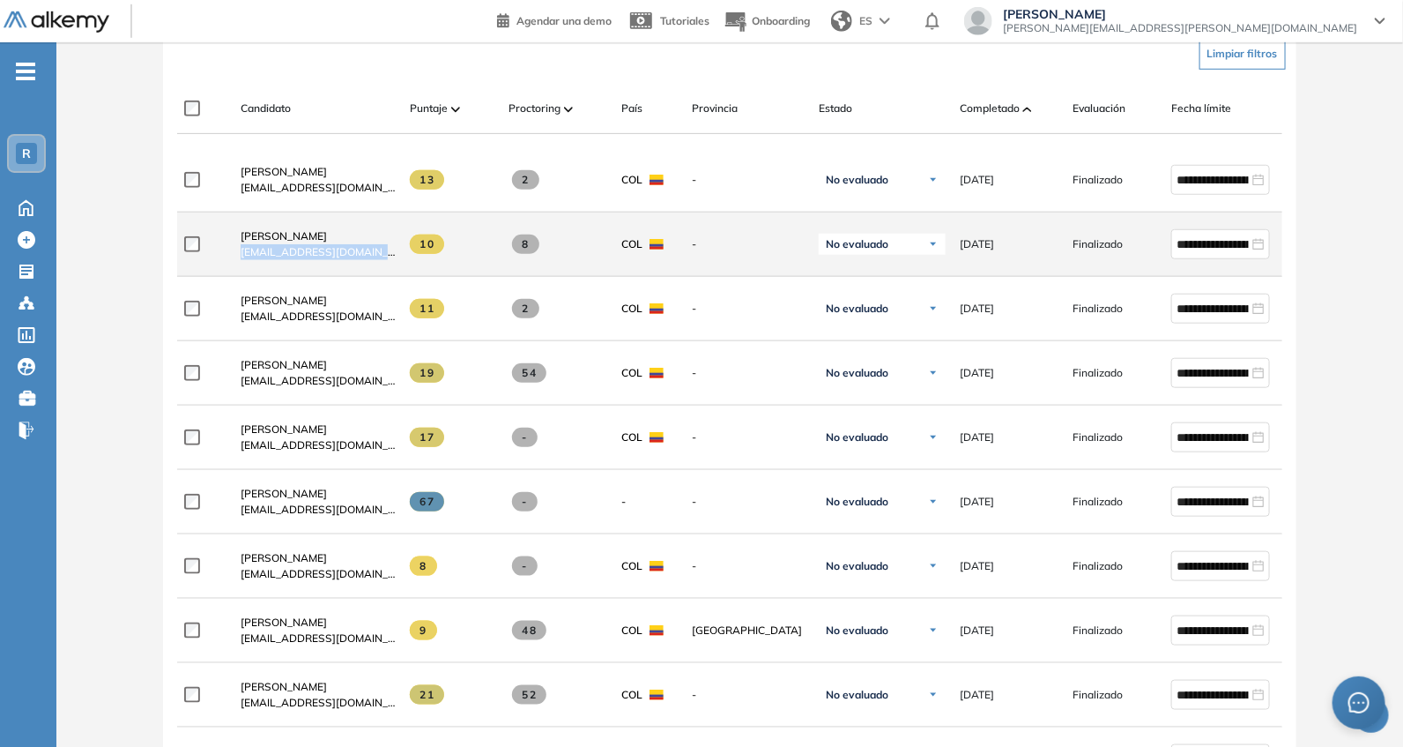
drag, startPoint x: 234, startPoint y: 257, endPoint x: 385, endPoint y: 273, distance: 152.4
click at [388, 271] on div "[PERSON_NAME] [EMAIL_ADDRESS][DOMAIN_NAME]" at bounding box center [311, 244] width 169 height 60
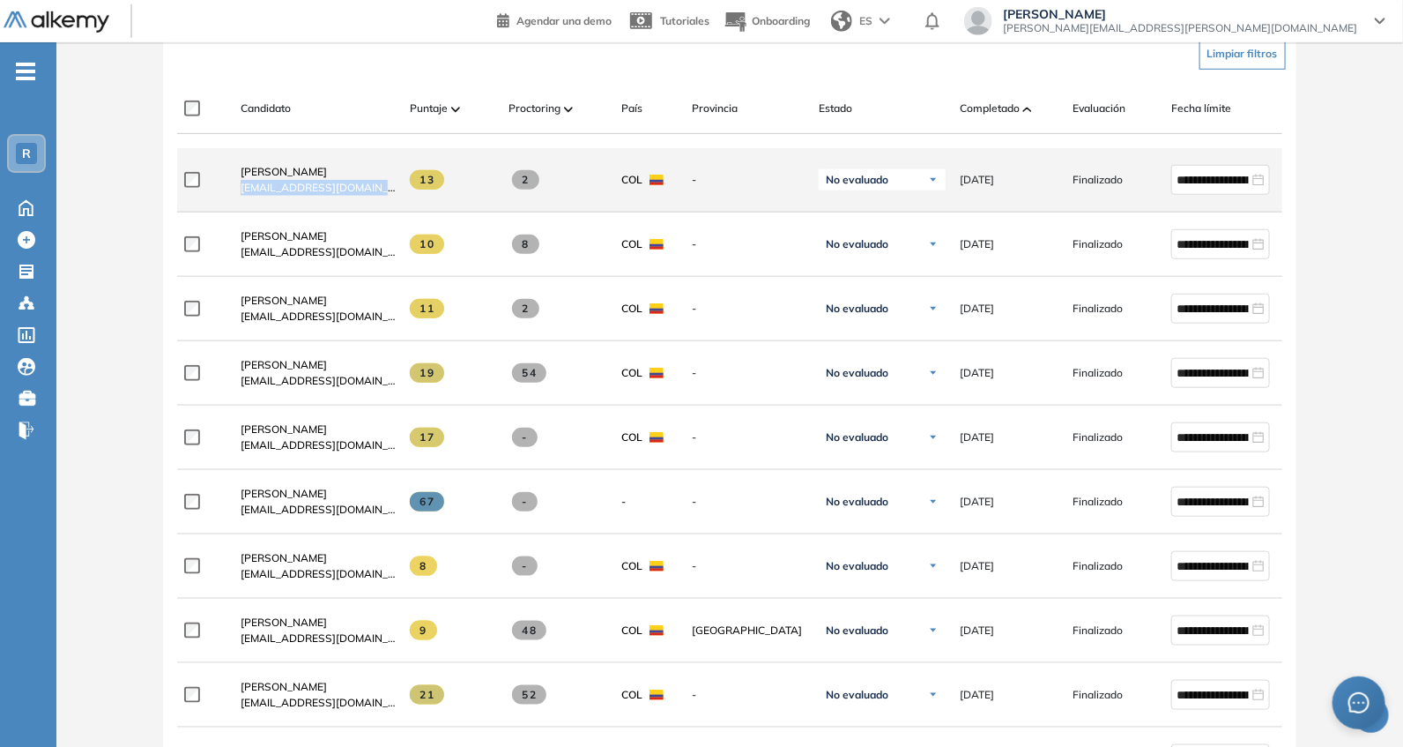
drag, startPoint x: 227, startPoint y: 204, endPoint x: 393, endPoint y: 205, distance: 166.6
click at [393, 205] on div "[PERSON_NAME] [EMAIL_ADDRESS][DOMAIN_NAME]" at bounding box center [311, 180] width 169 height 60
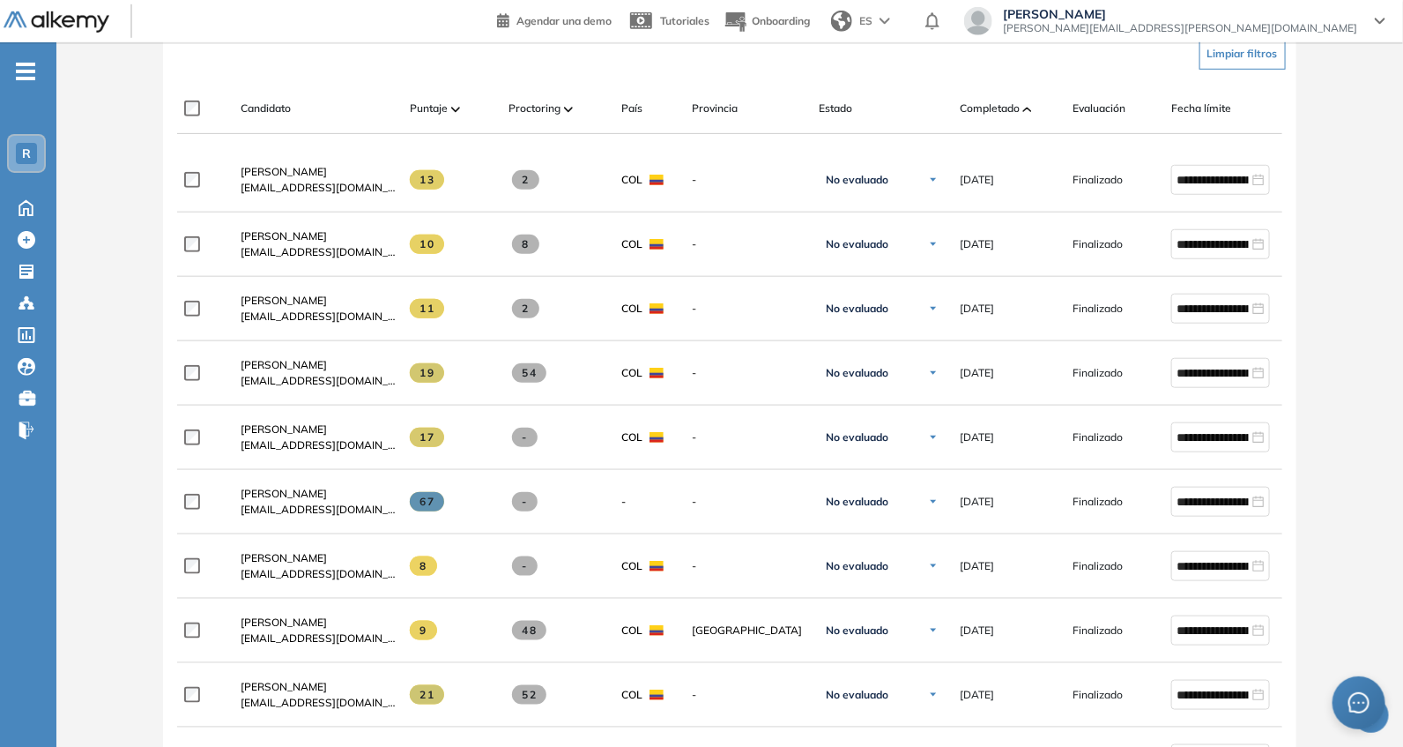
click at [395, 86] on div "Candidato Puntaje Proctoring País Provincia Estado Completado Evaluación Fecha …" at bounding box center [729, 109] width 1104 height 50
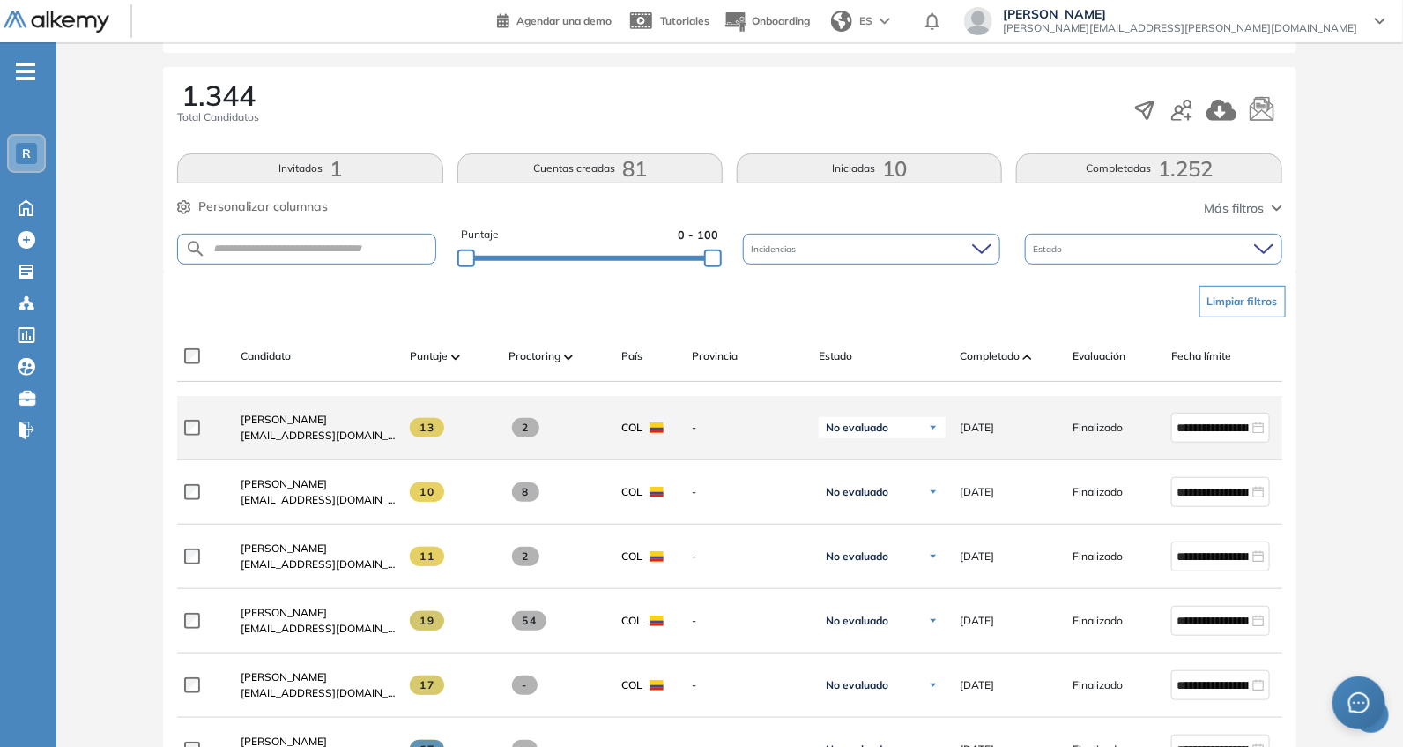
scroll to position [256, 0]
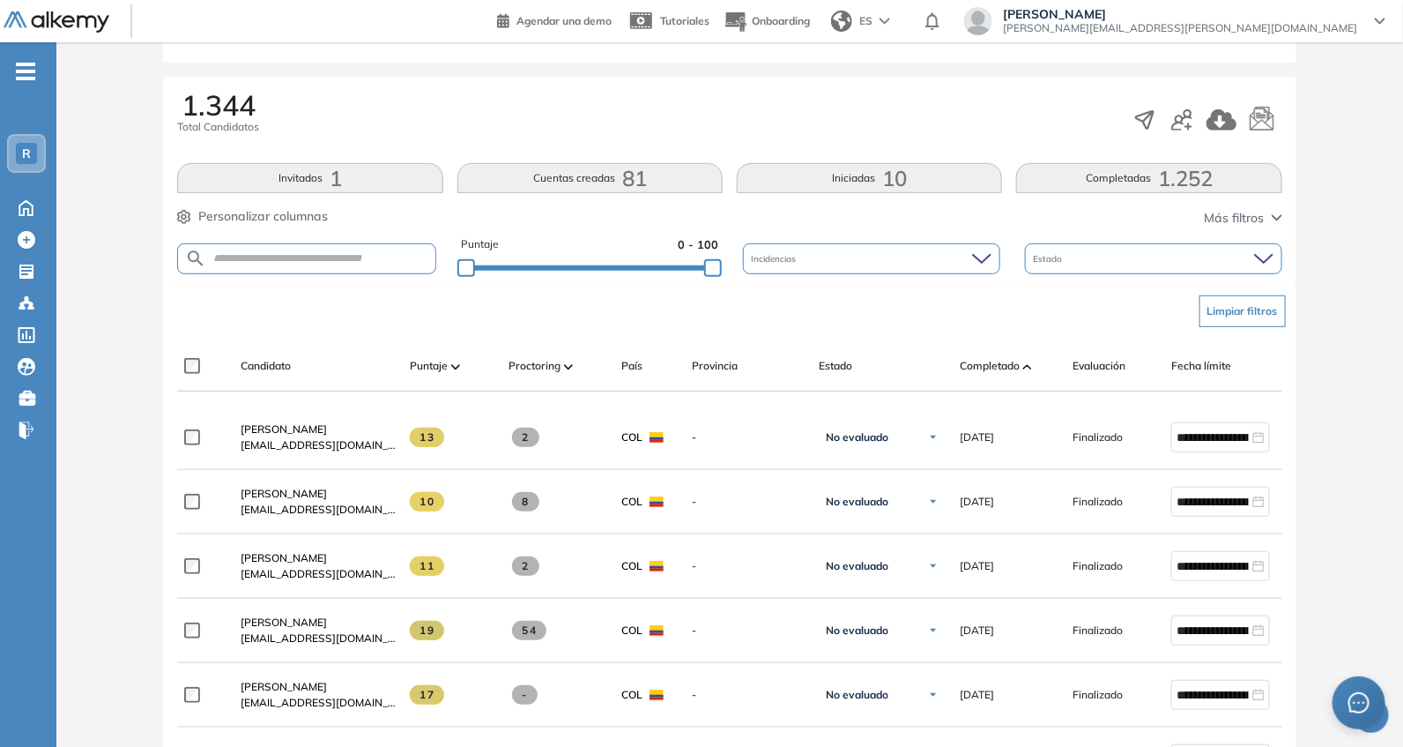
click at [311, 266] on form at bounding box center [306, 258] width 258 height 31
click at [311, 257] on input "text" at bounding box center [320, 258] width 228 height 13
paste input "**********"
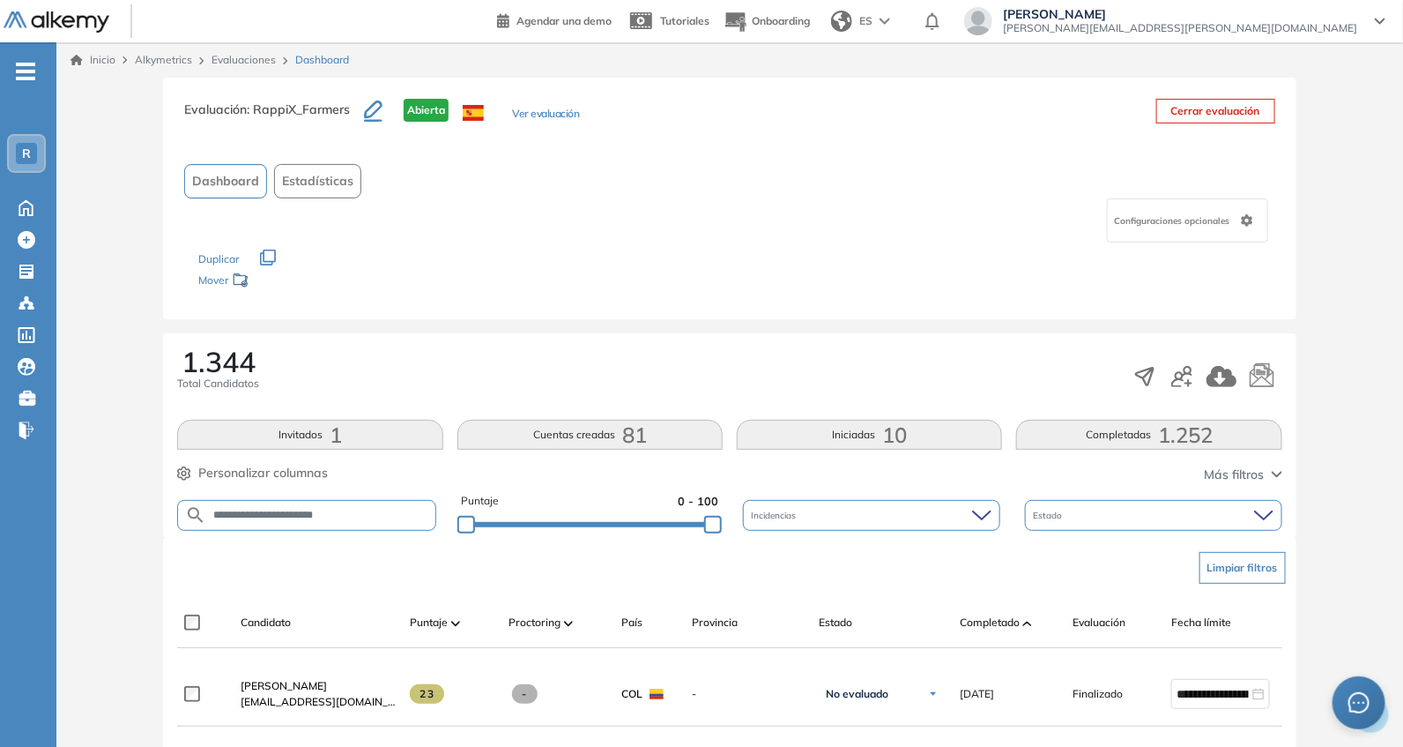
click at [413, 325] on div "**********" at bounding box center [729, 575] width 1333 height 994
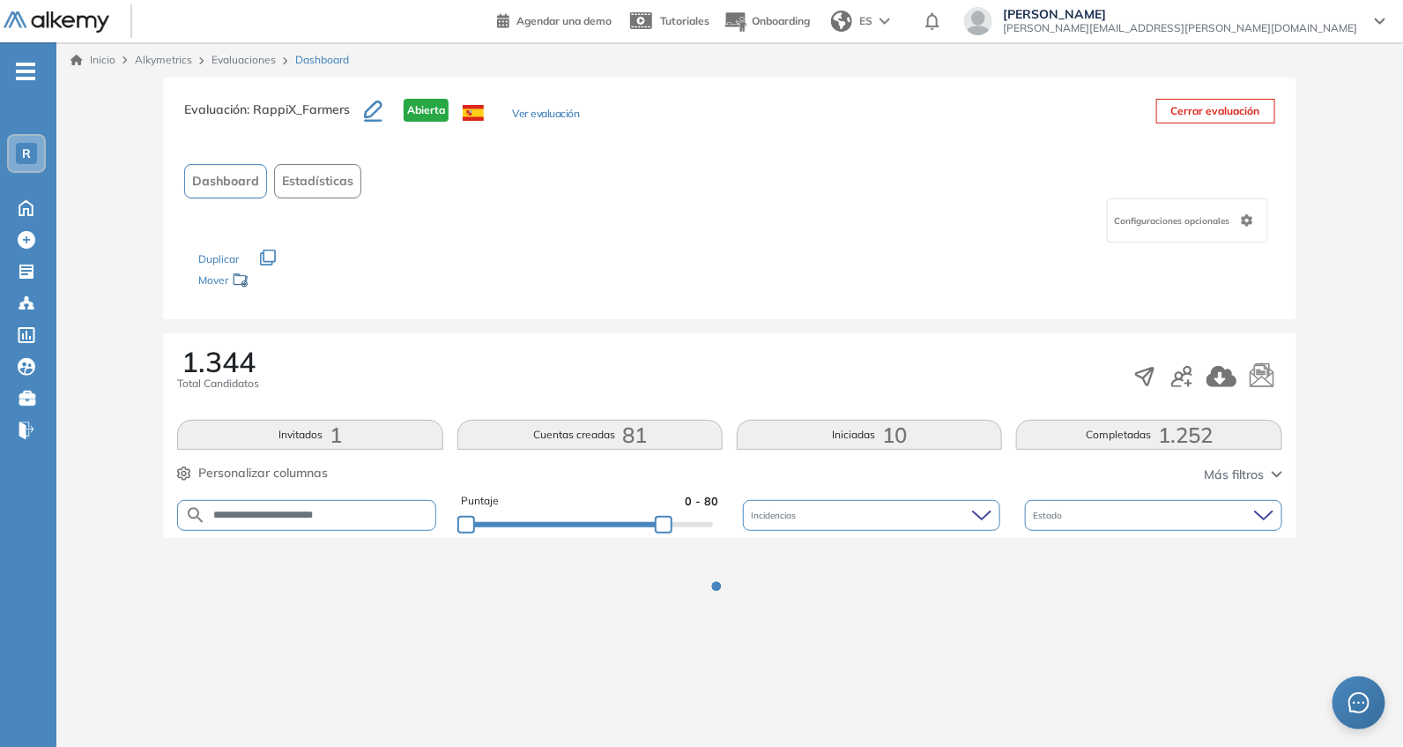
click at [664, 521] on div at bounding box center [589, 523] width 247 height 11
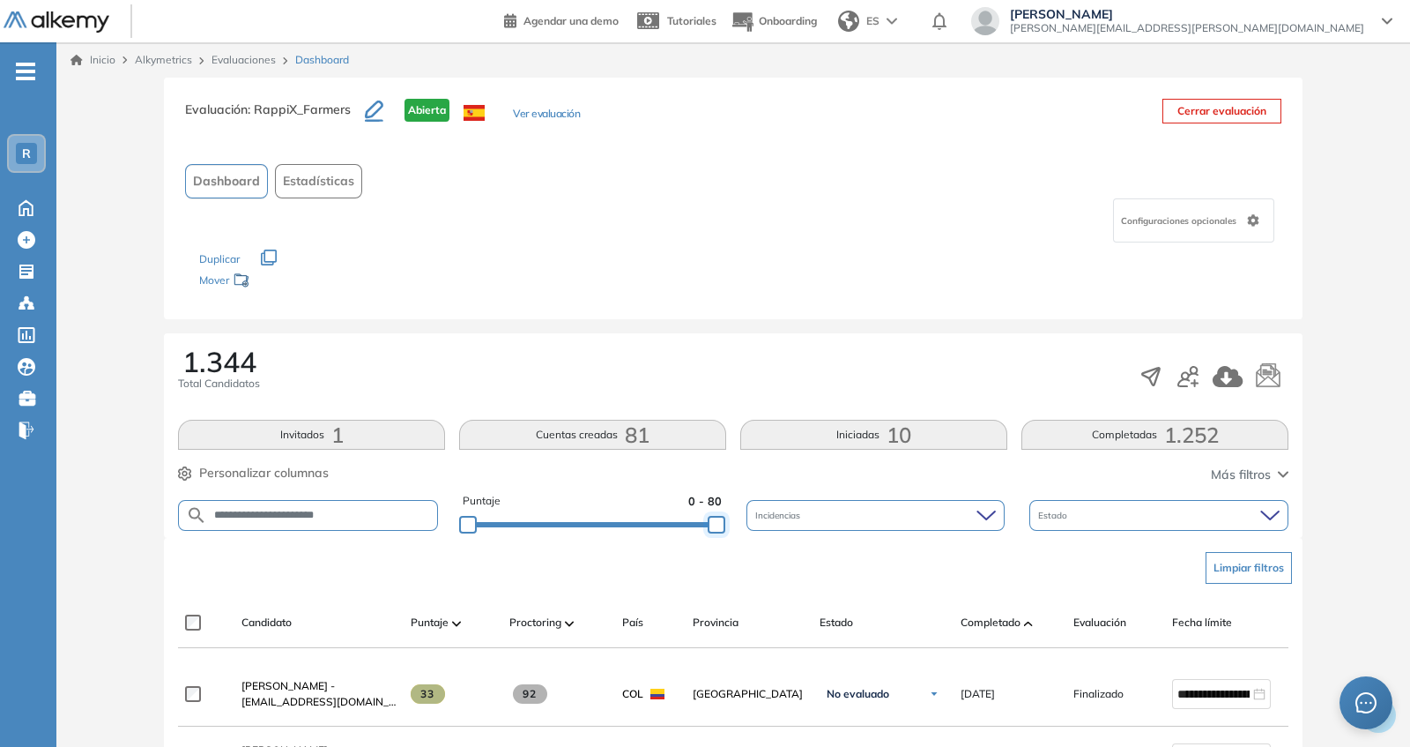
drag, startPoint x: 659, startPoint y: 526, endPoint x: 767, endPoint y: 376, distance: 184.4
click at [759, 528] on div "**********" at bounding box center [733, 515] width 1111 height 45
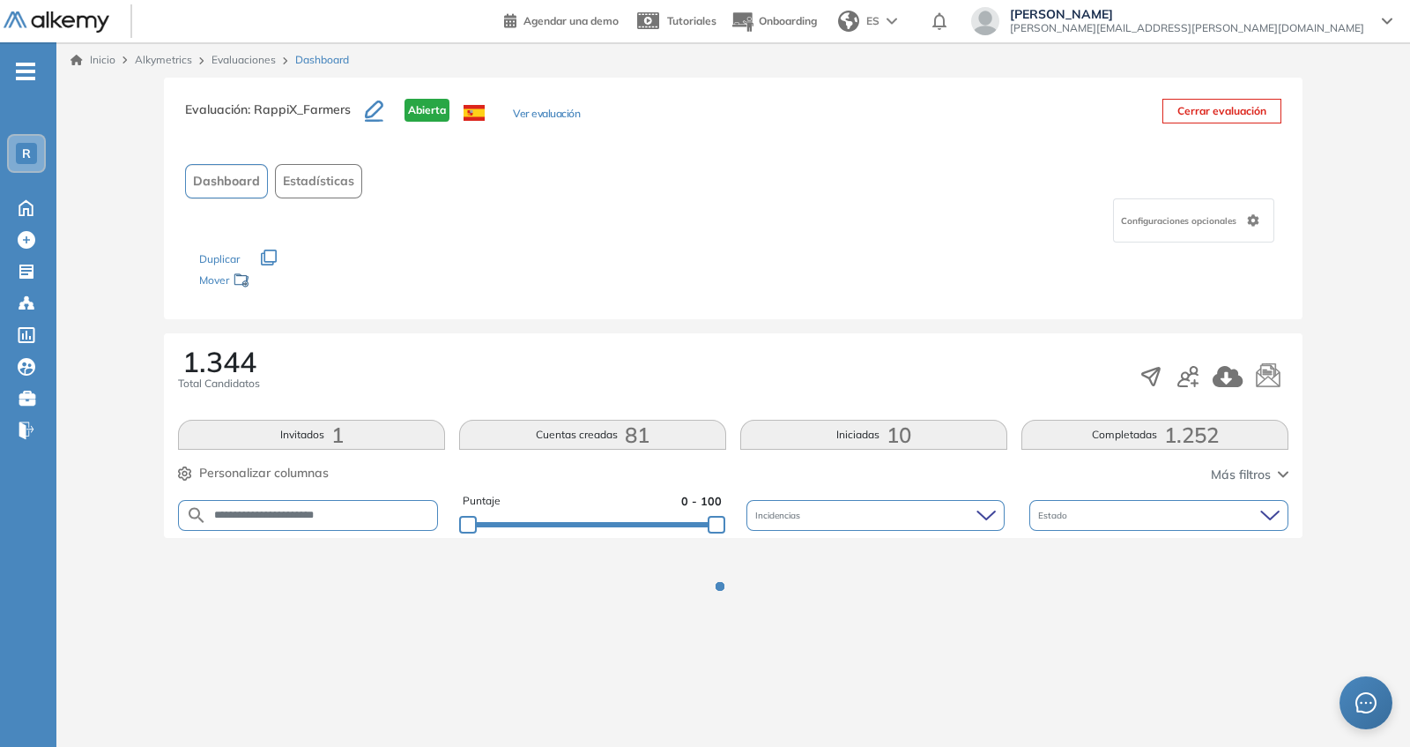
click at [766, 302] on div "Evaluación : RappiX_Farmers Abierta Ver evaluación Cerrar evaluación Dashboard …" at bounding box center [733, 199] width 1139 height 242
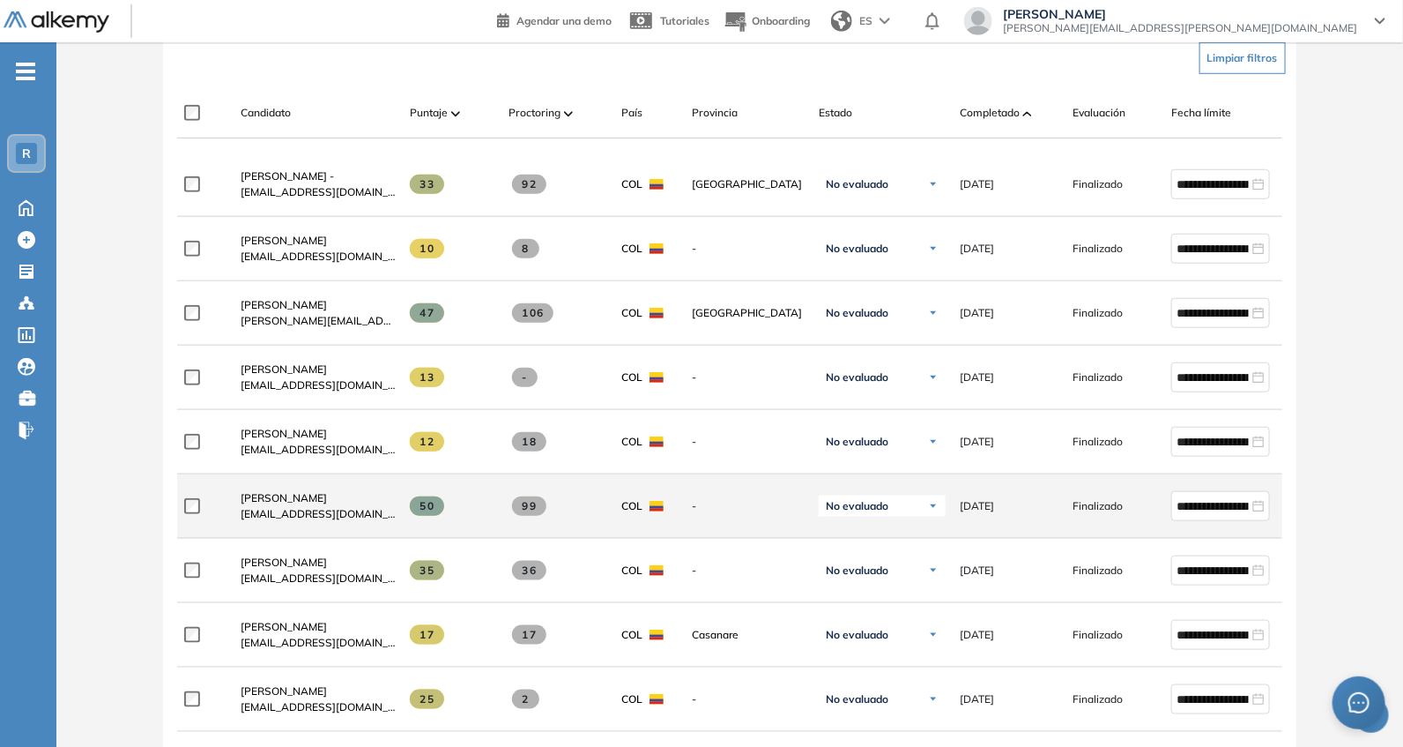
scroll to position [514, 0]
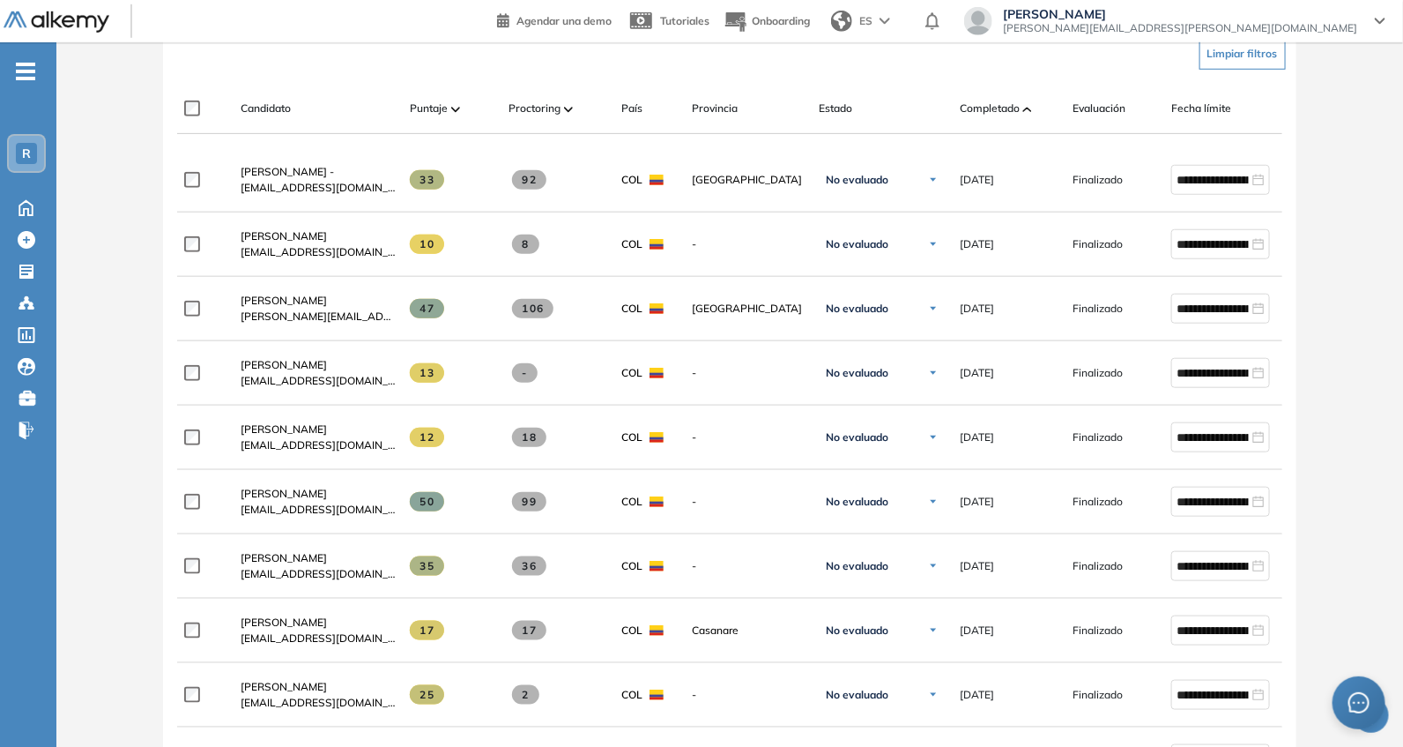
click at [1009, 116] on div "Completado" at bounding box center [1009, 108] width 99 height 21
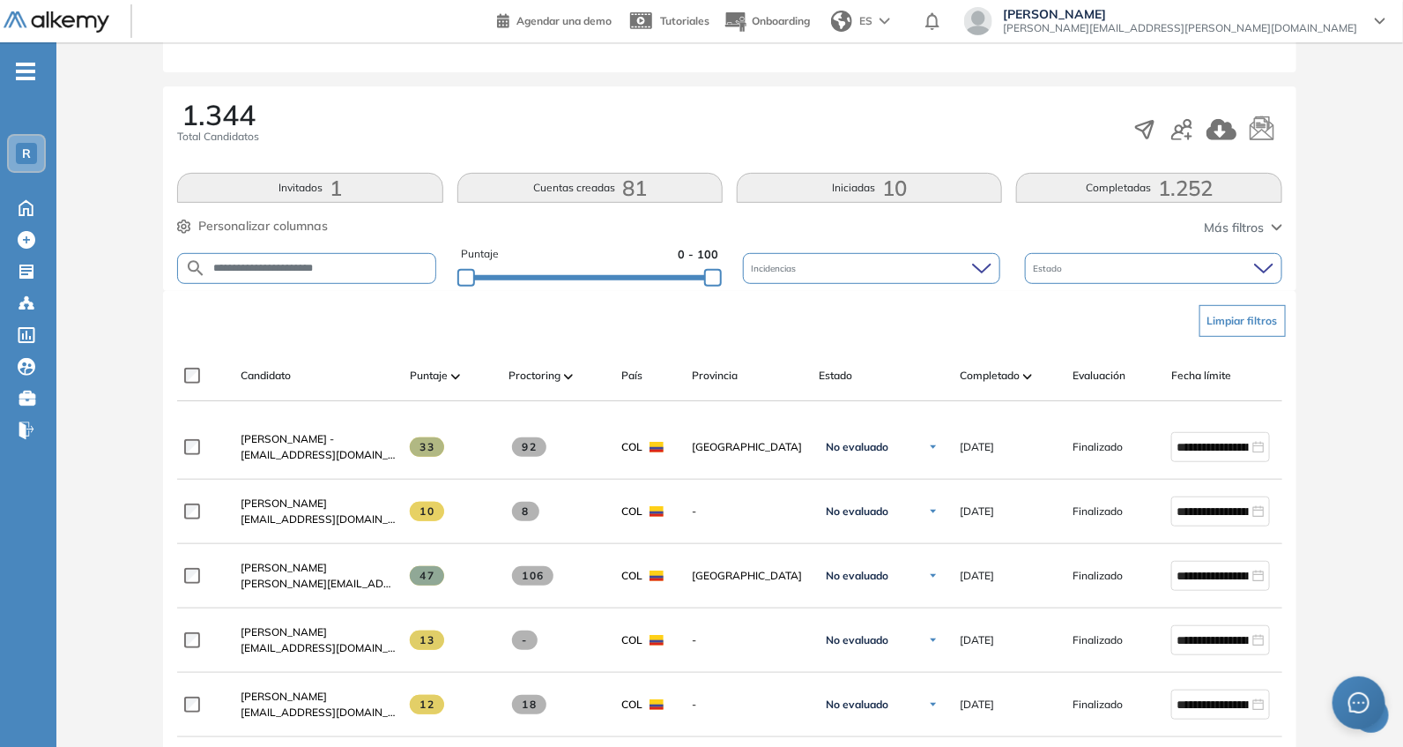
scroll to position [256, 0]
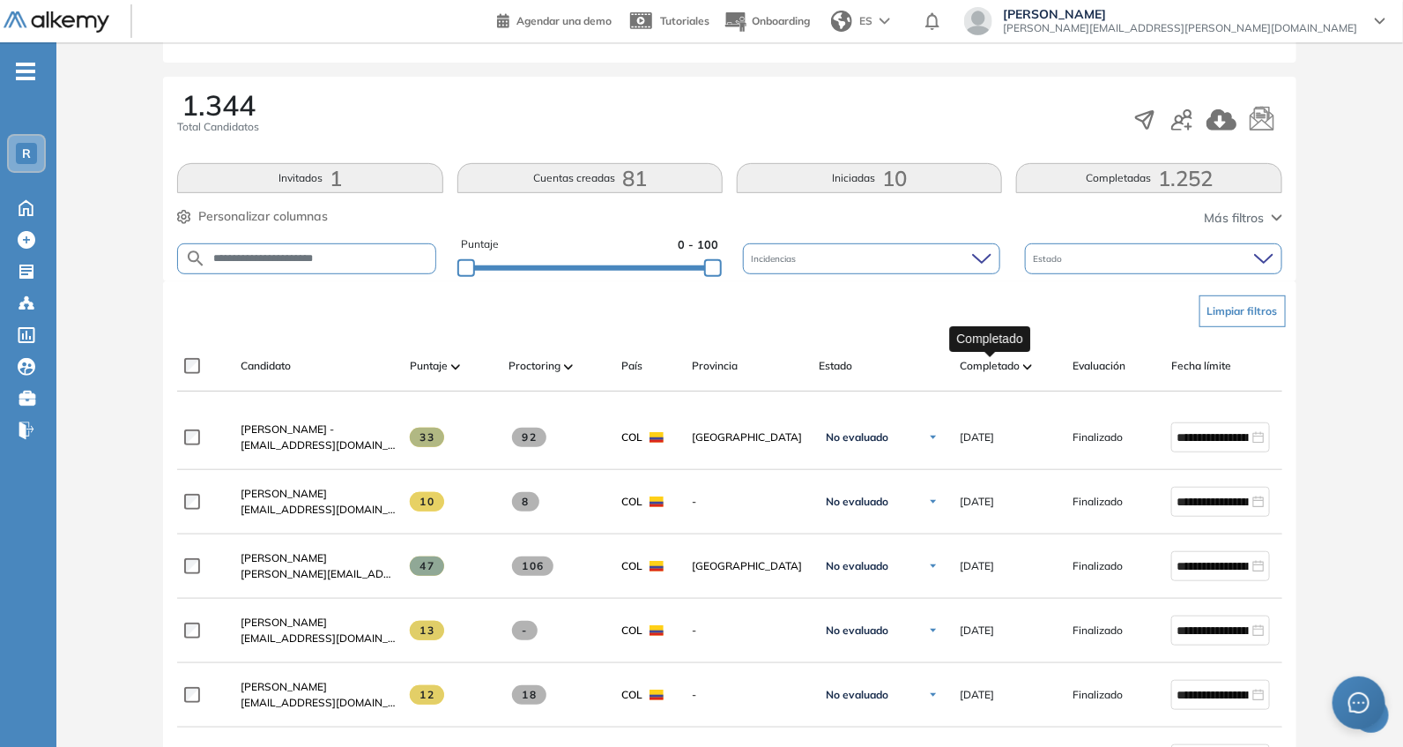
click at [999, 358] on span "Completado" at bounding box center [990, 366] width 60 height 16
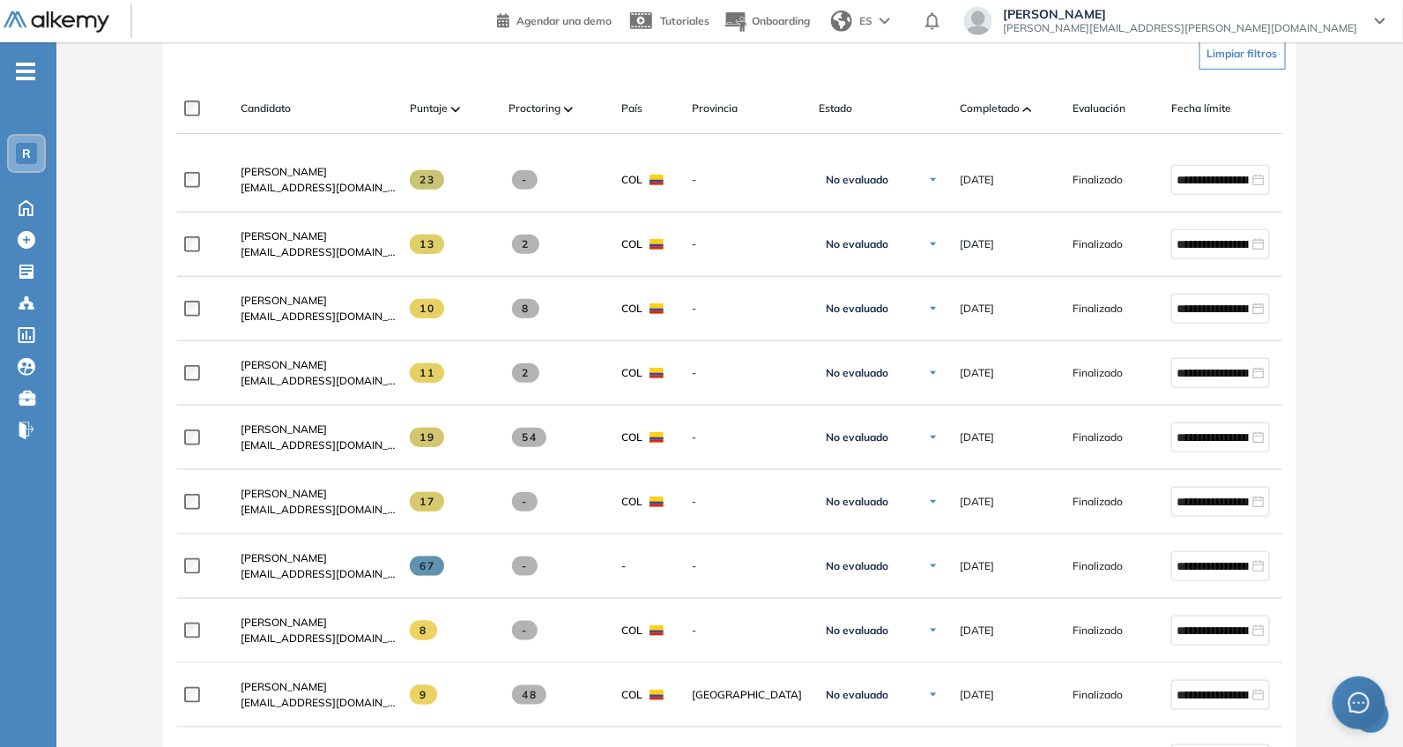
scroll to position [0, 0]
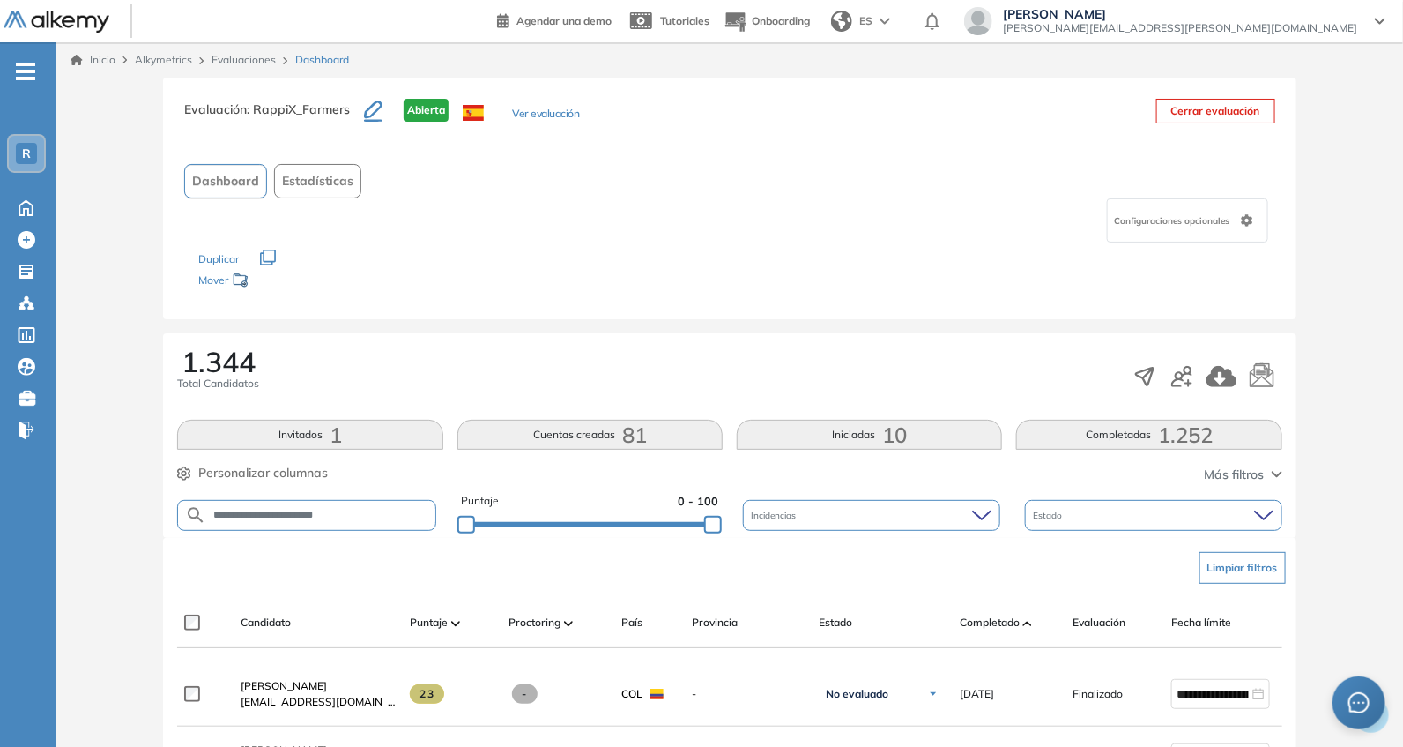
click at [377, 517] on input "**********" at bounding box center [320, 515] width 228 height 13
type input "*"
paste input "**********"
type input "**********"
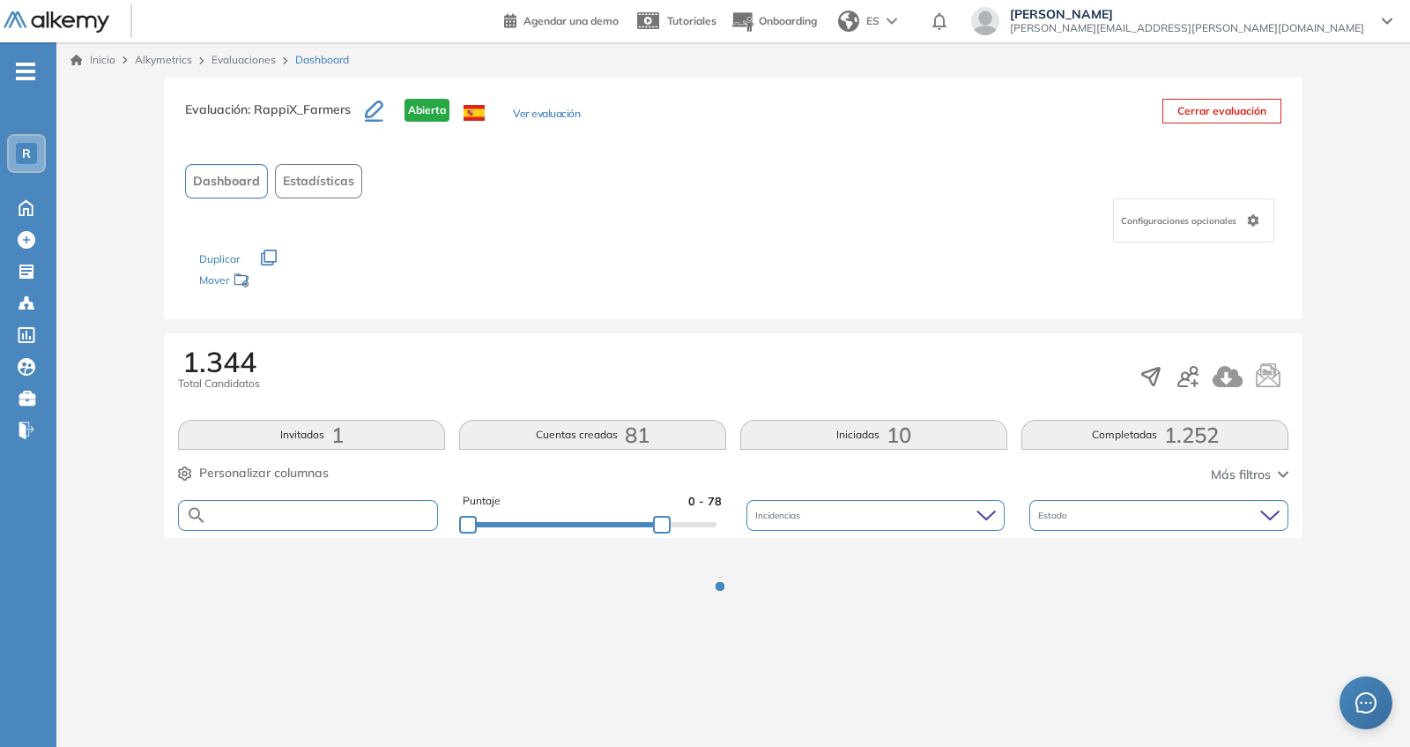
click at [662, 523] on div at bounding box center [592, 523] width 249 height 11
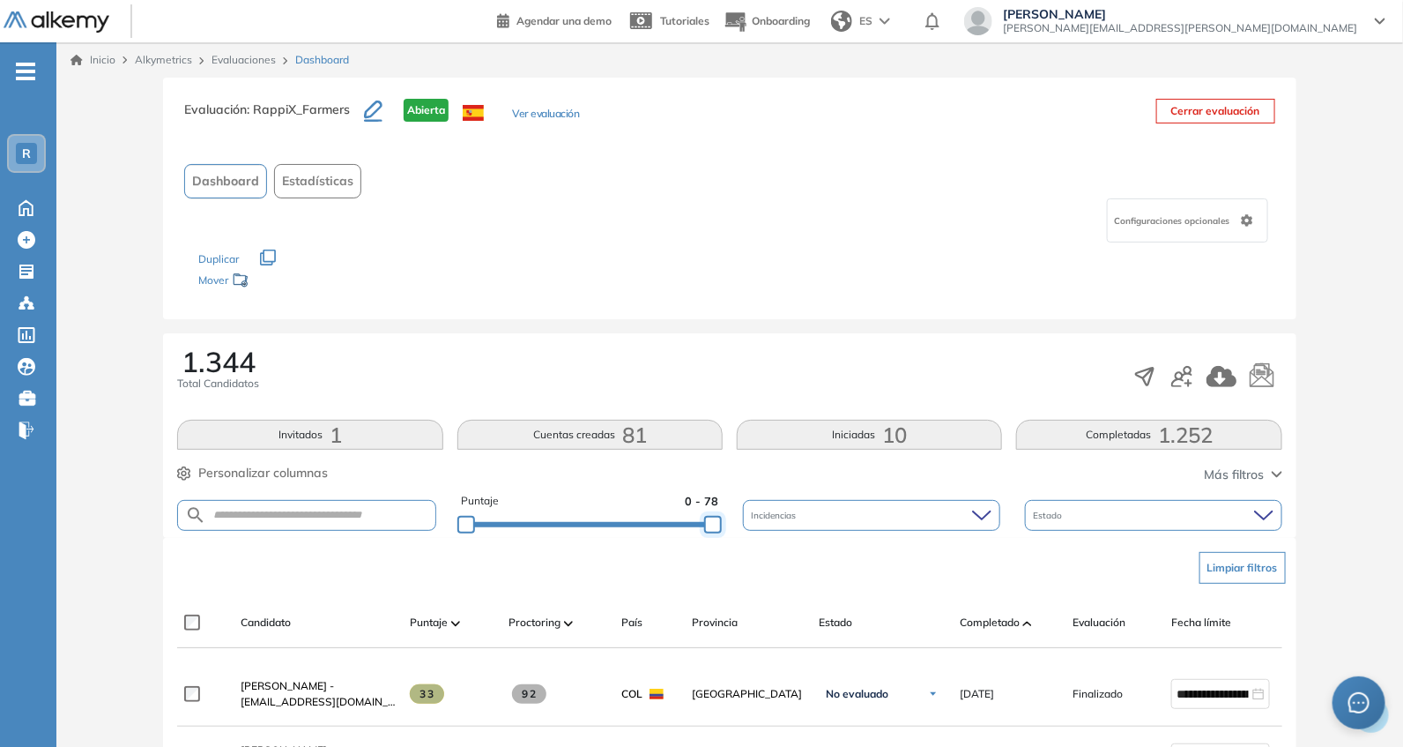
drag, startPoint x: 664, startPoint y: 525, endPoint x: 754, endPoint y: 527, distance: 90.8
click at [729, 391] on div "1.344 Total Candidatos" at bounding box center [729, 376] width 1104 height 58
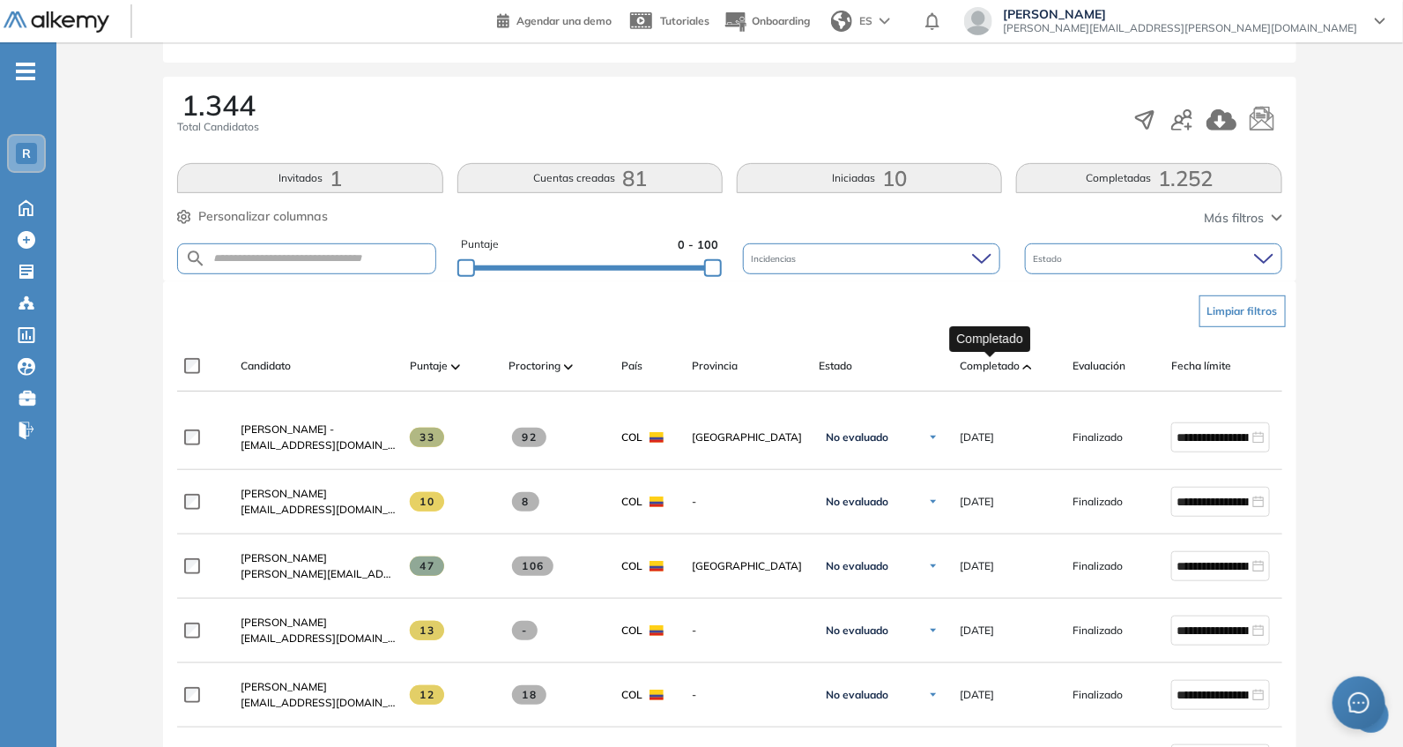
click at [971, 360] on span "Completado" at bounding box center [990, 366] width 60 height 16
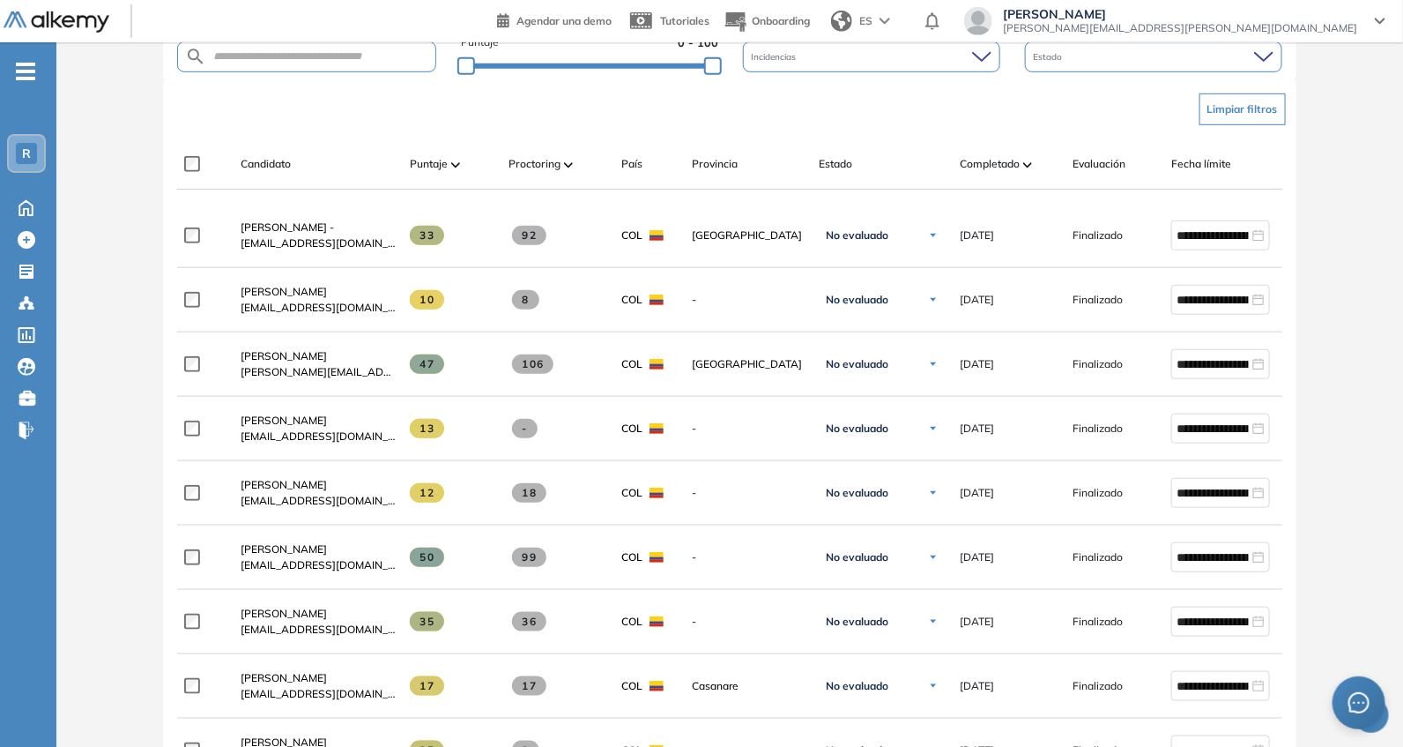
scroll to position [514, 0]
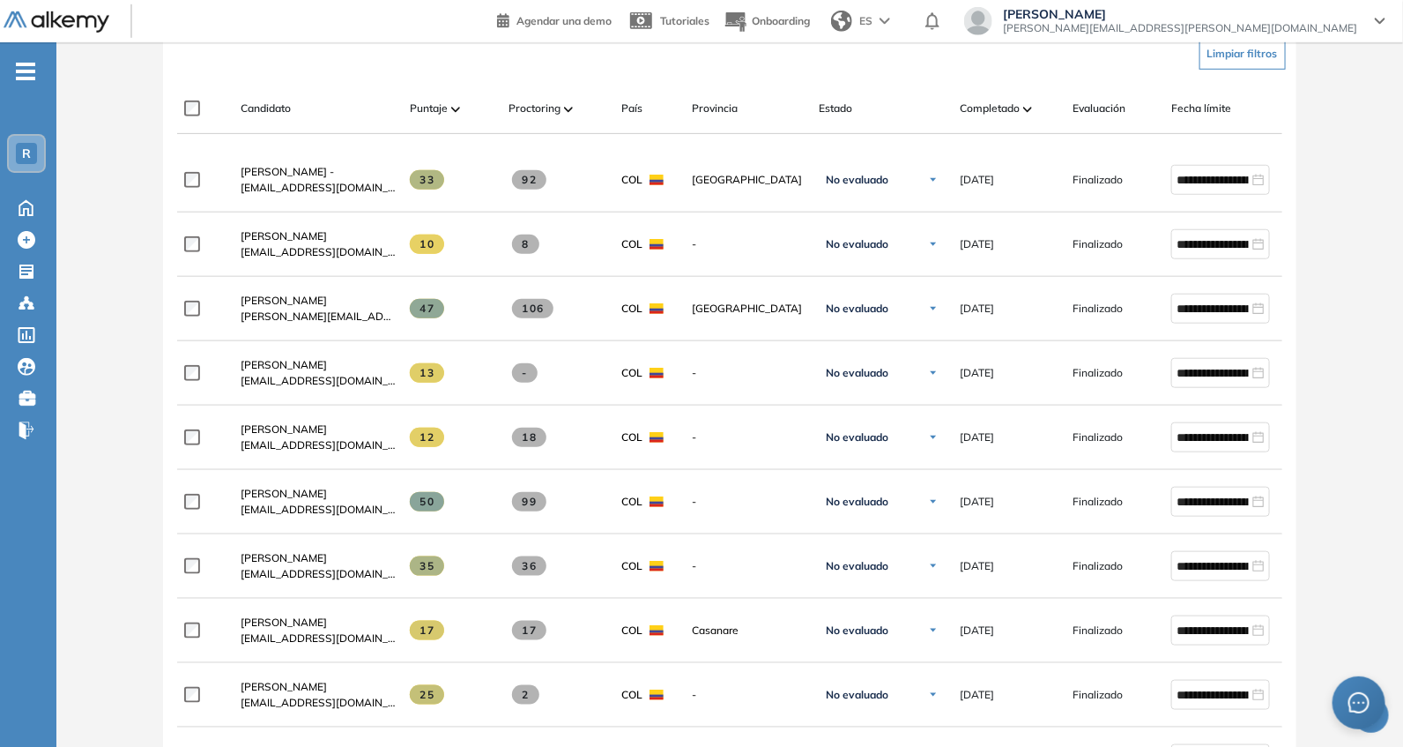
click at [1005, 112] on span "Completado" at bounding box center [990, 108] width 60 height 16
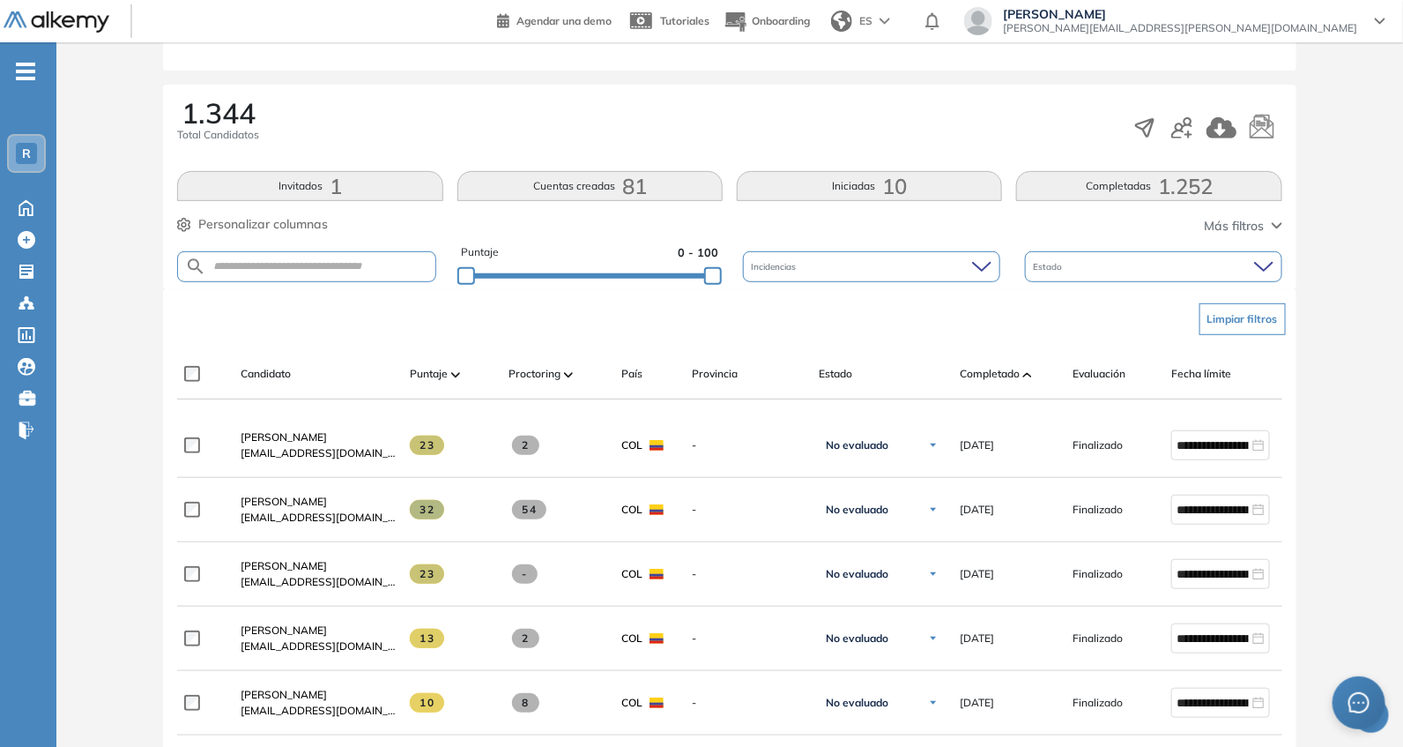
scroll to position [256, 0]
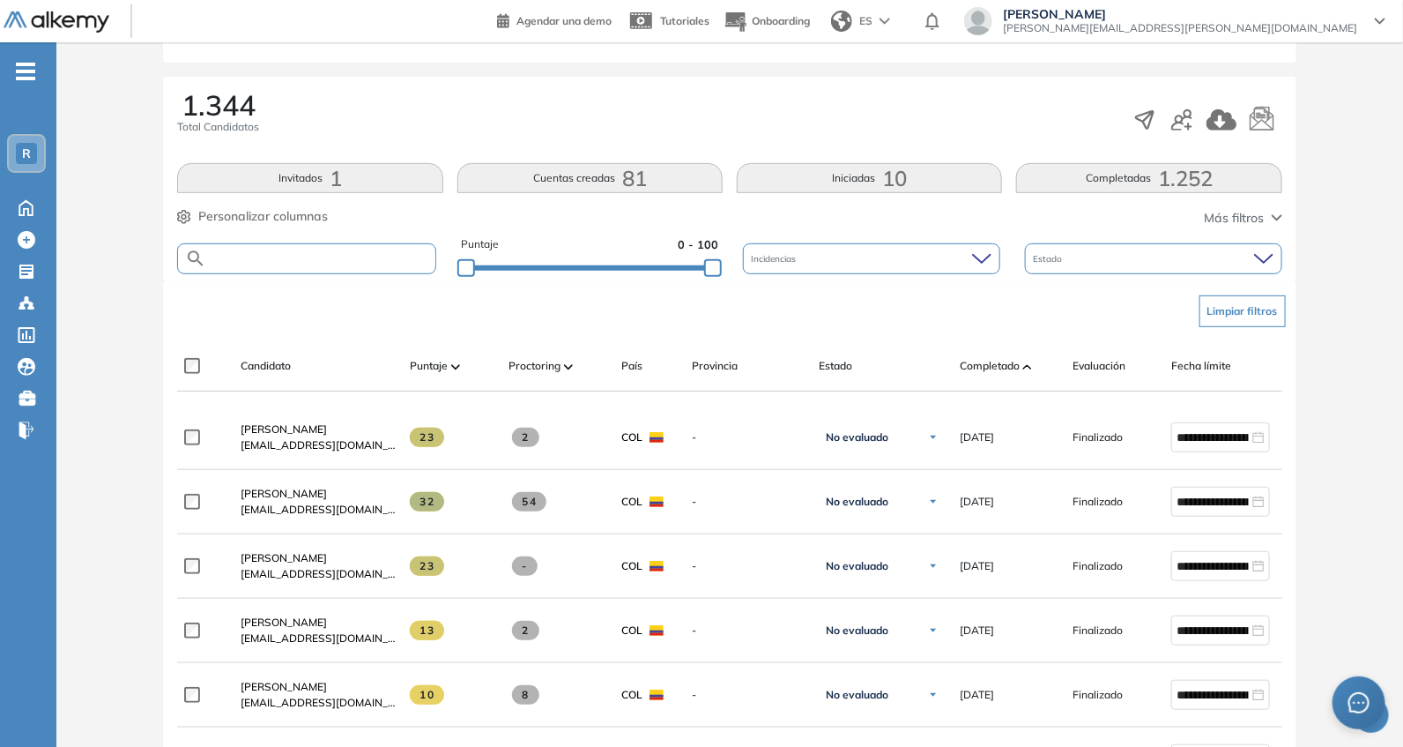
click at [301, 263] on input "text" at bounding box center [320, 258] width 228 height 13
paste input "**********"
type input "**********"
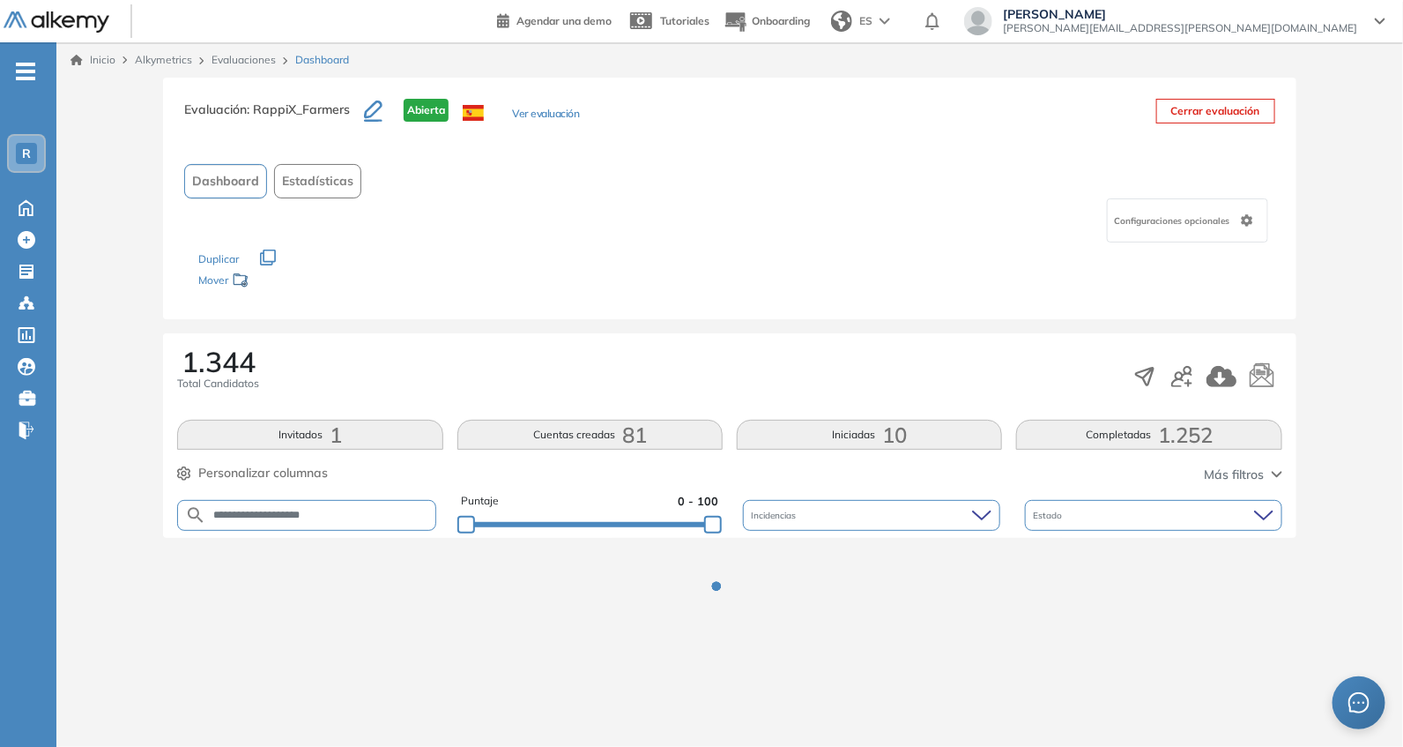
scroll to position [0, 0]
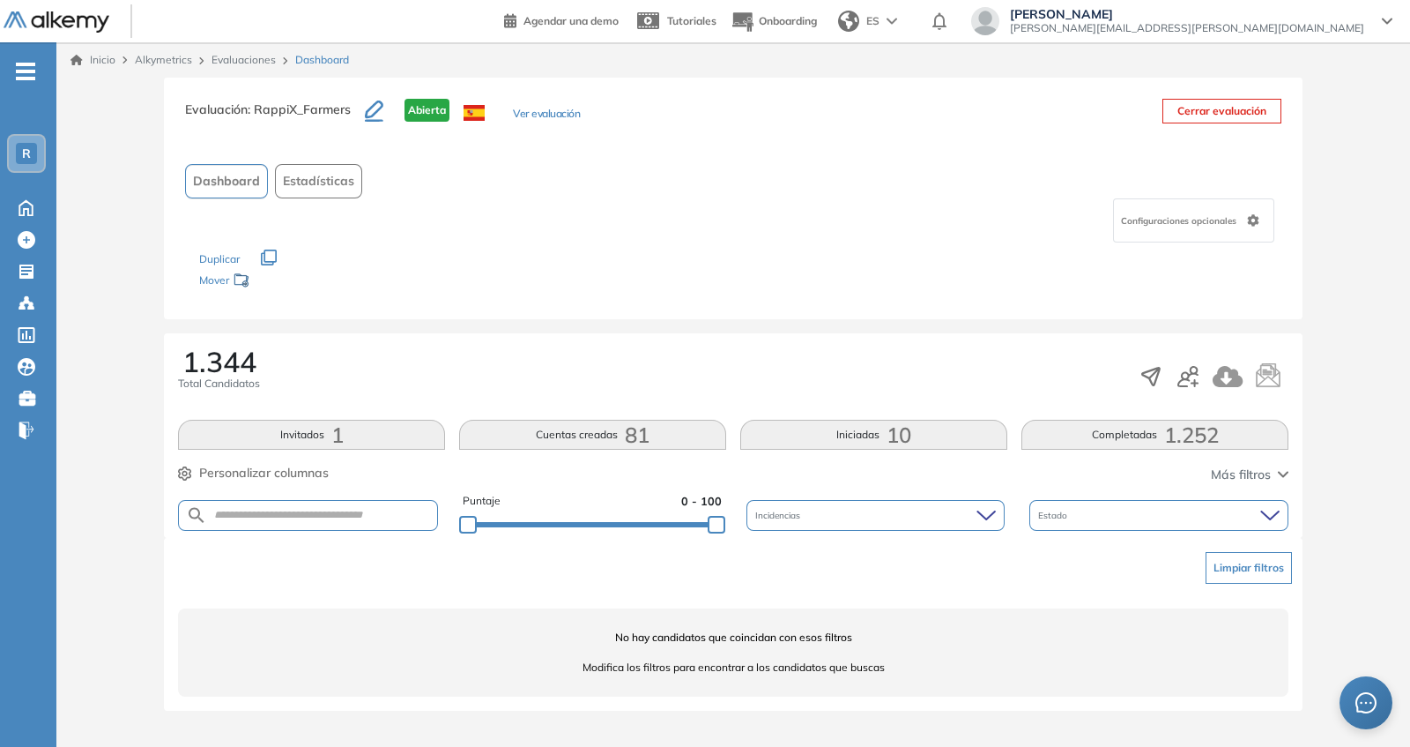
click at [603, 535] on div "Puntaje 0 - 100" at bounding box center [592, 515] width 259 height 45
click at [608, 532] on div "Puntaje 0 - 100" at bounding box center [592, 515] width 259 height 45
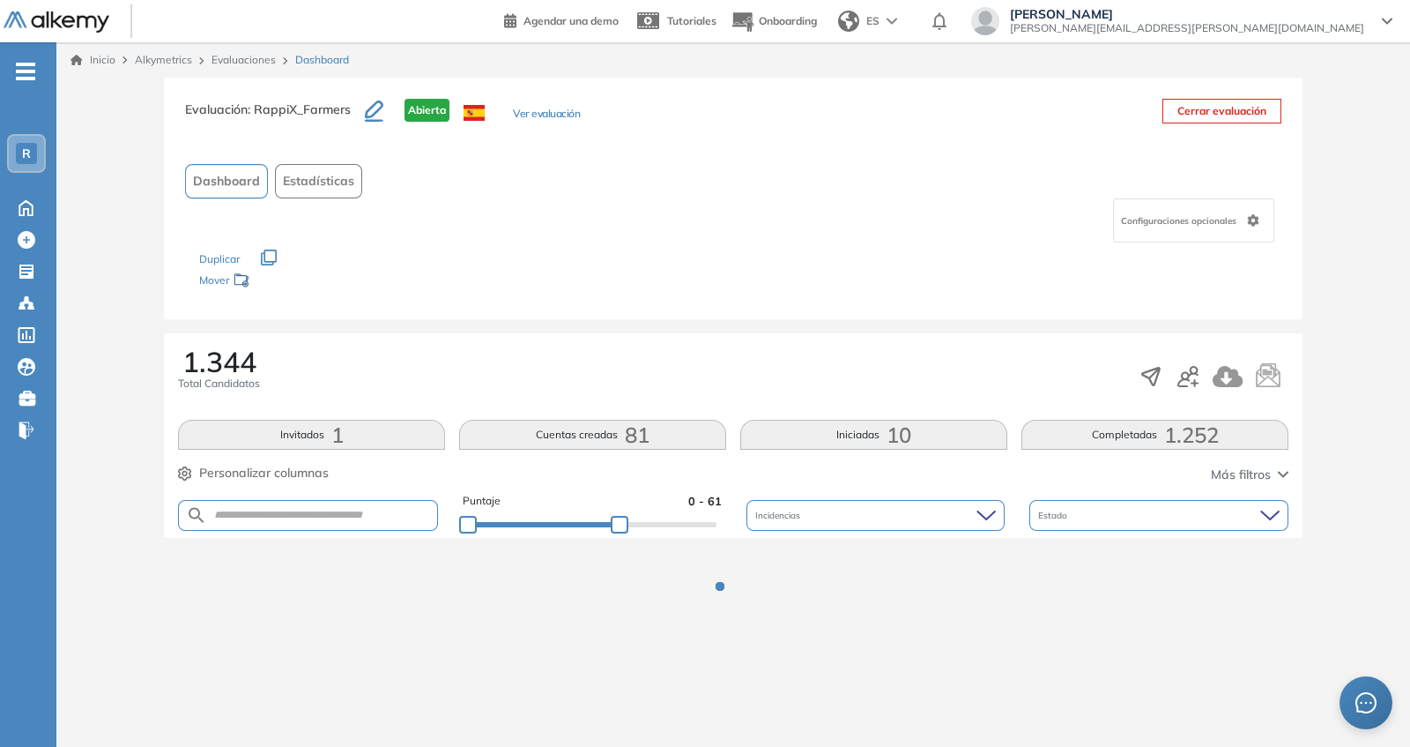
click at [619, 525] on div at bounding box center [592, 523] width 249 height 11
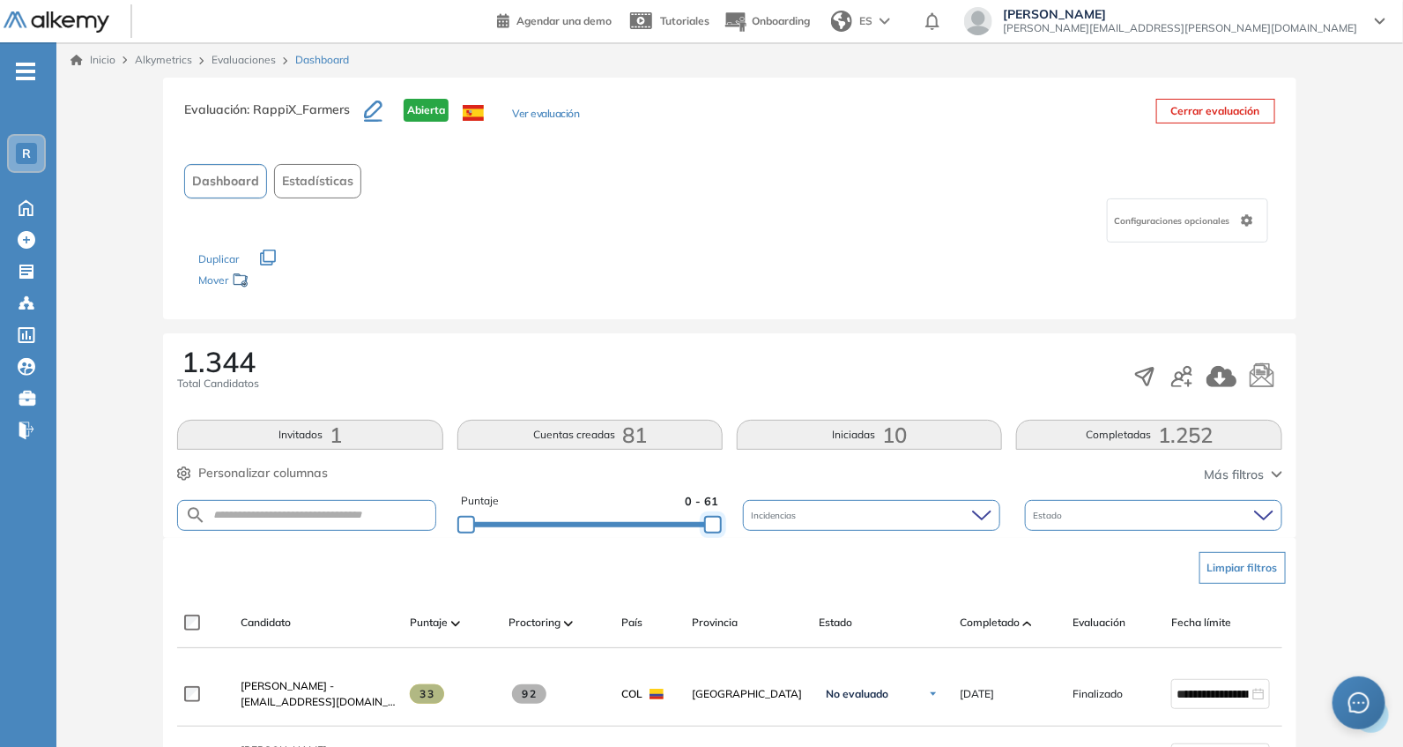
drag, startPoint x: 625, startPoint y: 525, endPoint x: 742, endPoint y: 503, distance: 119.3
click at [677, 281] on div "Los siguientes tests ya no están disponibles o tienen una nueva versión Revisa …" at bounding box center [729, 270] width 1062 height 56
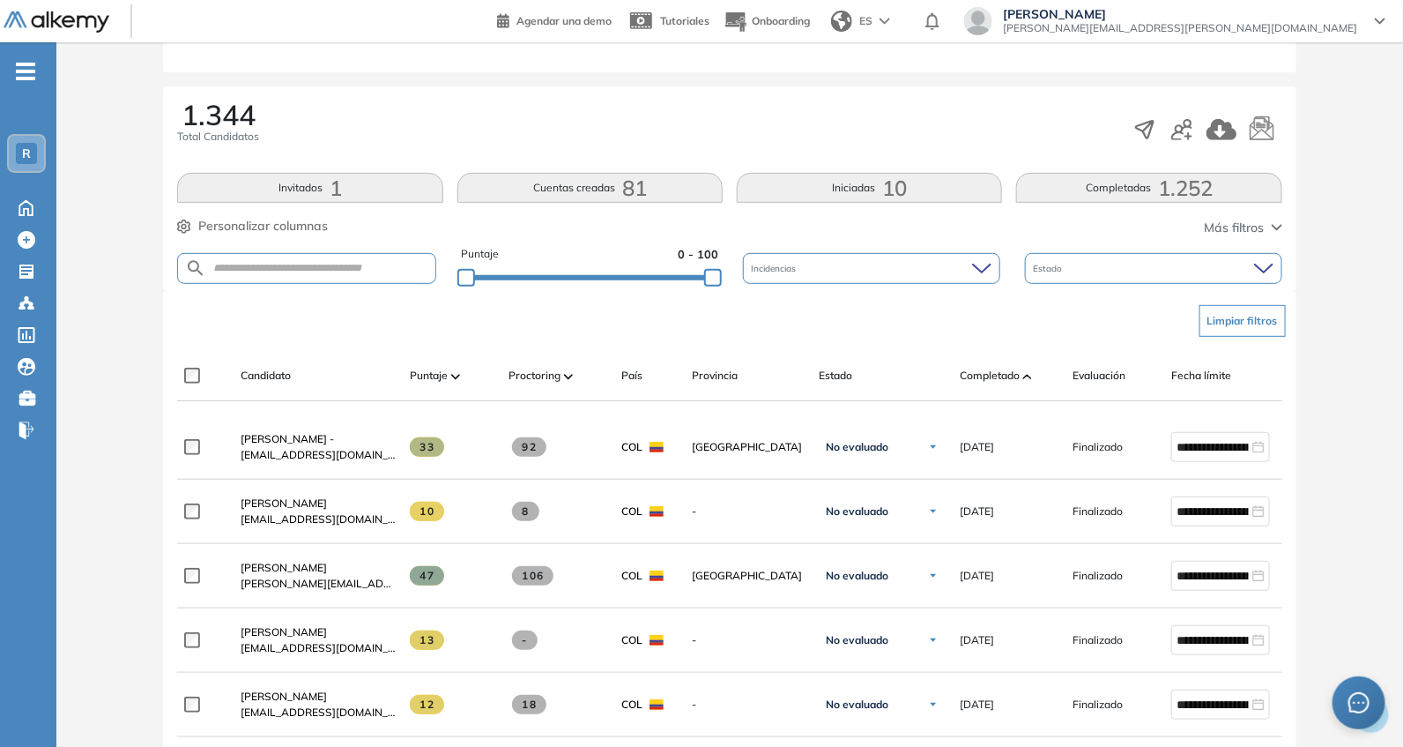
scroll to position [256, 0]
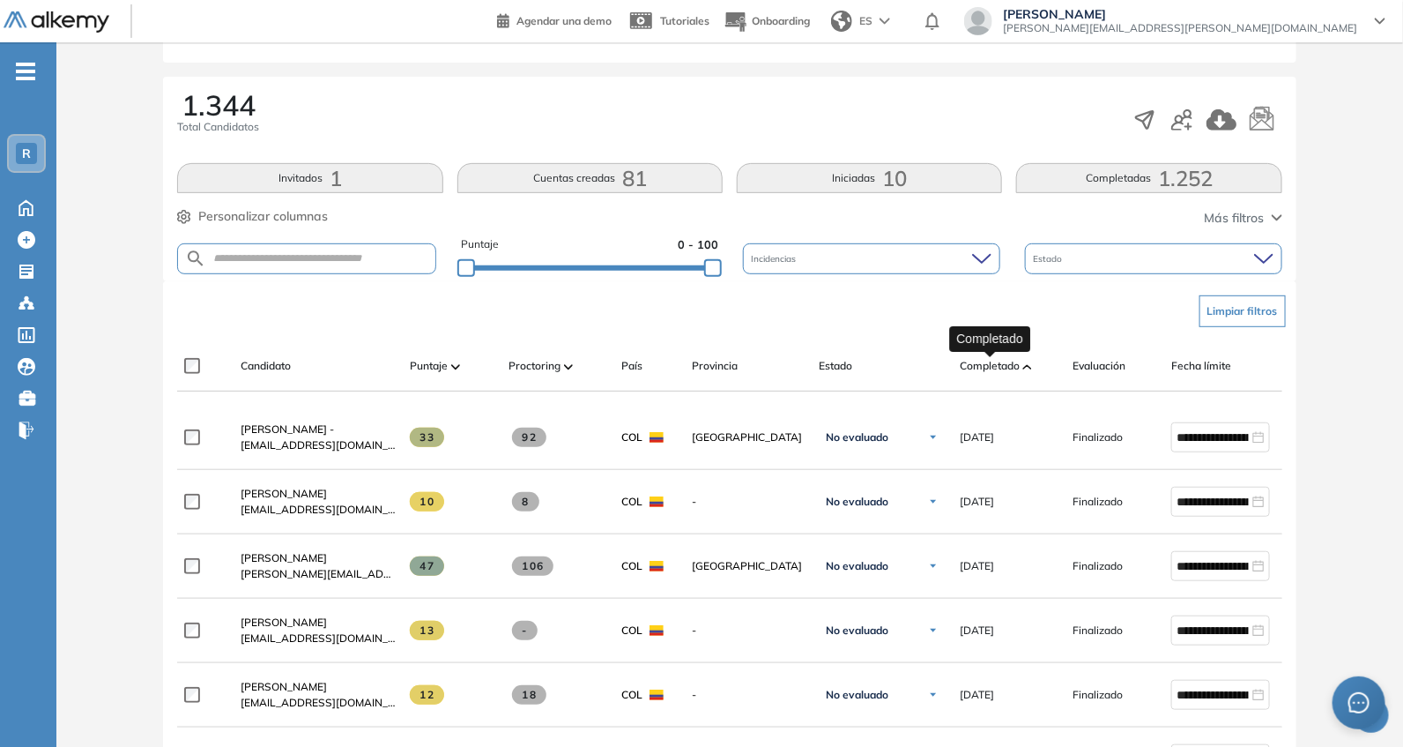
click at [998, 366] on span "Completado" at bounding box center [990, 366] width 60 height 16
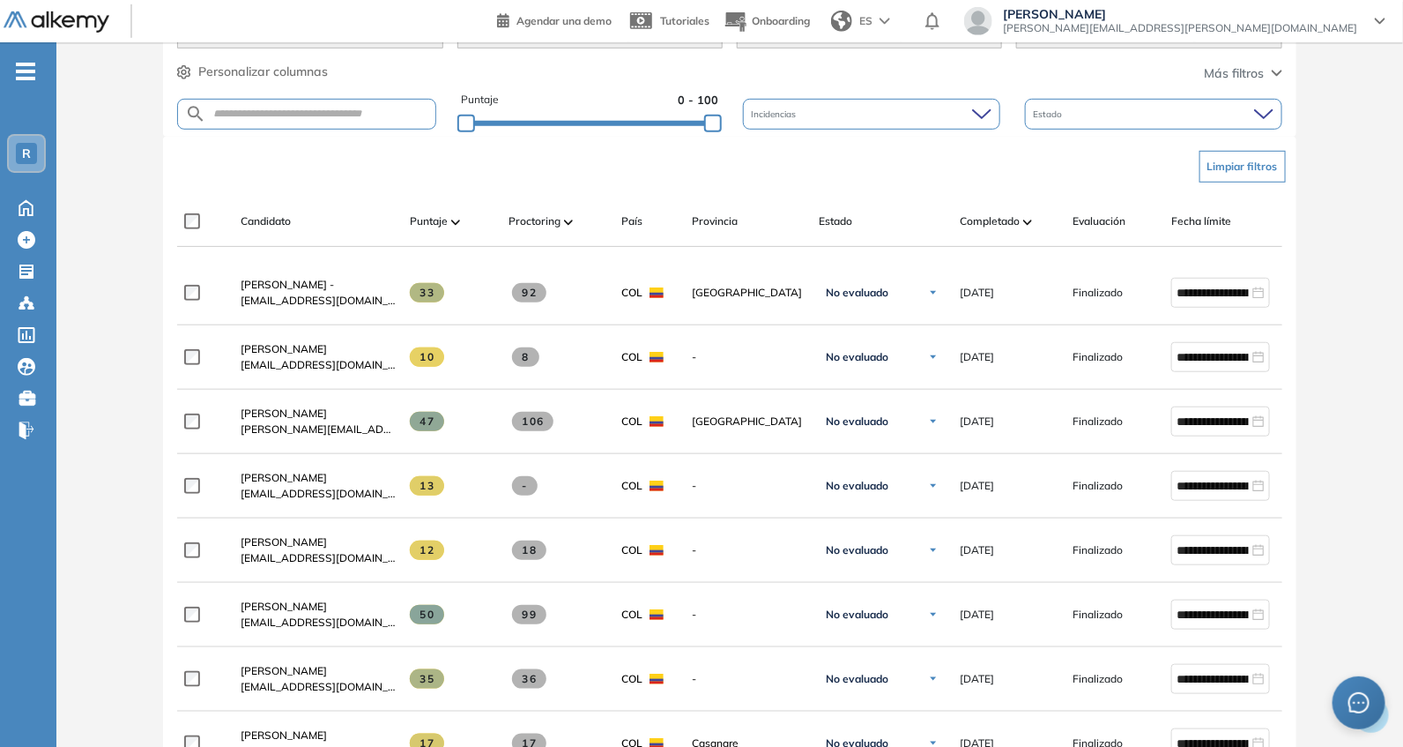
scroll to position [514, 0]
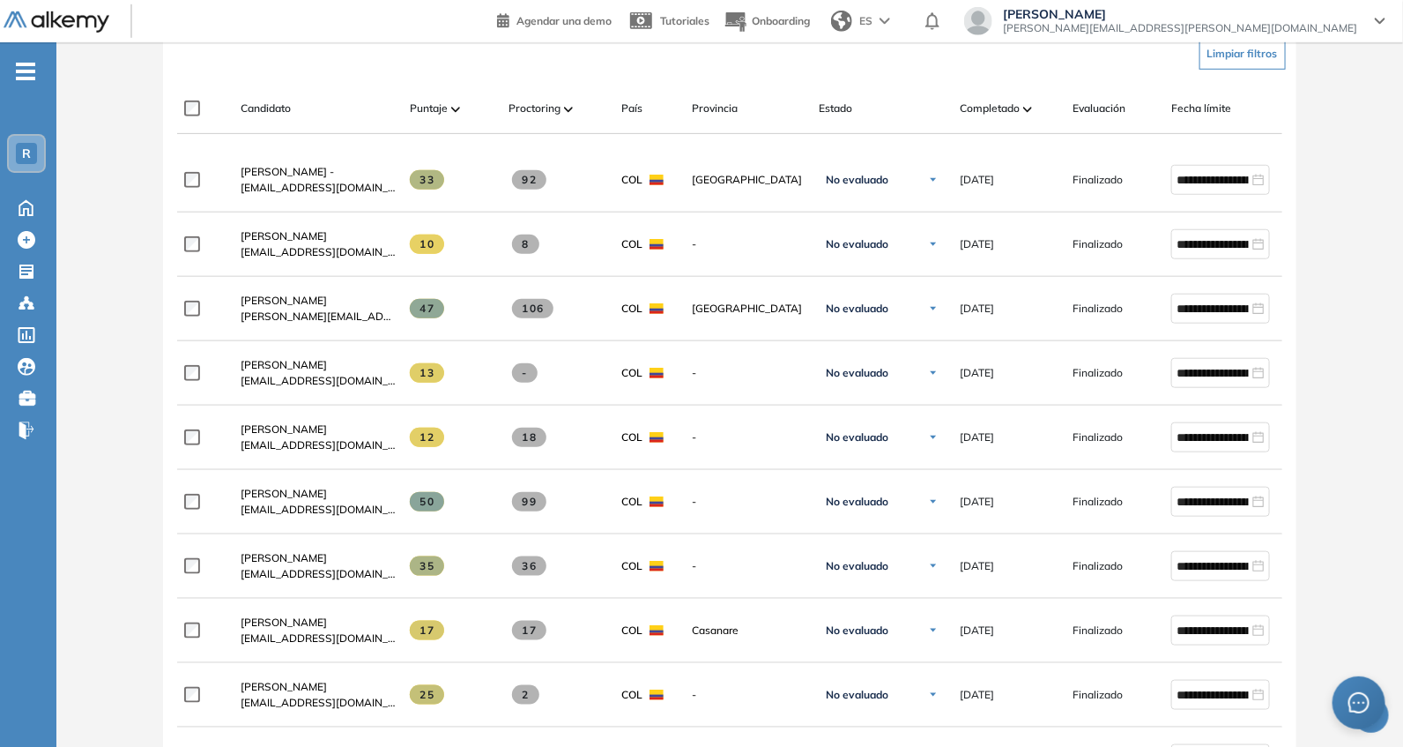
click at [997, 108] on span "Completado" at bounding box center [990, 108] width 60 height 16
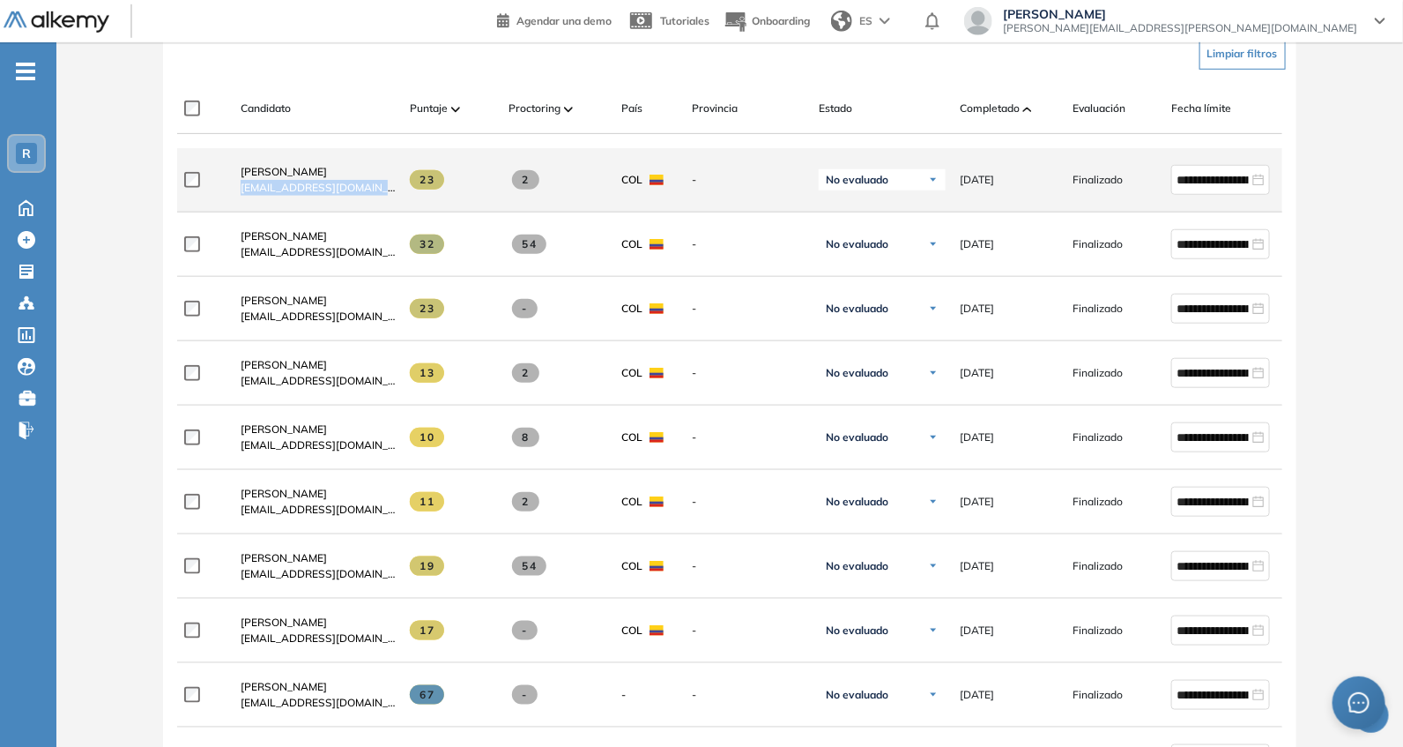
drag, startPoint x: 229, startPoint y: 193, endPoint x: 408, endPoint y: 204, distance: 179.3
click at [408, 204] on div "**********" at bounding box center [769, 180] width 1185 height 64
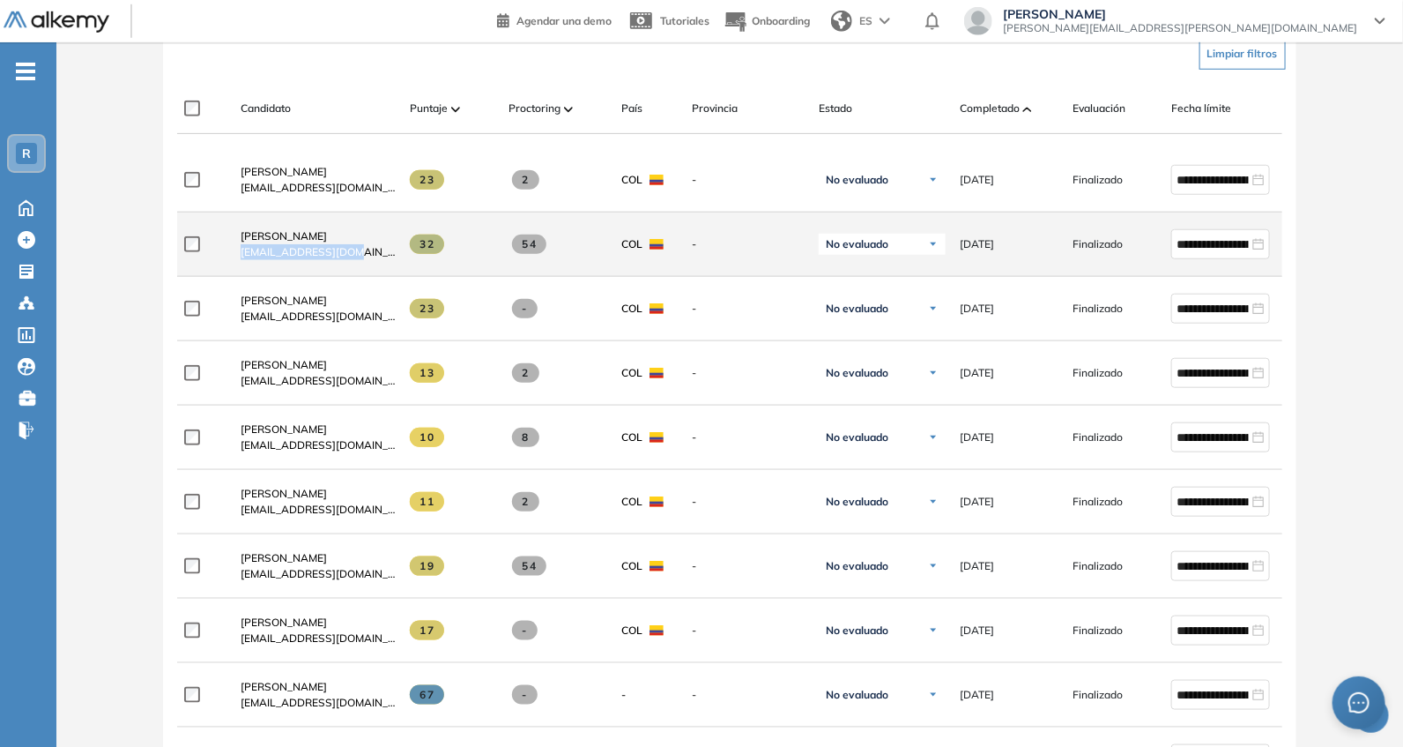
drag, startPoint x: 231, startPoint y: 257, endPoint x: 378, endPoint y: 257, distance: 147.2
click at [378, 257] on div "[PERSON_NAME] [EMAIL_ADDRESS][DOMAIN_NAME]" at bounding box center [311, 244] width 169 height 60
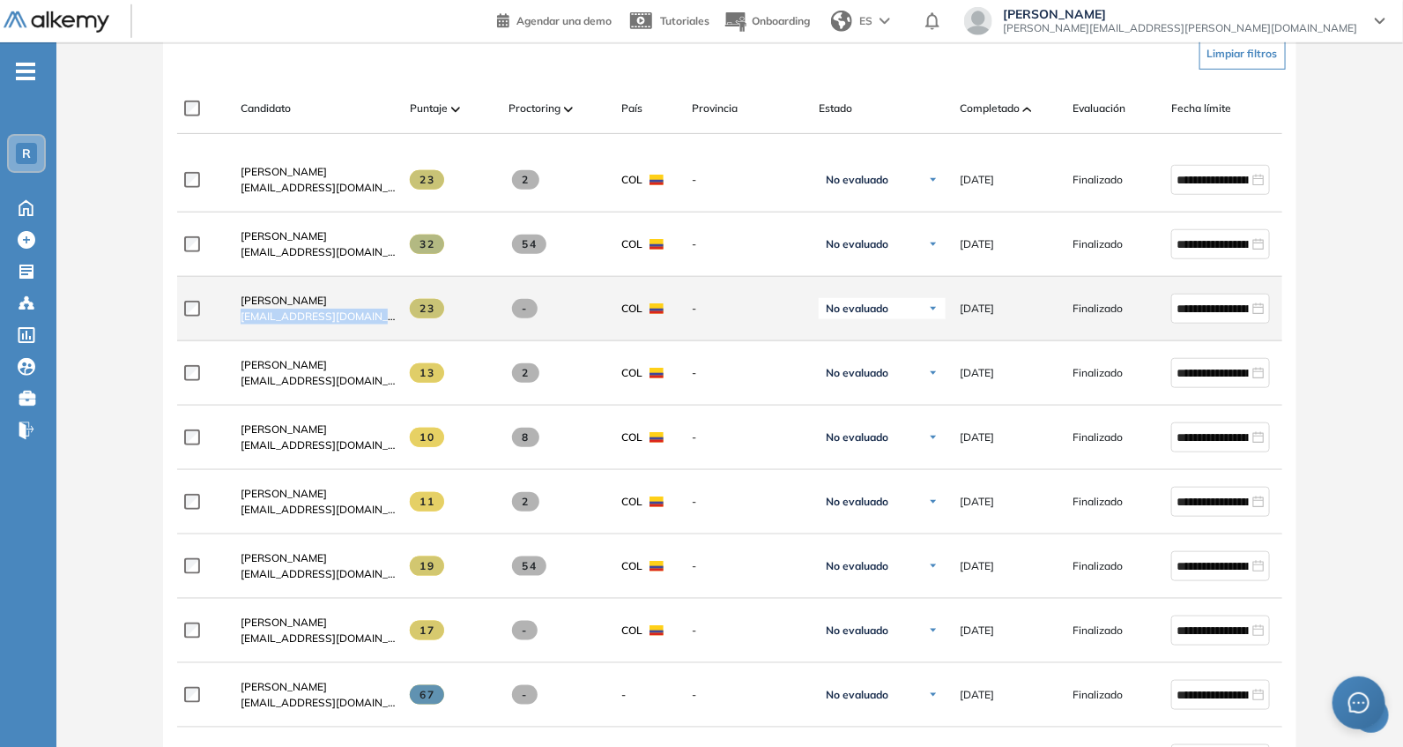
drag, startPoint x: 238, startPoint y: 325, endPoint x: 367, endPoint y: 329, distance: 128.7
click at [367, 329] on div "[PERSON_NAME] [EMAIL_ADDRESS][DOMAIN_NAME]" at bounding box center [311, 309] width 169 height 60
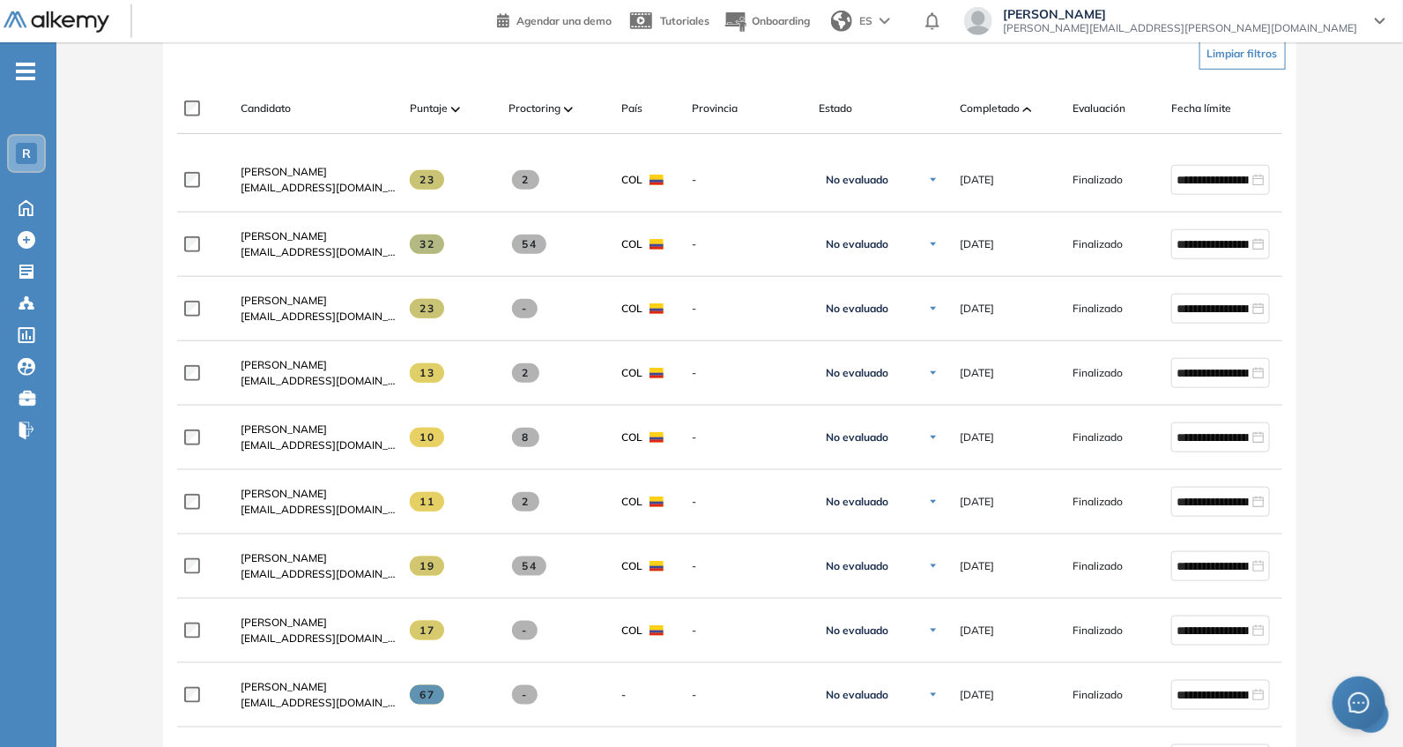
click at [339, 68] on div "Limpiar filtros" at bounding box center [733, 53] width 1104 height 53
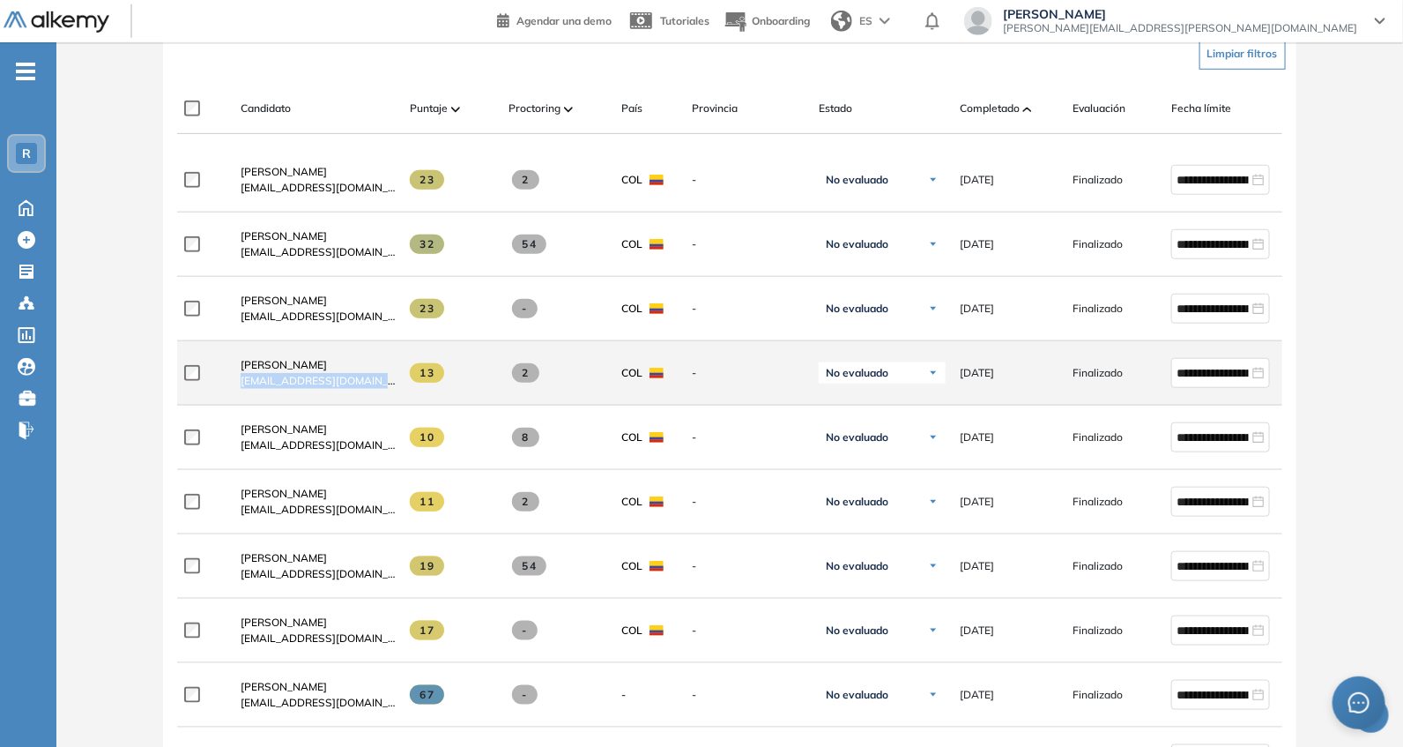
drag, startPoint x: 234, startPoint y: 388, endPoint x: 387, endPoint y: 394, distance: 153.5
click at [387, 394] on div "[PERSON_NAME] [EMAIL_ADDRESS][DOMAIN_NAME]" at bounding box center [311, 373] width 169 height 60
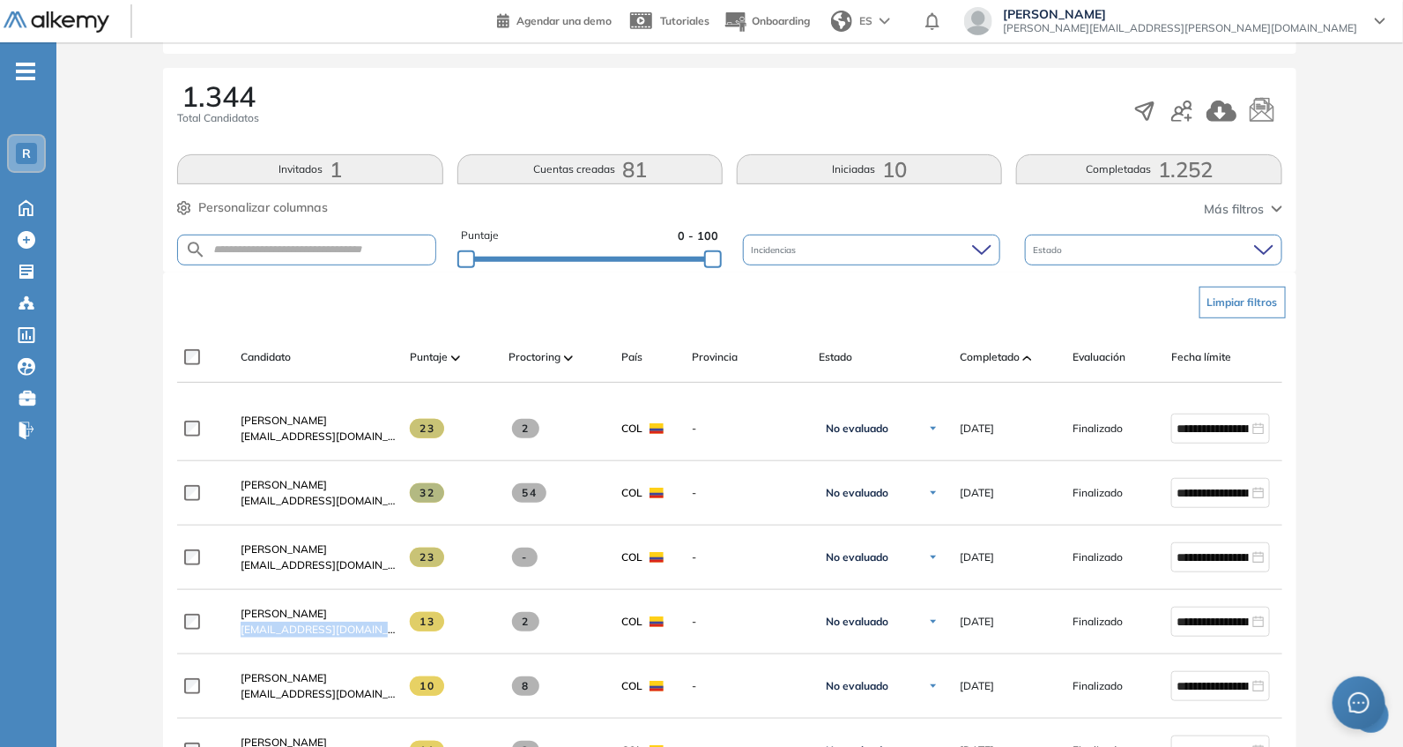
scroll to position [256, 0]
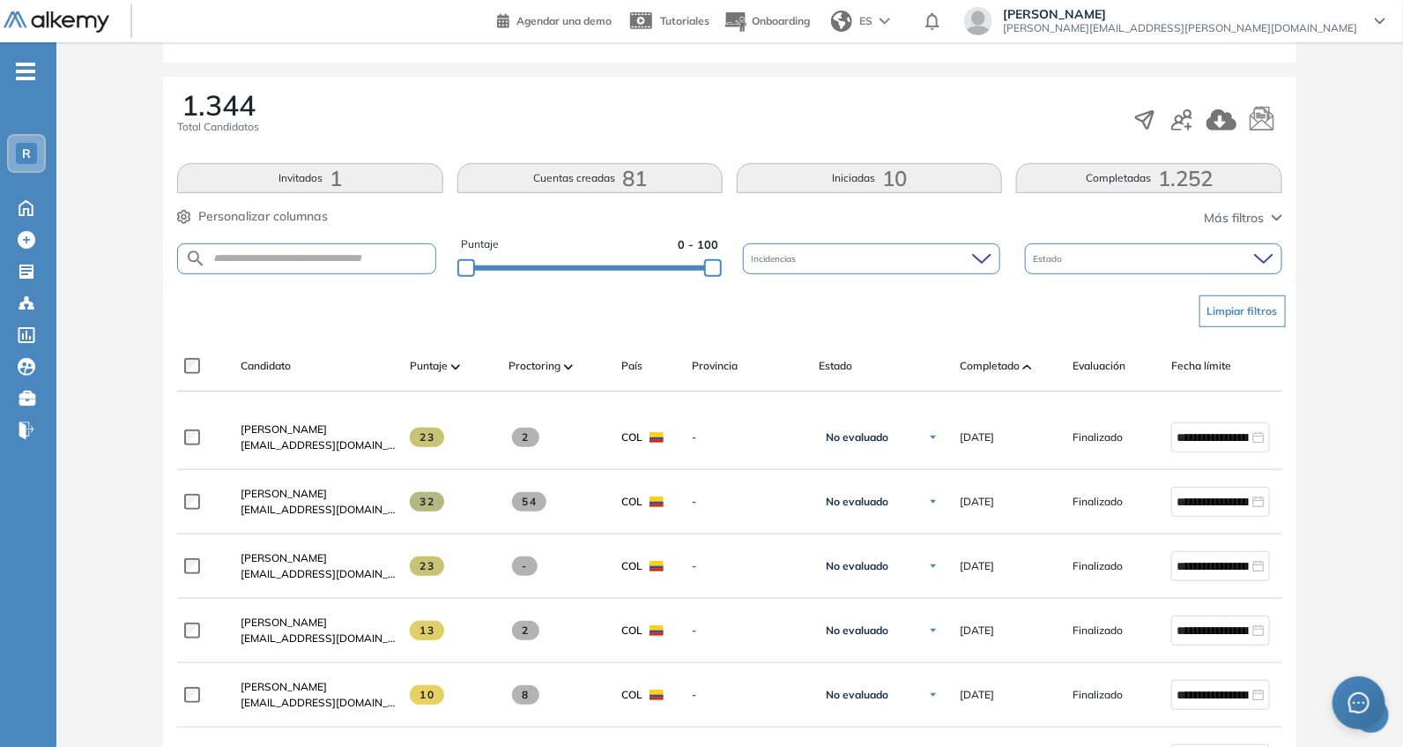
click at [372, 349] on div "Candidato Puntaje Proctoring País Provincia Estado Completado Evaluación Fecha …" at bounding box center [729, 366] width 1104 height 50
click at [367, 249] on form at bounding box center [306, 258] width 258 height 31
click at [344, 263] on input "text" at bounding box center [320, 258] width 228 height 13
paste input "**********"
type input "**********"
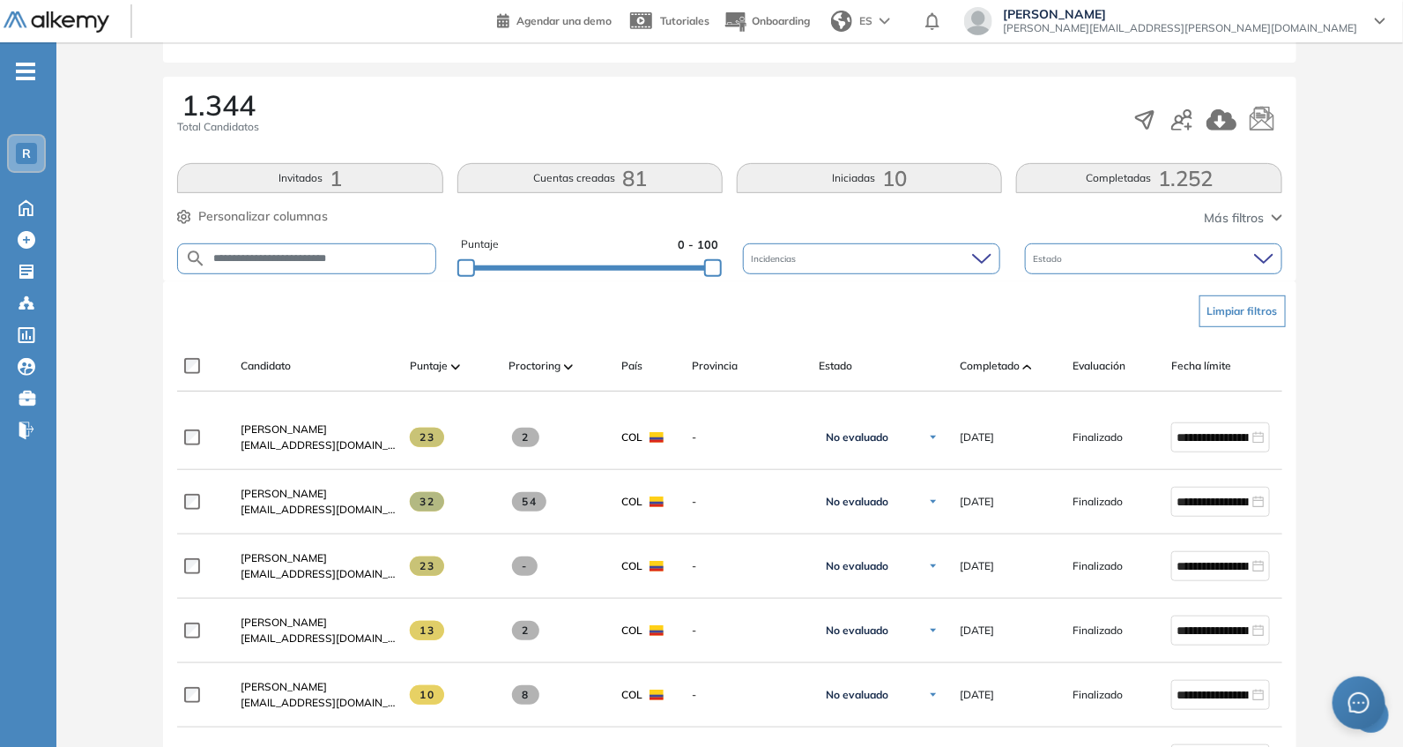
scroll to position [0, 0]
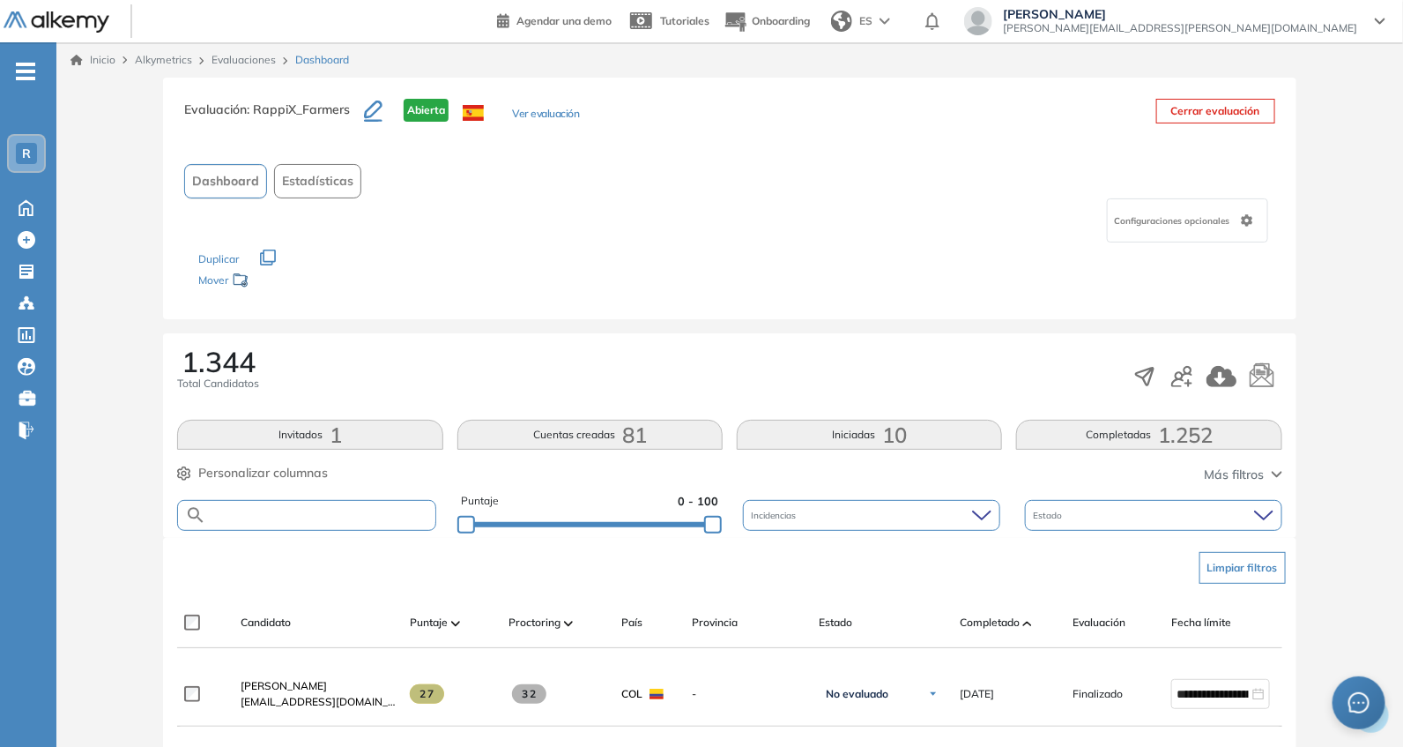
paste input "**********"
type input "**********"
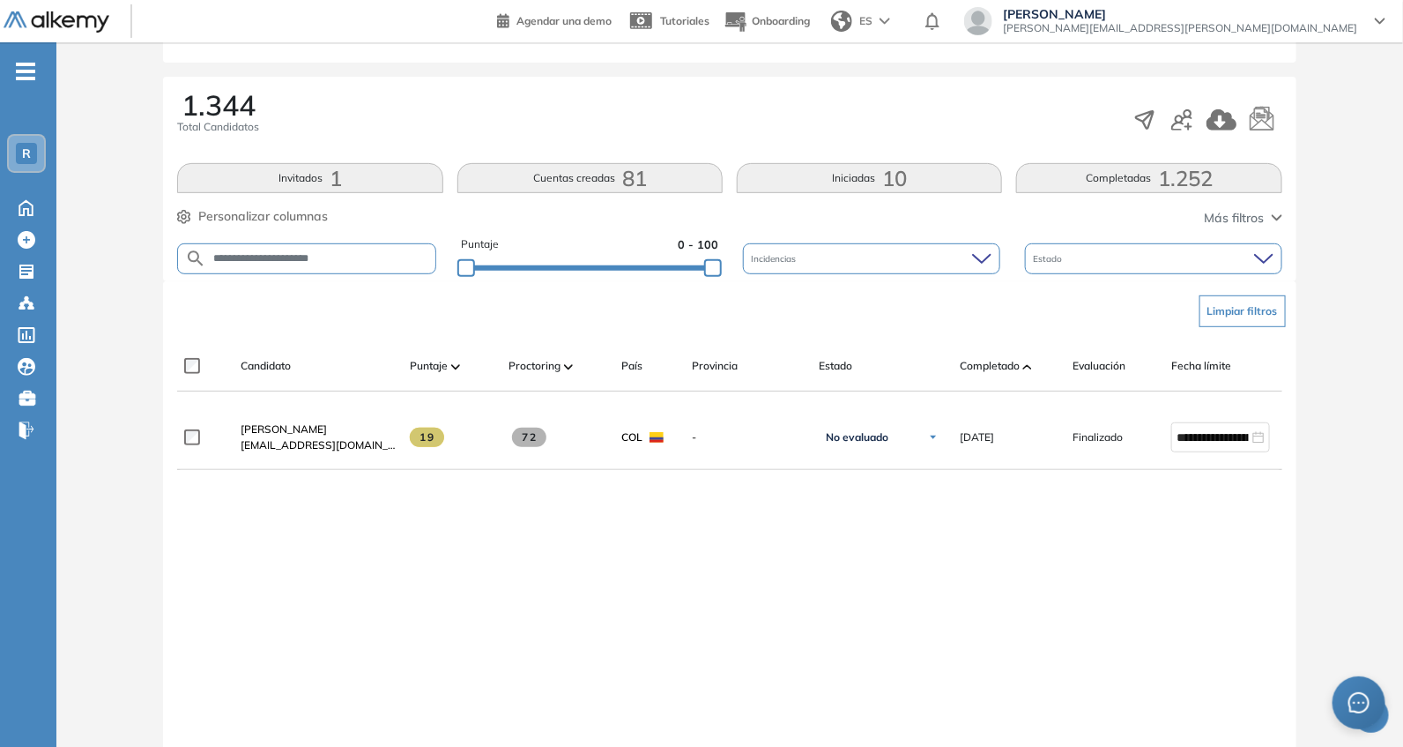
click at [695, 271] on div "Puntaje 0 - 100" at bounding box center [589, 258] width 257 height 45
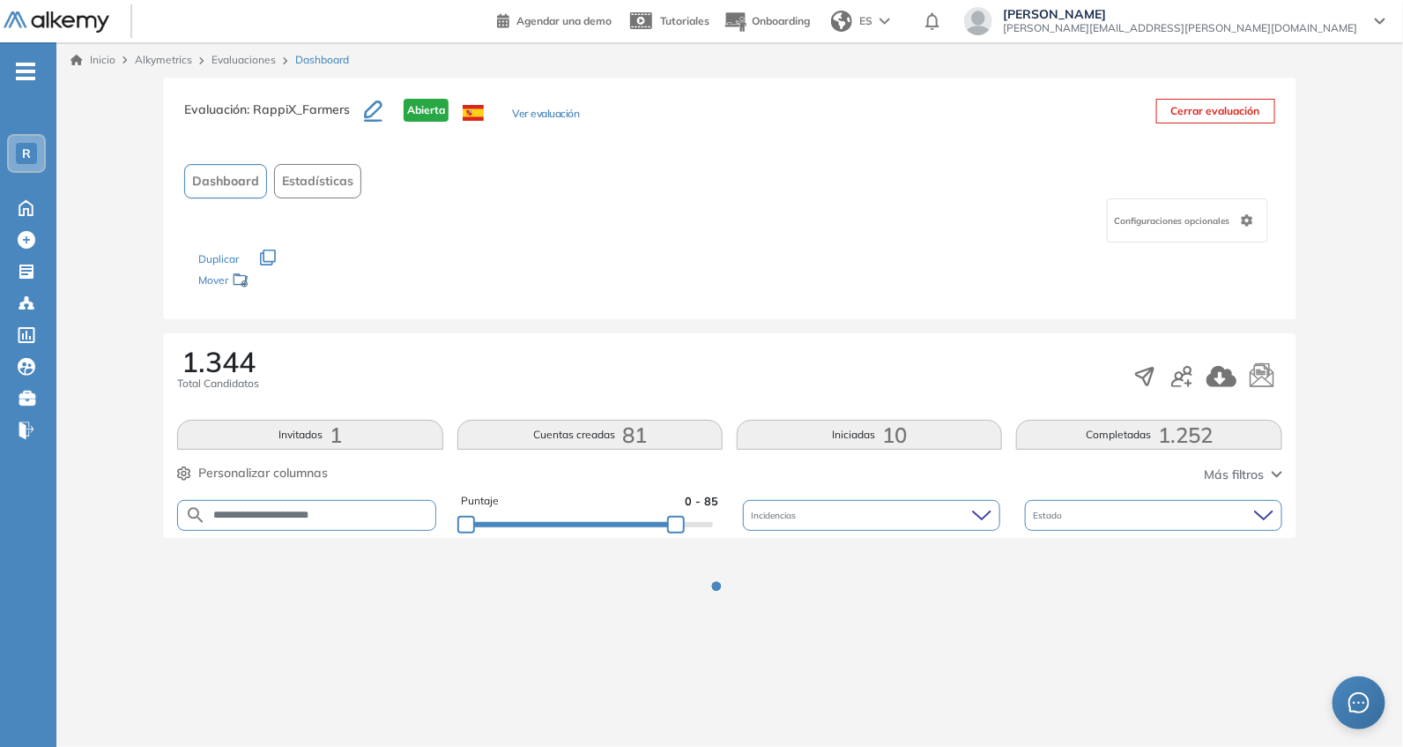
scroll to position [0, 0]
click at [675, 266] on div "**********" at bounding box center [733, 369] width 1340 height 583
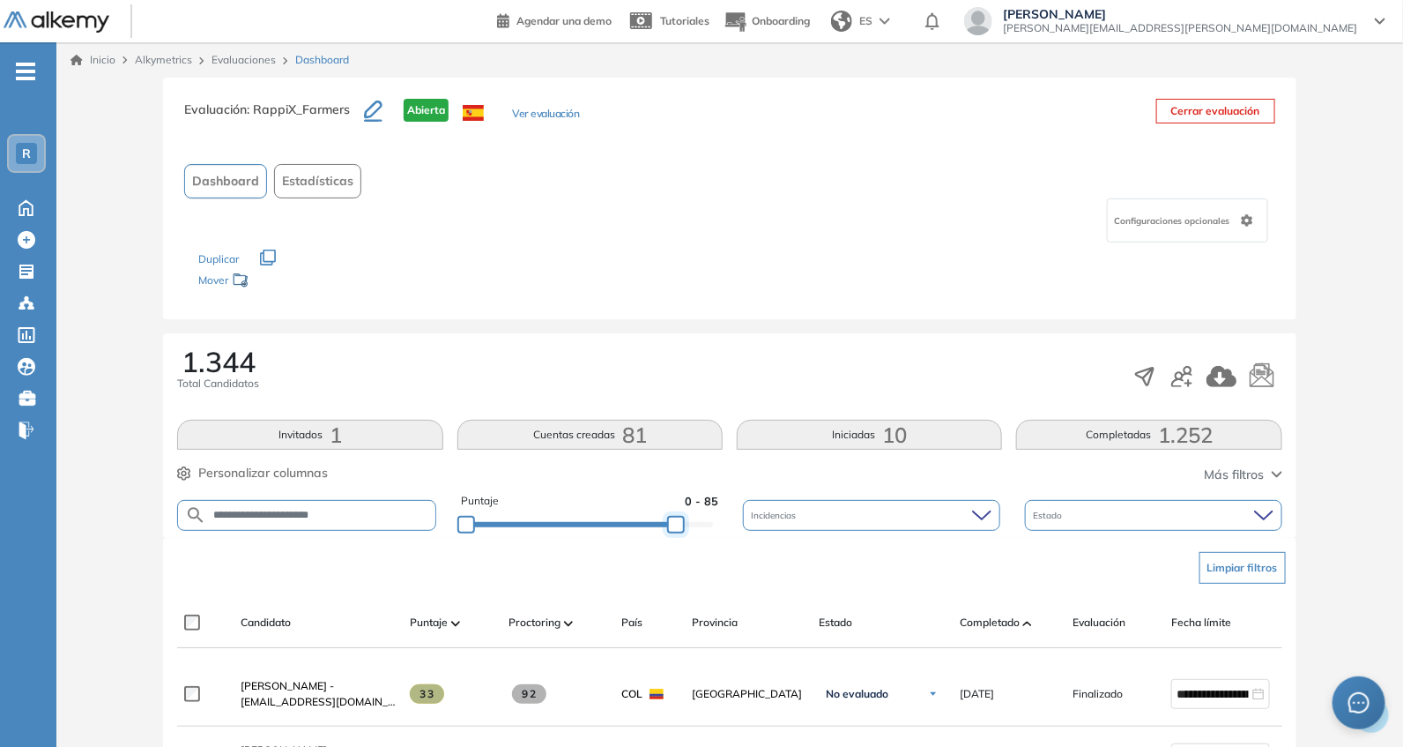
drag, startPoint x: 681, startPoint y: 526, endPoint x: 805, endPoint y: 533, distance: 123.6
click at [805, 535] on div "**********" at bounding box center [729, 515] width 1104 height 45
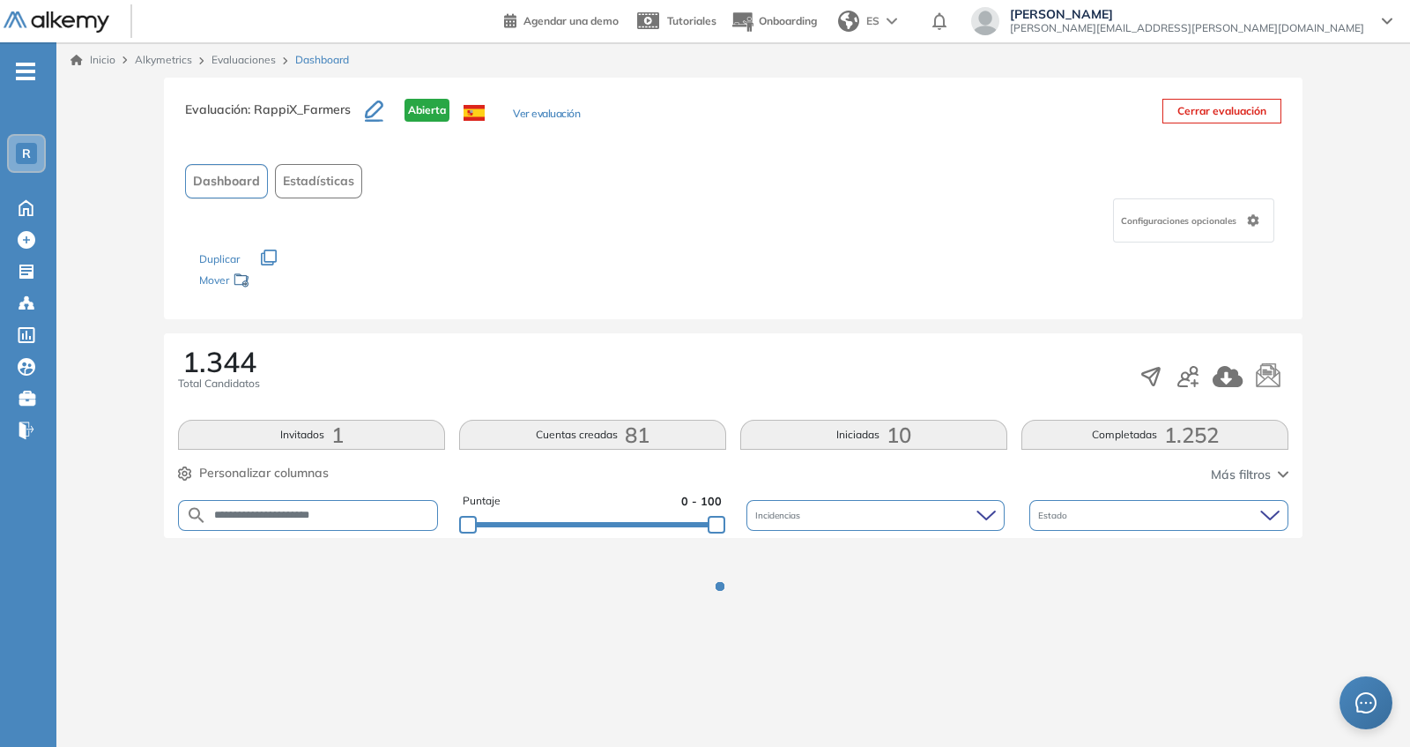
click at [669, 179] on div "Dashboard Estadísticas" at bounding box center [733, 181] width 1096 height 34
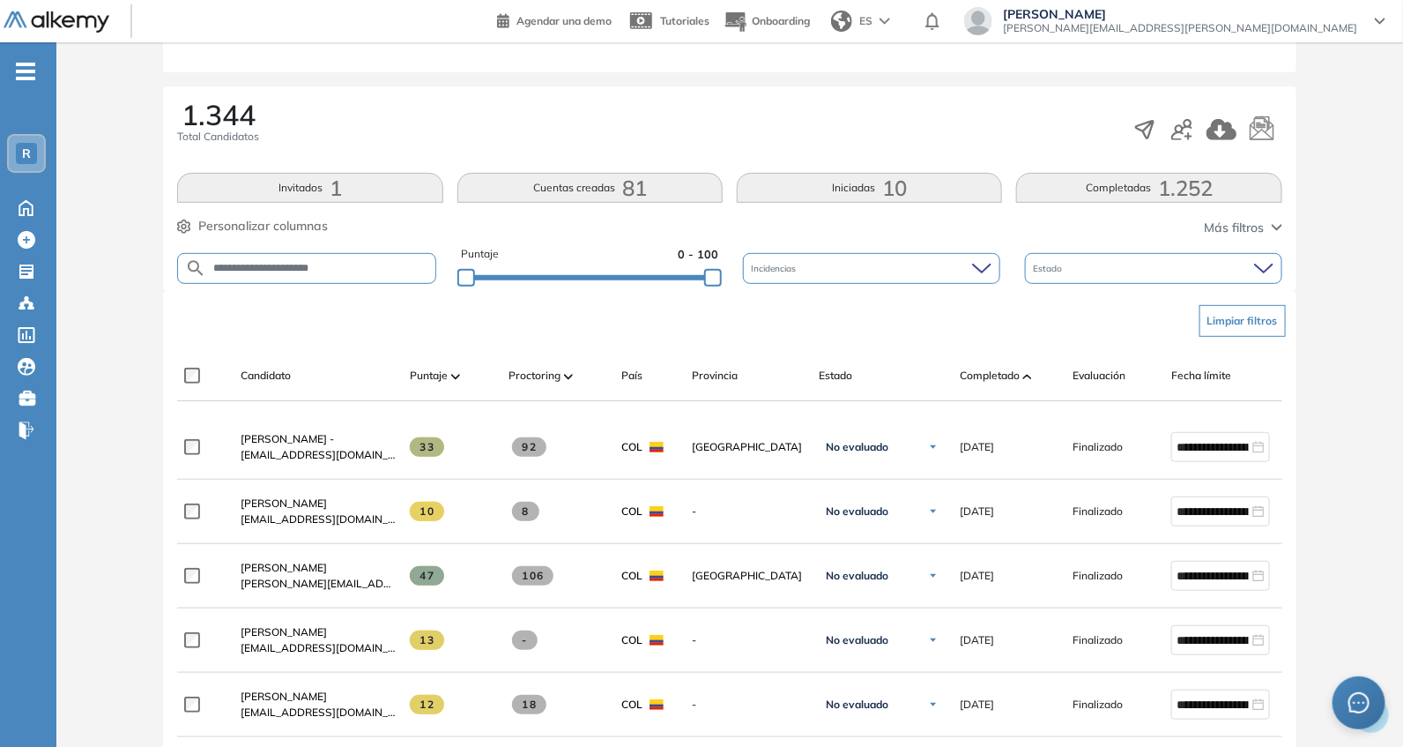
scroll to position [256, 0]
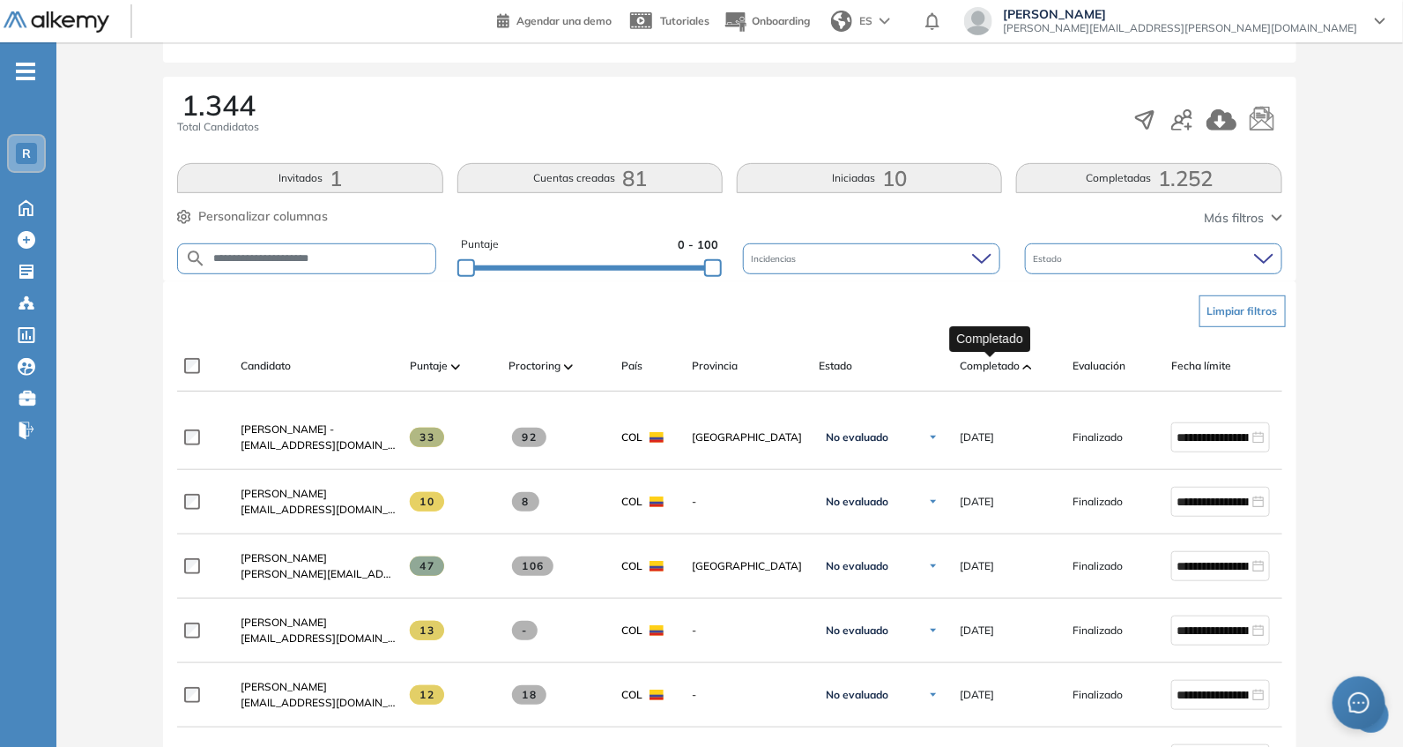
click at [1010, 361] on span "Completado" at bounding box center [990, 366] width 60 height 16
click at [995, 365] on span "Completado" at bounding box center [990, 366] width 60 height 16
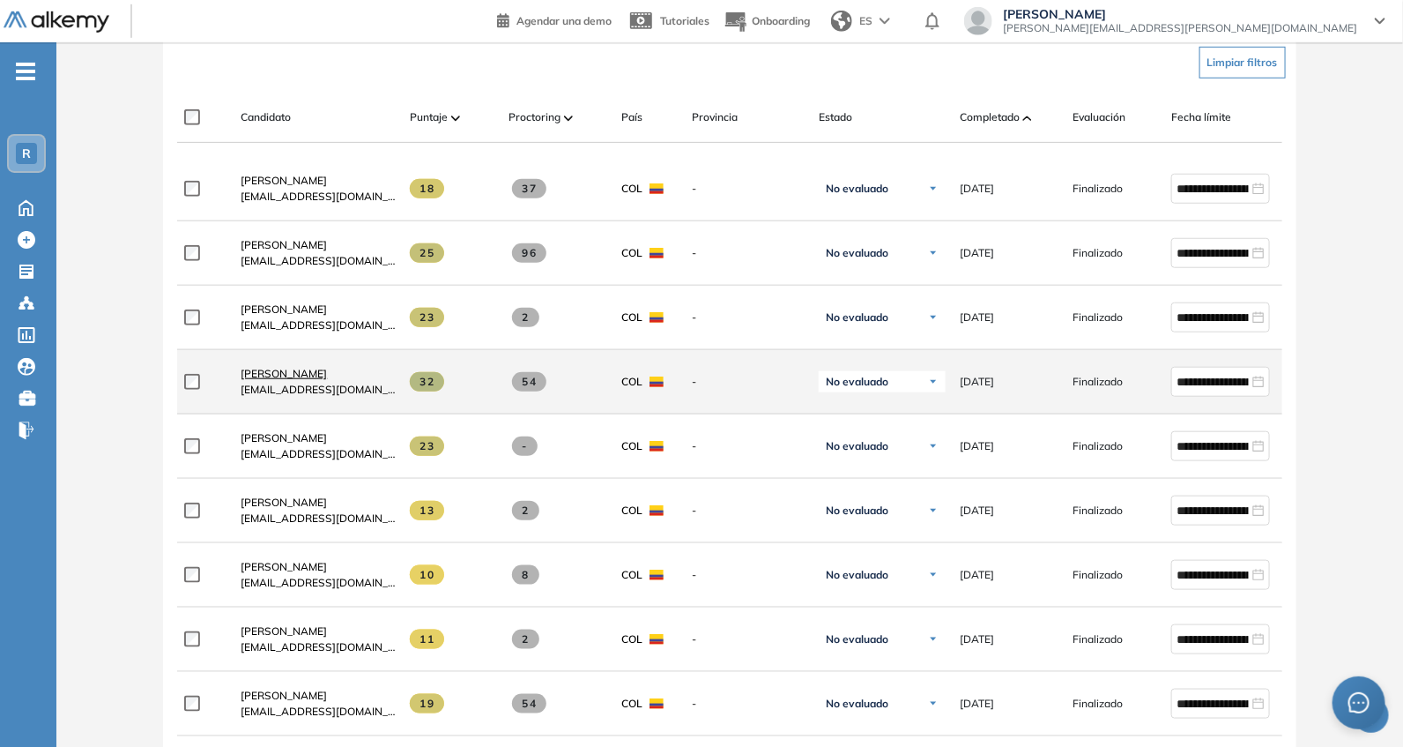
scroll to position [514, 0]
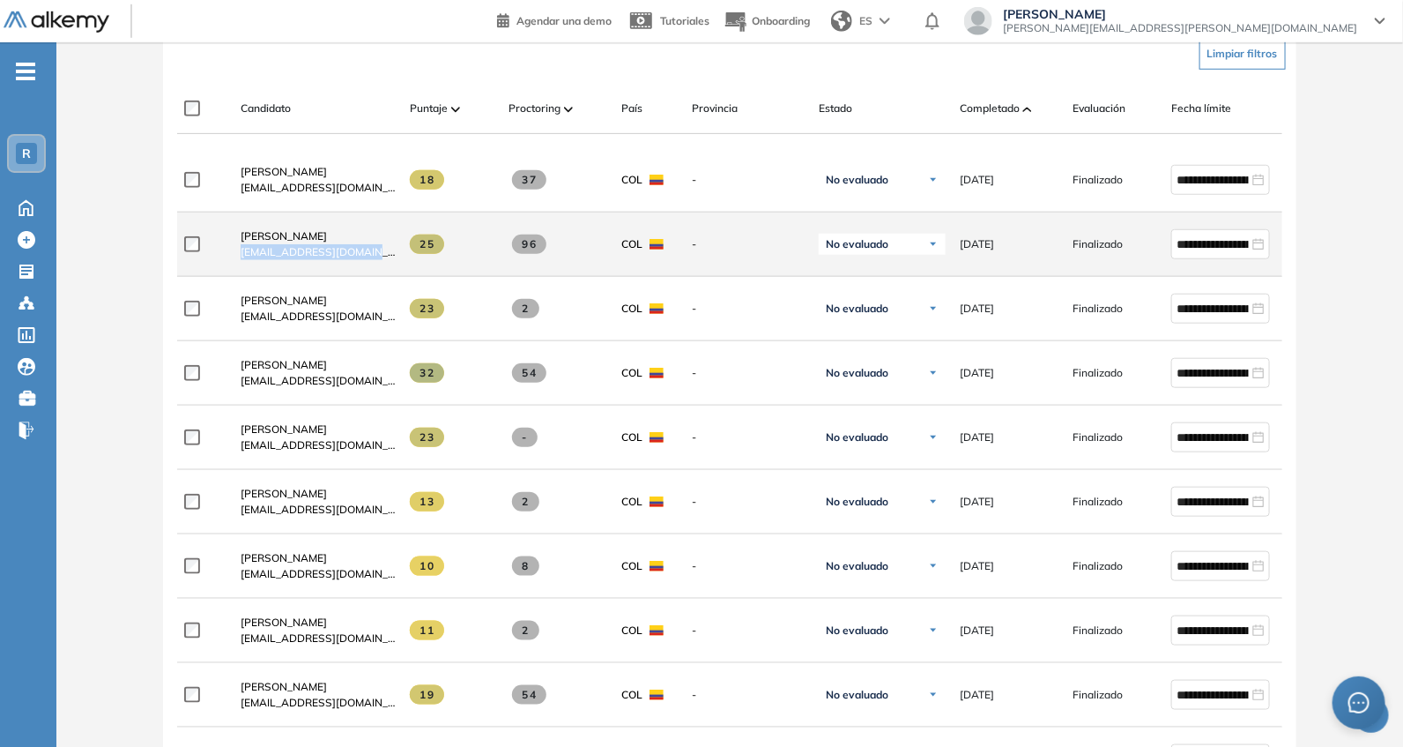
drag, startPoint x: 240, startPoint y: 262, endPoint x: 383, endPoint y: 264, distance: 142.8
click at [383, 264] on div "[PERSON_NAME] [EMAIL_ADDRESS][DOMAIN_NAME]" at bounding box center [311, 244] width 169 height 60
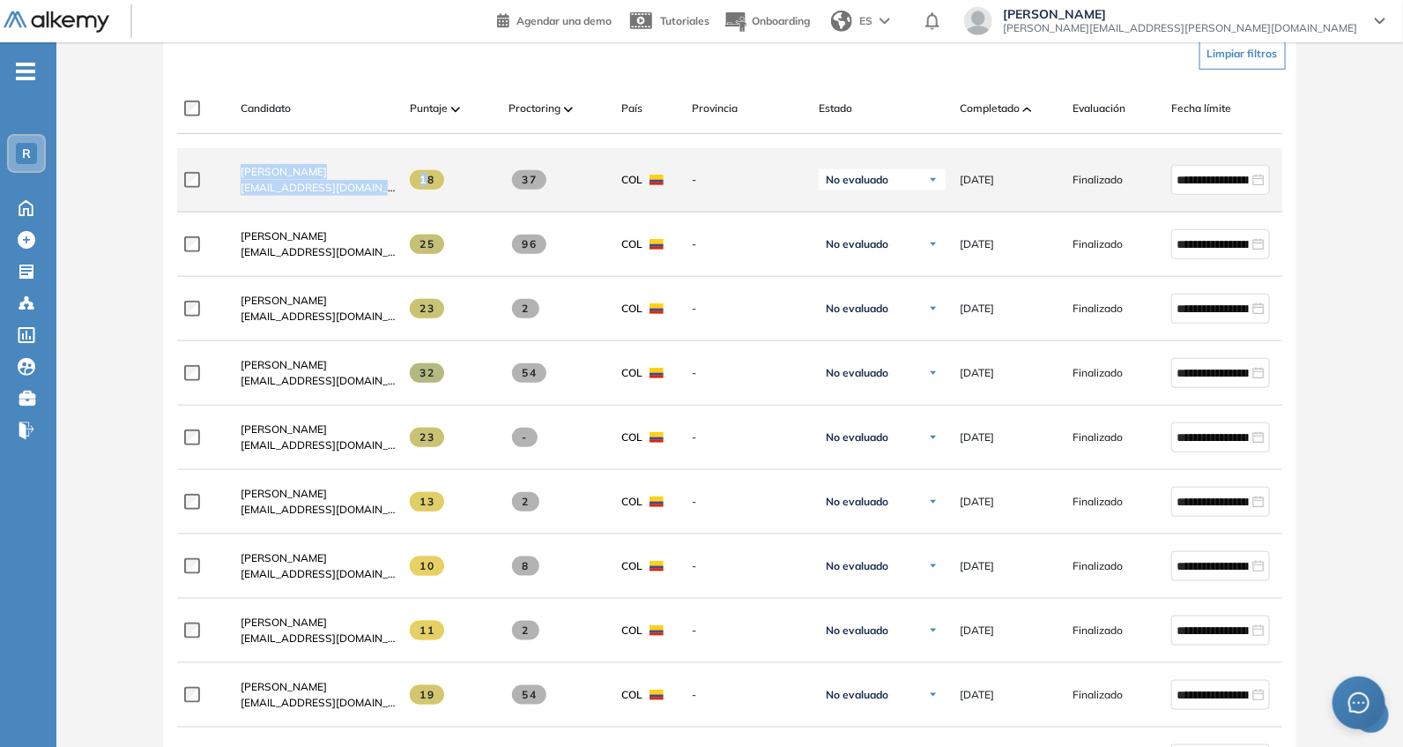
drag, startPoint x: 225, startPoint y: 197, endPoint x: 393, endPoint y: 203, distance: 168.5
click at [421, 202] on div "**********" at bounding box center [769, 180] width 1185 height 64
click at [376, 208] on div "[PERSON_NAME] [PERSON_NAME][EMAIL_ADDRESS][DOMAIN_NAME]" at bounding box center [311, 180] width 169 height 60
drag, startPoint x: 227, startPoint y: 194, endPoint x: 359, endPoint y: 198, distance: 131.4
click at [326, 204] on div "[PERSON_NAME] [PERSON_NAME][EMAIL_ADDRESS][DOMAIN_NAME]" at bounding box center [311, 180] width 169 height 60
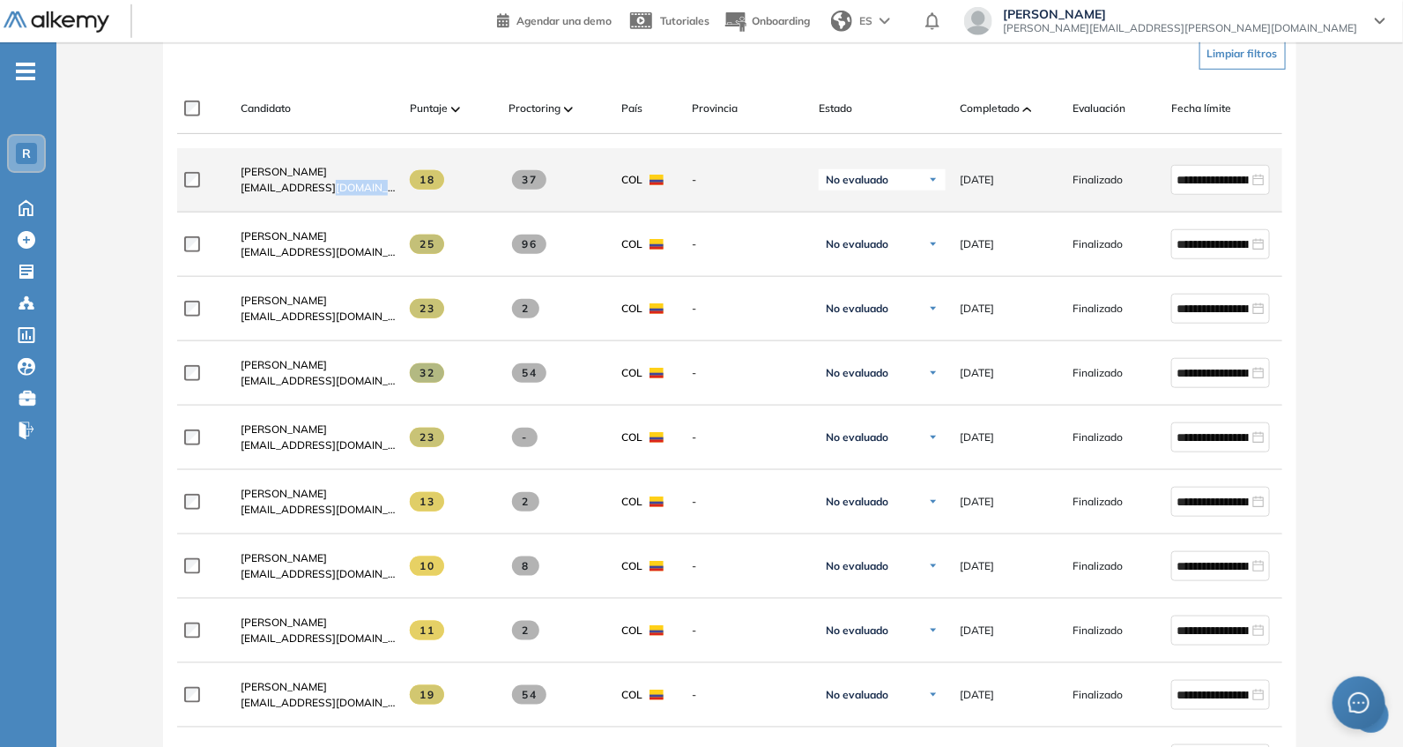
drag, startPoint x: 359, startPoint y: 198, endPoint x: 375, endPoint y: 196, distance: 17.0
click at [375, 196] on div "[PERSON_NAME] [PERSON_NAME][EMAIL_ADDRESS][DOMAIN_NAME]" at bounding box center [311, 180] width 169 height 60
click at [222, 186] on div at bounding box center [205, 180] width 42 height 44
drag, startPoint x: 230, startPoint y: 188, endPoint x: 392, endPoint y: 213, distance: 164.2
click at [392, 210] on div "[PERSON_NAME] [PERSON_NAME][EMAIL_ADDRESS][DOMAIN_NAME]" at bounding box center [311, 180] width 169 height 60
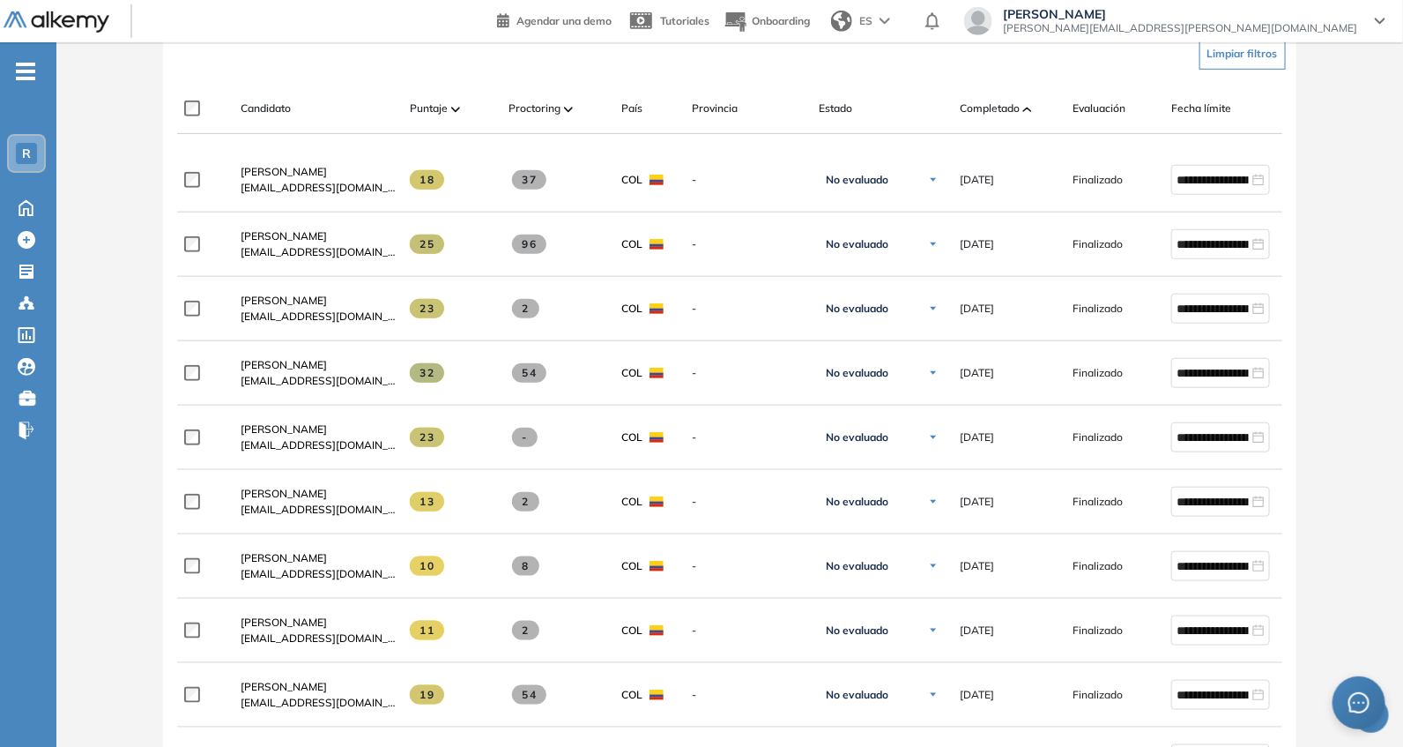
click at [348, 80] on div "**********" at bounding box center [729, 731] width 1133 height 1414
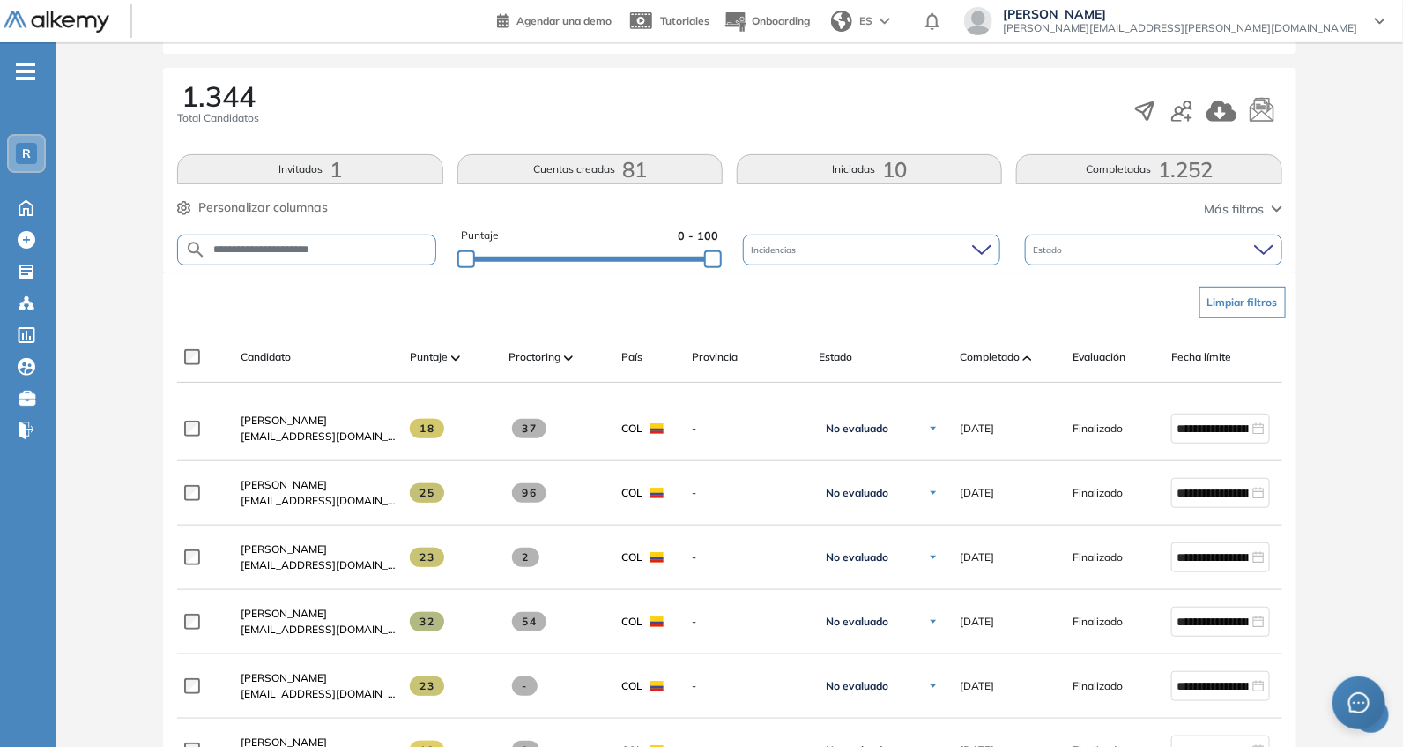
scroll to position [256, 0]
